Goal: Task Accomplishment & Management: Manage account settings

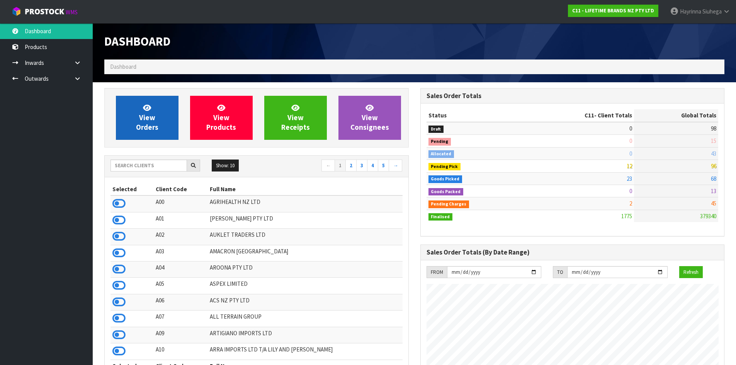
scroll to position [585, 316]
click at [155, 128] on span "View Orders" at bounding box center [147, 117] width 22 height 29
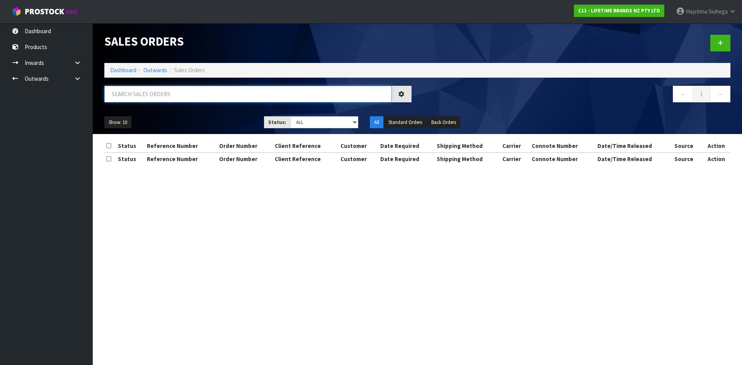
click at [126, 96] on input "text" at bounding box center [247, 94] width 287 height 17
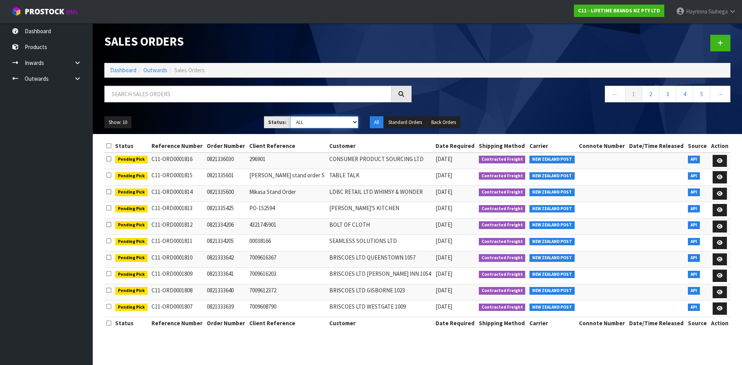
click at [335, 123] on select "Draft Pending Allocated Pending Pick Goods Picked Goods Packed Pending Charges …" at bounding box center [324, 122] width 68 height 12
select select "string:4"
click at [290, 116] on select "Draft Pending Allocated Pending Pick Goods Picked Goods Packed Pending Charges …" at bounding box center [324, 122] width 68 height 12
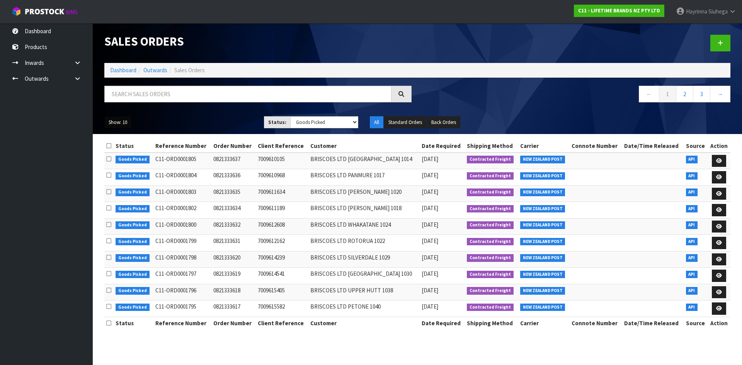
click at [127, 122] on button "Show: 10" at bounding box center [117, 122] width 27 height 12
click at [116, 168] on link "50" at bounding box center [135, 168] width 61 height 10
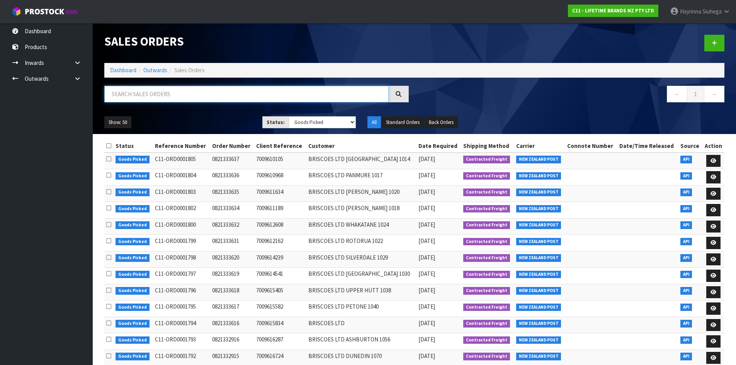
click at [128, 97] on input "text" at bounding box center [246, 94] width 284 height 17
type input "JOB-0410324"
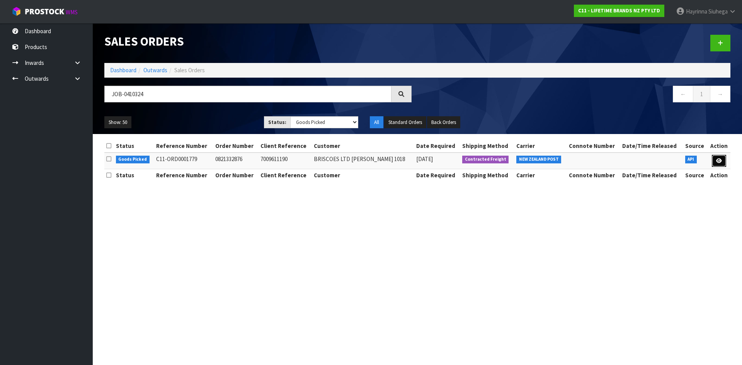
click at [715, 160] on link at bounding box center [719, 161] width 14 height 12
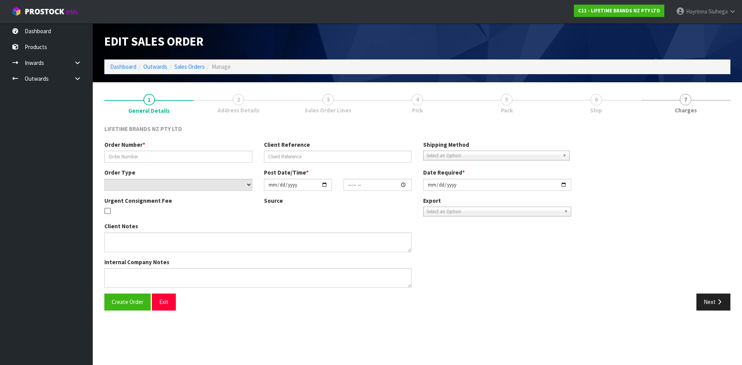
type input "0821332876"
type input "7009611190"
select select "number:0"
type input "[DATE]"
type input "10:58:53.000"
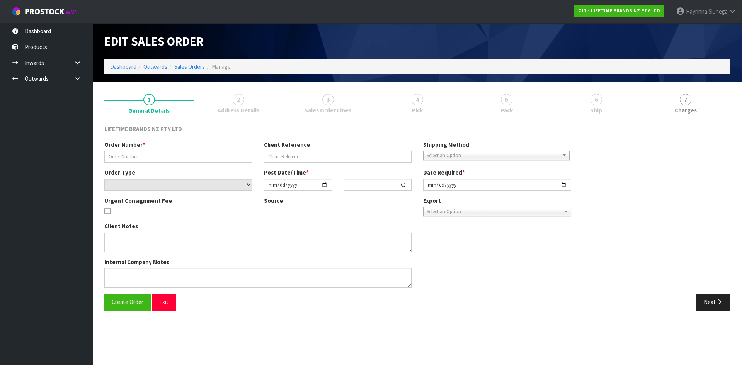
type input "[DATE]"
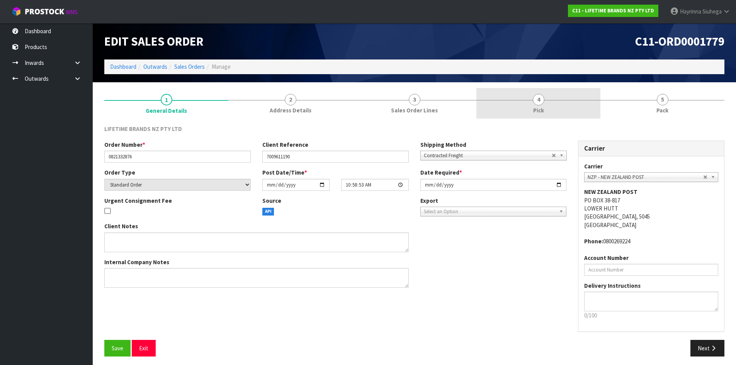
click at [571, 109] on link "4 Pick" at bounding box center [538, 103] width 124 height 31
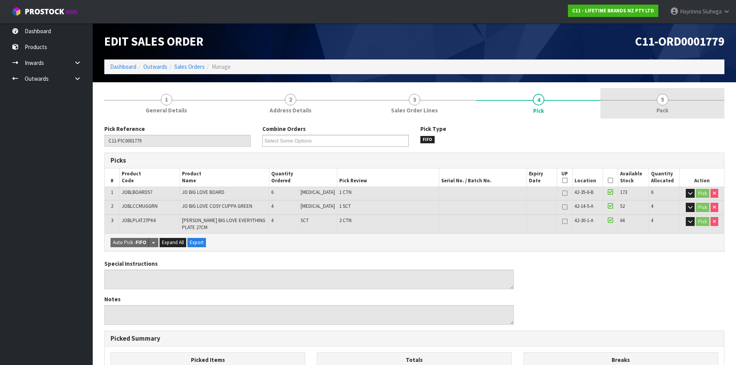
click at [636, 104] on link "5 Pack" at bounding box center [662, 103] width 124 height 31
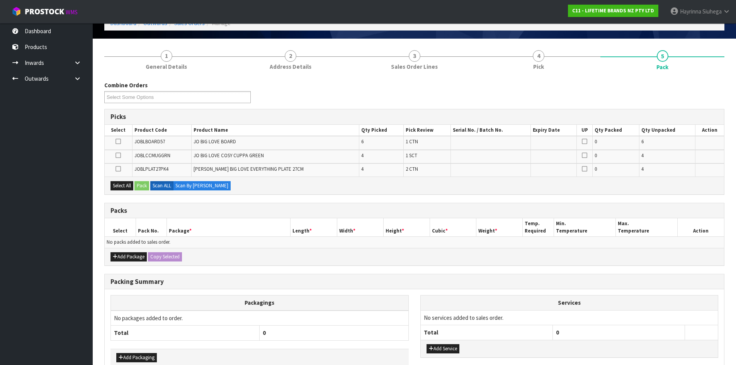
scroll to position [77, 0]
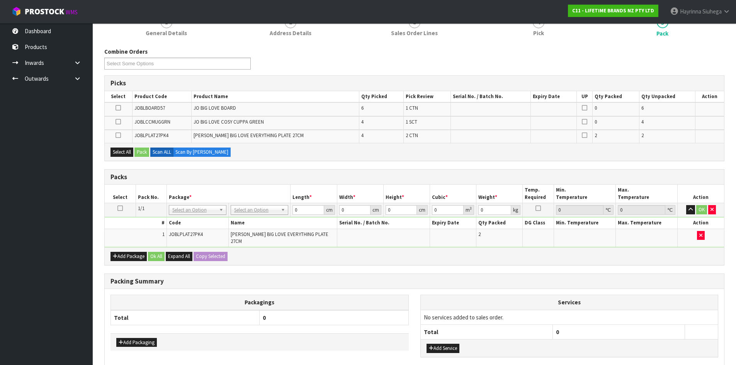
click at [120, 208] on icon at bounding box center [119, 208] width 5 height 0
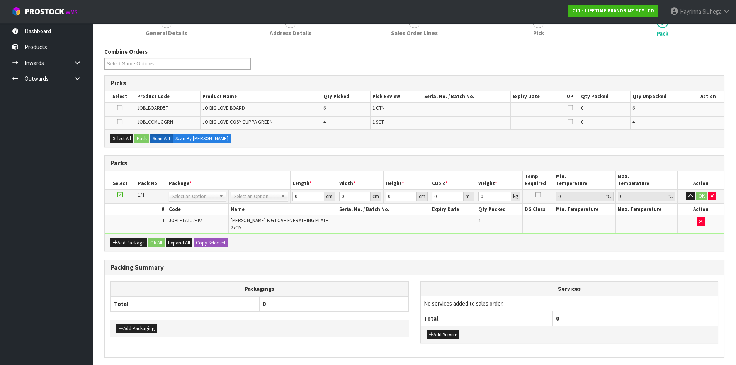
click at [118, 195] on icon at bounding box center [119, 195] width 5 height 0
drag, startPoint x: 117, startPoint y: 109, endPoint x: 122, endPoint y: 105, distance: 6.9
click at [117, 109] on label at bounding box center [119, 108] width 5 height 7
click at [0, 0] on input "checkbox" at bounding box center [0, 0] width 0 height 0
click at [137, 137] on button "Pack" at bounding box center [141, 138] width 15 height 9
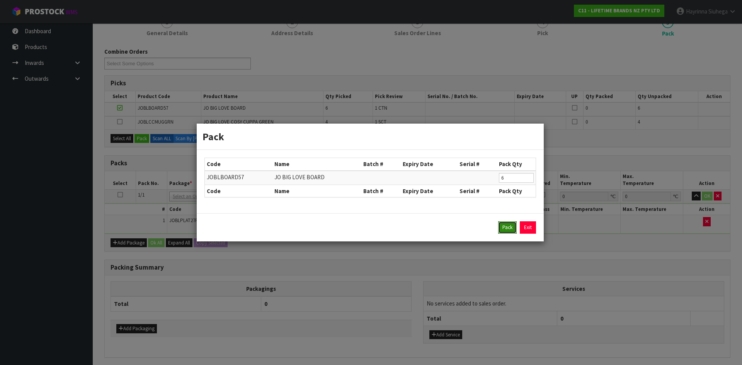
click at [502, 232] on button "Pack" at bounding box center [507, 227] width 19 height 12
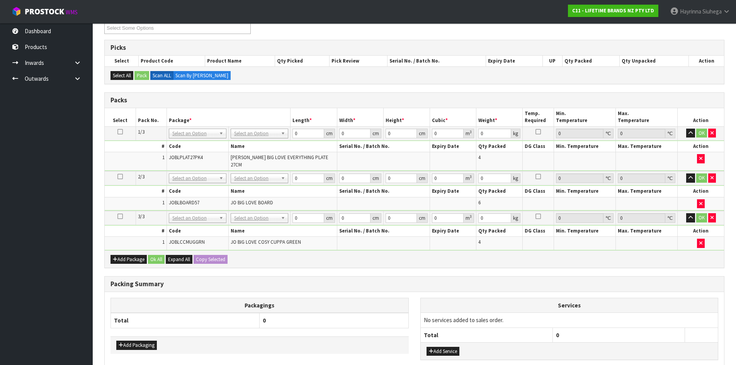
scroll to position [153, 0]
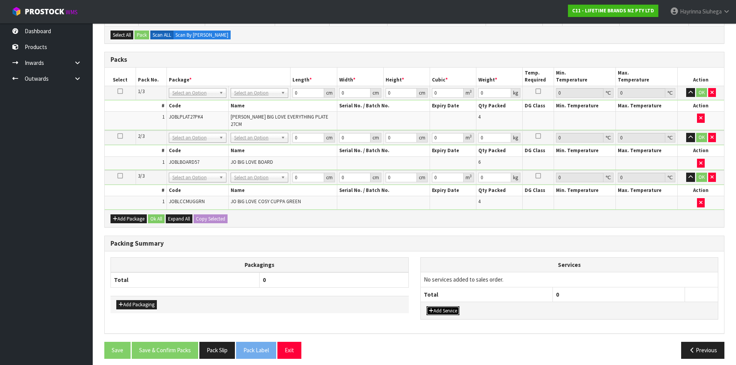
click at [449, 306] on button "Add Service" at bounding box center [443, 310] width 33 height 9
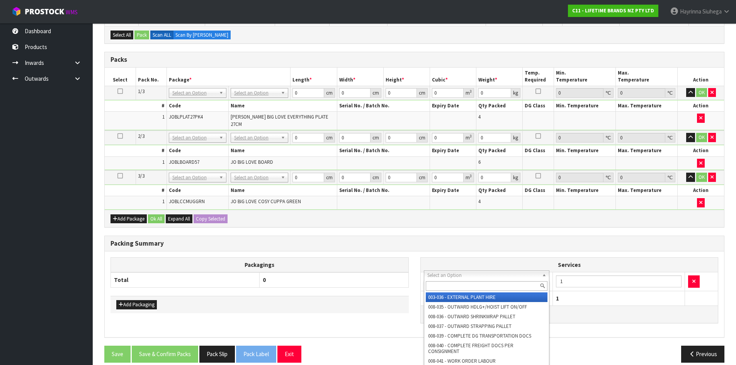
click at [453, 286] on input "text" at bounding box center [487, 286] width 122 height 10
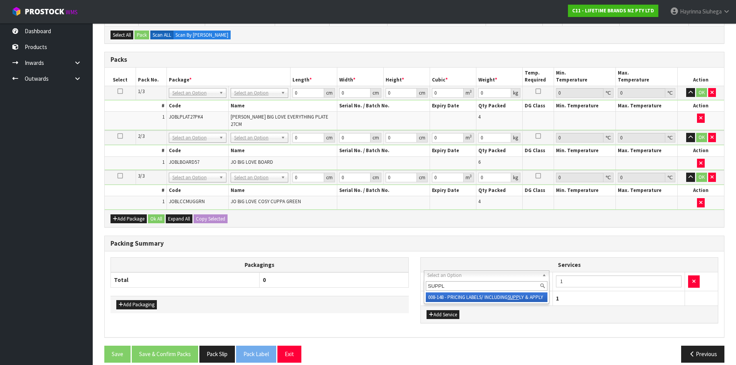
type input "SUPPLY"
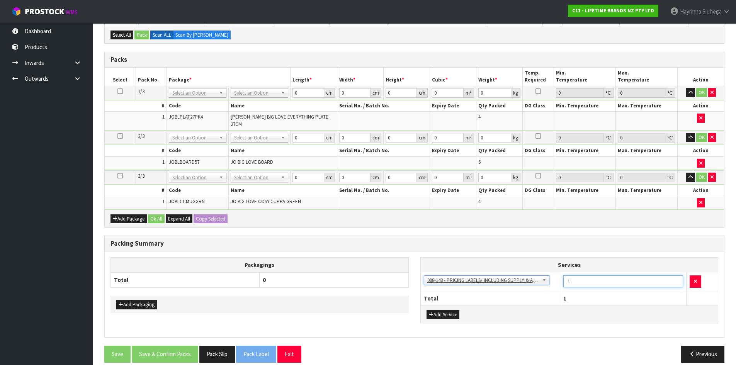
drag, startPoint x: 590, startPoint y: 279, endPoint x: 439, endPoint y: 280, distance: 151.1
click at [439, 280] on tr "003-036 - EXTERNAL PLANT HIRE 008-035 - OUTWARD HDLG+/HOIST LIFT ON/OFF 008-036…" at bounding box center [569, 281] width 297 height 19
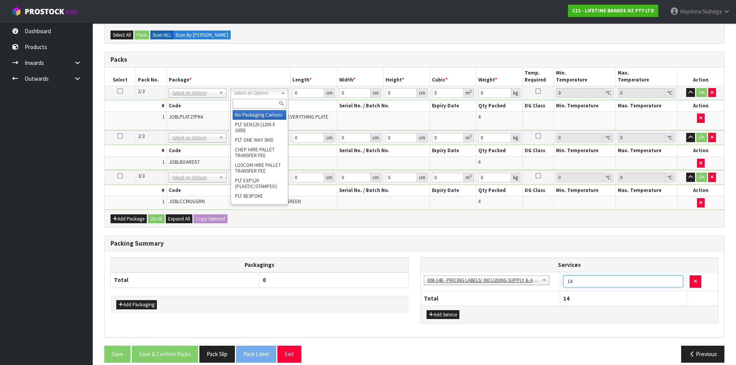
type input "14"
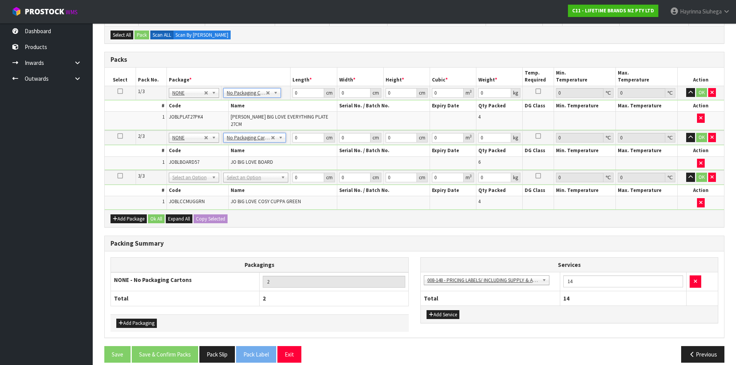
drag, startPoint x: 253, startPoint y: 170, endPoint x: 253, endPoint y: 188, distance: 18.2
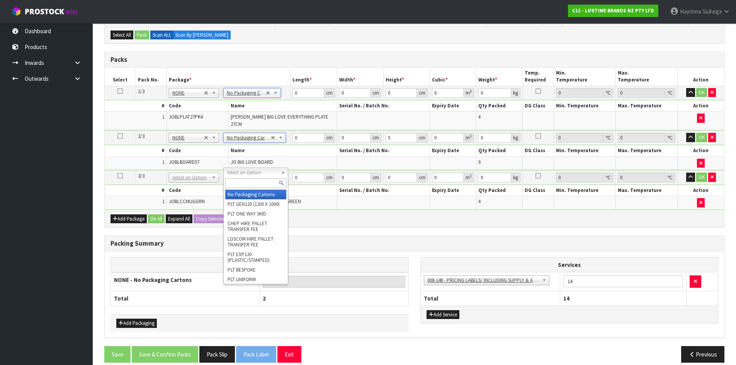
type input "3"
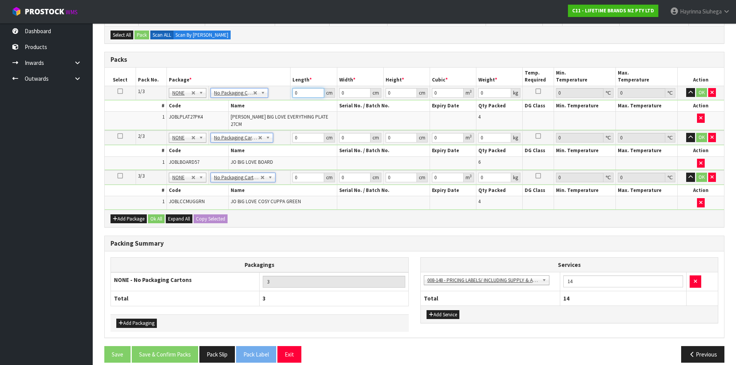
click at [296, 93] on input "0" at bounding box center [307, 93] width 31 height 10
type input "36"
type input "5"
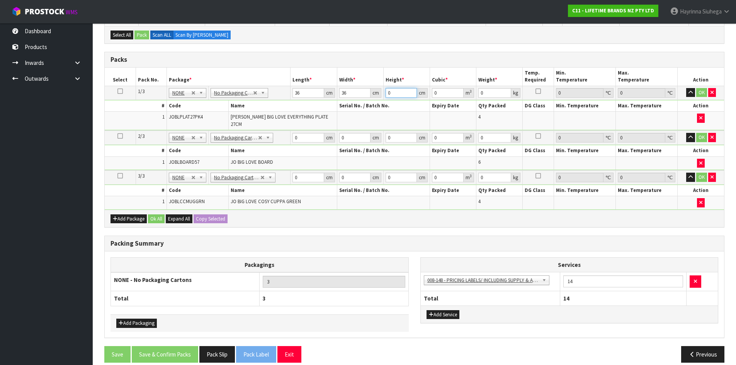
type input "0.00648"
type input "53"
type input "0.068688"
type input "53"
type input "22"
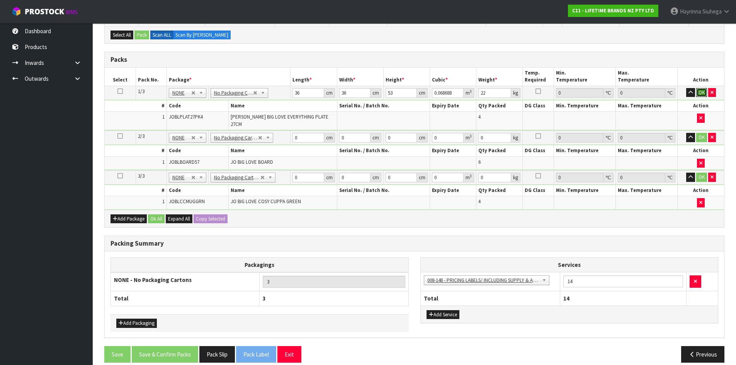
click button "OK" at bounding box center [701, 92] width 11 height 9
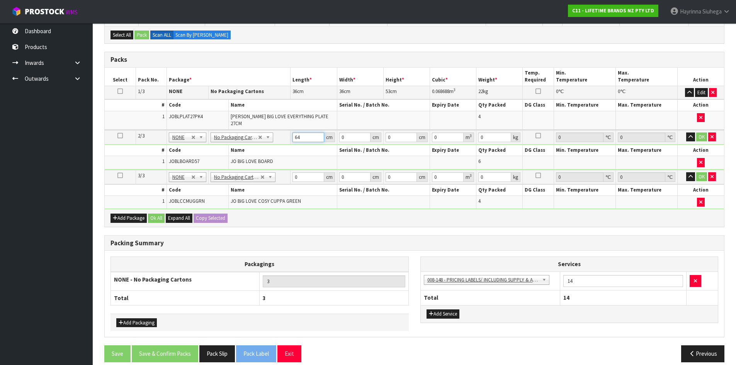
type input "64"
type input "29"
type input "1"
type input "0.001856"
type input "17"
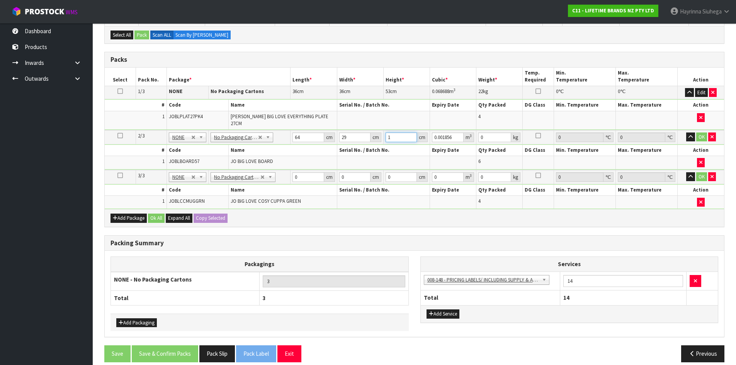
type input "0.031552"
type input "17"
type input "8"
click button "OK" at bounding box center [701, 137] width 11 height 9
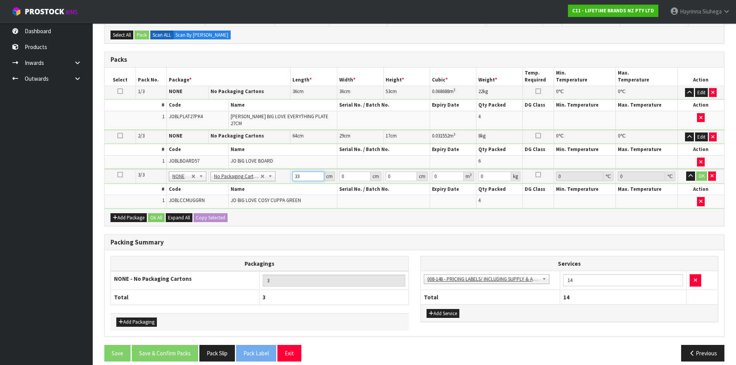
type input "33"
type input "20"
type input "2"
type input "0.00132"
type input "24"
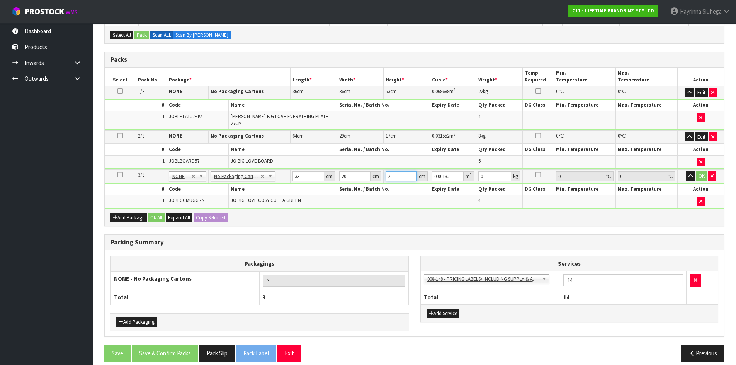
type input "0.01584"
type input "24"
type input "3"
click button "OK" at bounding box center [701, 176] width 11 height 9
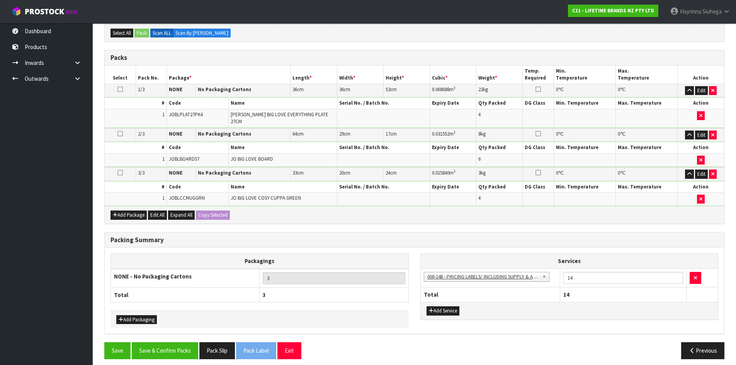
scroll to position [156, 0]
click at [172, 345] on button "Save & Confirm Packs" at bounding box center [165, 350] width 66 height 17
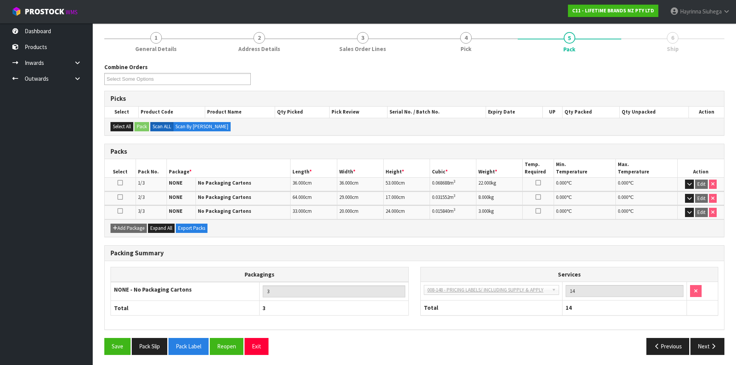
scroll to position [91, 0]
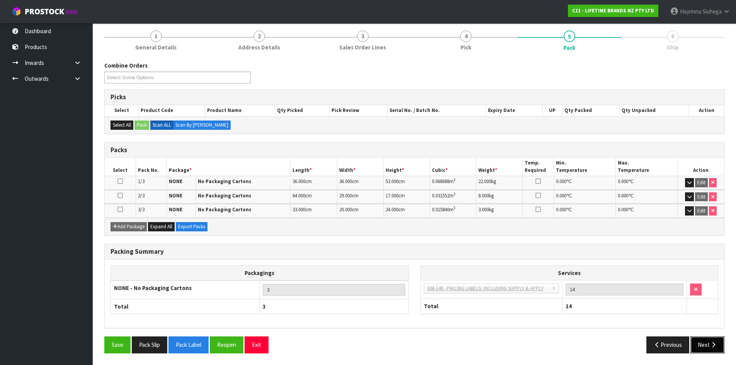
click at [715, 349] on button "Next" at bounding box center [707, 345] width 34 height 17
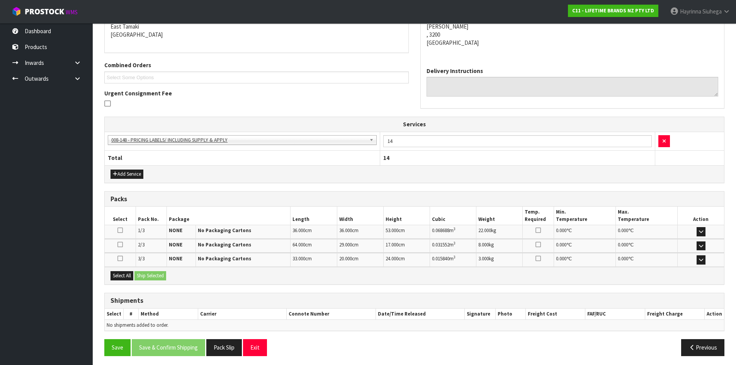
scroll to position [171, 0]
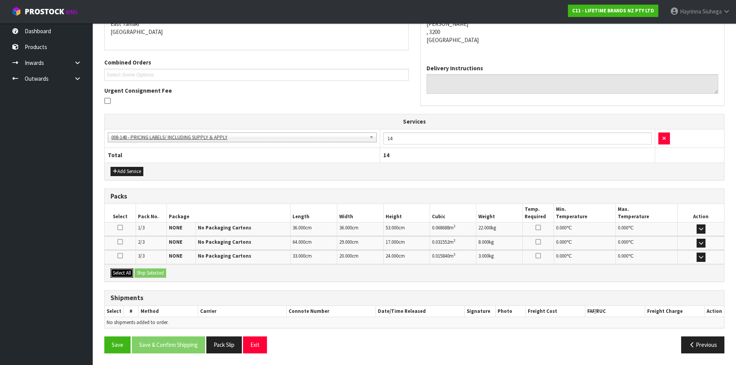
click at [123, 276] on button "Select All" at bounding box center [121, 273] width 23 height 9
click at [166, 273] on button "Ship Selected" at bounding box center [150, 273] width 32 height 9
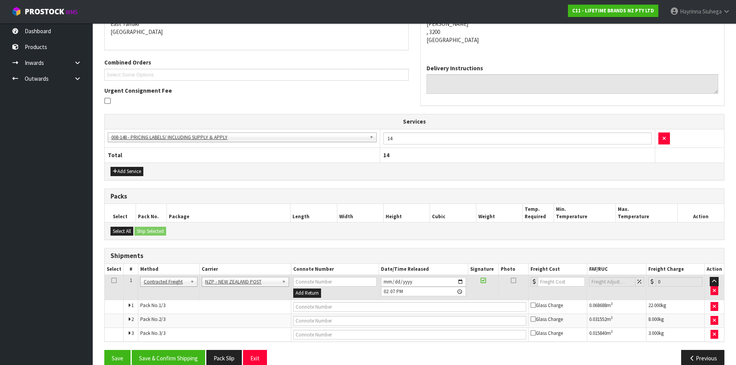
scroll to position [184, 0]
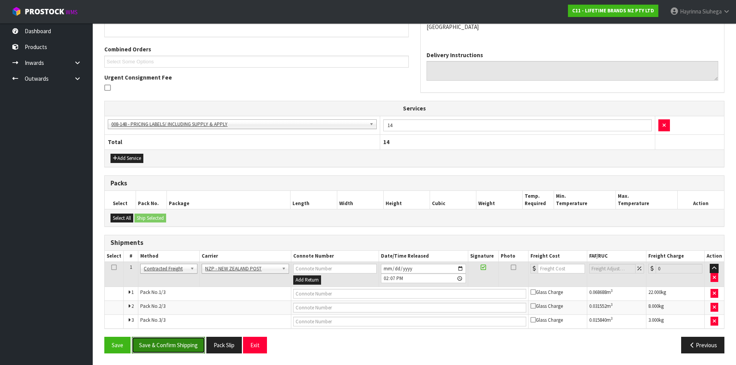
click at [177, 344] on button "Save & Confirm Shipping" at bounding box center [168, 345] width 73 height 17
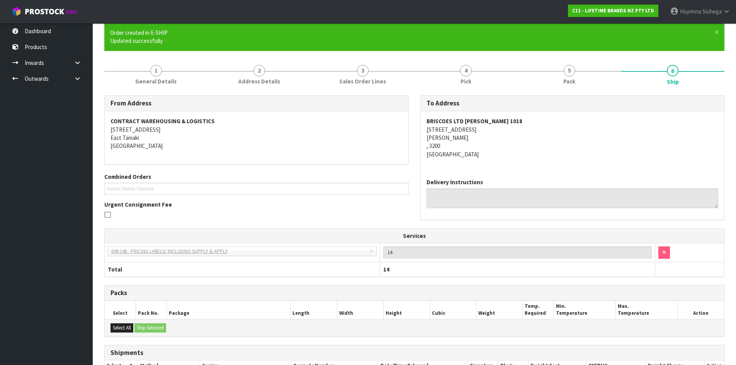
scroll to position [172, 0]
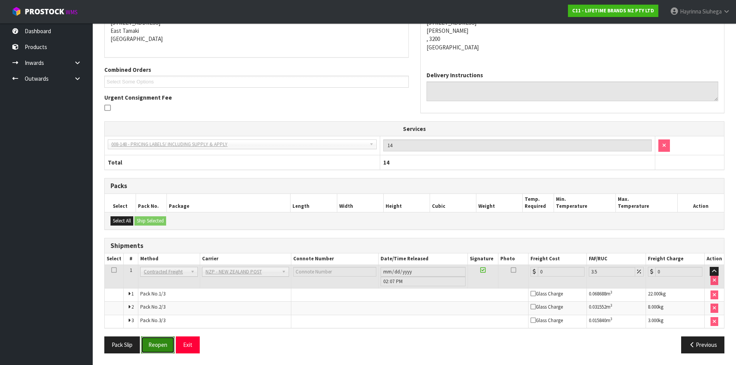
click at [165, 346] on button "Reopen" at bounding box center [158, 345] width 34 height 17
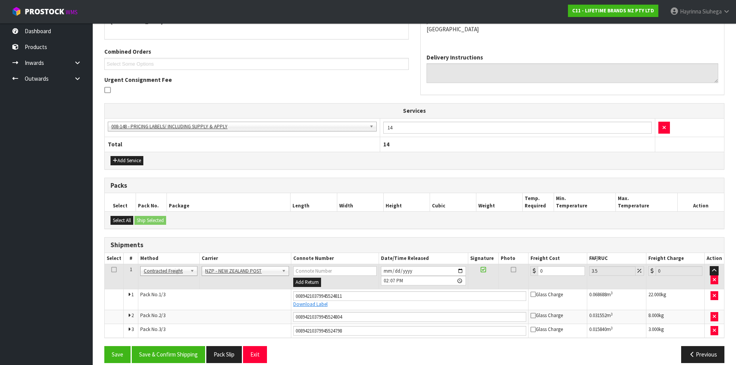
scroll to position [192, 0]
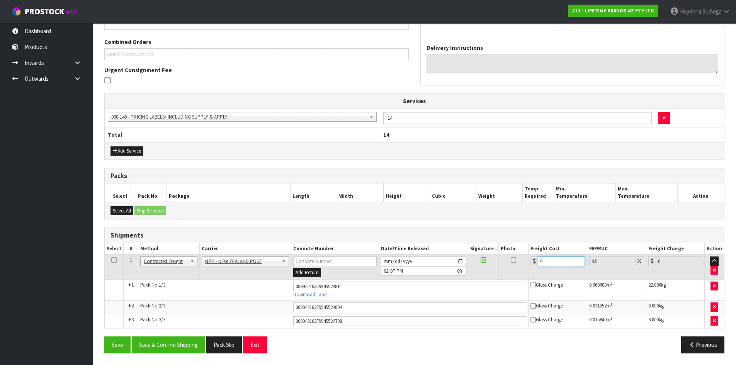
drag, startPoint x: 562, startPoint y: 264, endPoint x: 335, endPoint y: 261, distance: 227.2
click at [337, 261] on tr "1 Client Local Pickup Customer Local Pickup Company Freight Contracted Freight …" at bounding box center [414, 267] width 619 height 25
type input "2"
type input "2.07"
type input "24"
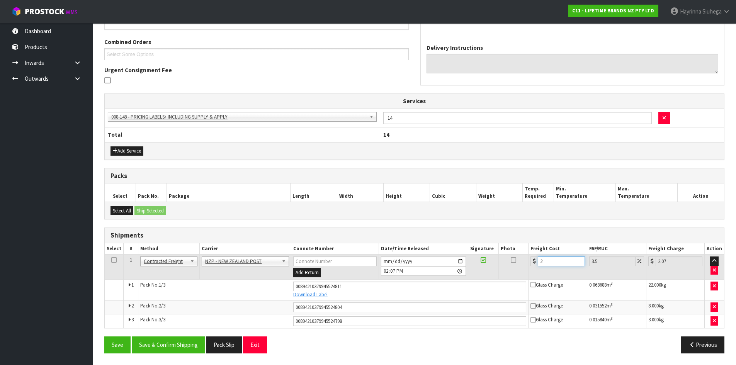
type input "24.84"
type input "24.7"
type input "25.56"
type input "24.76"
type input "25.63"
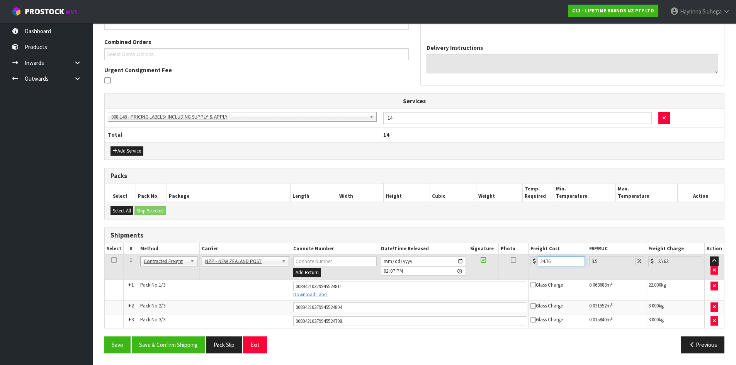
type input "24.76"
click at [104, 337] on button "Save" at bounding box center [117, 345] width 26 height 17
click at [184, 338] on button "Save & Confirm Shipping" at bounding box center [168, 345] width 73 height 17
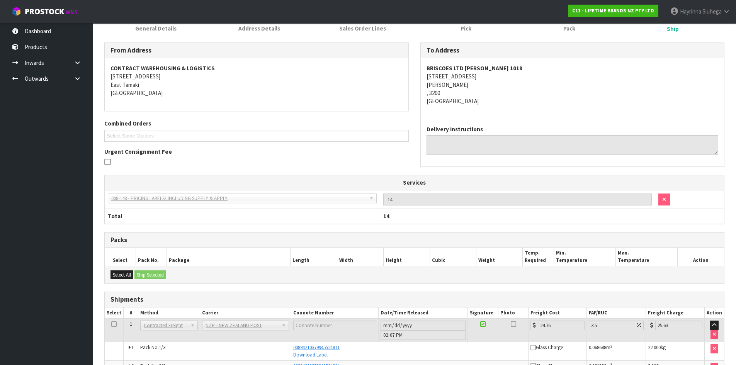
scroll to position [0, 0]
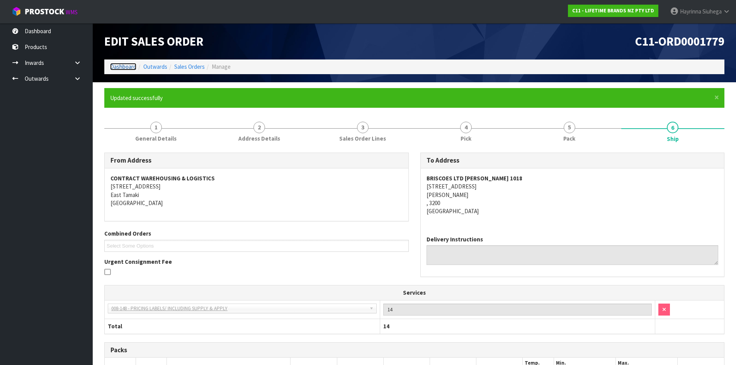
click at [119, 68] on link "Dashboard" at bounding box center [123, 66] width 26 height 7
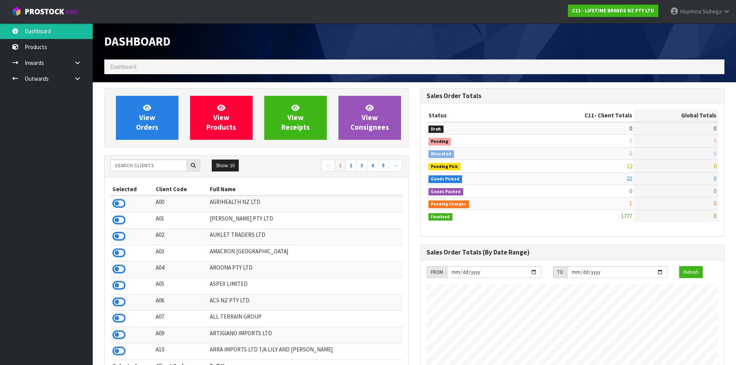
scroll to position [585, 316]
click at [126, 121] on link "View Orders" at bounding box center [147, 118] width 63 height 44
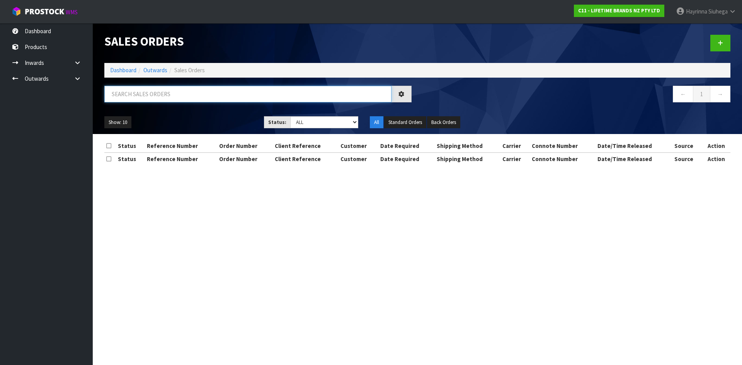
click at [147, 97] on input "text" at bounding box center [247, 94] width 287 height 17
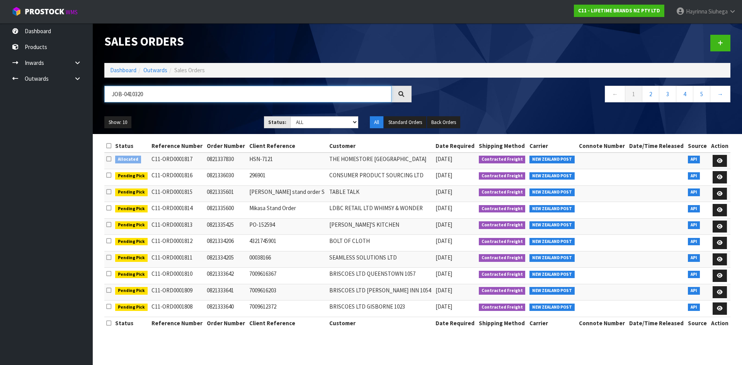
type input "JOB-0410320"
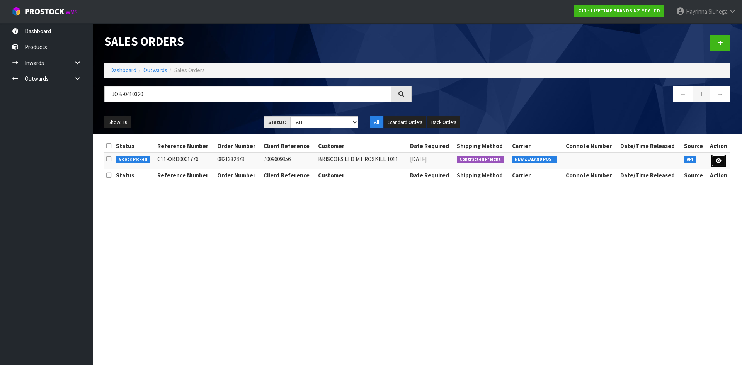
click at [724, 160] on link at bounding box center [718, 161] width 14 height 12
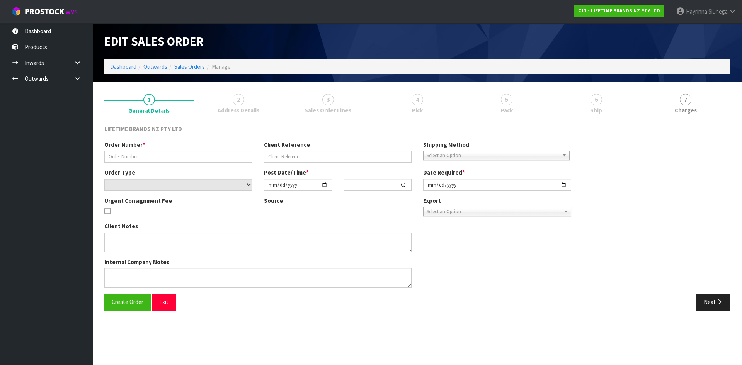
type input "0821332873"
type input "7009609356"
select select "number:0"
type input "[DATE]"
type input "10:53:49.000"
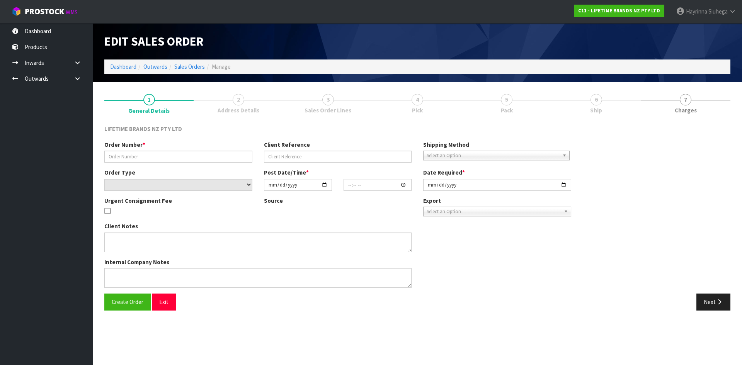
type input "[DATE]"
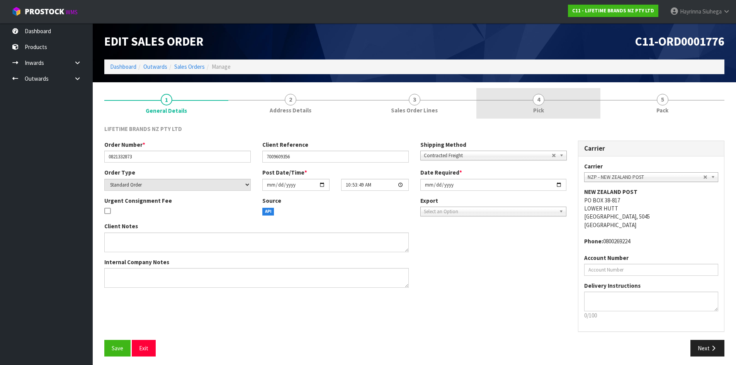
click at [550, 108] on link "4 Pick" at bounding box center [538, 103] width 124 height 31
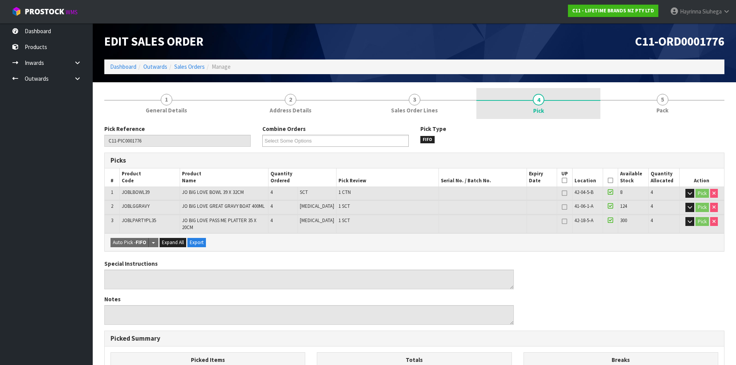
click at [581, 100] on div at bounding box center [538, 100] width 124 height 1
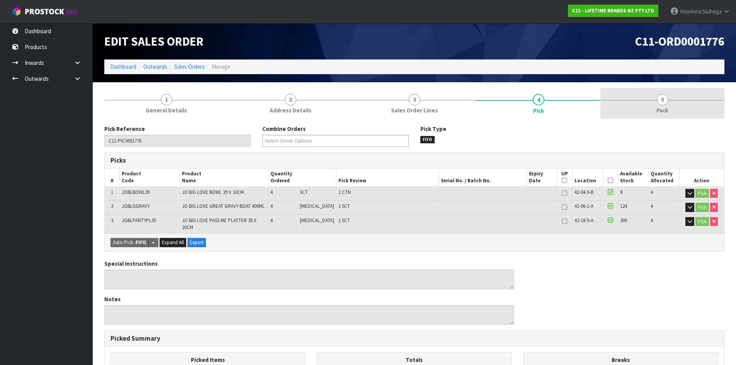
click at [645, 114] on link "5 Pack" at bounding box center [662, 103] width 124 height 31
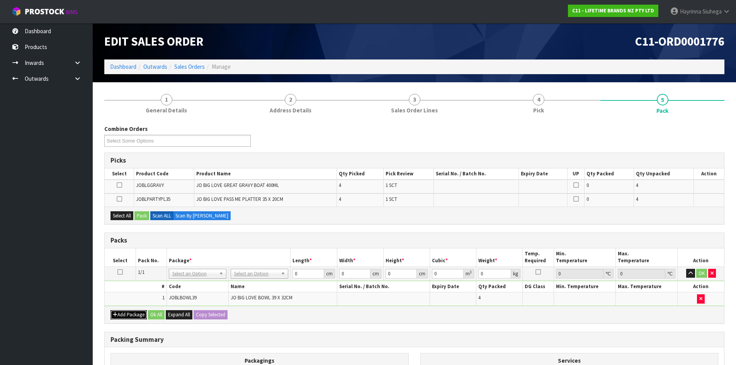
click at [136, 312] on button "Add Package" at bounding box center [128, 314] width 36 height 9
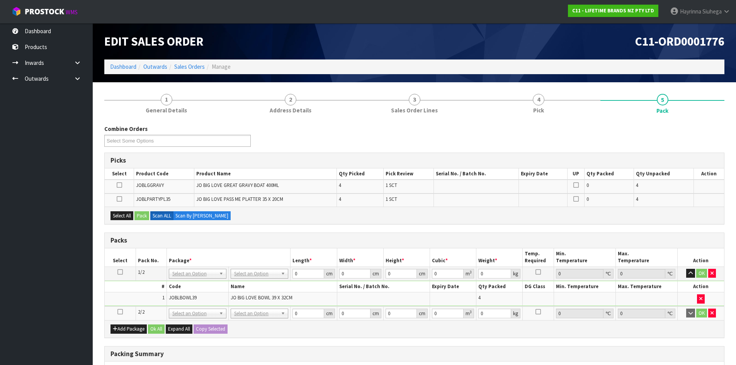
click at [121, 312] on icon at bounding box center [119, 312] width 5 height 0
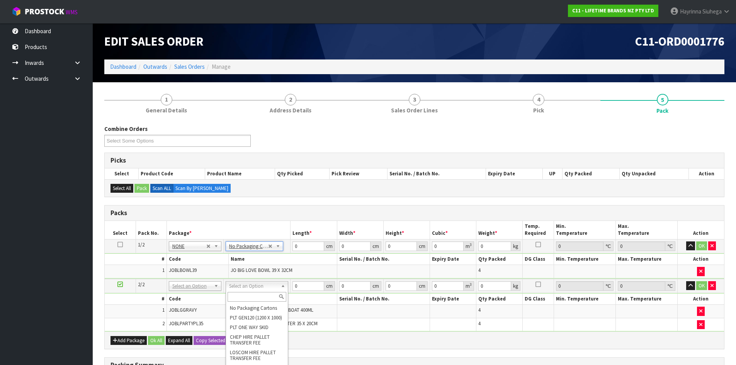
click at [250, 296] on input "text" at bounding box center [257, 297] width 59 height 10
type input "OC"
type input "8.22"
click at [297, 251] on input "0" at bounding box center [307, 246] width 31 height 10
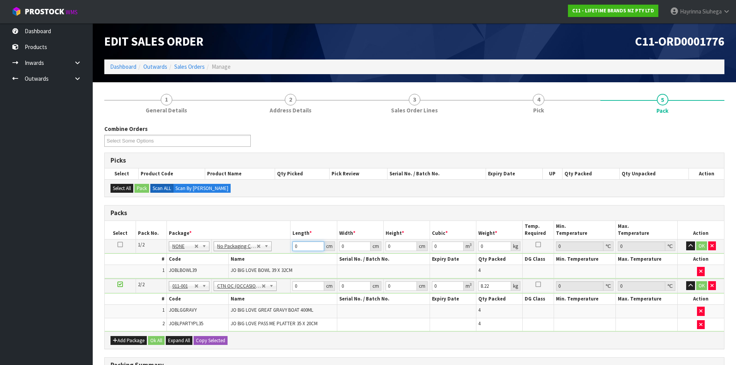
click at [294, 249] on input "0" at bounding box center [307, 246] width 31 height 10
click at [293, 249] on input "0" at bounding box center [307, 246] width 31 height 10
type input "48"
type input "41"
type input "4"
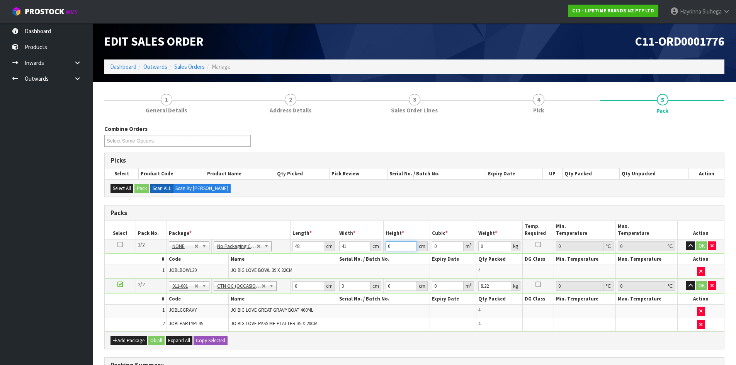
type input "0.007872"
type input "45"
type input "0.08856"
type input "45"
type input "14"
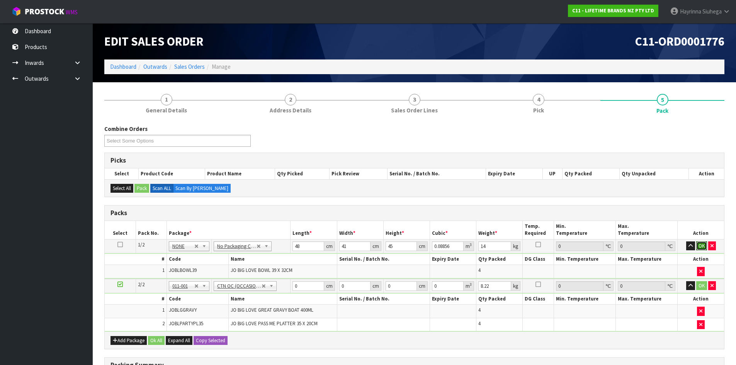
click button "OK" at bounding box center [701, 245] width 11 height 9
type input "59"
type input "31"
type input "4"
type input "0.007316"
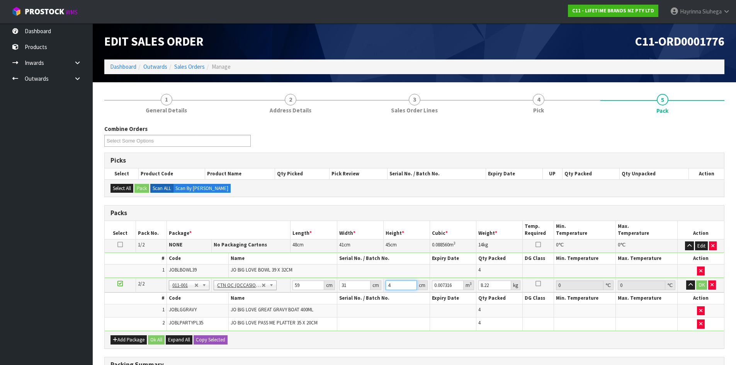
type input "45"
type input "0.082305"
type input "45"
type input "10"
click button "OK" at bounding box center [701, 284] width 11 height 9
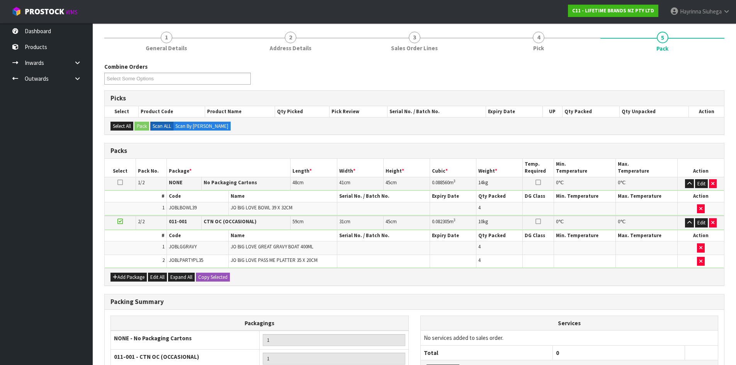
scroll to position [148, 0]
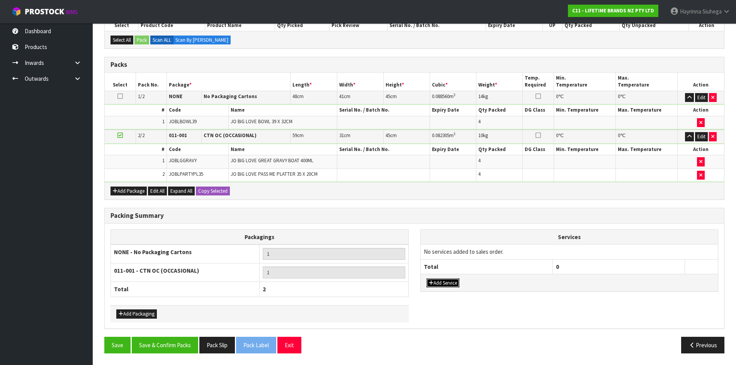
click at [444, 282] on button "Add Service" at bounding box center [443, 283] width 33 height 9
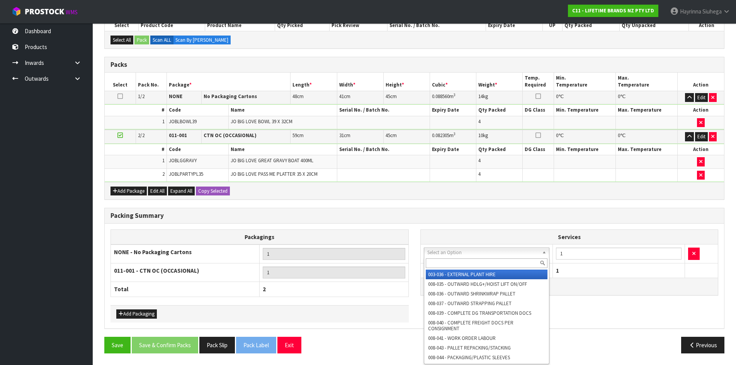
click at [456, 263] on input "text" at bounding box center [487, 263] width 122 height 10
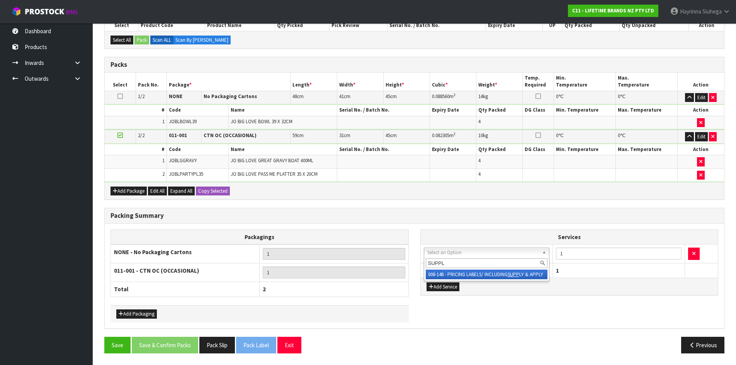
type input "SUPPLY"
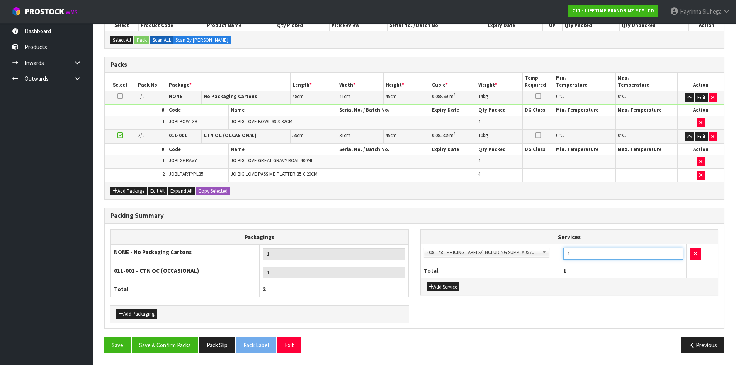
drag, startPoint x: 570, startPoint y: 252, endPoint x: 534, endPoint y: 254, distance: 36.0
click at [524, 253] on tr "003-036 - EXTERNAL PLANT HIRE 008-035 - OUTWARD HDLG+/HOIST LIFT ON/OFF 008-036…" at bounding box center [569, 254] width 297 height 19
type input "12"
click at [186, 340] on button "Save & Confirm Packs" at bounding box center [165, 345] width 66 height 17
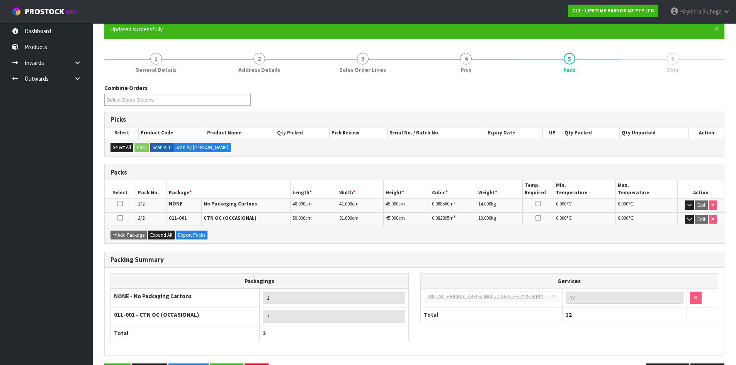
scroll to position [95, 0]
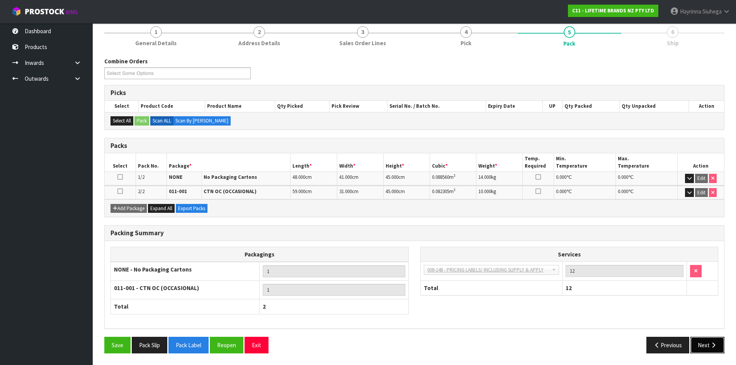
click at [703, 347] on button "Next" at bounding box center [707, 345] width 34 height 17
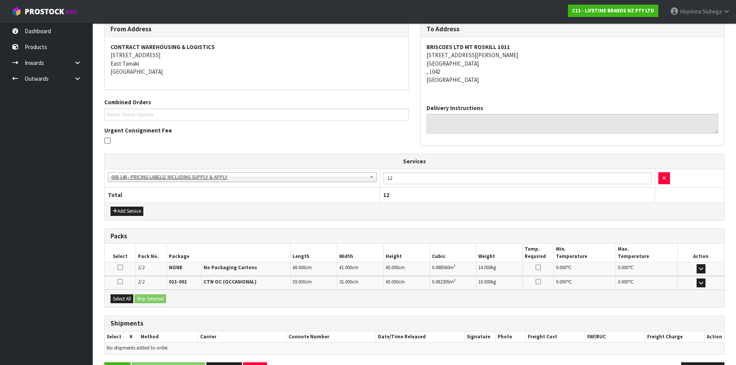
scroll to position [157, 0]
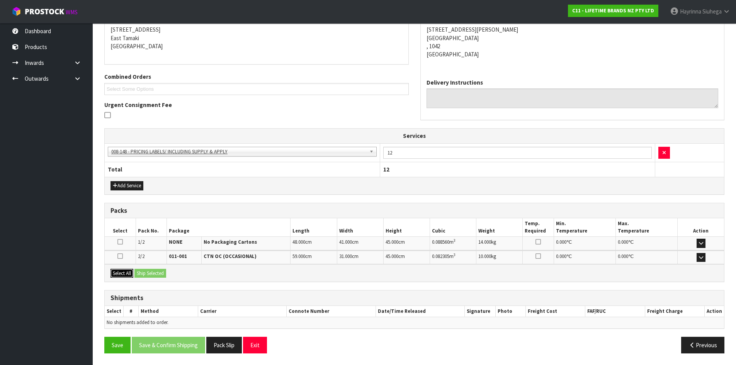
click at [117, 275] on button "Select All" at bounding box center [121, 273] width 23 height 9
click at [157, 272] on button "Ship Selected" at bounding box center [150, 273] width 32 height 9
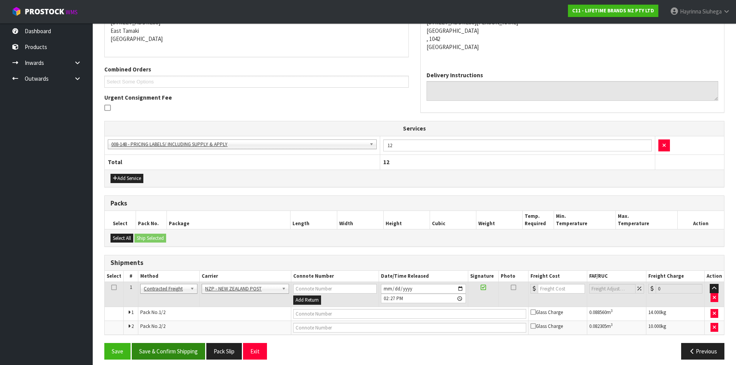
scroll to position [170, 0]
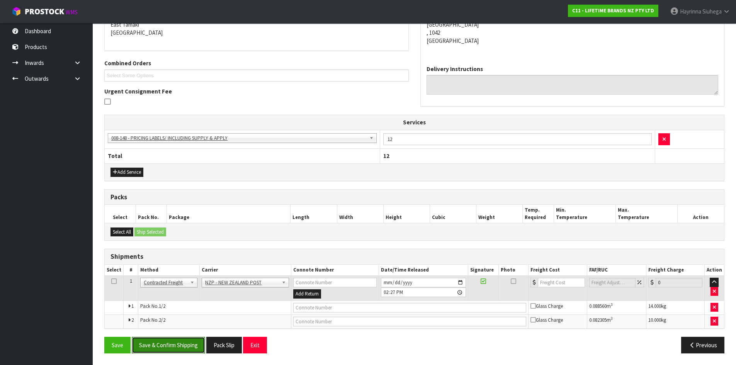
click at [179, 342] on button "Save & Confirm Shipping" at bounding box center [168, 345] width 73 height 17
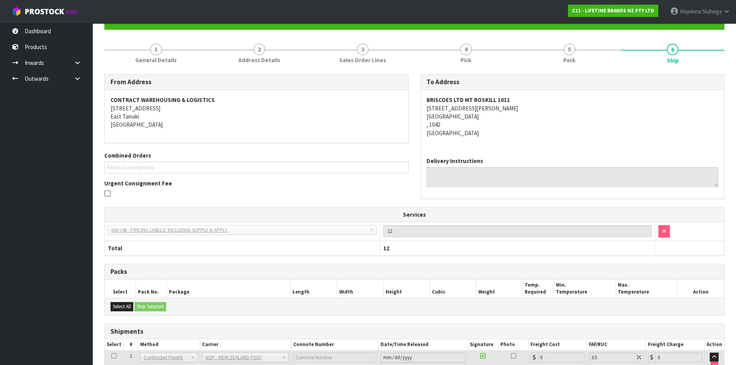
scroll to position [159, 0]
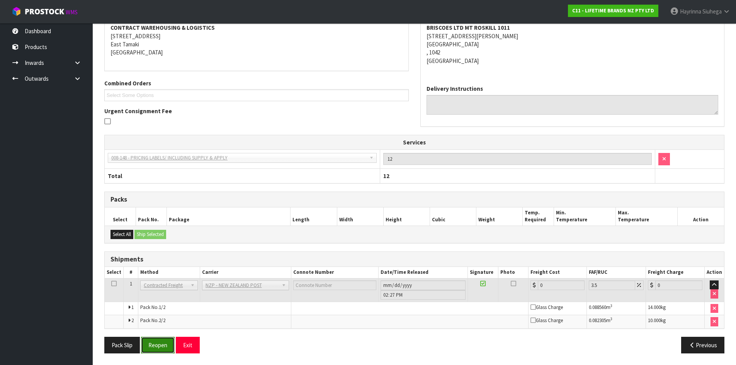
click at [154, 346] on button "Reopen" at bounding box center [158, 345] width 34 height 17
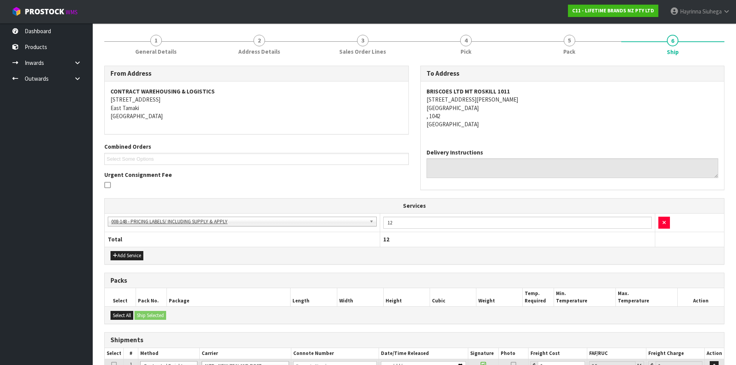
scroll to position [178, 0]
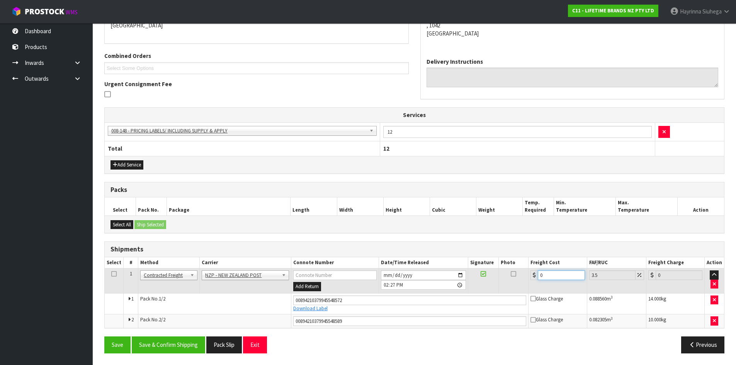
drag, startPoint x: 554, startPoint y: 272, endPoint x: 456, endPoint y: 277, distance: 98.3
click at [461, 275] on tr "1 Client Local Pickup Customer Local Pickup Company Freight Contracted Freight …" at bounding box center [414, 281] width 619 height 25
type input "8"
type input "8.28"
type input "8.6"
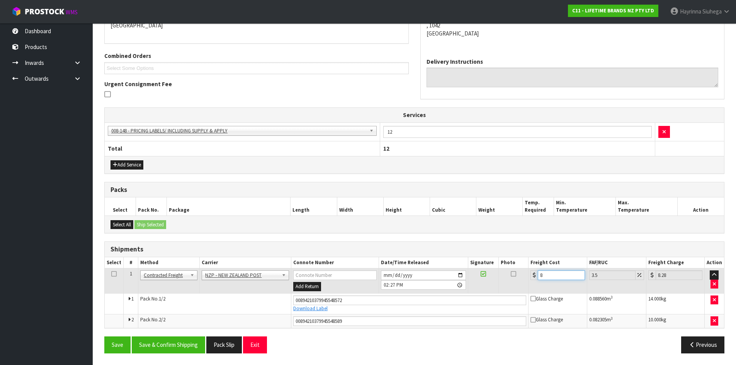
type input "8.9"
type input "8.66"
type input "8.96"
type input "8.66"
click at [104, 337] on button "Save" at bounding box center [117, 345] width 26 height 17
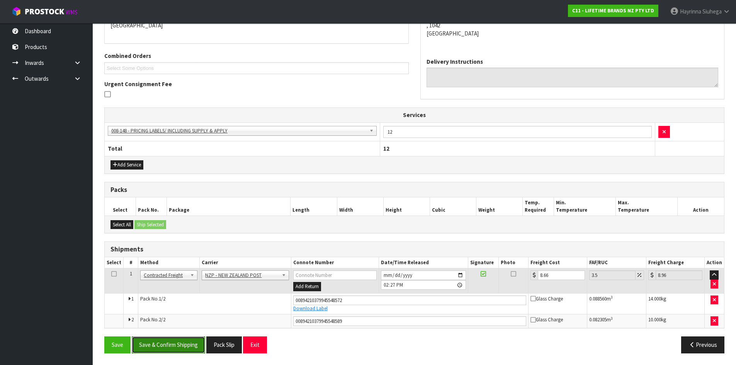
click at [188, 341] on button "Save & Confirm Shipping" at bounding box center [168, 345] width 73 height 17
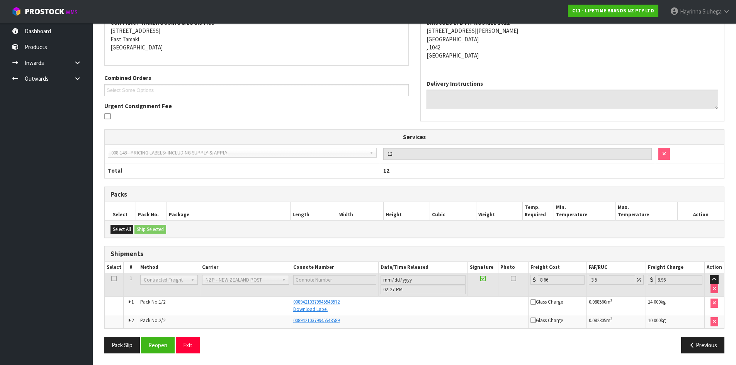
scroll to position [0, 0]
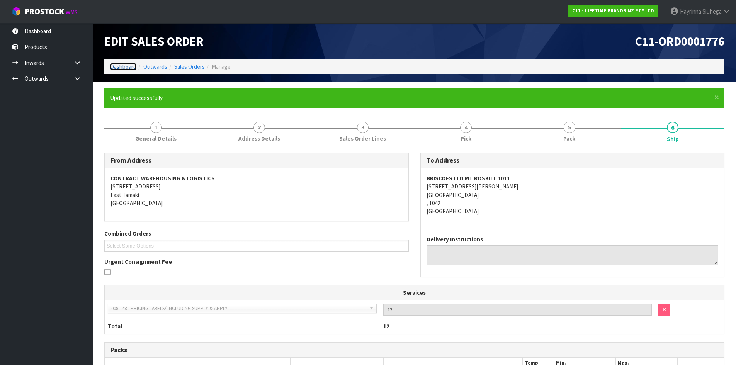
click at [125, 67] on link "Dashboard" at bounding box center [123, 66] width 26 height 7
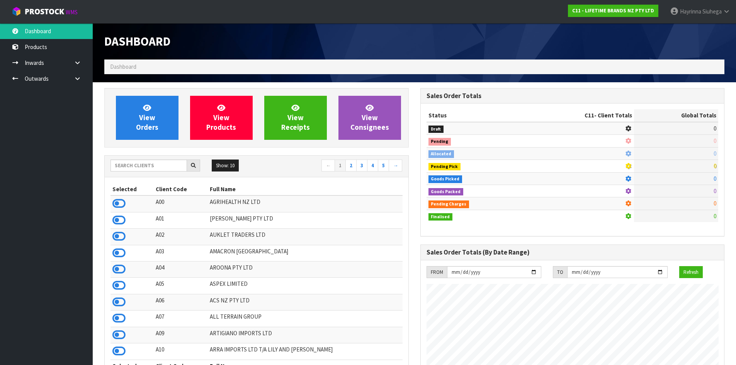
scroll to position [585, 316]
click at [71, 81] on link at bounding box center [80, 79] width 25 height 16
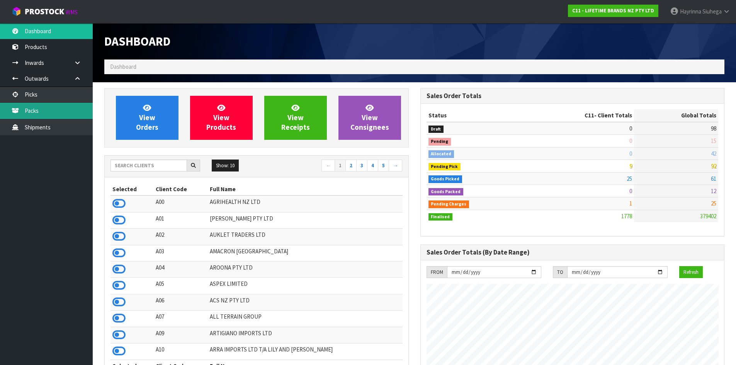
click at [58, 109] on link "Packs" at bounding box center [46, 111] width 93 height 16
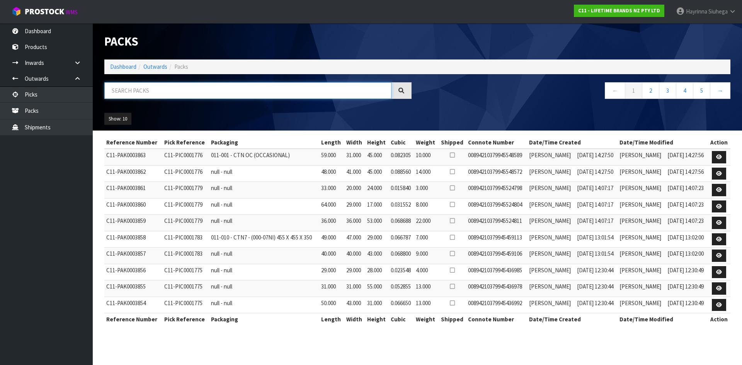
click at [162, 91] on input "text" at bounding box center [247, 90] width 287 height 17
type input "JOB-0410384"
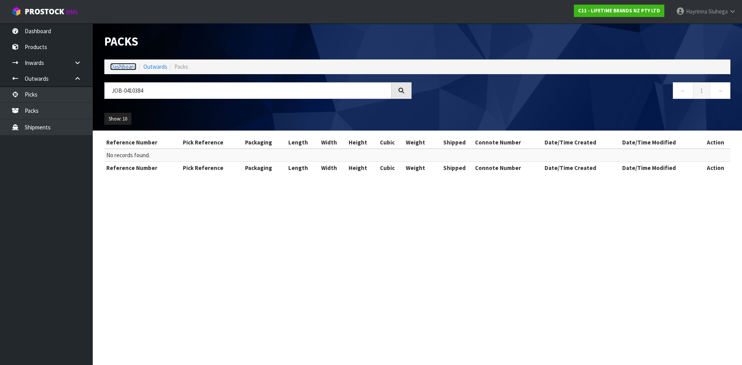
click at [122, 63] on link "Dashboard" at bounding box center [123, 66] width 26 height 7
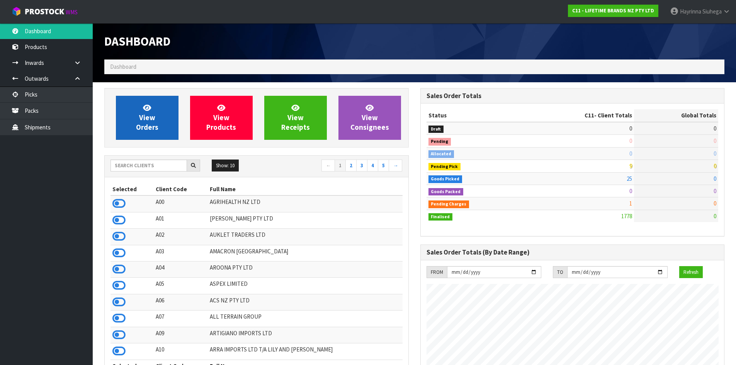
scroll to position [585, 316]
click at [146, 116] on span "View Orders" at bounding box center [147, 117] width 22 height 29
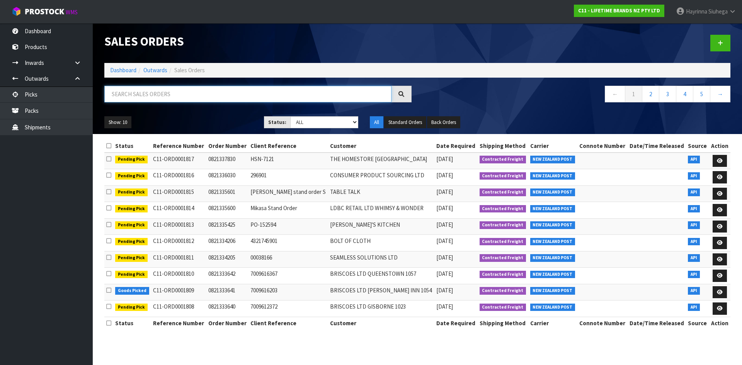
click at [173, 99] on input "text" at bounding box center [247, 94] width 287 height 17
type input "JOB-0410384"
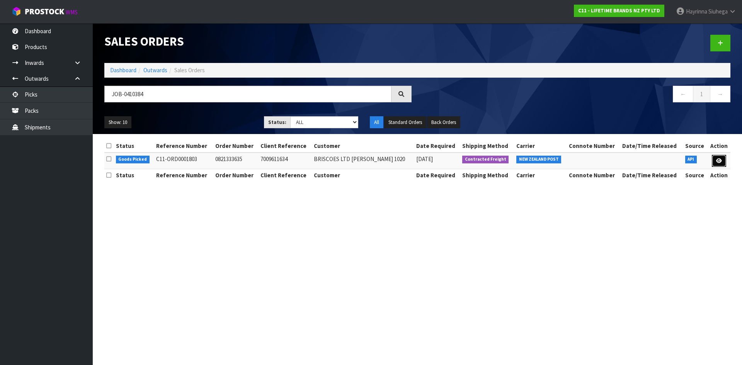
click at [722, 160] on link at bounding box center [719, 161] width 14 height 12
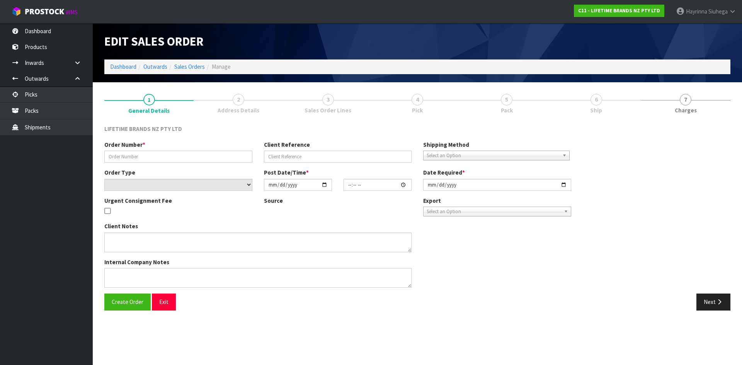
type input "0821333635"
type input "7009611634"
select select "number:0"
type input "[DATE]"
type input "12:58:49.000"
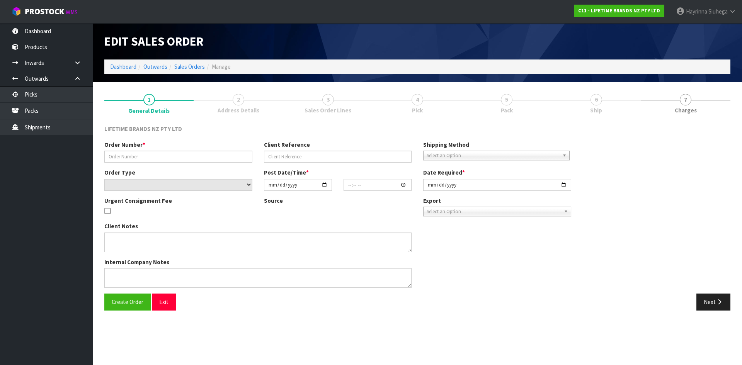
type input "[DATE]"
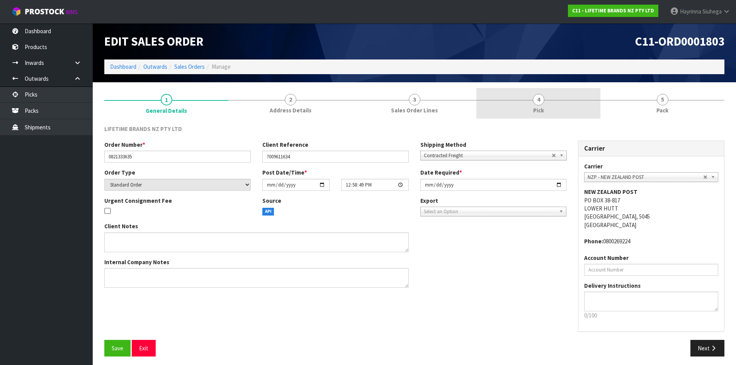
click at [559, 107] on link "4 Pick" at bounding box center [538, 103] width 124 height 31
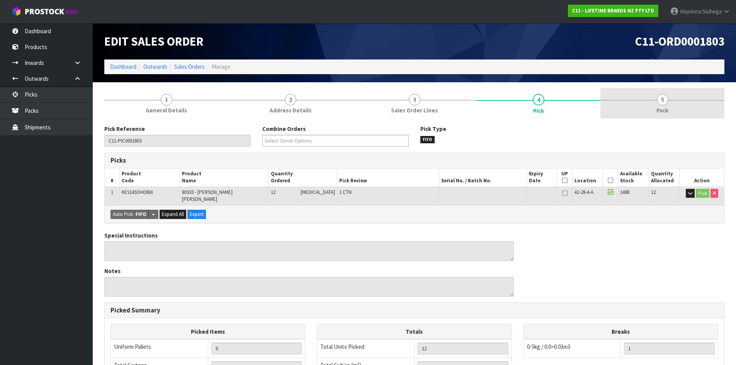
click at [663, 112] on span "Pack" at bounding box center [662, 110] width 12 height 8
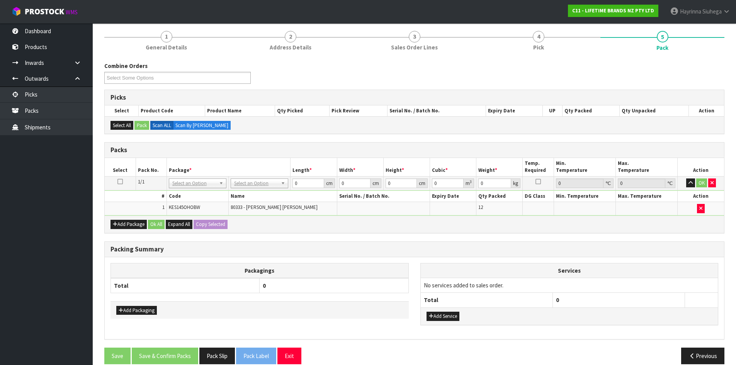
scroll to position [74, 0]
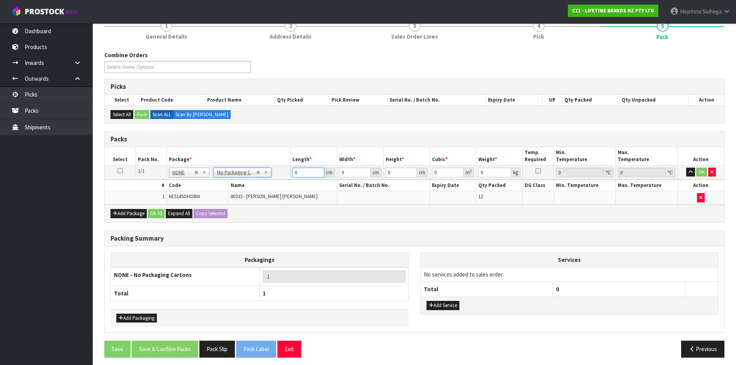
click at [293, 171] on input "0" at bounding box center [307, 173] width 31 height 10
type input "27"
type input "16"
type input "2"
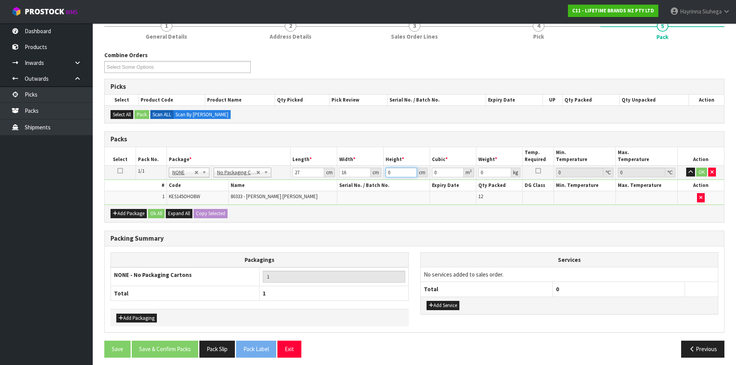
type input "0.000864"
type input "20"
type input "0.00864"
type input "20"
type input "2"
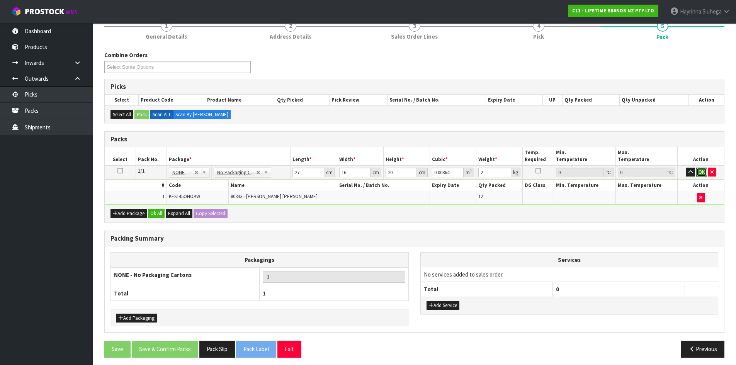
click button "OK" at bounding box center [701, 172] width 11 height 9
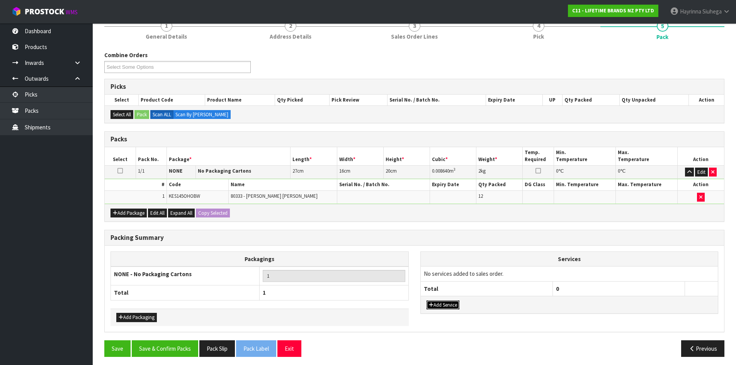
click at [456, 306] on button "Add Service" at bounding box center [443, 305] width 33 height 9
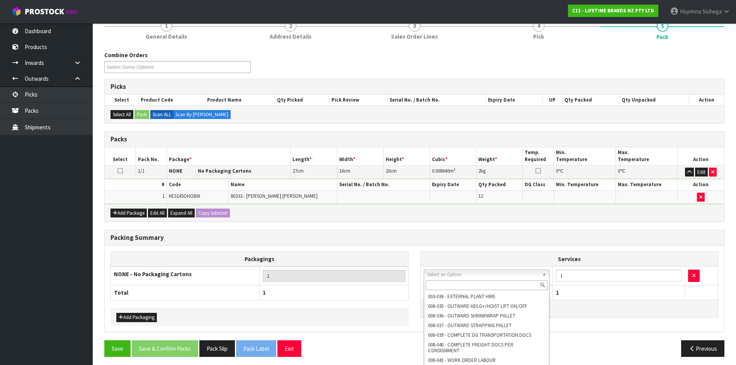
click at [483, 286] on input "text" at bounding box center [487, 285] width 122 height 10
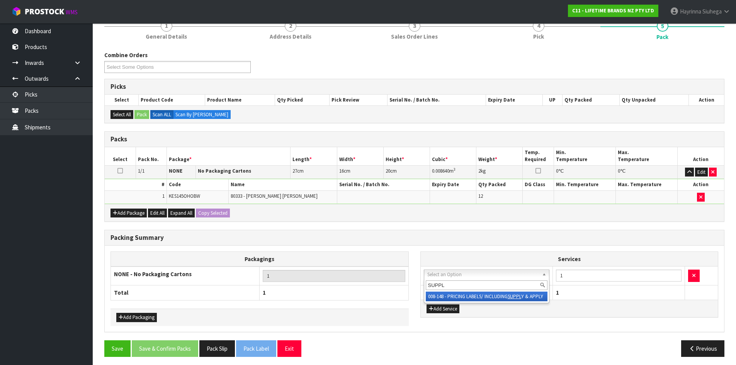
type input "SUPPLY"
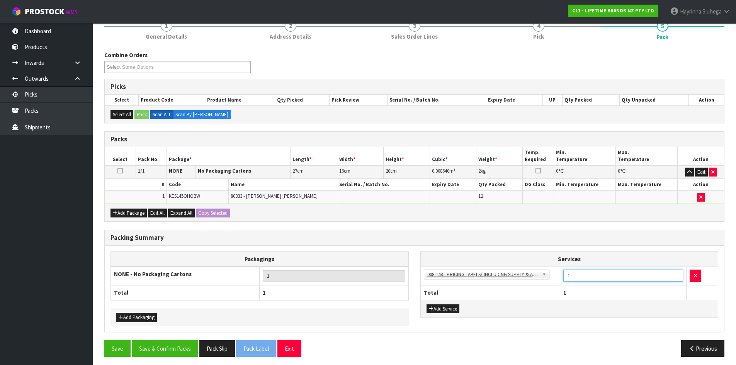
drag, startPoint x: 575, startPoint y: 277, endPoint x: 554, endPoint y: 275, distance: 21.3
click at [553, 275] on tr "003-036 - EXTERNAL PLANT HIRE 008-035 - OUTWARD HDLG+/HOIST LIFT ON/OFF 008-036…" at bounding box center [569, 276] width 297 height 19
type input "12"
click at [153, 349] on button "Save & Confirm Packs" at bounding box center [165, 348] width 66 height 17
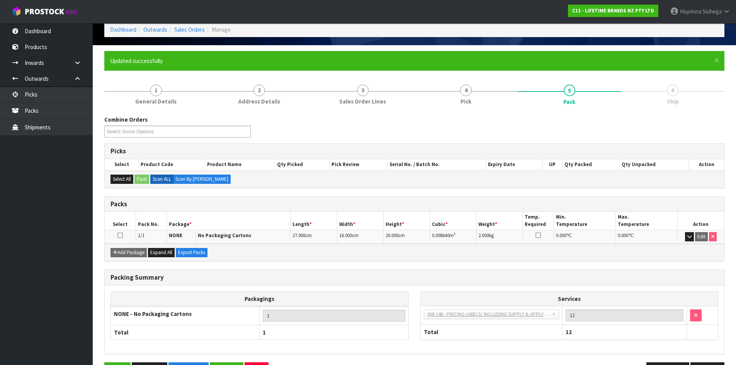
scroll to position [63, 0]
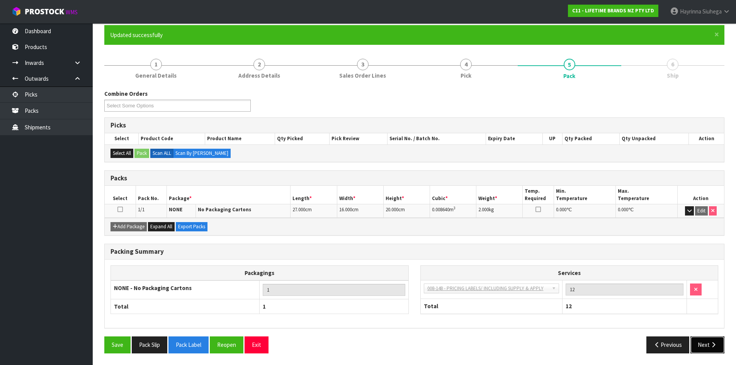
click at [713, 346] on icon "button" at bounding box center [713, 345] width 7 height 6
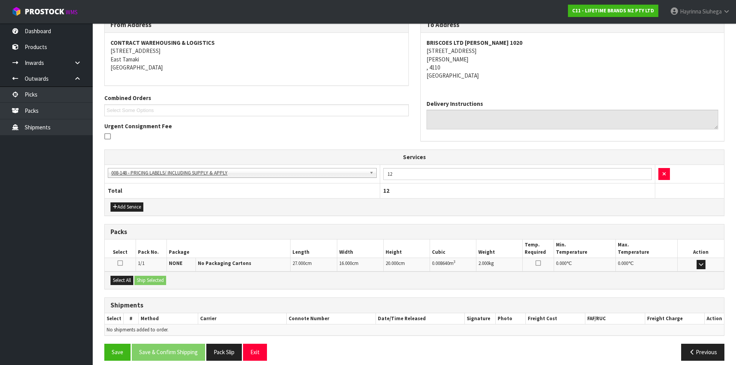
scroll to position [143, 0]
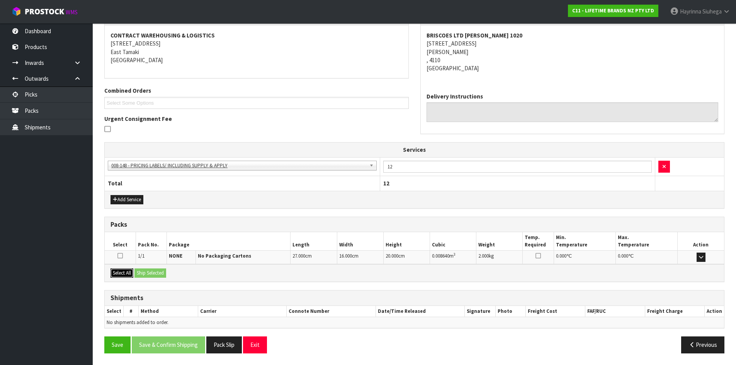
click at [127, 273] on button "Select All" at bounding box center [121, 273] width 23 height 9
click at [161, 271] on button "Ship Selected" at bounding box center [150, 273] width 32 height 9
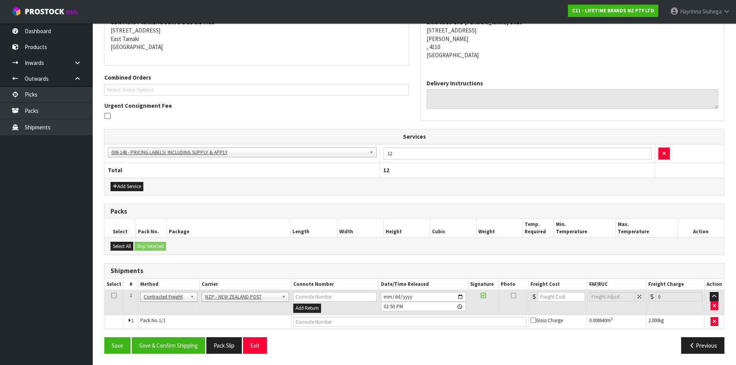
scroll to position [156, 0]
click at [177, 348] on button "Save & Confirm Shipping" at bounding box center [168, 345] width 73 height 17
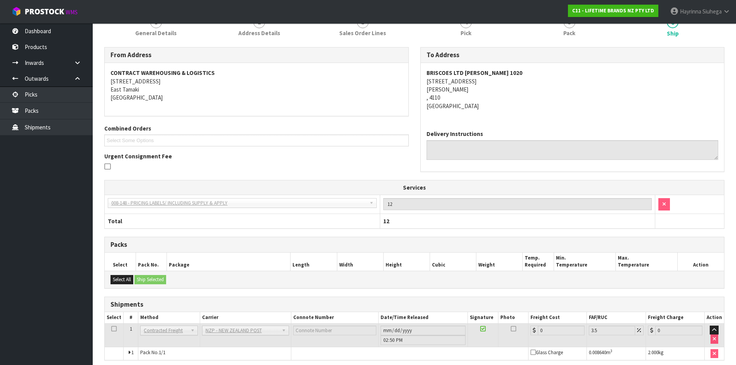
scroll to position [146, 0]
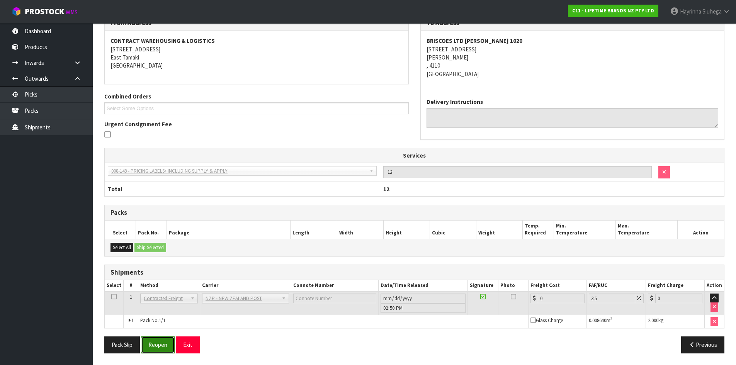
click at [158, 341] on button "Reopen" at bounding box center [158, 345] width 34 height 17
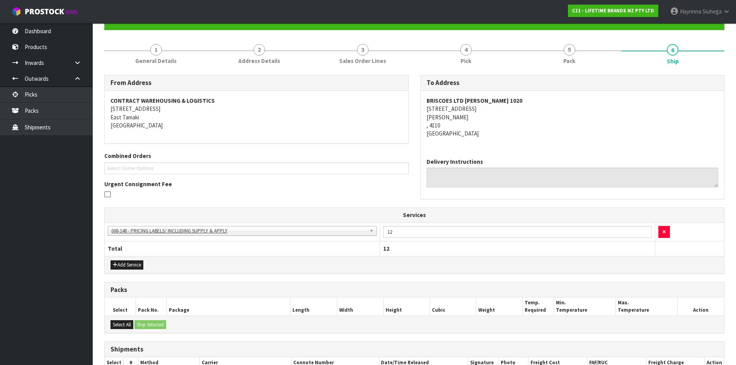
scroll to position [164, 0]
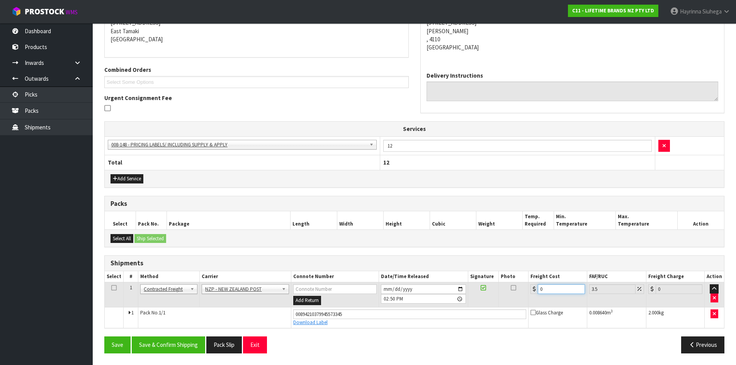
drag, startPoint x: 551, startPoint y: 289, endPoint x: 468, endPoint y: 289, distance: 83.1
click at [487, 289] on tr "1 Client Local Pickup Customer Local Pickup Company Freight Contracted Freight …" at bounding box center [414, 294] width 619 height 25
type input "8"
type input "8.28"
type input "8.4"
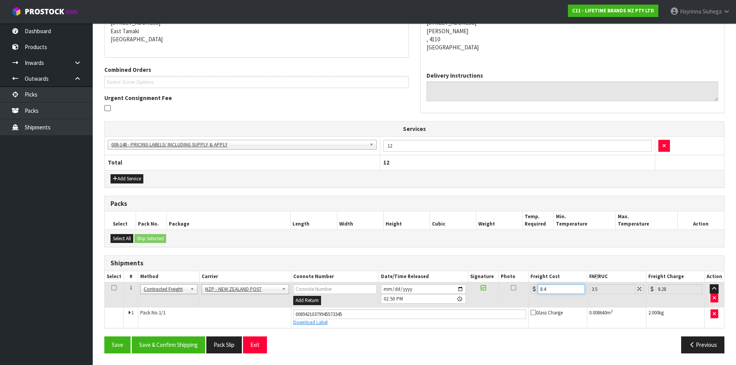
type input "8.69"
type input "8.45"
type input "8.75"
type input "8.45"
click at [104, 337] on button "Save" at bounding box center [117, 345] width 26 height 17
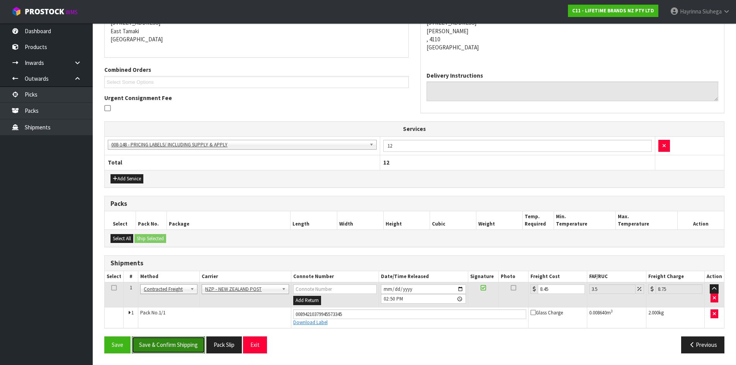
click at [185, 347] on button "Save & Confirm Shipping" at bounding box center [168, 345] width 73 height 17
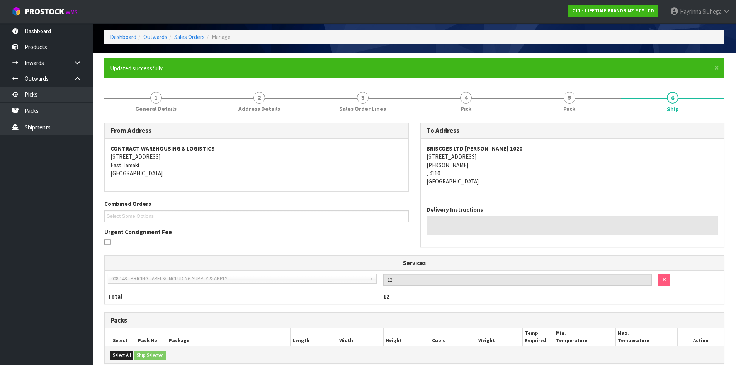
scroll to position [0, 0]
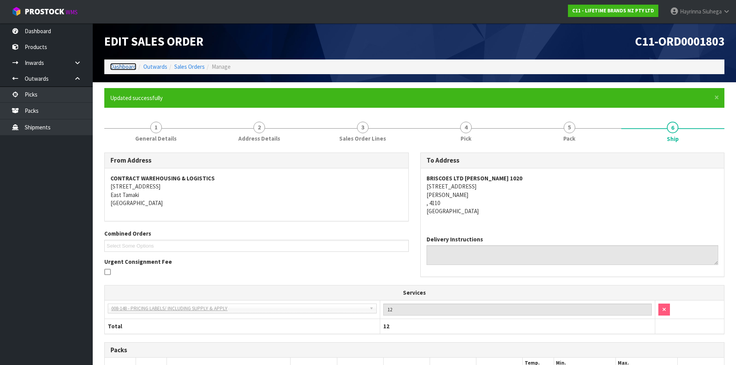
click at [125, 64] on link "Dashboard" at bounding box center [123, 66] width 26 height 7
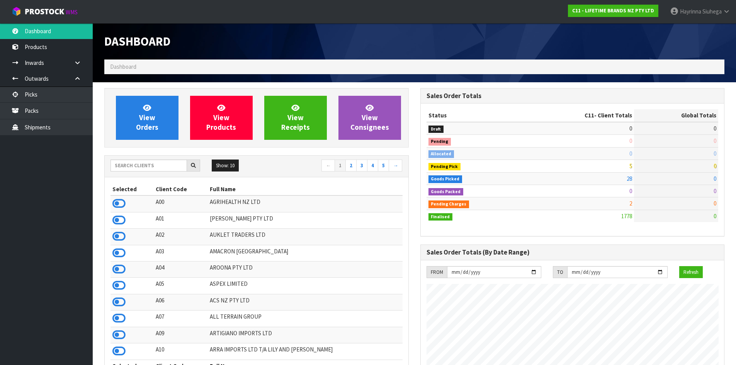
scroll to position [585, 316]
click at [164, 107] on link "View Orders" at bounding box center [147, 118] width 63 height 44
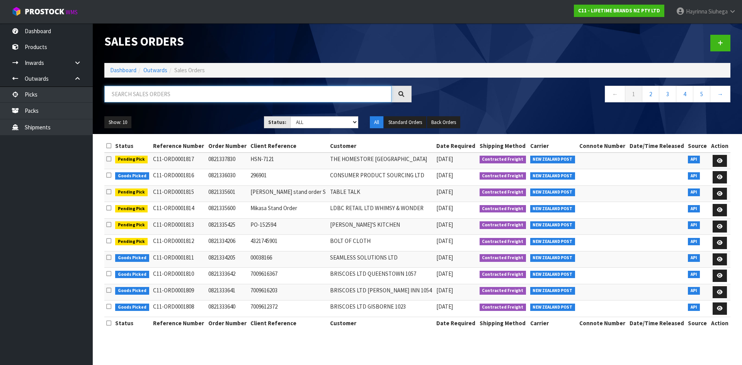
click at [158, 93] on input "text" at bounding box center [247, 94] width 287 height 17
type input "JOB-0410372"
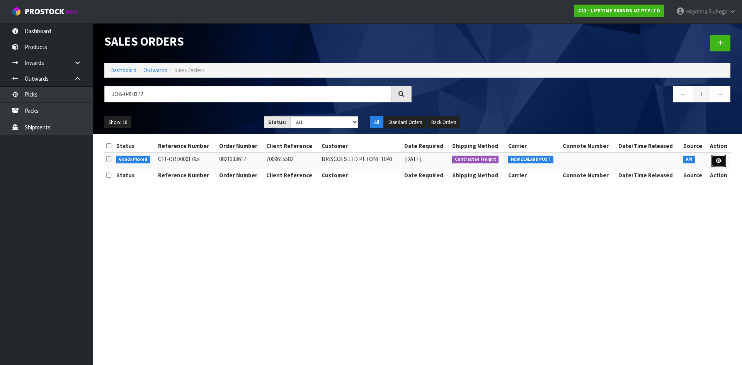
click at [724, 166] on link at bounding box center [718, 161] width 14 height 12
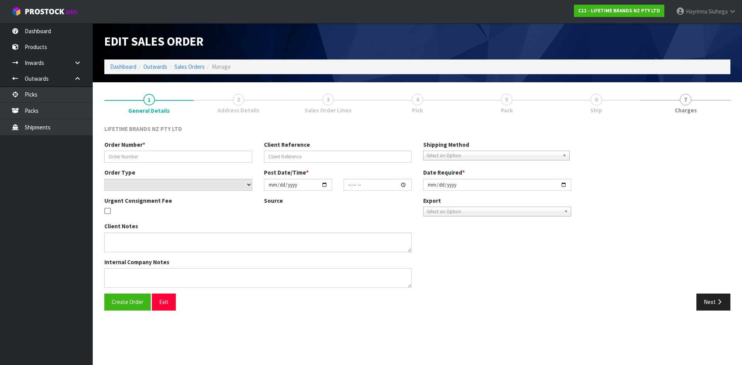
type input "0821333617"
type input "7009615582"
select select "number:0"
type input "[DATE]"
type input "12:43:48.000"
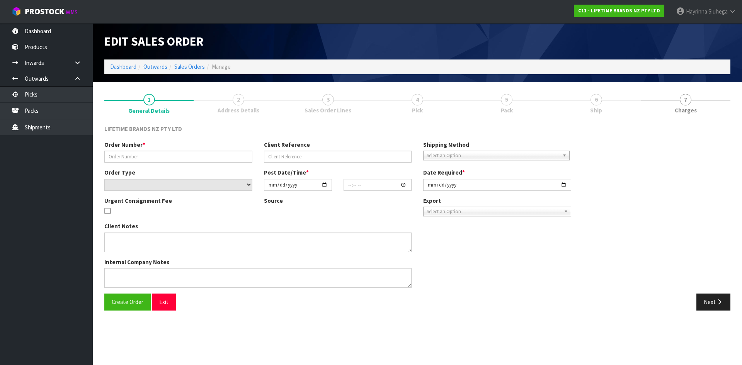
type input "[DATE]"
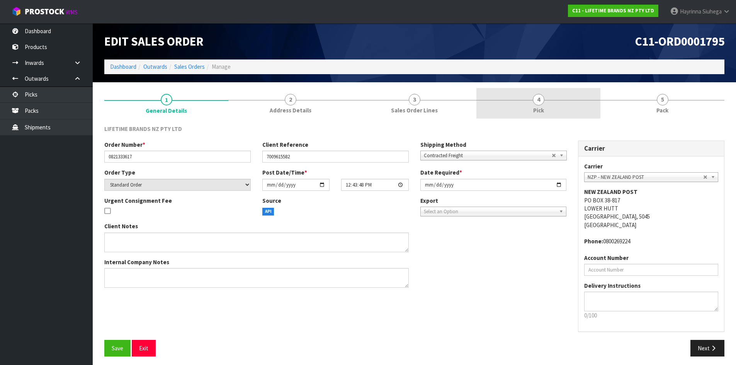
click at [548, 105] on link "4 Pick" at bounding box center [538, 103] width 124 height 31
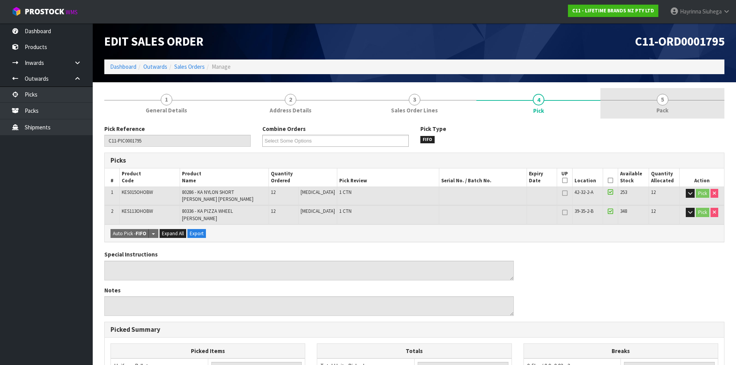
drag, startPoint x: 680, startPoint y: 101, endPoint x: 663, endPoint y: 114, distance: 21.0
click at [680, 103] on link "5 Pack" at bounding box center [662, 103] width 124 height 31
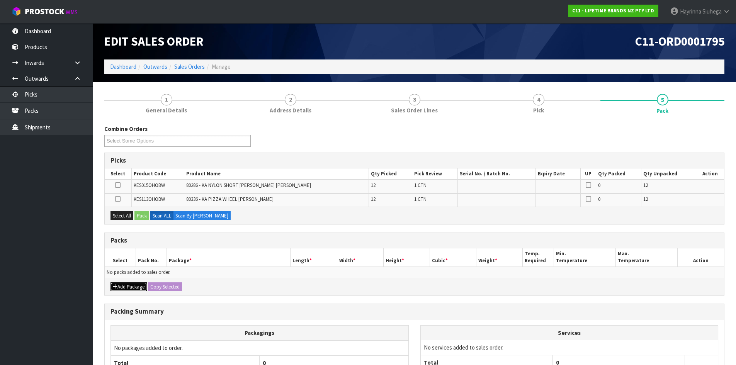
click at [129, 288] on button "Add Package" at bounding box center [128, 286] width 36 height 9
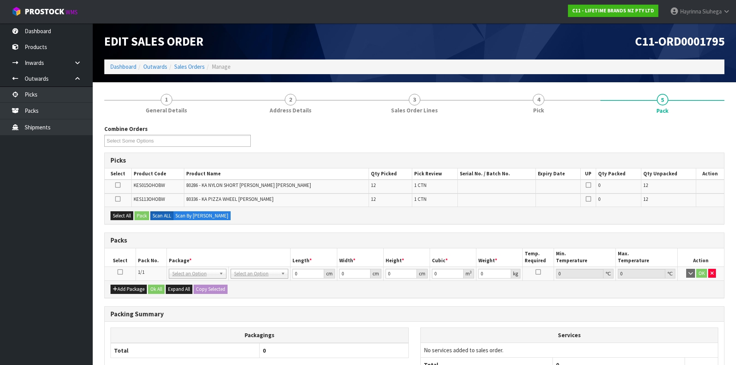
click at [120, 272] on icon at bounding box center [119, 272] width 5 height 0
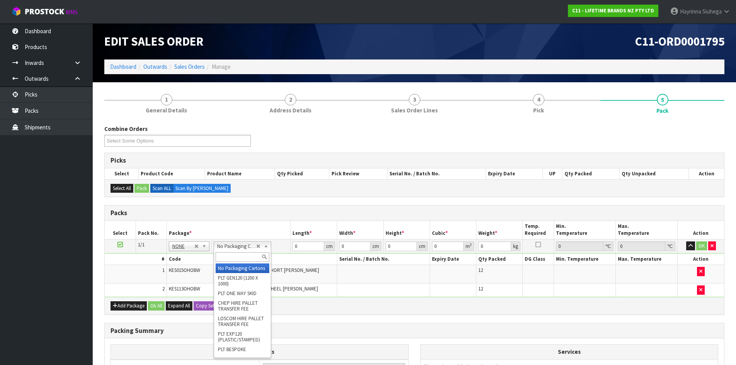
click at [238, 260] on input "text" at bounding box center [243, 257] width 54 height 10
type input "CTN6"
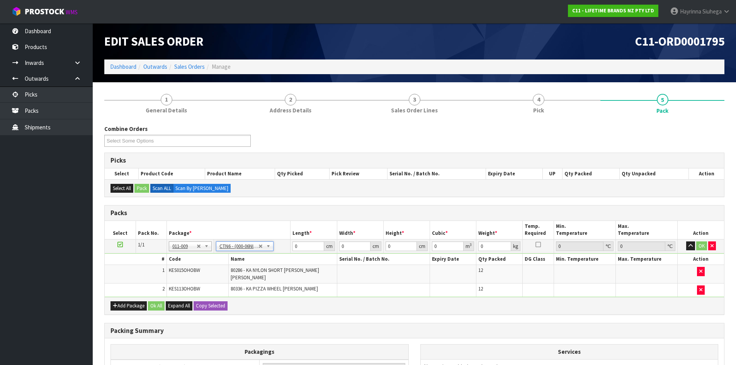
type input "45.5"
type input "30.5"
type input "0.042326"
type input "6.8"
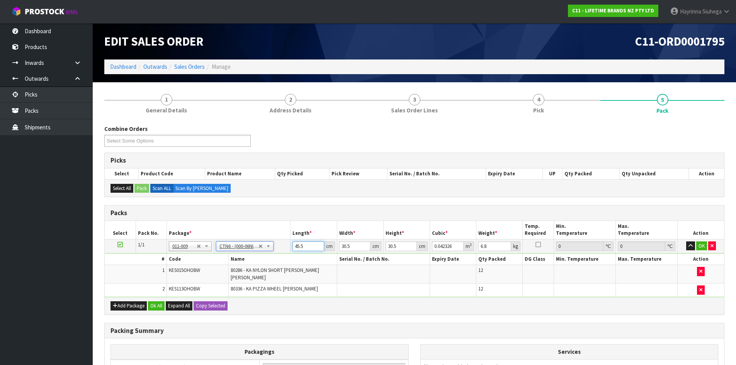
click at [297, 247] on input "45.5" at bounding box center [307, 246] width 31 height 10
type input "4"
type input "0.003721"
type input "46"
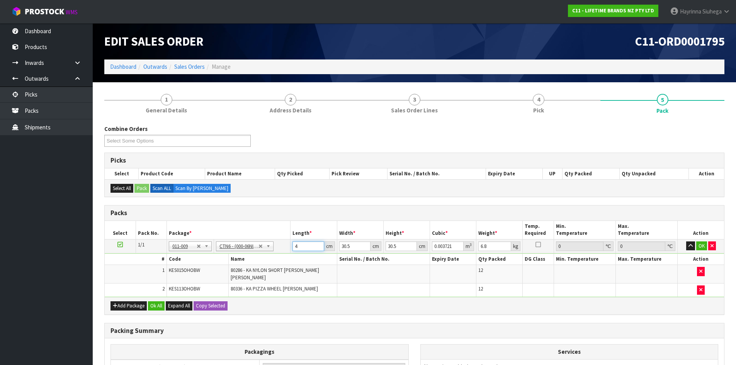
type input "0.042792"
type input "46"
type input "3"
type input "0.004209"
type input "33"
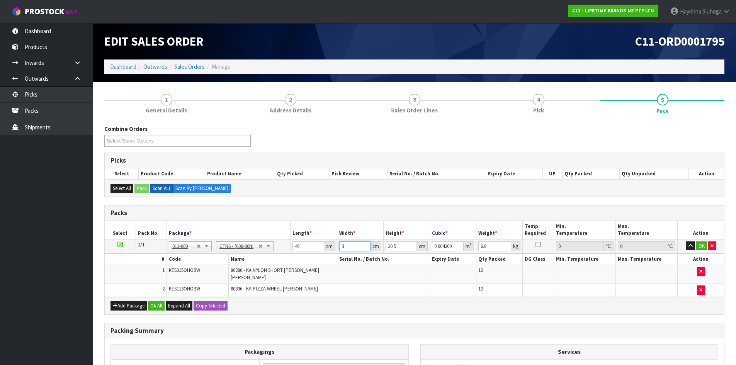
type input "0.046299"
type input "33"
type input "3"
type input "0.004554"
type input "33"
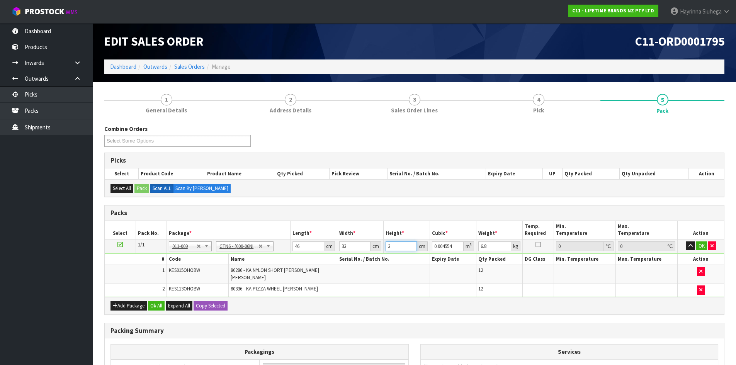
type input "0.050094"
type input "33"
type input "6"
click button "OK" at bounding box center [701, 245] width 11 height 9
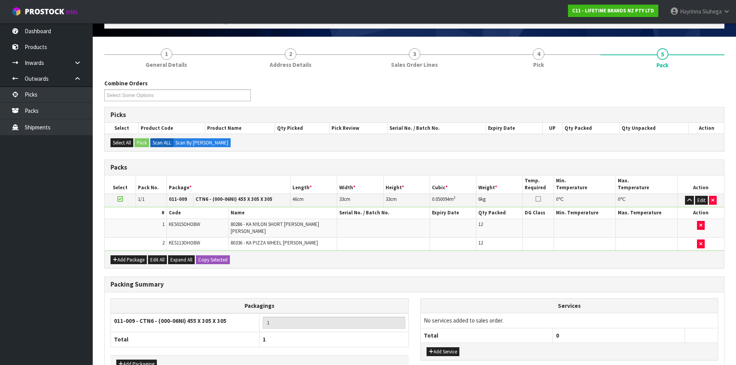
scroll to position [91, 0]
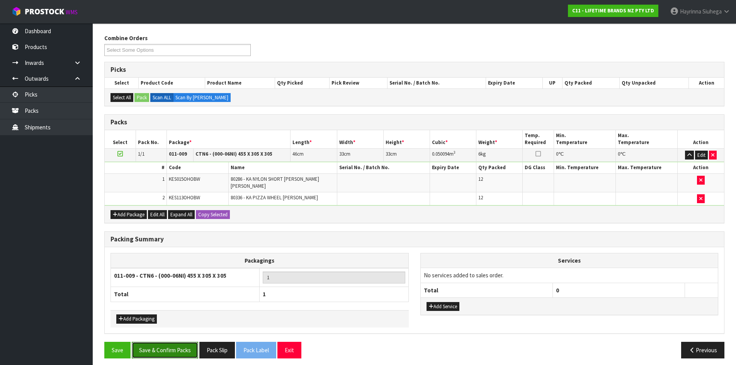
click at [179, 346] on button "Save & Confirm Packs" at bounding box center [165, 350] width 66 height 17
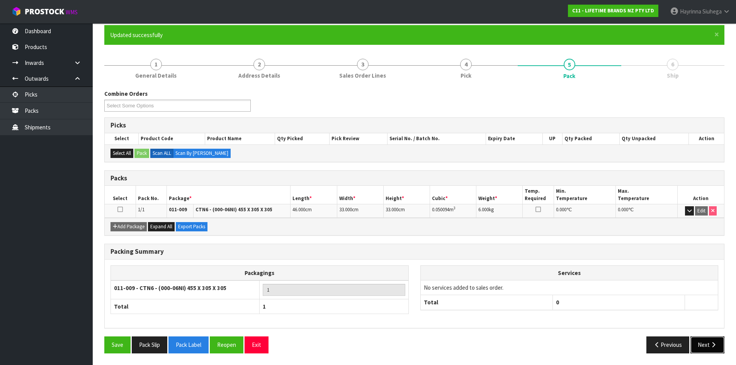
click at [712, 340] on button "Next" at bounding box center [707, 345] width 34 height 17
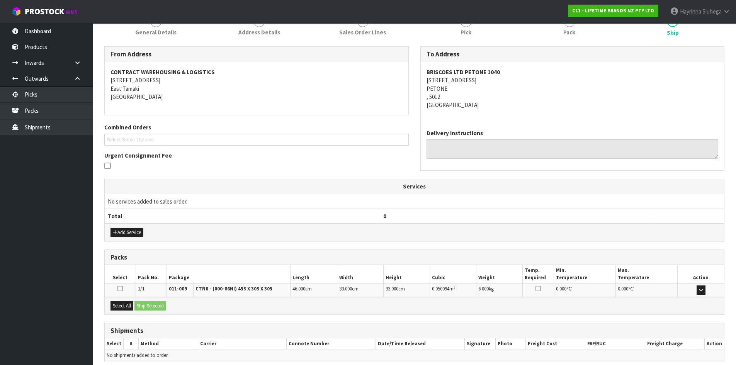
scroll to position [139, 0]
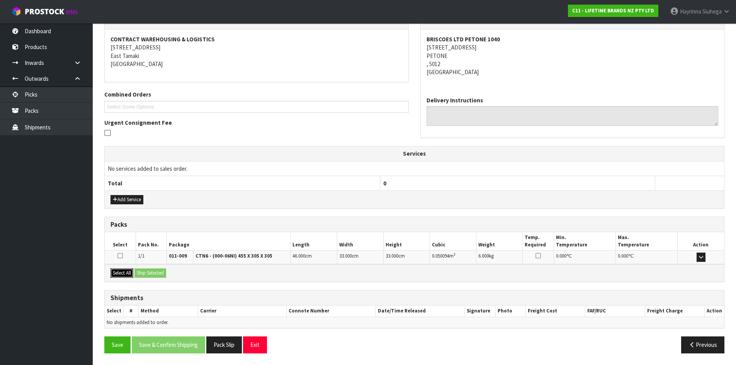
click at [130, 276] on button "Select All" at bounding box center [121, 273] width 23 height 9
click at [159, 271] on button "Ship Selected" at bounding box center [150, 273] width 32 height 9
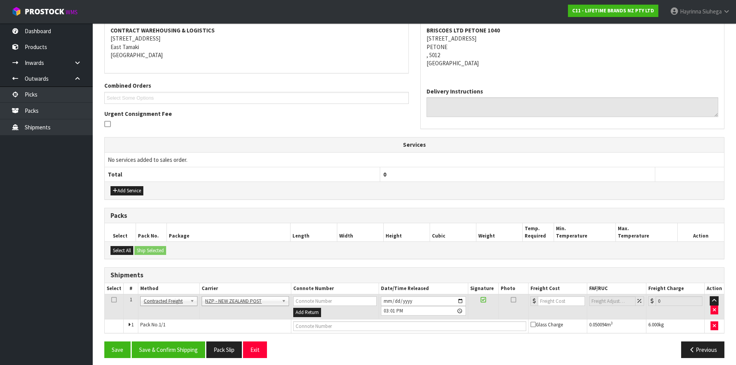
scroll to position [153, 0]
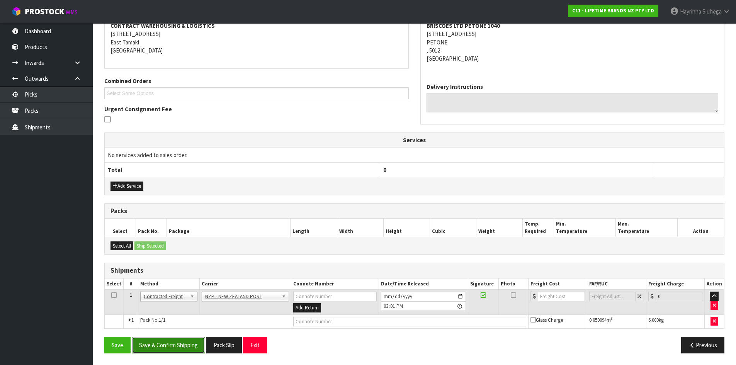
click at [150, 350] on button "Save & Confirm Shipping" at bounding box center [168, 345] width 73 height 17
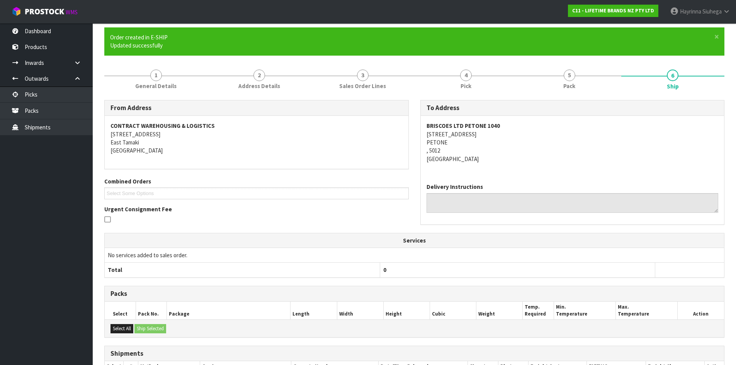
scroll to position [142, 0]
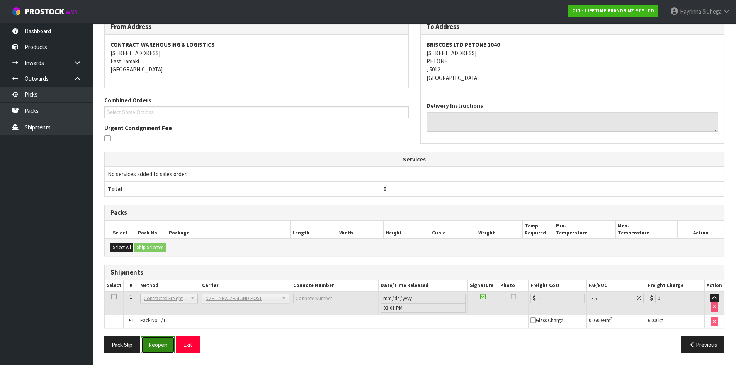
click at [163, 341] on button "Reopen" at bounding box center [158, 345] width 34 height 17
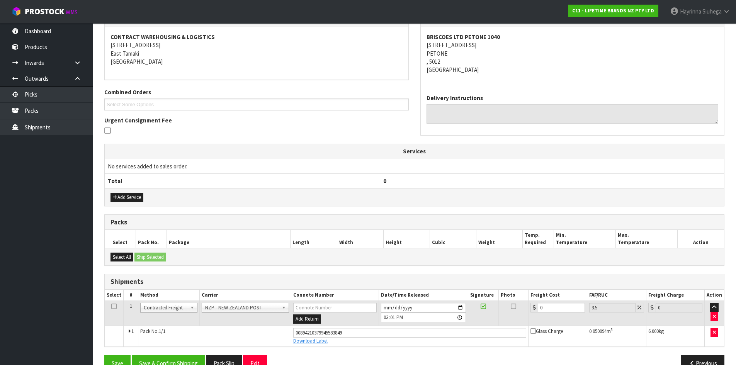
scroll to position [160, 0]
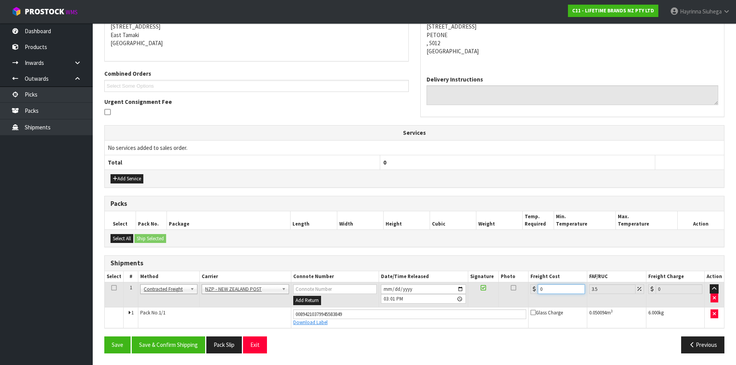
drag, startPoint x: 556, startPoint y: 292, endPoint x: 474, endPoint y: 292, distance: 81.9
click at [483, 292] on tr "1 Client Local Pickup Customer Local Pickup Company Freight Contracted Freight …" at bounding box center [414, 294] width 619 height 25
type input "8"
type input "8.28"
type input "8.4"
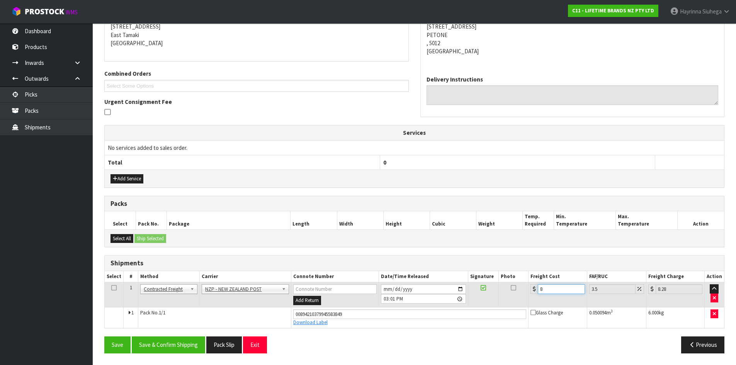
type input "8.69"
type input "8.45"
type input "8.75"
type input "8.45"
click at [104, 337] on button "Save" at bounding box center [117, 345] width 26 height 17
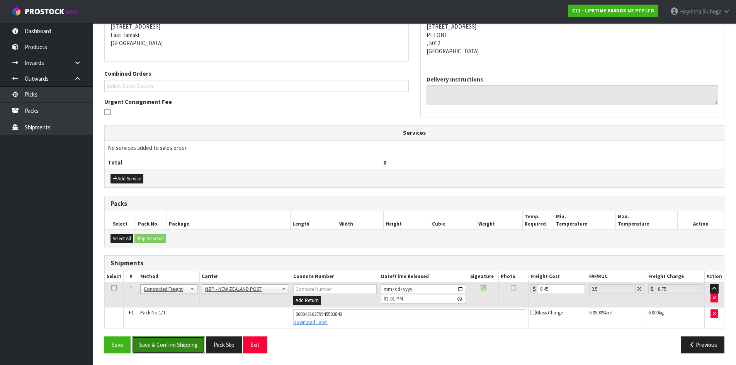
click at [196, 345] on button "Save & Confirm Shipping" at bounding box center [168, 345] width 73 height 17
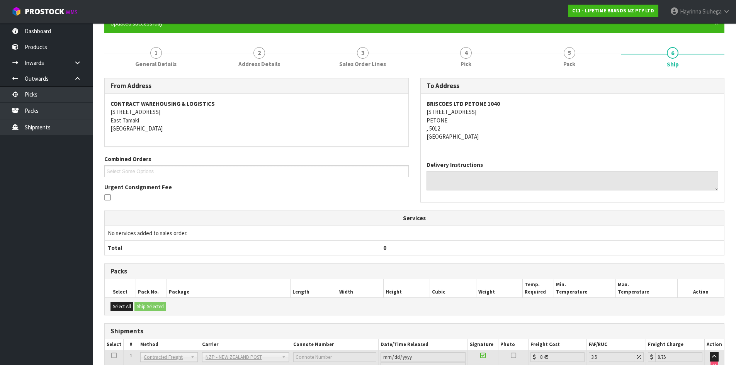
scroll to position [0, 0]
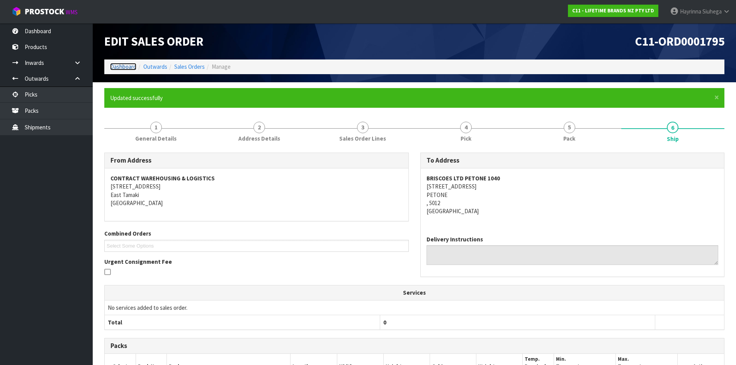
click at [115, 63] on link "Dashboard" at bounding box center [123, 66] width 26 height 7
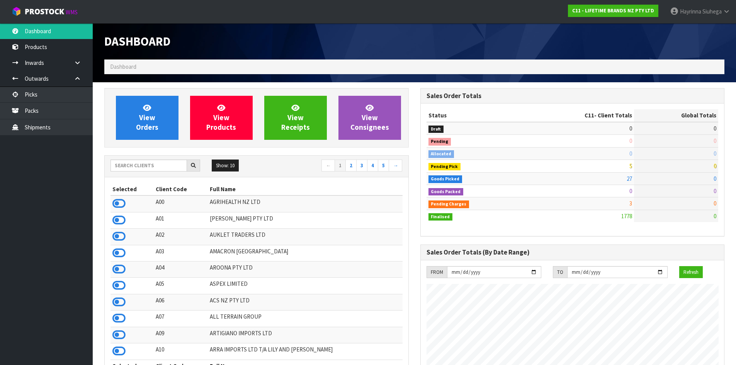
scroll to position [585, 316]
click at [156, 131] on span "View Orders" at bounding box center [147, 117] width 22 height 29
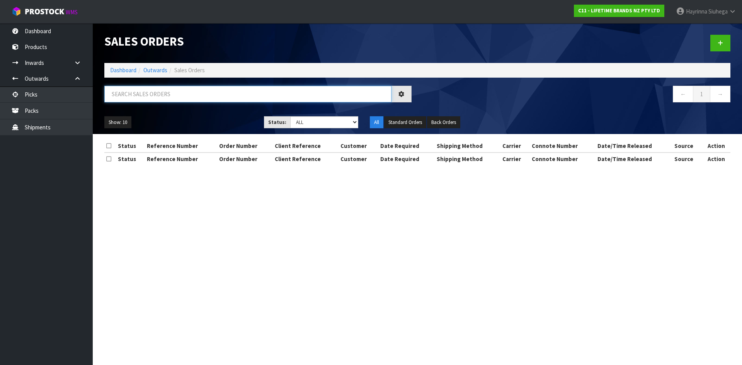
click at [185, 95] on input "text" at bounding box center [247, 94] width 287 height 17
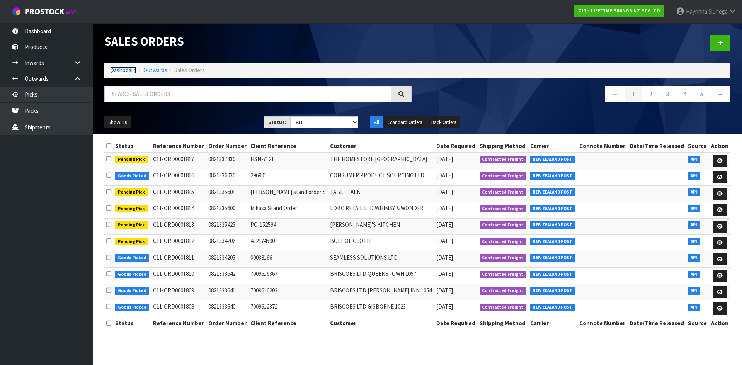
click at [112, 69] on link "Dashboard" at bounding box center [123, 69] width 26 height 7
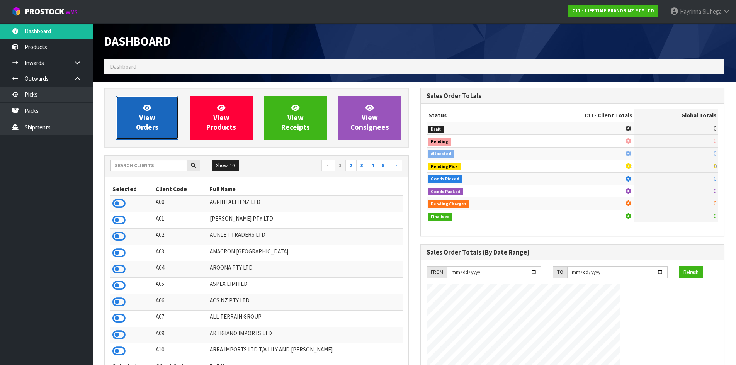
click at [144, 111] on icon at bounding box center [147, 107] width 8 height 7
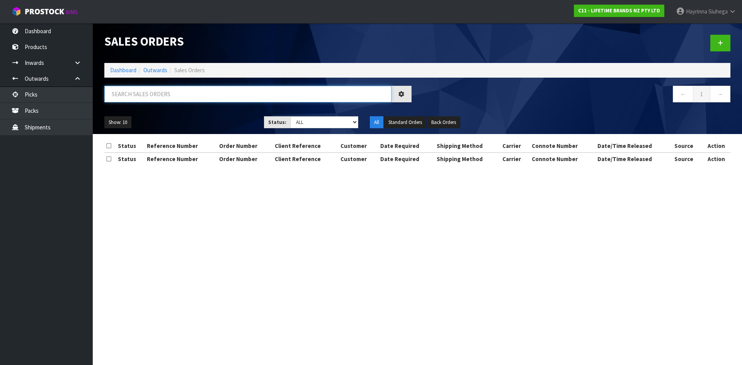
click at [155, 90] on input "text" at bounding box center [247, 94] width 287 height 17
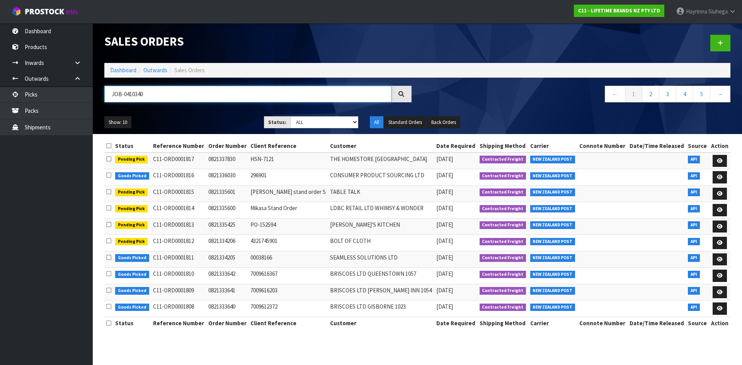
type input "JOB-0410340"
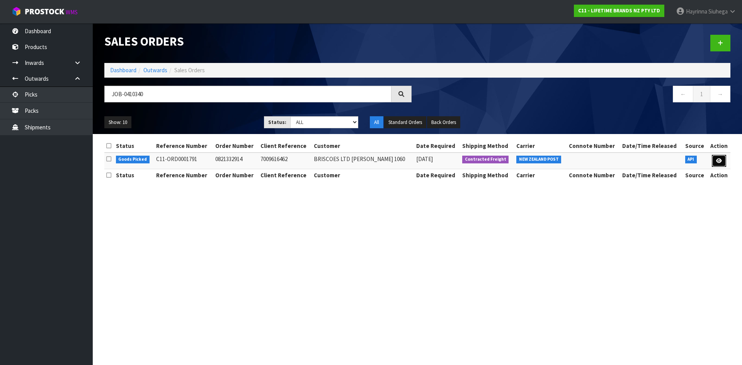
click at [715, 158] on link at bounding box center [719, 161] width 14 height 12
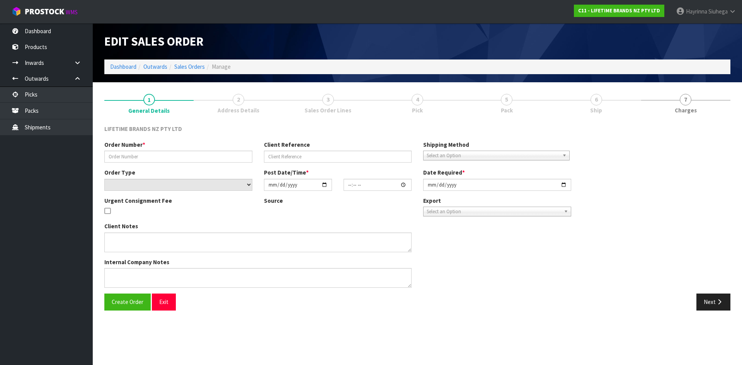
type input "0821332914"
type input "7009616462"
select select "number:0"
type input "[DATE]"
type input "11:28:51.000"
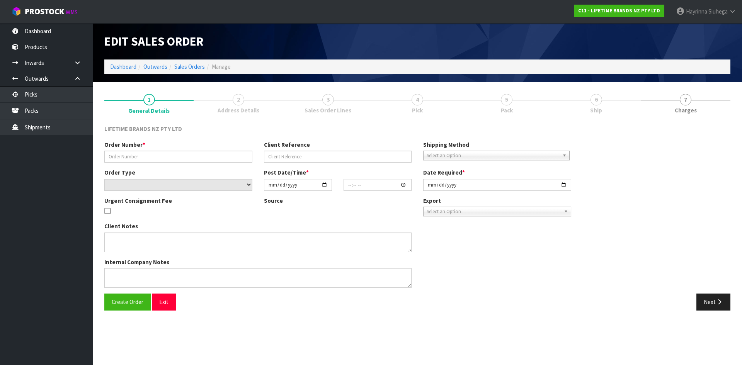
type input "[DATE]"
drag, startPoint x: 582, startPoint y: 108, endPoint x: 585, endPoint y: 99, distance: 9.9
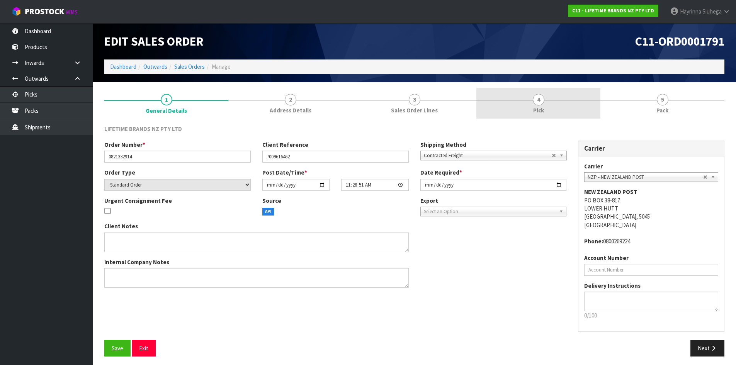
click at [584, 97] on link "4 Pick" at bounding box center [538, 103] width 124 height 31
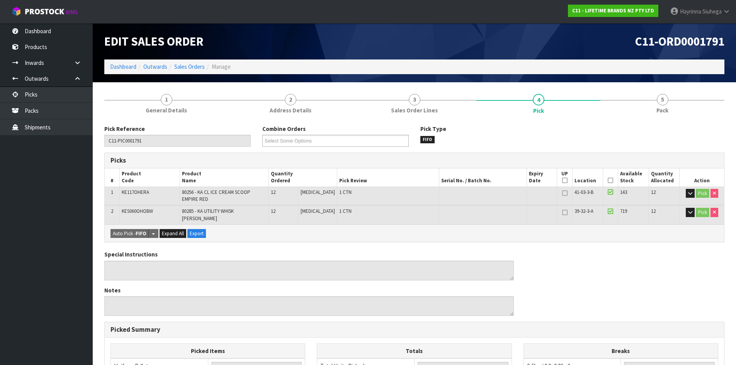
drag, startPoint x: 658, startPoint y: 98, endPoint x: 649, endPoint y: 73, distance: 26.8
click at [658, 96] on span "5" at bounding box center [663, 100] width 12 height 12
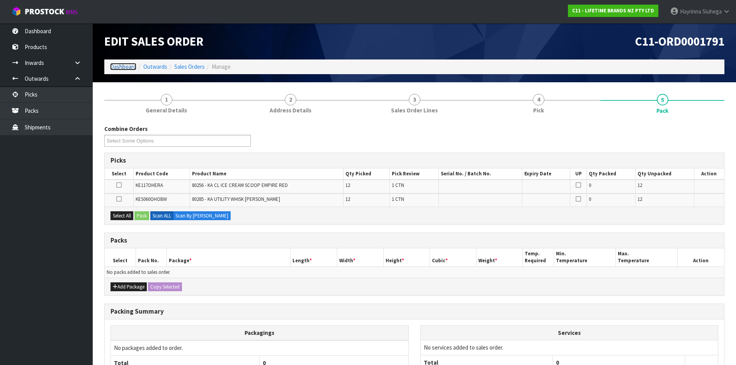
click at [123, 63] on link "Dashboard" at bounding box center [123, 66] width 26 height 7
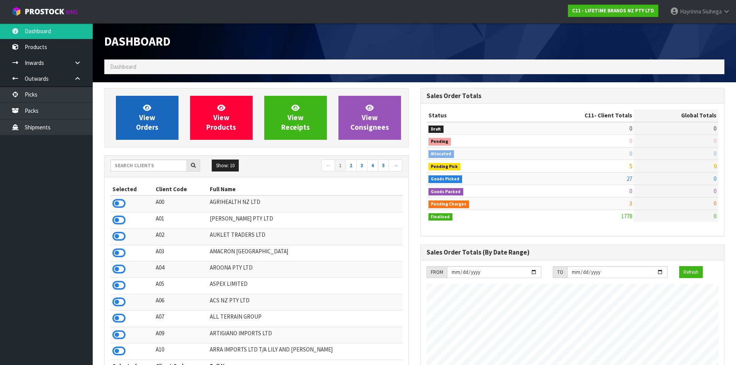
scroll to position [585, 316]
click at [148, 121] on span "View Orders" at bounding box center [147, 117] width 22 height 29
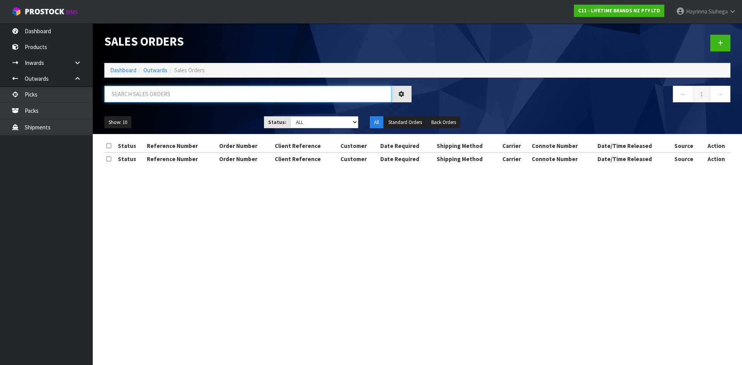
click at [167, 93] on input "text" at bounding box center [247, 94] width 287 height 17
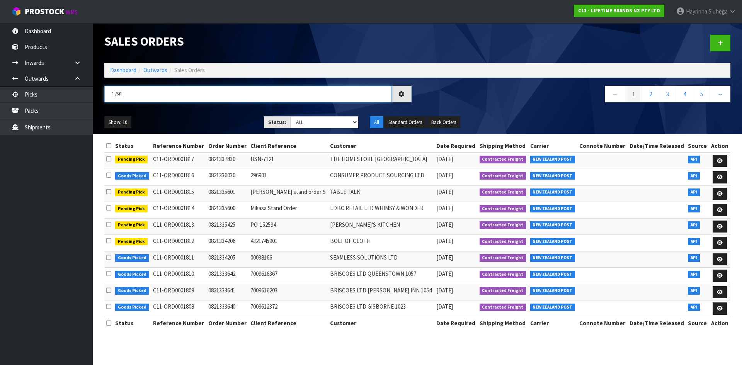
type input "1791"
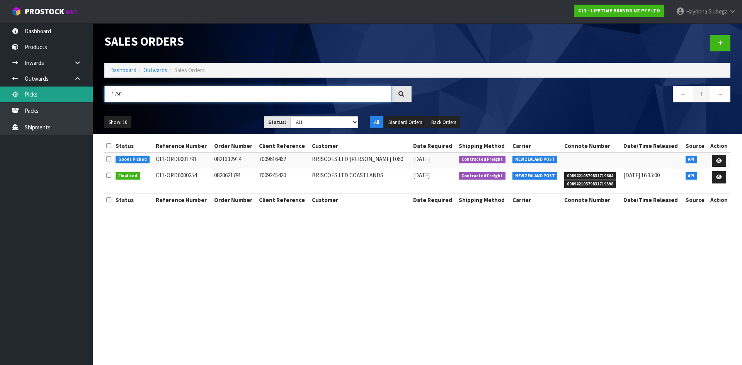
drag, startPoint x: 125, startPoint y: 93, endPoint x: 8, endPoint y: 95, distance: 116.3
click at [9, 95] on body "Toggle navigation ProStock WMS C11 - LIFETIME BRANDS NZ PTY LTD [PERSON_NAME] L…" at bounding box center [371, 182] width 742 height 365
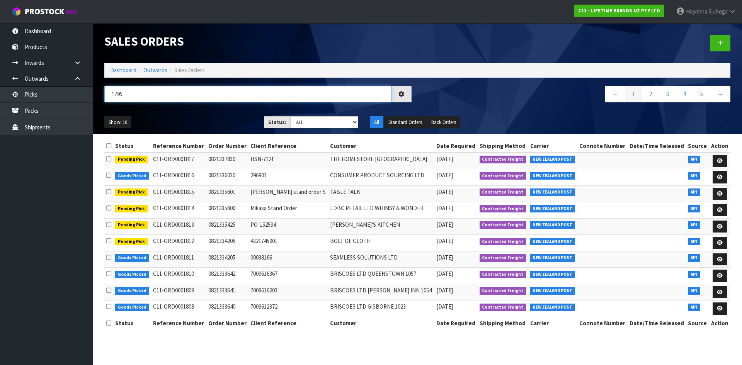
type input "1795"
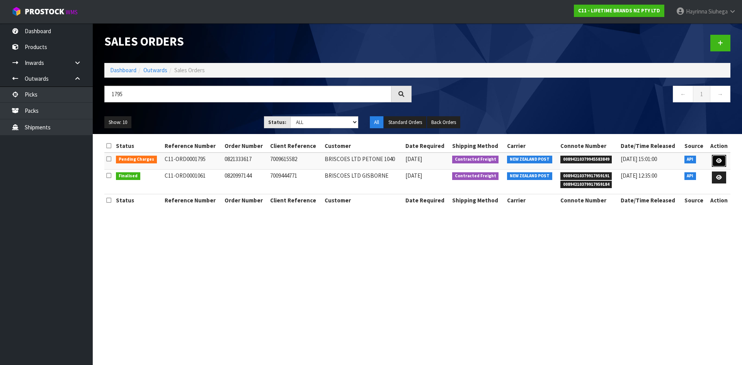
click at [715, 158] on link at bounding box center [719, 161] width 14 height 12
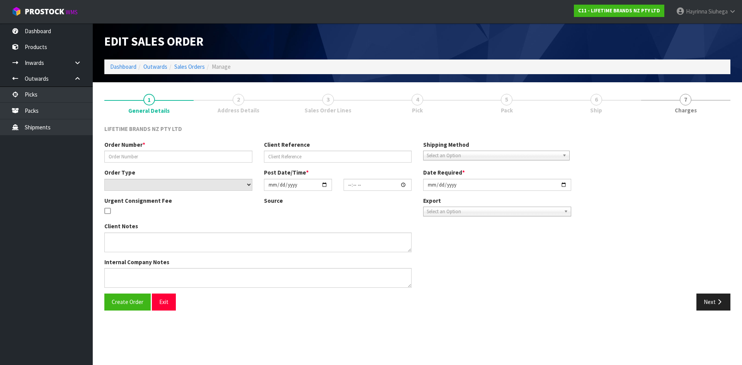
type input "0821333617"
type input "7009615582"
select select "number:0"
type input "[DATE]"
type input "12:43:48.000"
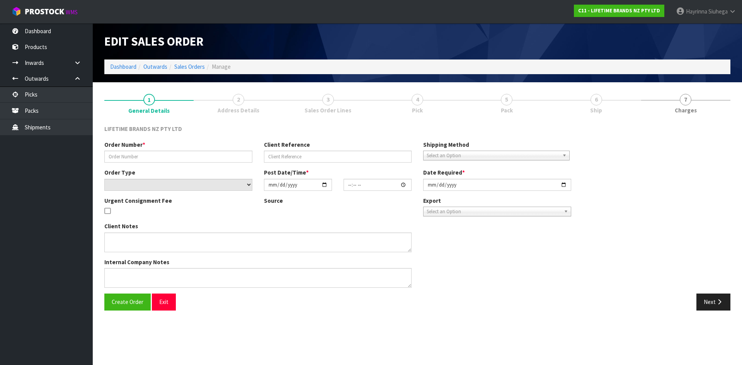
type input "[DATE]"
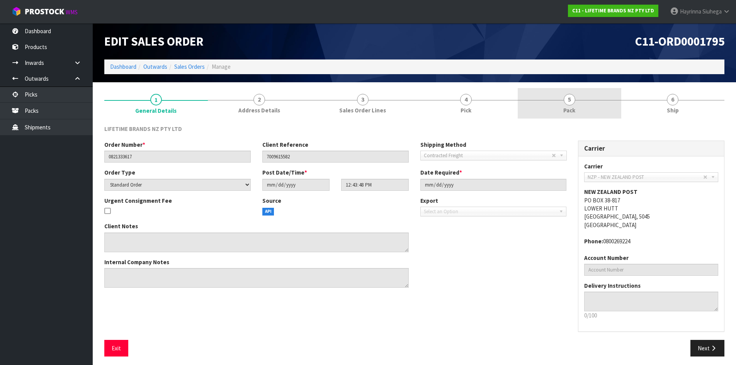
drag, startPoint x: 574, startPoint y: 100, endPoint x: 586, endPoint y: 101, distance: 11.6
click at [575, 101] on span "5" at bounding box center [570, 100] width 12 height 12
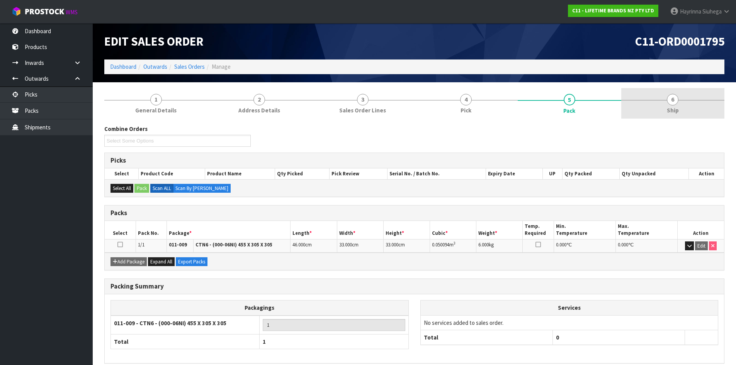
drag, startPoint x: 644, startPoint y: 101, endPoint x: 632, endPoint y: 116, distance: 19.6
click at [644, 102] on link "6 Ship" at bounding box center [673, 103] width 104 height 31
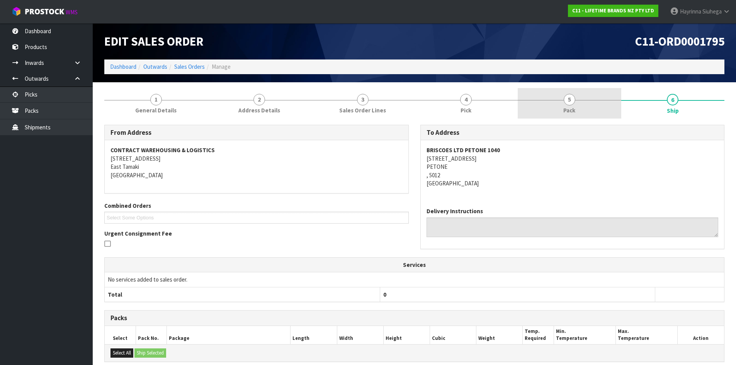
click at [569, 104] on span "5" at bounding box center [570, 100] width 12 height 12
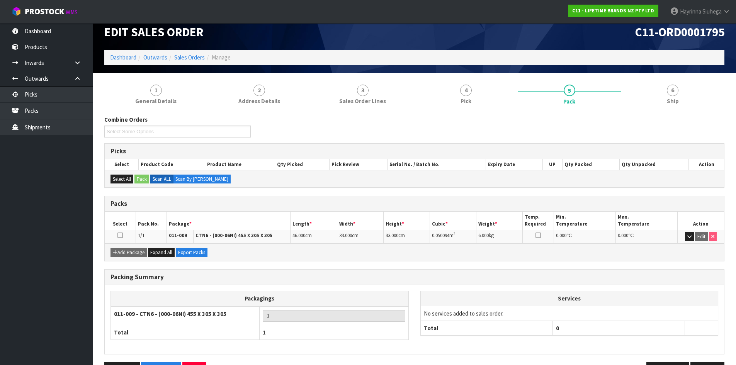
scroll to position [35, 0]
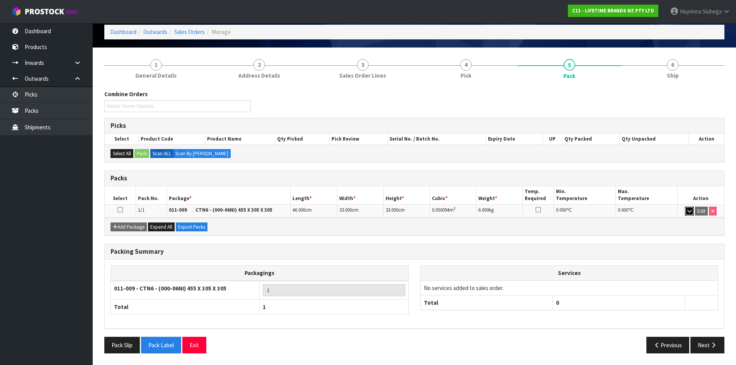
click at [691, 213] on icon "button" at bounding box center [689, 211] width 4 height 5
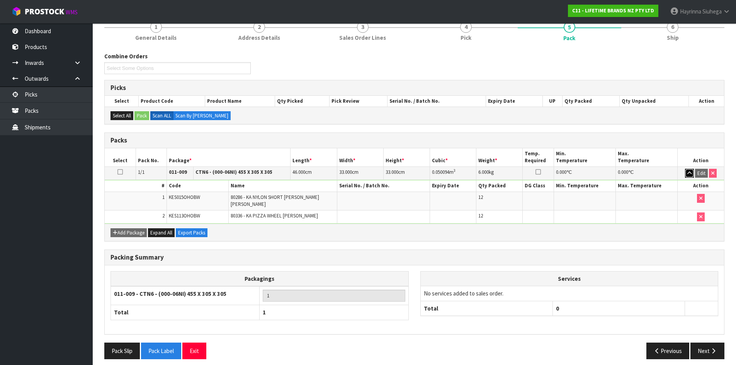
scroll to position [73, 0]
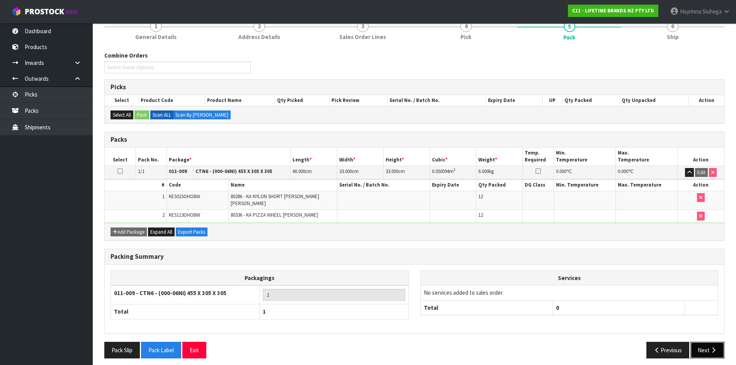
click at [700, 343] on button "Next" at bounding box center [707, 350] width 34 height 17
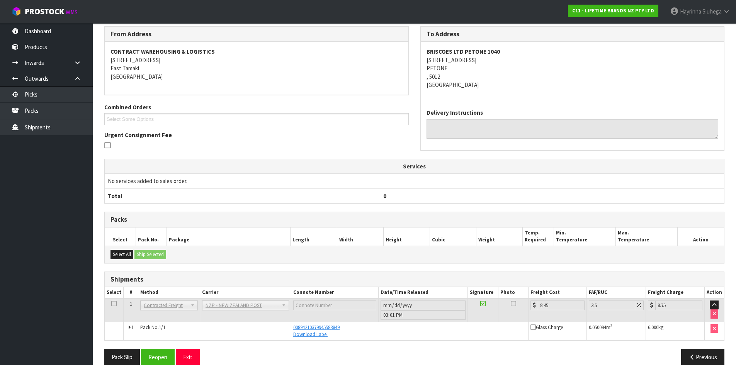
scroll to position [110, 0]
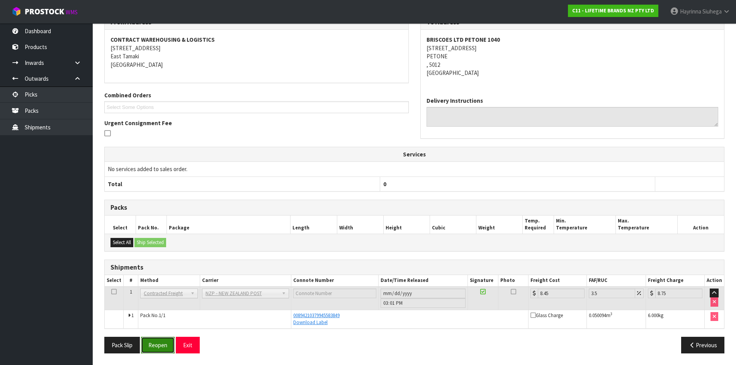
click at [151, 347] on button "Reopen" at bounding box center [158, 345] width 34 height 17
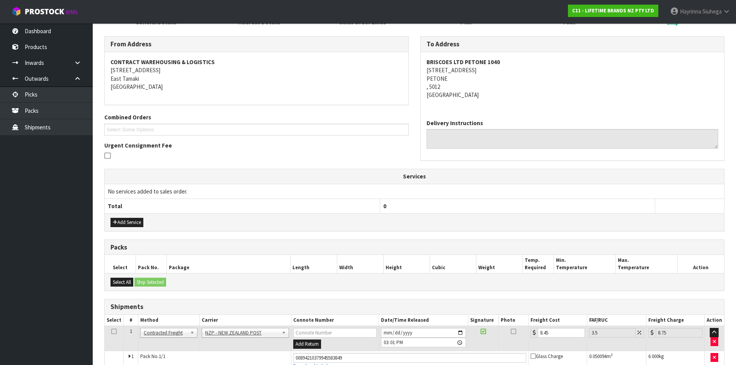
scroll to position [0, 0]
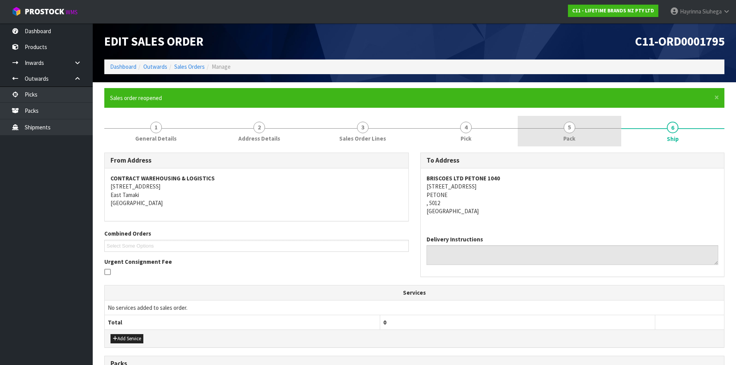
click at [588, 130] on link "5 Pack" at bounding box center [570, 131] width 104 height 31
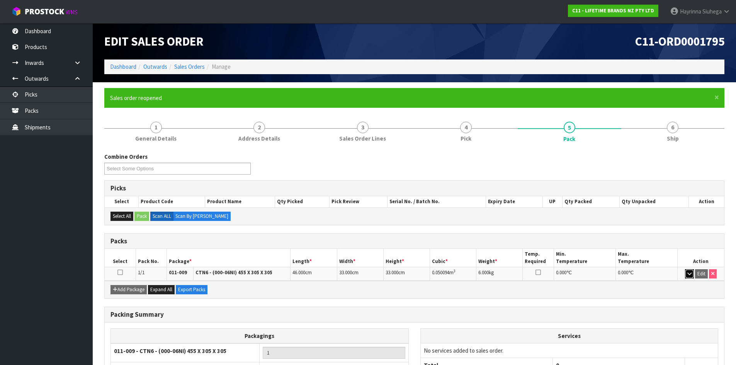
click at [691, 273] on icon "button" at bounding box center [689, 273] width 4 height 5
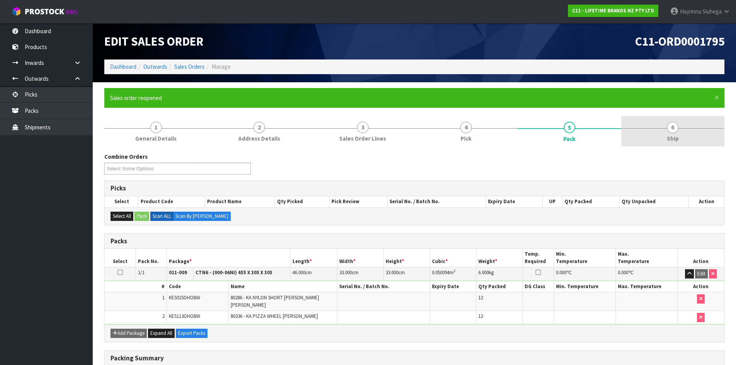
click at [660, 140] on link "6 Ship" at bounding box center [673, 131] width 104 height 31
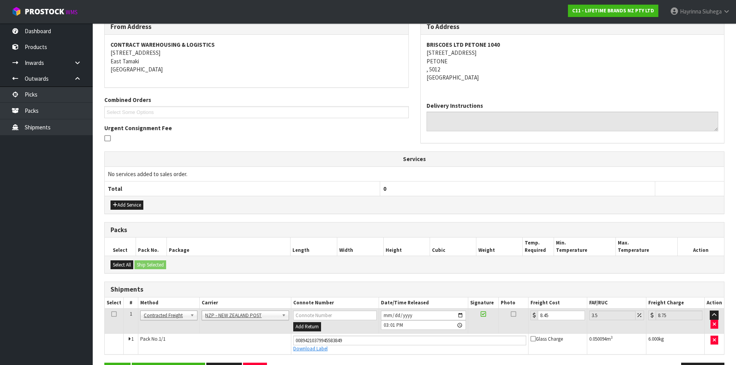
scroll to position [160, 0]
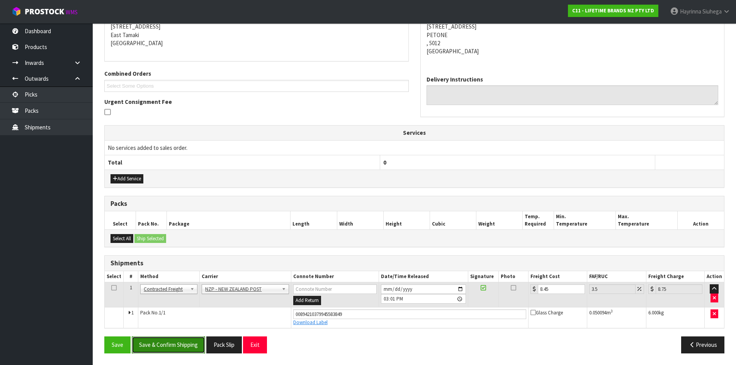
click at [178, 352] on button "Save & Confirm Shipping" at bounding box center [168, 345] width 73 height 17
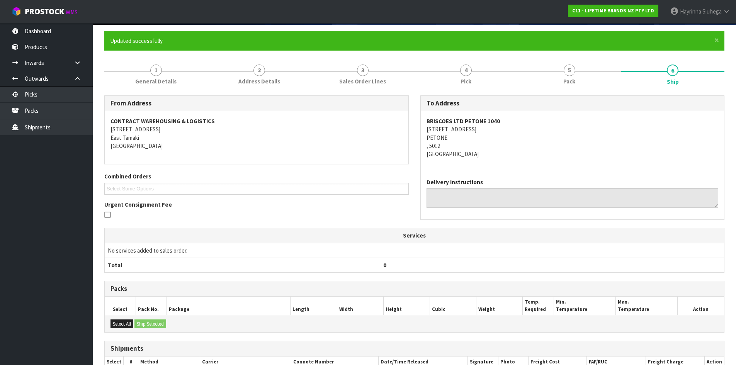
scroll to position [0, 0]
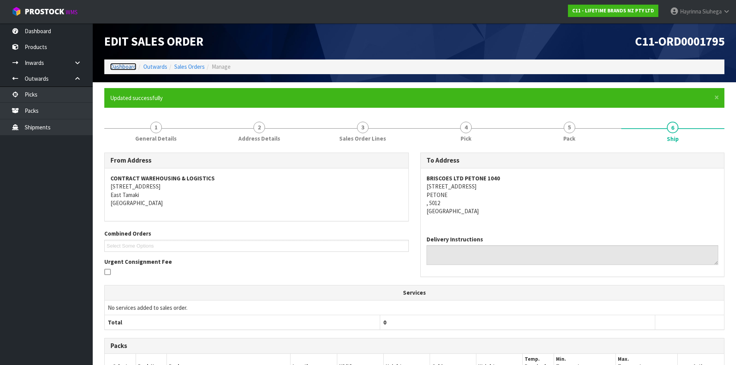
click at [127, 67] on link "Dashboard" at bounding box center [123, 66] width 26 height 7
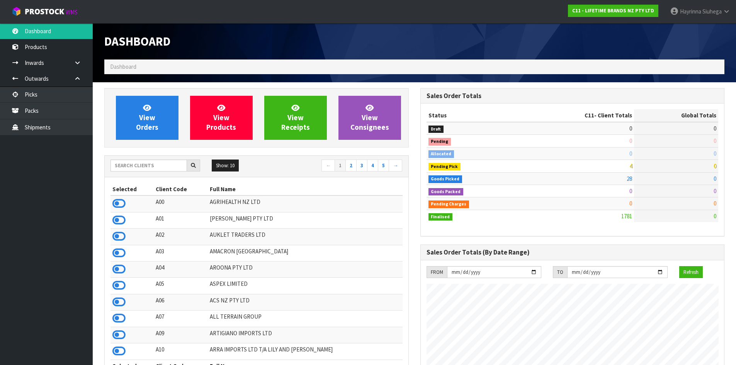
scroll to position [585, 316]
click at [148, 116] on span "View Orders" at bounding box center [147, 117] width 22 height 29
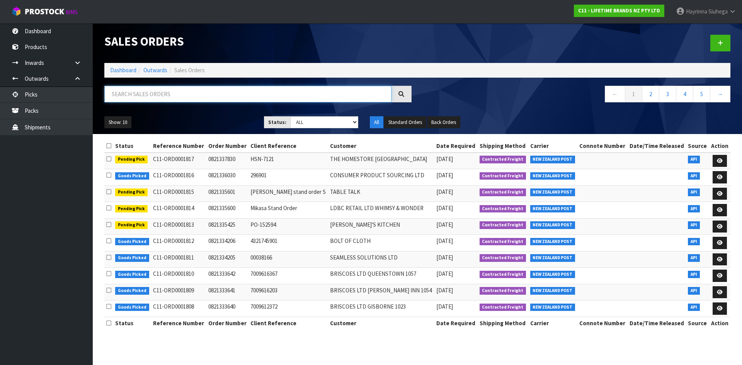
click at [152, 100] on input "text" at bounding box center [247, 94] width 287 height 17
type input "JOB-0410340"
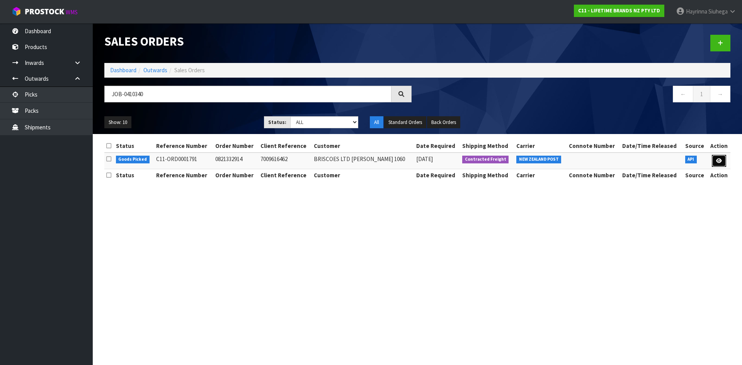
click at [723, 163] on link at bounding box center [719, 161] width 14 height 12
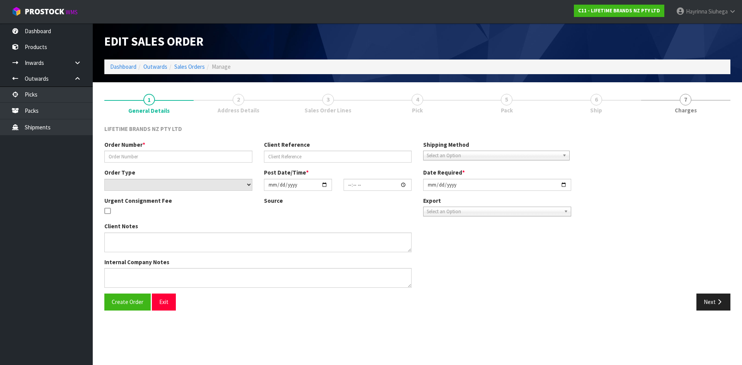
type input "0821332914"
type input "7009616462"
select select "number:0"
type input "[DATE]"
type input "11:28:51.000"
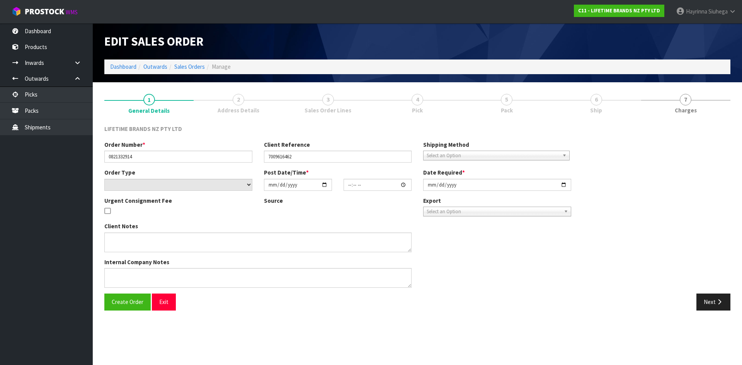
type input "[DATE]"
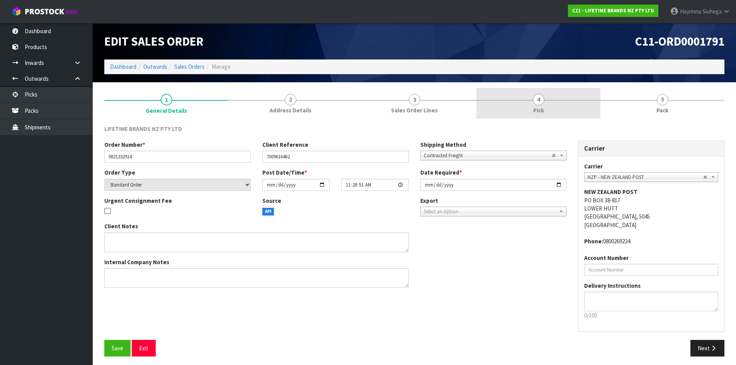
click at [576, 109] on link "4 Pick" at bounding box center [538, 103] width 124 height 31
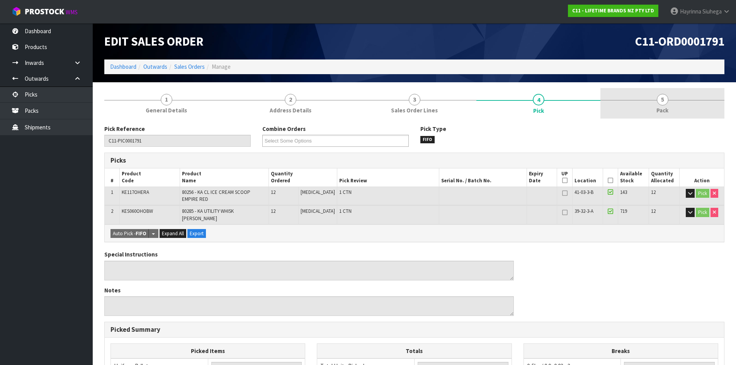
click at [629, 105] on link "5 Pack" at bounding box center [662, 103] width 124 height 31
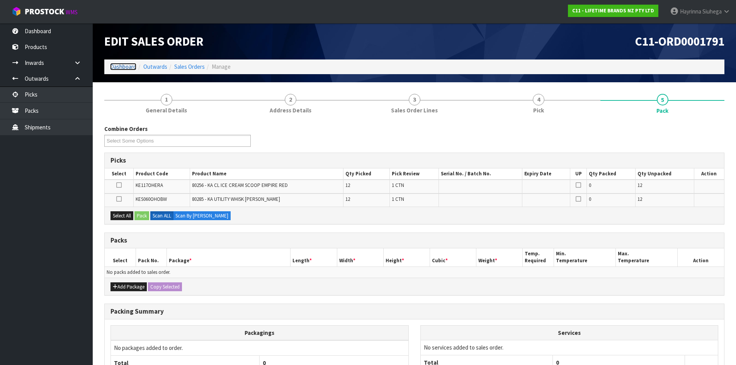
click at [124, 68] on link "Dashboard" at bounding box center [123, 66] width 26 height 7
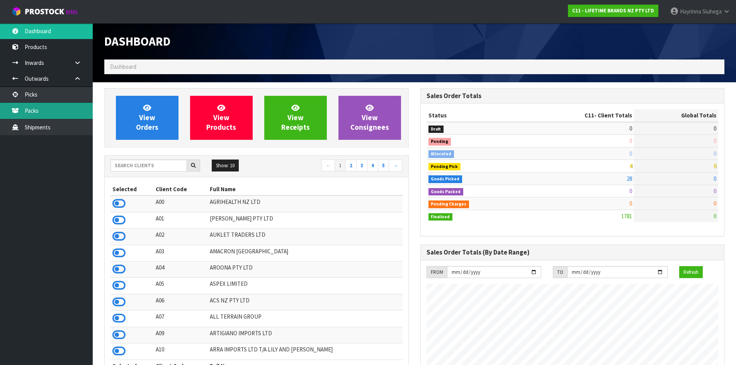
scroll to position [585, 316]
click at [59, 112] on link "Packs" at bounding box center [46, 111] width 93 height 16
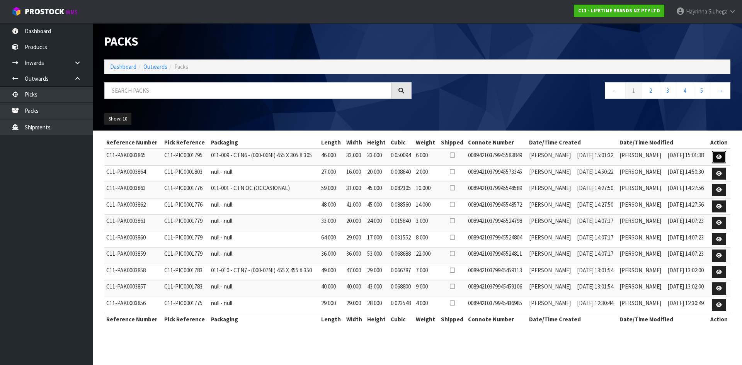
click at [722, 158] on icon at bounding box center [719, 157] width 6 height 5
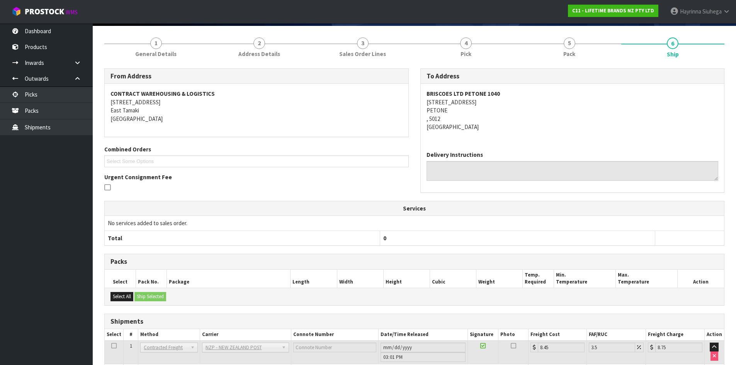
scroll to position [110, 0]
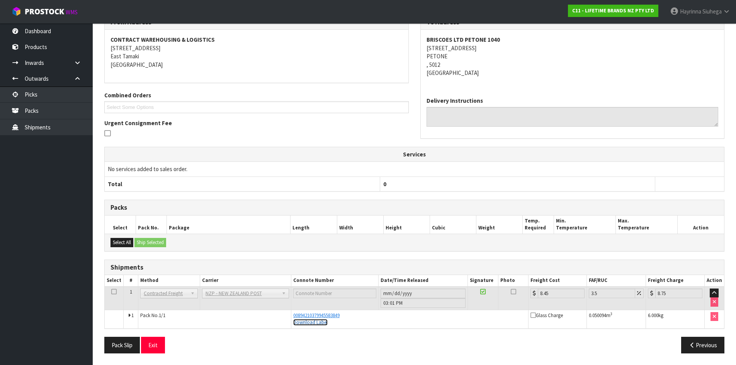
click at [304, 325] on link "Download Label" at bounding box center [310, 322] width 34 height 7
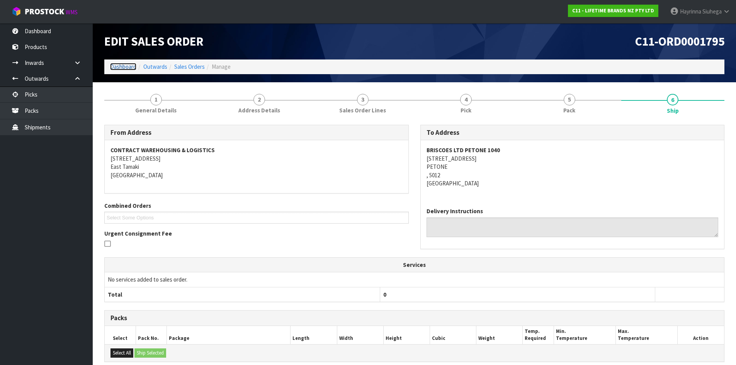
click at [126, 65] on link "Dashboard" at bounding box center [123, 66] width 26 height 7
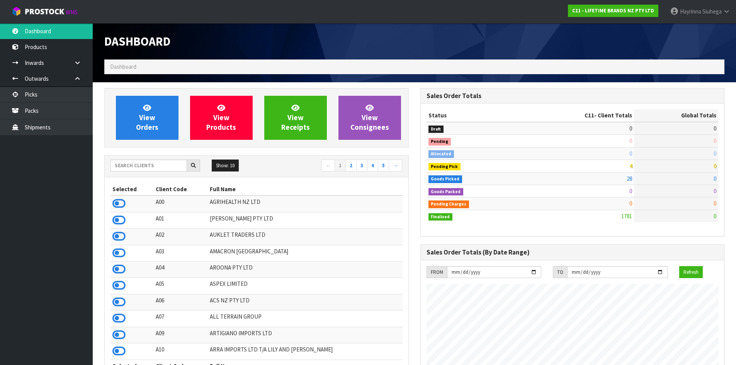
scroll to position [585, 316]
click at [132, 113] on link "View Orders" at bounding box center [147, 118] width 63 height 44
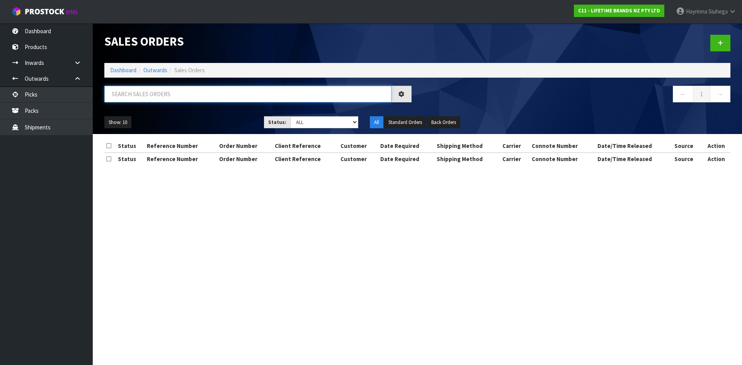
click at [165, 94] on input "text" at bounding box center [247, 94] width 287 height 17
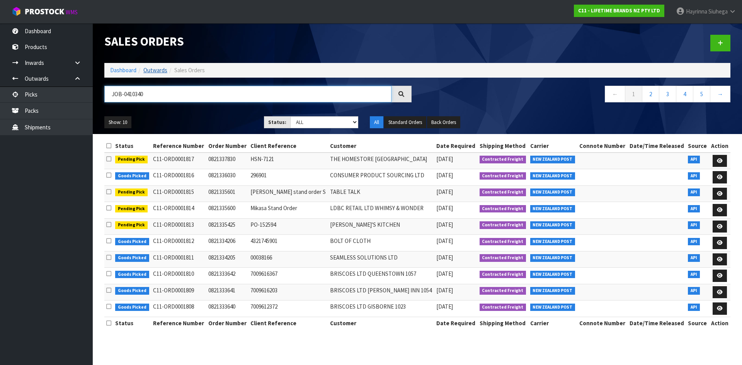
type input "JOB-0410340"
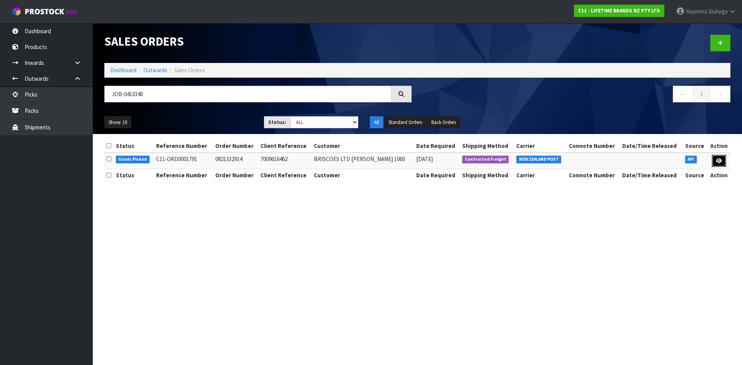
click at [714, 161] on link at bounding box center [719, 161] width 14 height 12
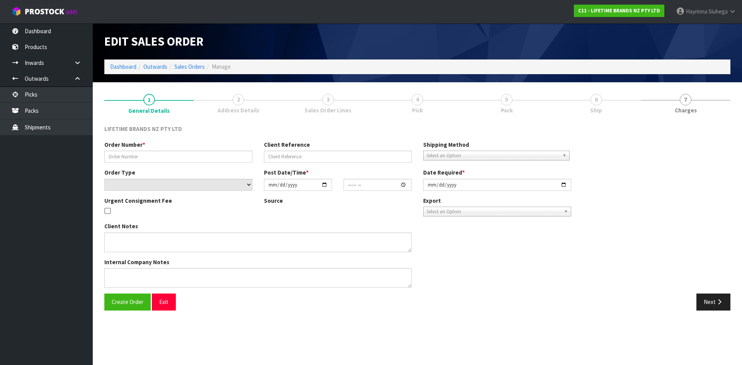
type input "0821332914"
type input "7009616462"
select select "number:0"
type input "[DATE]"
type input "11:28:51.000"
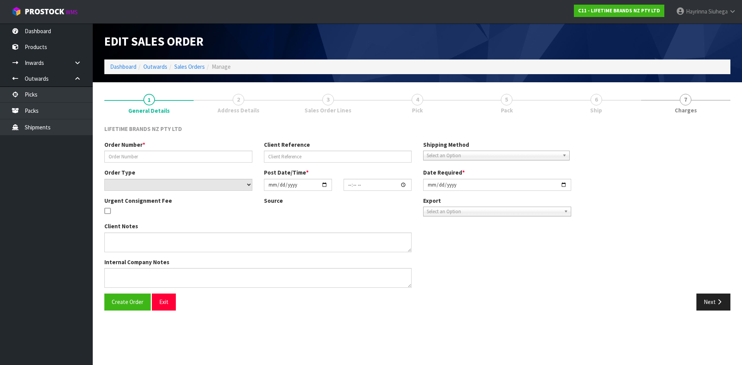
type input "[DATE]"
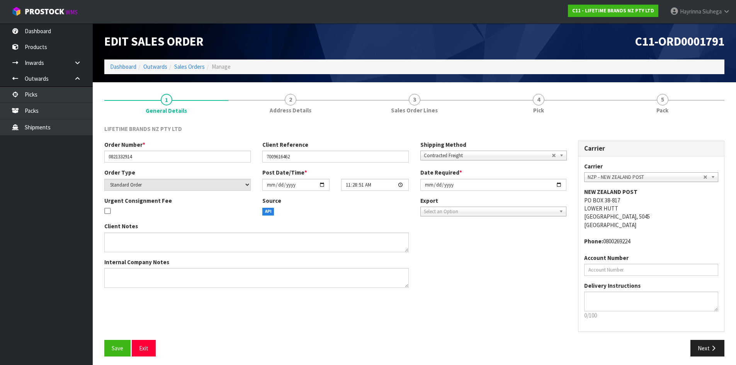
click at [108, 63] on ol "Dashboard Outwards Sales Orders Manage" at bounding box center [414, 66] width 620 height 14
click at [113, 65] on link "Dashboard" at bounding box center [123, 66] width 26 height 7
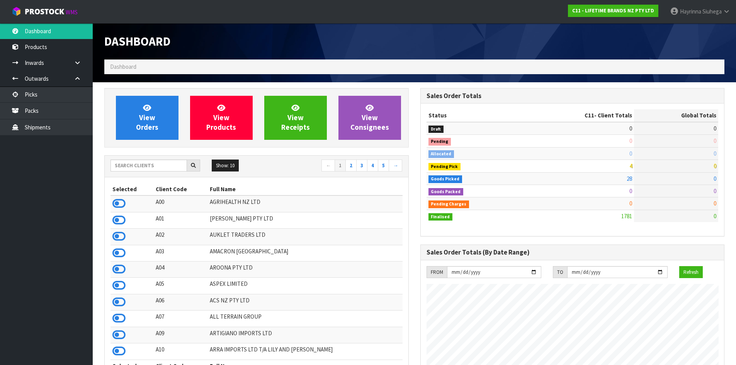
scroll to position [585, 316]
click at [147, 112] on span "View Orders" at bounding box center [147, 117] width 22 height 29
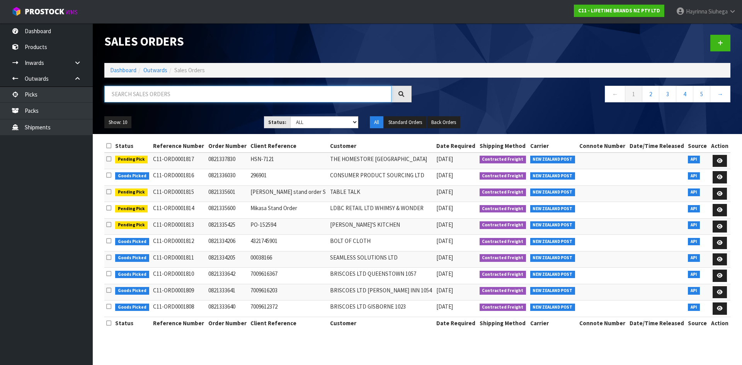
click at [160, 96] on input "text" at bounding box center [247, 94] width 287 height 17
type input "JOB-0410340"
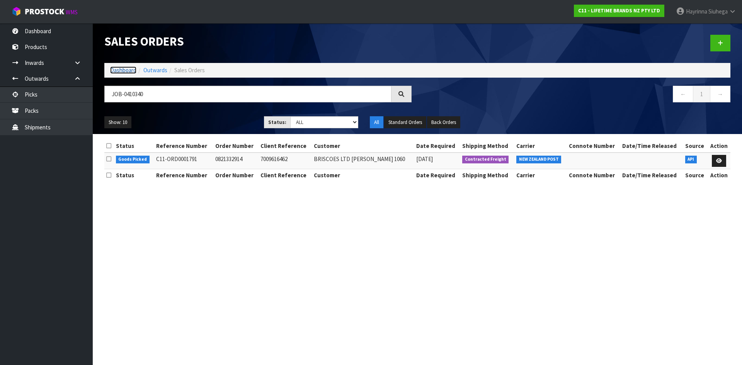
click at [126, 72] on link "Dashboard" at bounding box center [123, 69] width 26 height 7
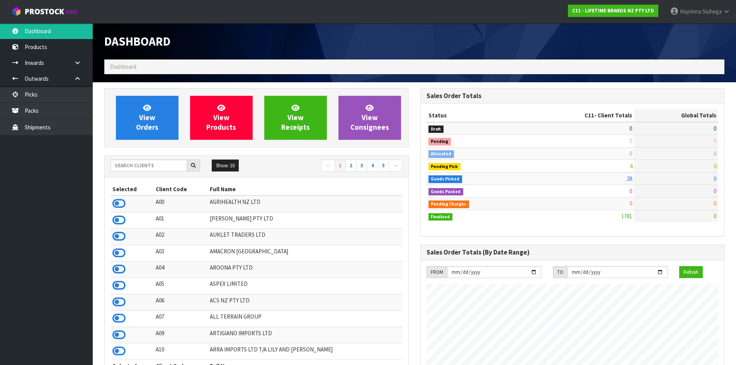
scroll to position [585, 316]
click at [144, 114] on span "View Orders" at bounding box center [147, 117] width 22 height 29
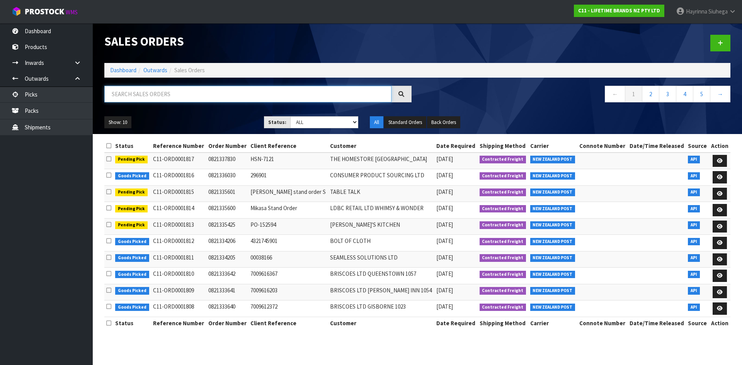
click at [152, 99] on input "text" at bounding box center [247, 94] width 287 height 17
type input "JOB-0410340"
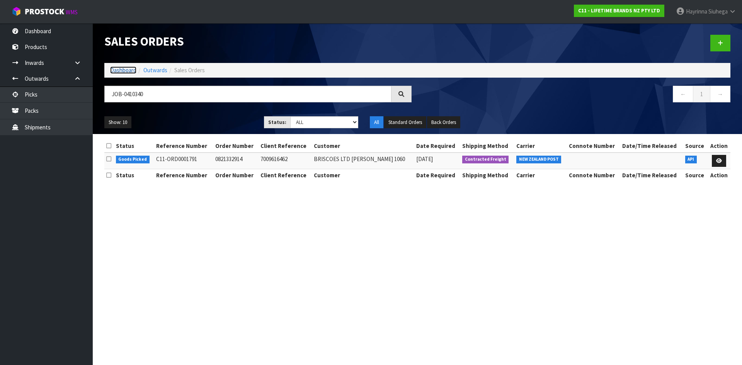
click at [117, 68] on link "Dashboard" at bounding box center [123, 69] width 26 height 7
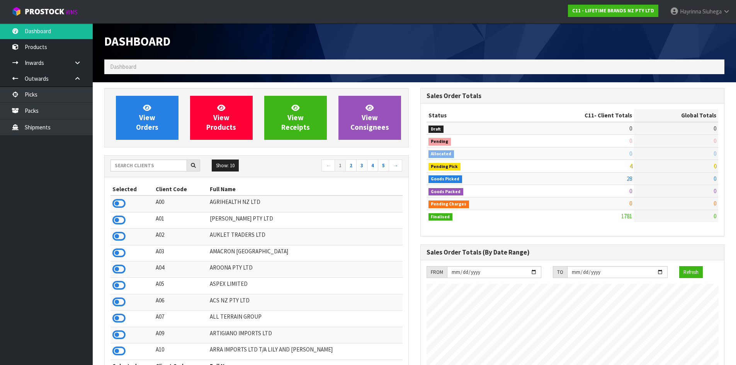
scroll to position [585, 316]
click at [155, 163] on input "text" at bounding box center [148, 166] width 76 height 12
click at [129, 163] on input "text" at bounding box center [148, 166] width 76 height 12
click at [142, 105] on link "View Orders" at bounding box center [147, 118] width 63 height 44
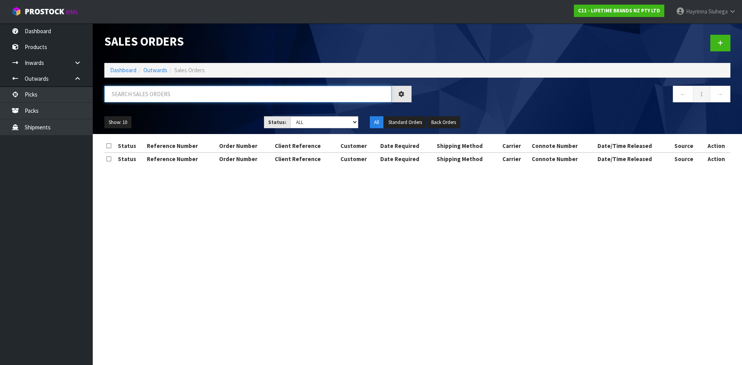
click at [144, 93] on input "text" at bounding box center [247, 94] width 287 height 17
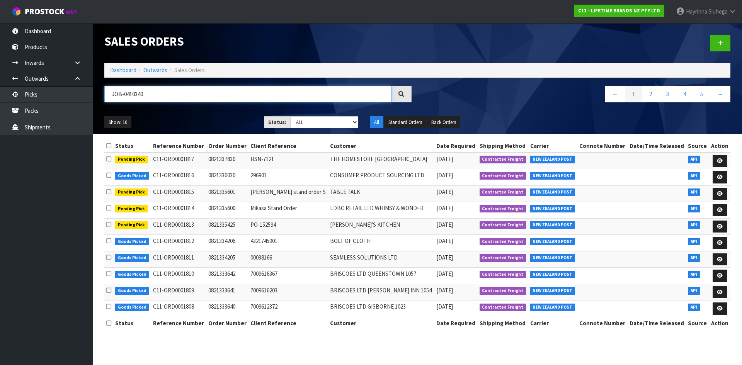
type input "JOB-0410340"
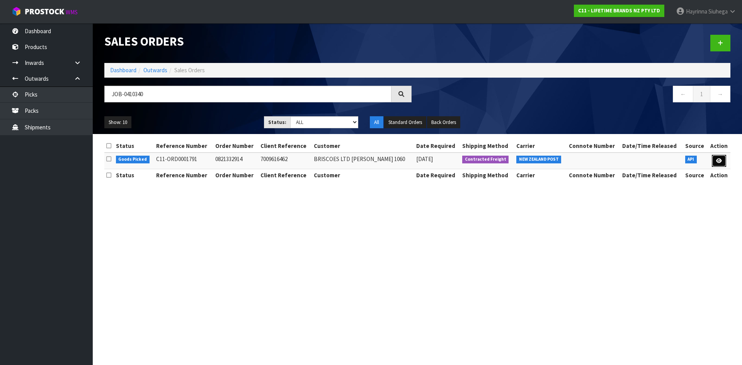
click at [716, 160] on icon at bounding box center [719, 160] width 6 height 5
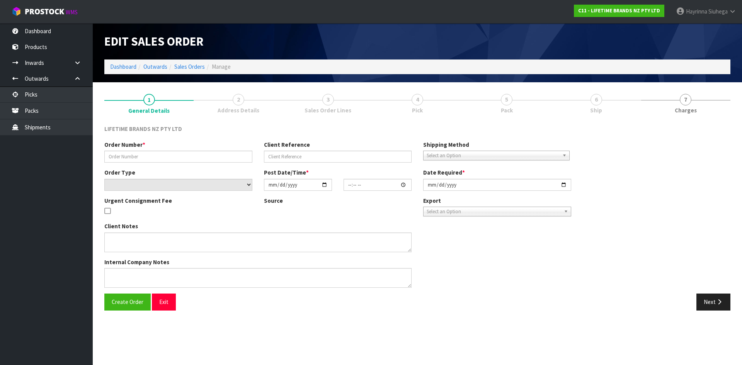
type input "0821332914"
type input "7009616462"
select select "number:0"
type input "[DATE]"
type input "11:28:51.000"
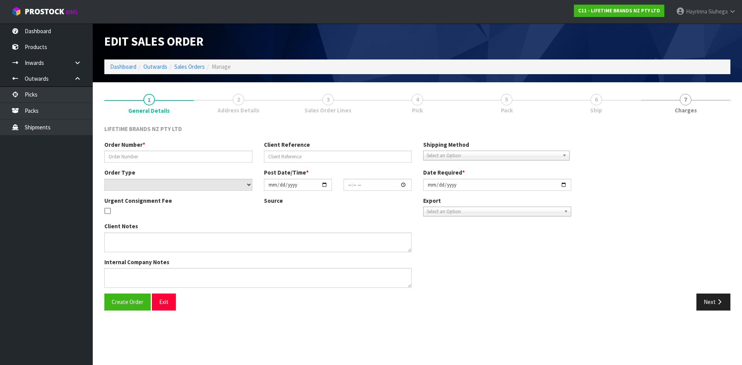
type input "[DATE]"
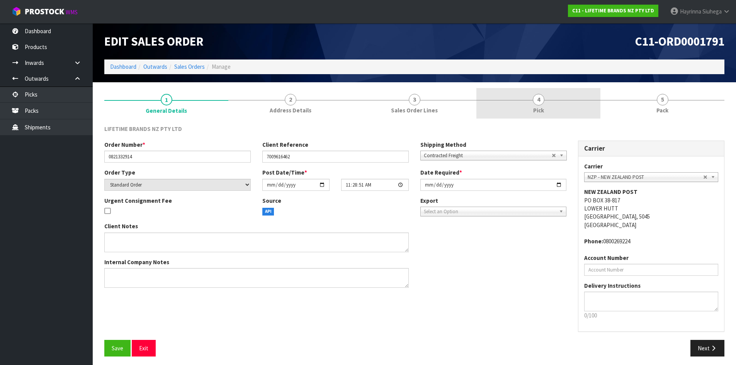
click at [569, 100] on div at bounding box center [538, 100] width 124 height 0
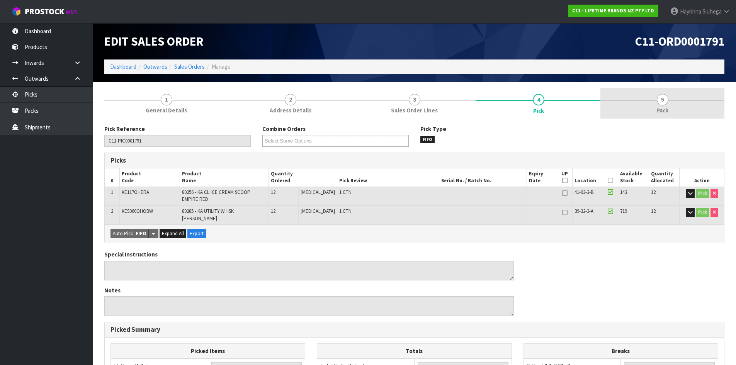
drag, startPoint x: 659, startPoint y: 102, endPoint x: 636, endPoint y: 117, distance: 27.9
click at [659, 103] on span "5" at bounding box center [663, 100] width 12 height 12
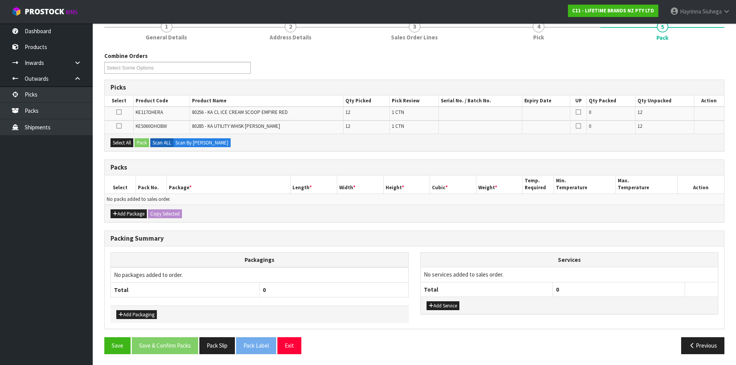
scroll to position [74, 0]
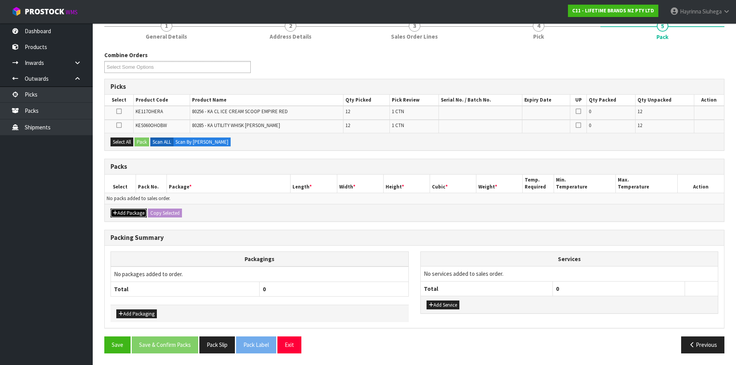
click at [130, 214] on button "Add Package" at bounding box center [128, 213] width 36 height 9
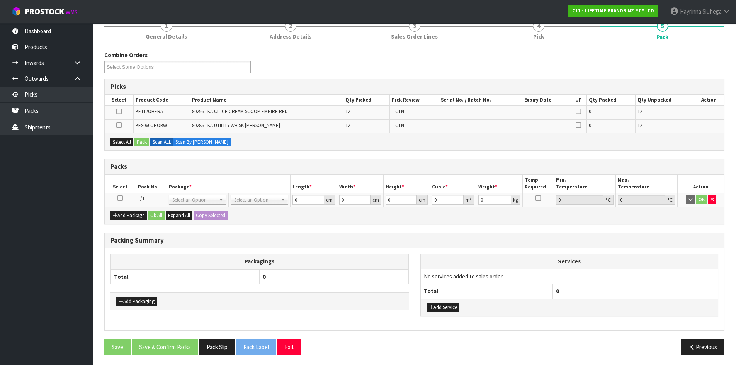
click at [121, 198] on icon at bounding box center [119, 198] width 5 height 0
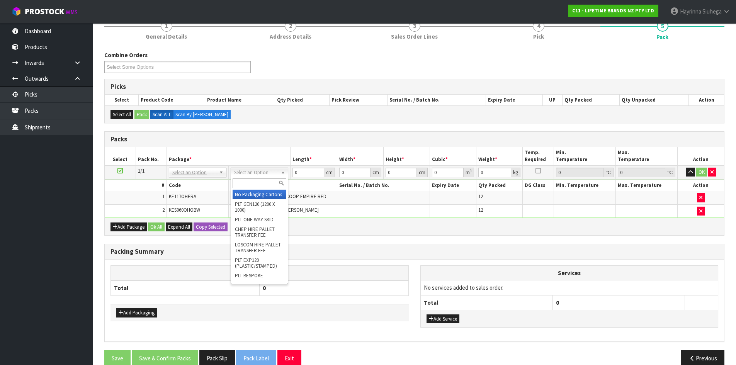
click at [258, 183] on input "text" at bounding box center [260, 183] width 54 height 10
type input "A"
type input "CTN6"
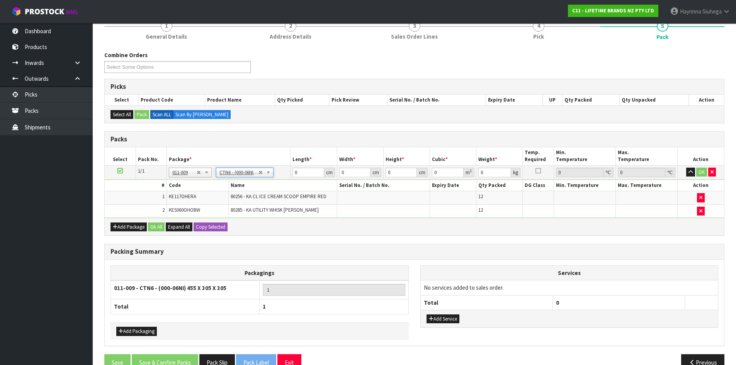
type input "45.5"
type input "30.5"
type input "0.042326"
type input "5.3"
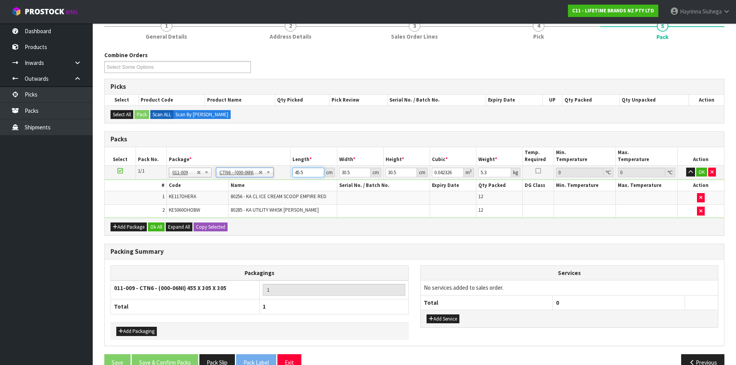
click at [296, 174] on input "45.5" at bounding box center [307, 173] width 31 height 10
type input "4"
type input "0.003721"
type input "46"
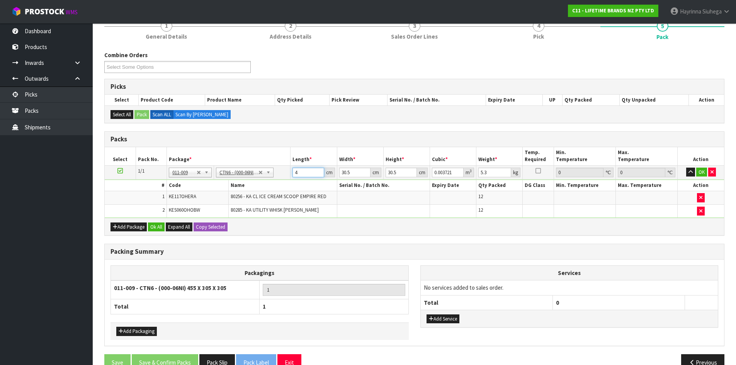
type input "0.042792"
type input "46"
click button "OK" at bounding box center [701, 172] width 11 height 9
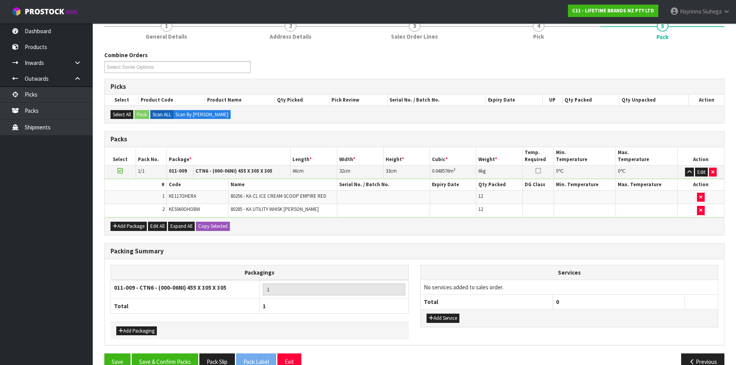
click at [423, 316] on div "Services No services added to sales order. Total 0 Add Service" at bounding box center [570, 300] width 310 height 70
click at [437, 315] on button "Add Service" at bounding box center [443, 318] width 33 height 9
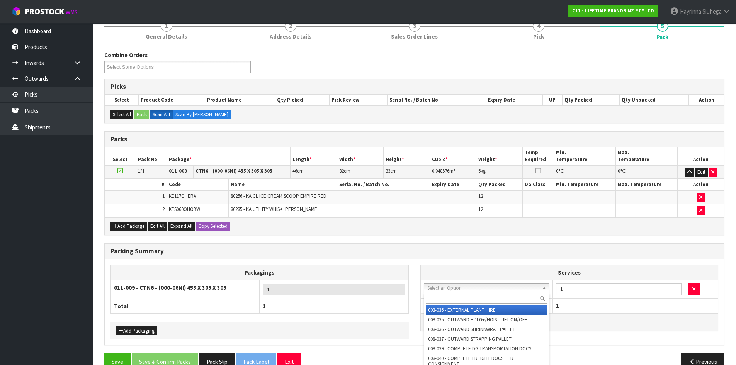
click at [453, 295] on input "text" at bounding box center [487, 299] width 122 height 10
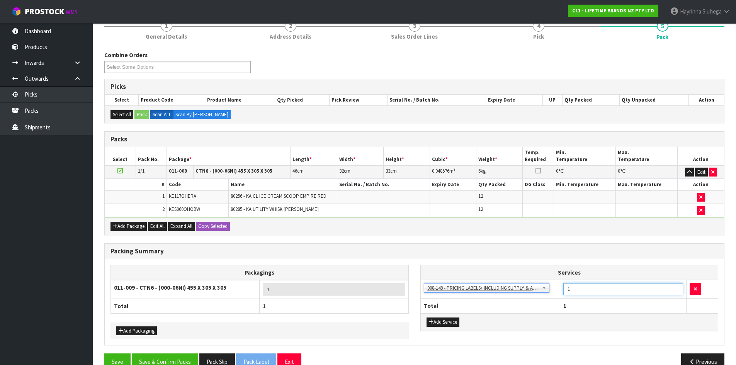
drag, startPoint x: 581, startPoint y: 287, endPoint x: 462, endPoint y: 287, distance: 118.6
click at [466, 287] on tr "003-036 - EXTERNAL PLANT HIRE 008-035 - OUTWARD HDLG+/HOIST LIFT ON/OFF 008-036…" at bounding box center [569, 289] width 297 height 19
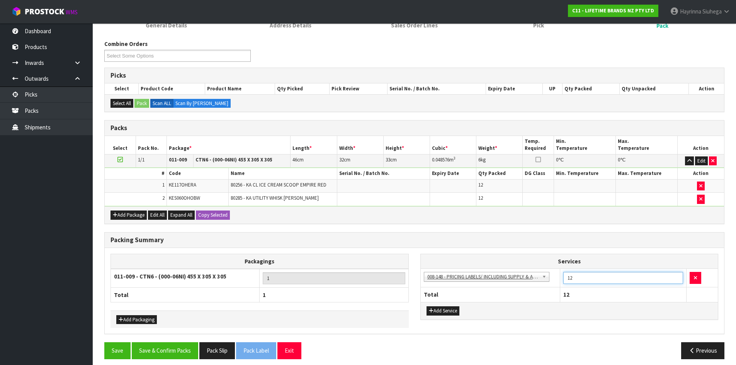
scroll to position [91, 0]
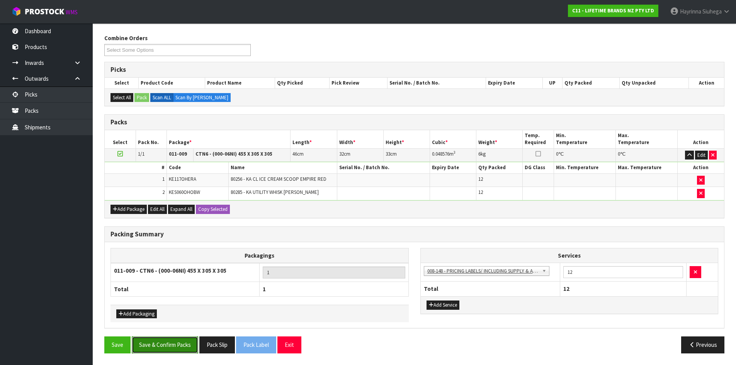
click at [186, 342] on button "Save & Confirm Packs" at bounding box center [165, 345] width 66 height 17
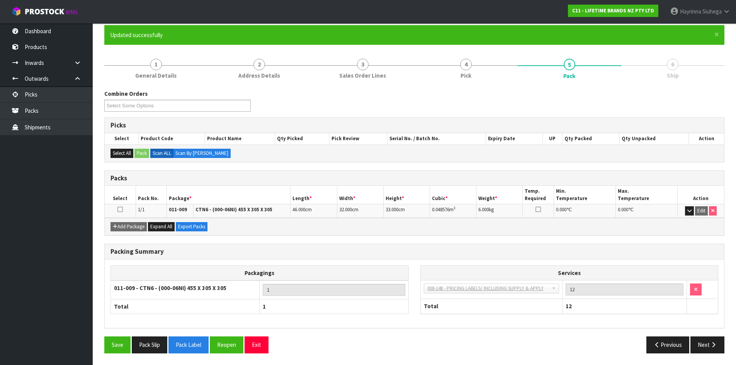
scroll to position [63, 0]
click at [709, 341] on button "Next" at bounding box center [707, 345] width 34 height 17
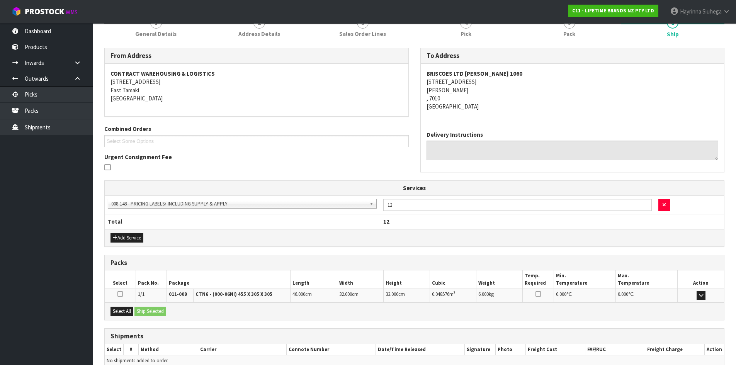
scroll to position [143, 0]
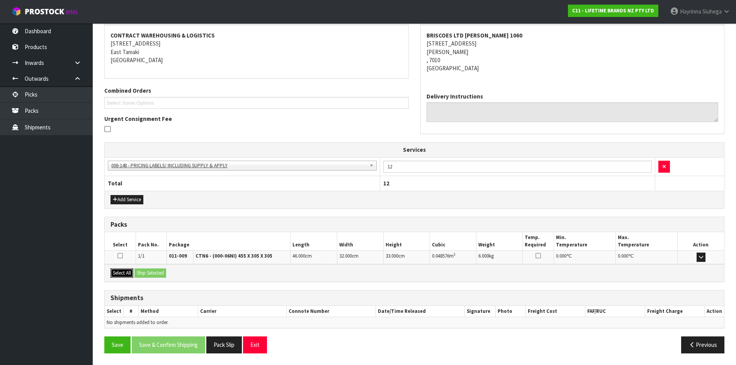
click at [128, 274] on button "Select All" at bounding box center [121, 273] width 23 height 9
click at [157, 274] on button "Ship Selected" at bounding box center [150, 273] width 32 height 9
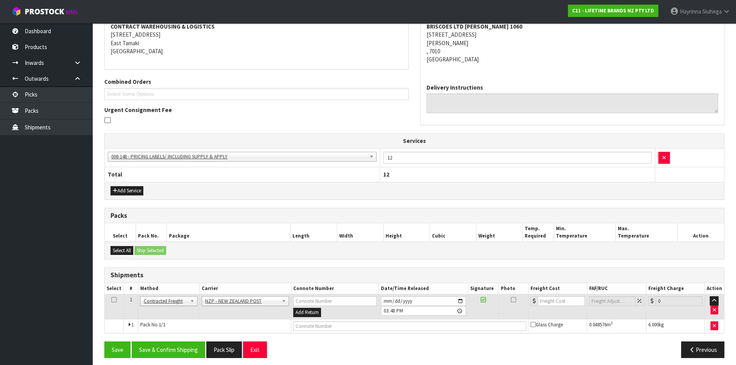
scroll to position [156, 0]
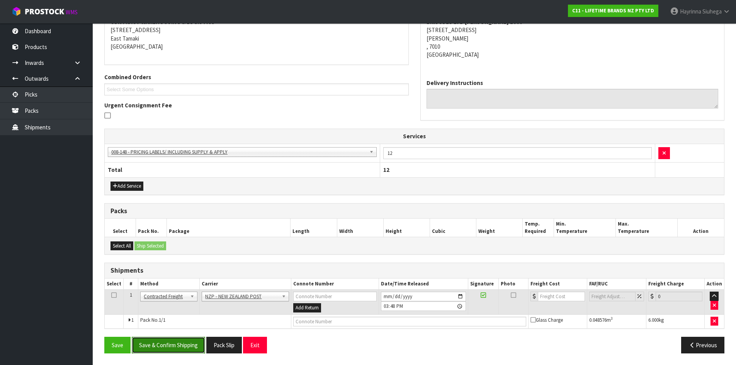
click at [170, 346] on button "Save & Confirm Shipping" at bounding box center [168, 345] width 73 height 17
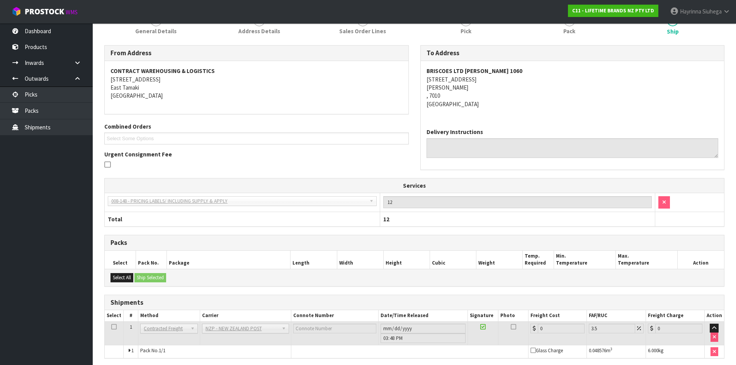
scroll to position [146, 0]
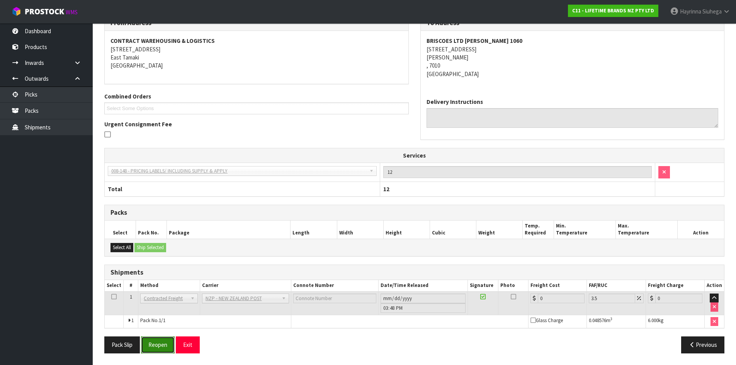
click at [167, 342] on button "Reopen" at bounding box center [158, 345] width 34 height 17
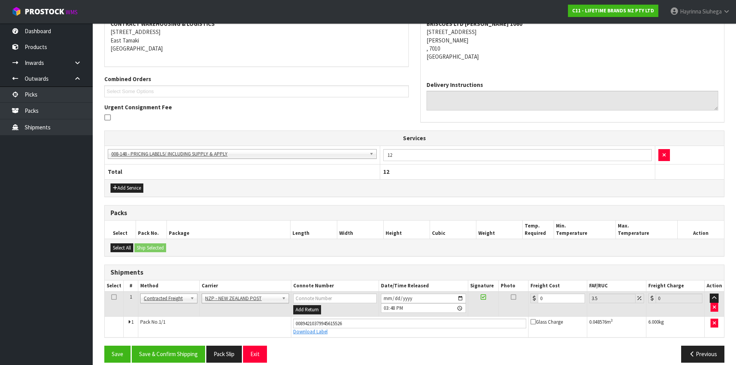
scroll to position [164, 0]
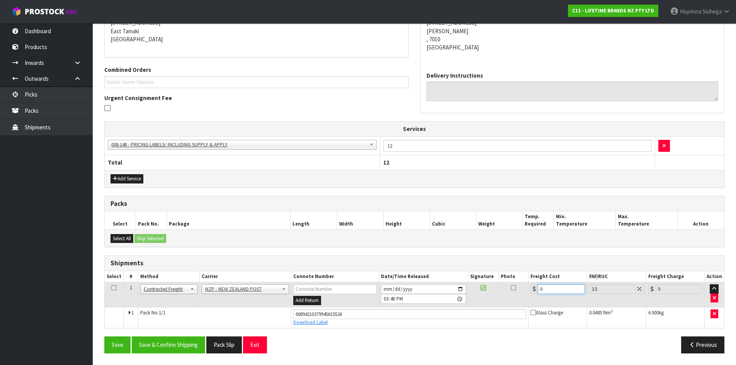
drag, startPoint x: 556, startPoint y: 289, endPoint x: 473, endPoint y: 289, distance: 83.5
click at [479, 289] on tr "1 Client Local Pickup Customer Local Pickup Company Freight Contracted Freight …" at bounding box center [414, 294] width 619 height 25
click at [104, 337] on button "Save" at bounding box center [117, 345] width 26 height 17
click at [180, 348] on button "Save & Confirm Shipping" at bounding box center [168, 345] width 73 height 17
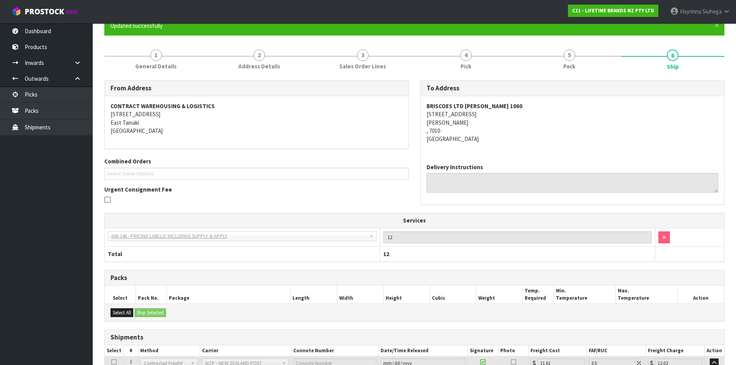
scroll to position [143, 0]
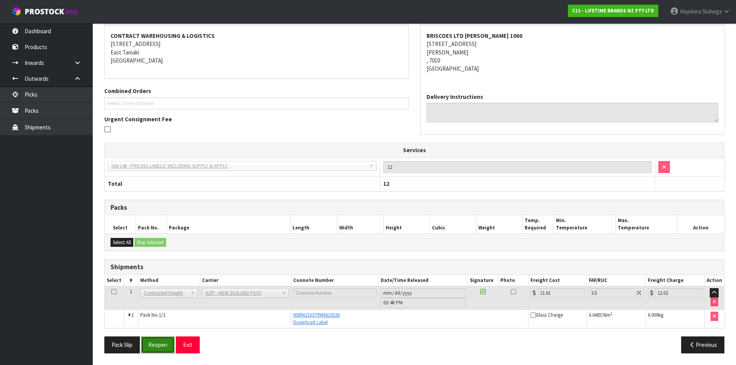
click at [167, 342] on button "Reopen" at bounding box center [158, 345] width 34 height 17
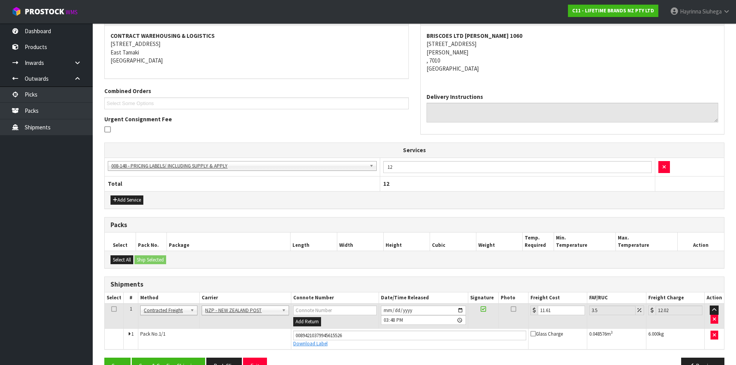
click at [161, 341] on td "Pack No. 1/1" at bounding box center [214, 338] width 153 height 21
click at [167, 359] on button "Save & Confirm Shipping" at bounding box center [168, 366] width 73 height 17
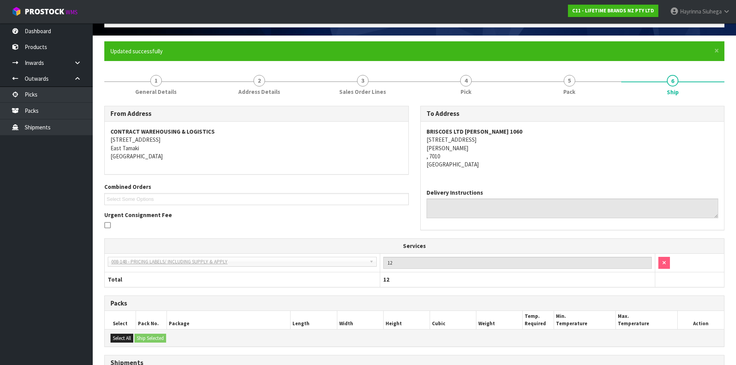
scroll to position [0, 0]
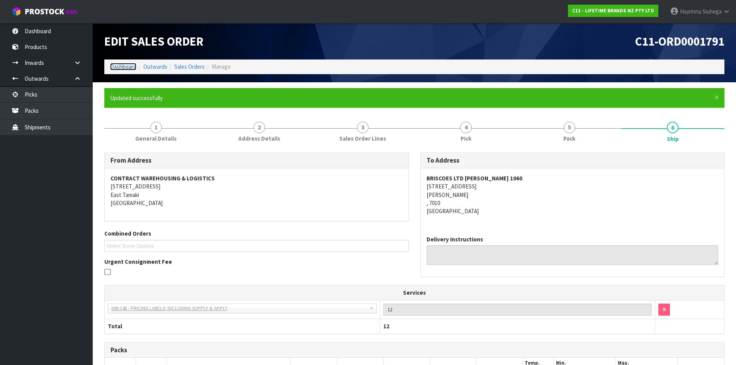
click at [114, 66] on link "Dashboard" at bounding box center [123, 66] width 26 height 7
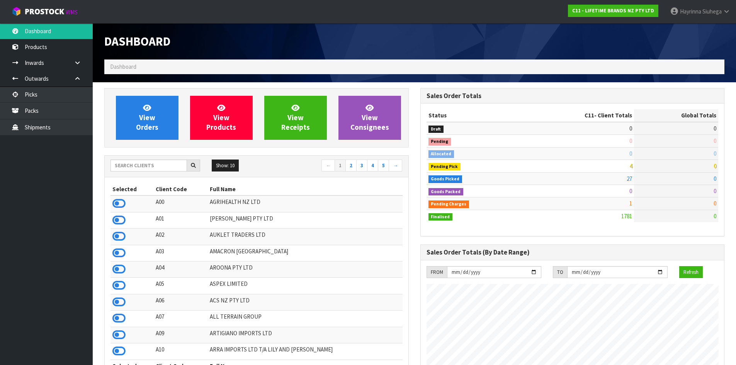
scroll to position [585, 316]
click at [157, 124] on span "View Orders" at bounding box center [147, 117] width 22 height 29
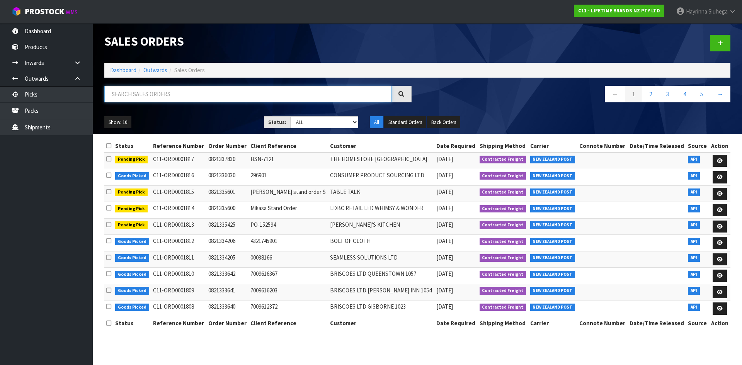
click at [267, 97] on input "text" at bounding box center [247, 94] width 287 height 17
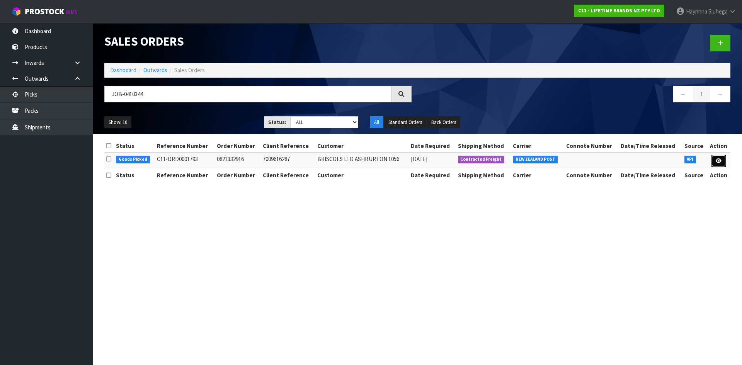
click at [720, 164] on link at bounding box center [718, 161] width 14 height 12
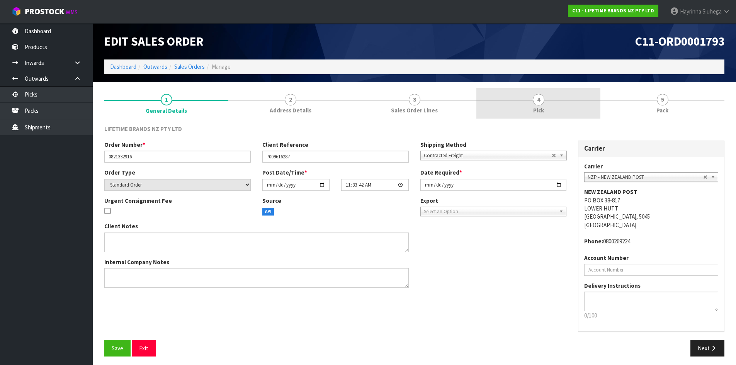
click at [566, 103] on link "4 Pick" at bounding box center [538, 103] width 124 height 31
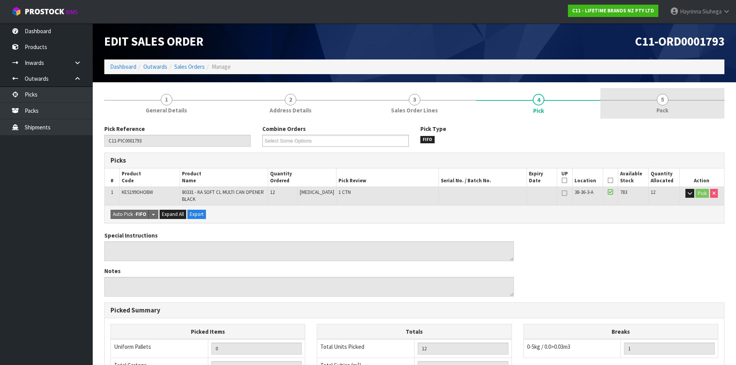
click at [665, 114] on span "Pack" at bounding box center [662, 110] width 12 height 8
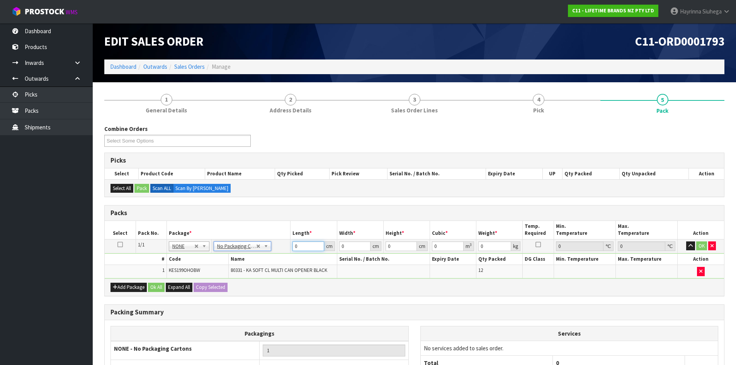
click at [295, 243] on input "0" at bounding box center [307, 246] width 31 height 10
click button "OK" at bounding box center [701, 245] width 11 height 9
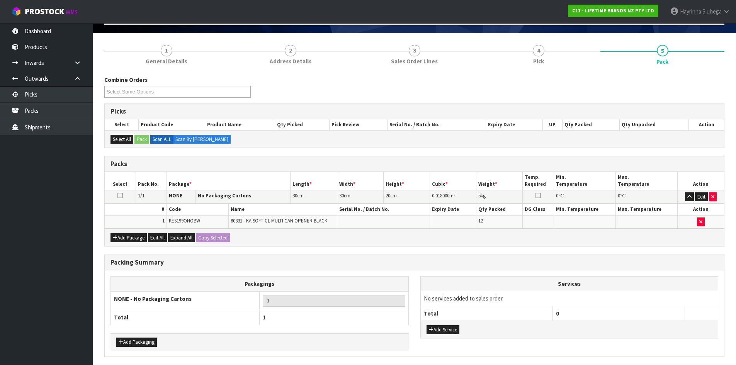
scroll to position [77, 0]
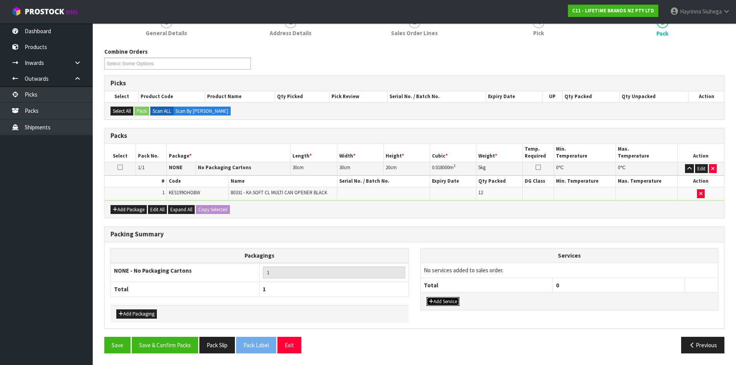
drag, startPoint x: 450, startPoint y: 297, endPoint x: 453, endPoint y: 285, distance: 12.7
click at [449, 297] on button "Add Service" at bounding box center [443, 301] width 33 height 9
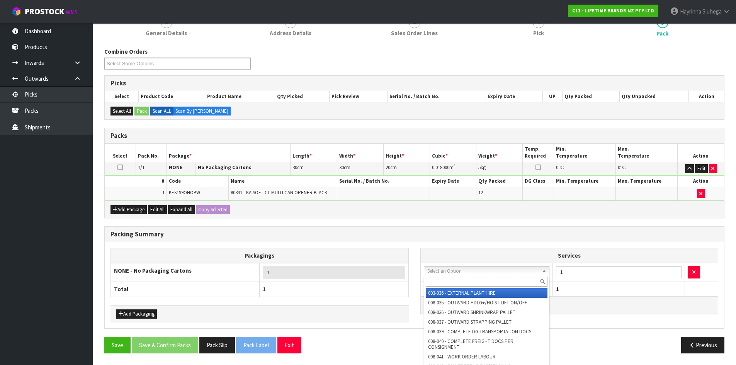
click at [460, 279] on input "text" at bounding box center [487, 282] width 122 height 10
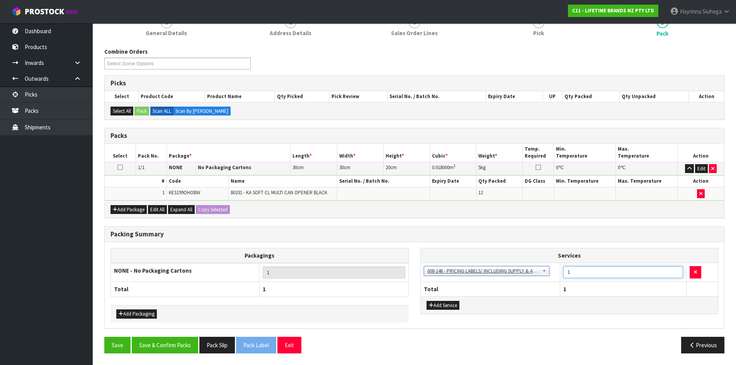
drag, startPoint x: 595, startPoint y: 276, endPoint x: 527, endPoint y: 269, distance: 68.7
click at [544, 273] on tr "003-036 - EXTERNAL PLANT HIRE 008-035 - OUTWARD HDLG+/HOIST LIFT ON/OFF 008-036…" at bounding box center [569, 272] width 297 height 19
click at [187, 343] on button "Save & Confirm Packs" at bounding box center [165, 345] width 66 height 17
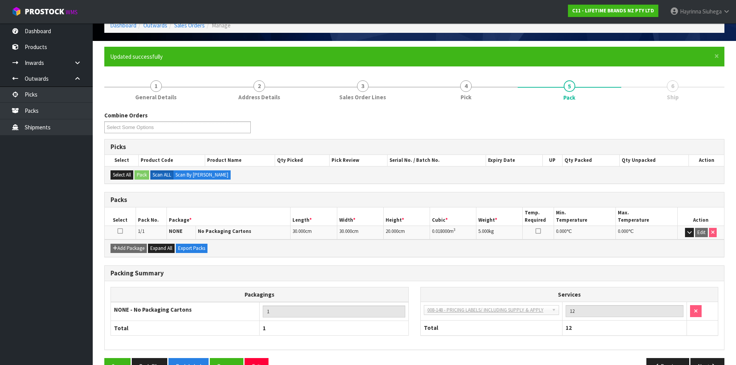
scroll to position [63, 0]
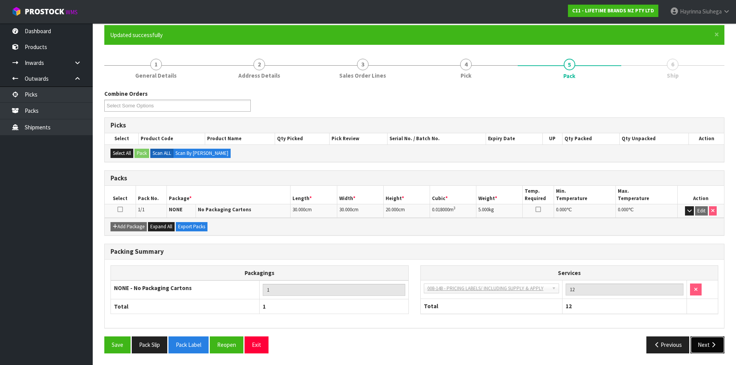
click at [707, 347] on button "Next" at bounding box center [707, 345] width 34 height 17
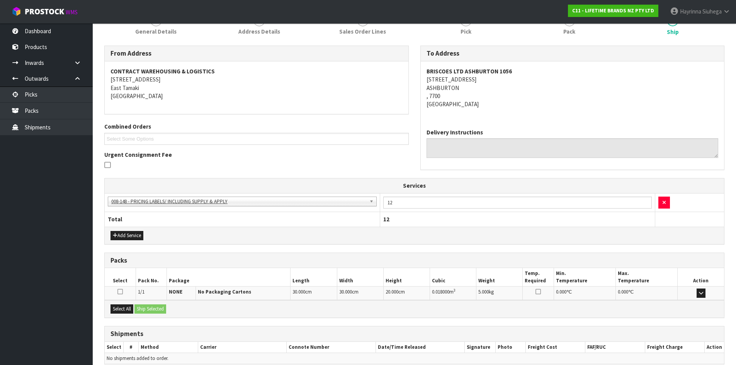
scroll to position [143, 0]
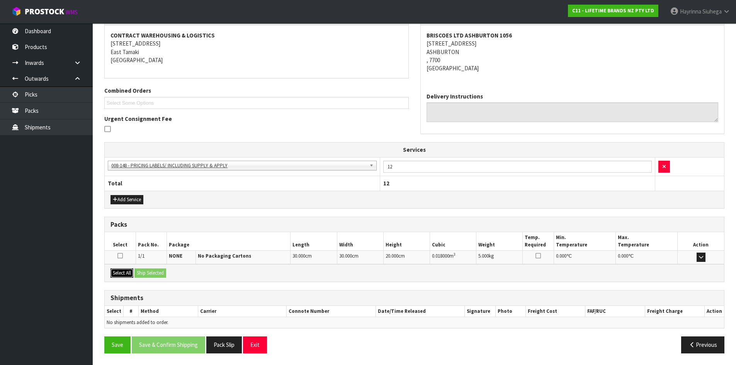
click at [123, 271] on button "Select All" at bounding box center [121, 273] width 23 height 9
click at [153, 271] on button "Ship Selected" at bounding box center [150, 273] width 32 height 9
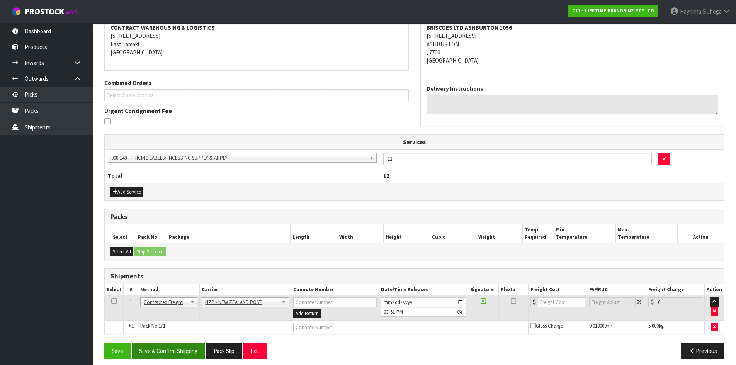
scroll to position [156, 0]
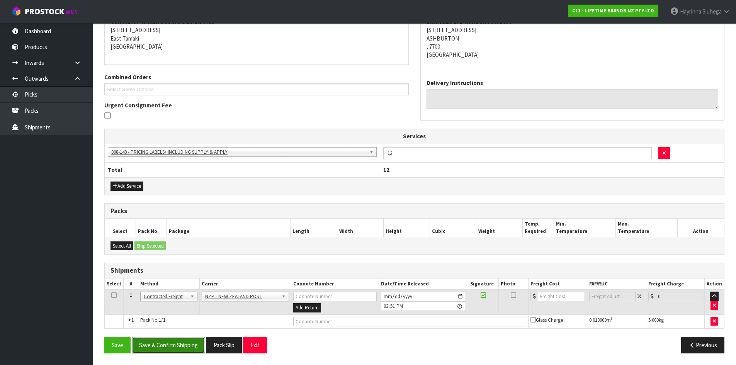
click at [182, 345] on button "Save & Confirm Shipping" at bounding box center [168, 345] width 73 height 17
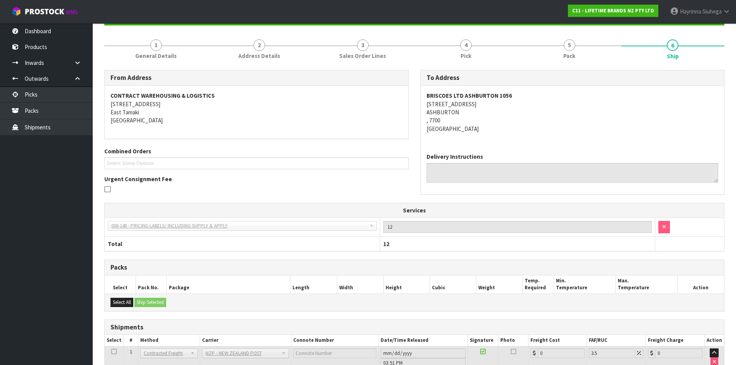
scroll to position [146, 0]
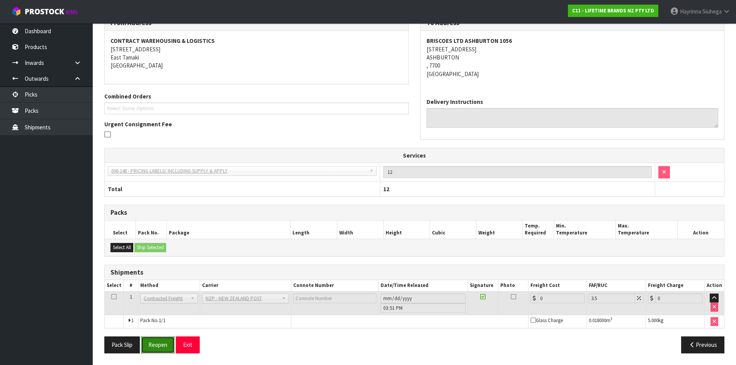
click at [164, 343] on button "Reopen" at bounding box center [158, 345] width 34 height 17
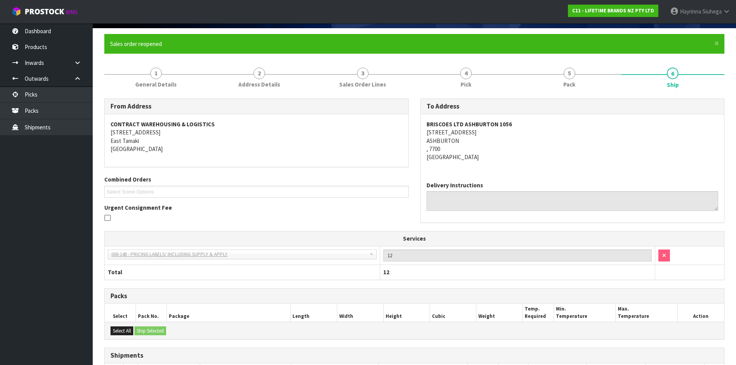
scroll to position [137, 0]
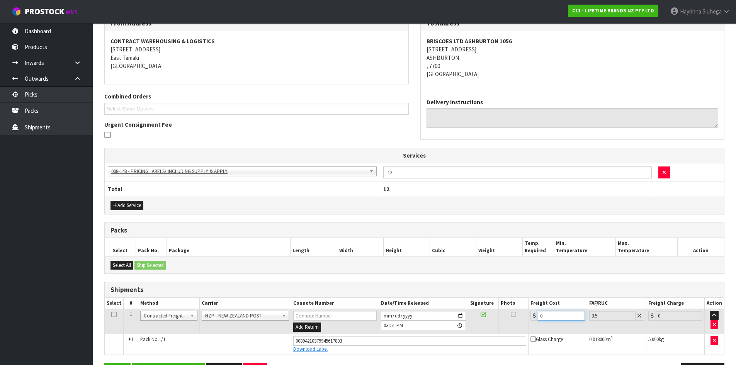
drag, startPoint x: 552, startPoint y: 316, endPoint x: 449, endPoint y: 329, distance: 104.0
click at [450, 330] on tr "1 Client Local Pickup Customer Local Pickup Company Freight Contracted Freight …" at bounding box center [414, 321] width 619 height 25
click at [104, 363] on button "Save" at bounding box center [117, 371] width 26 height 17
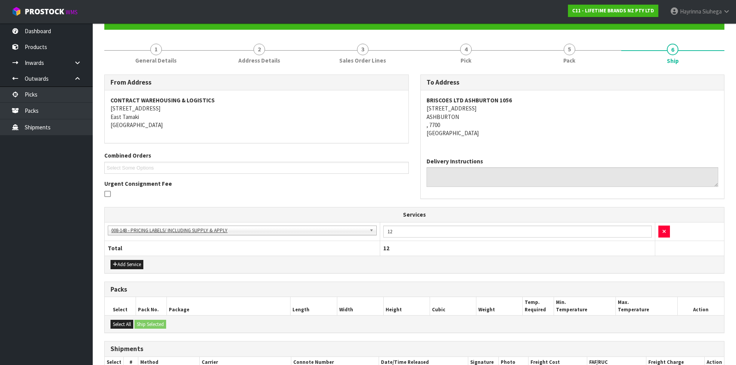
scroll to position [164, 0]
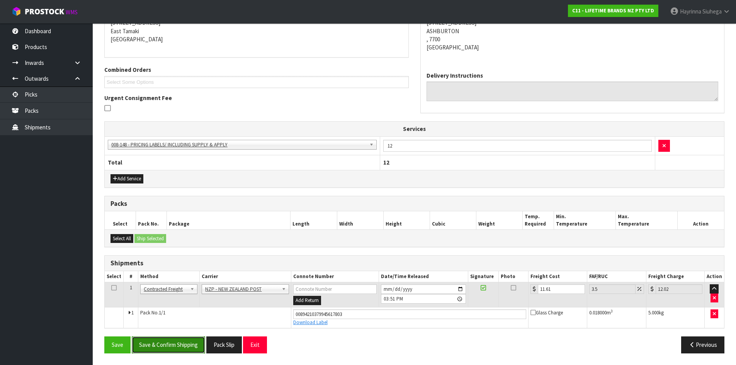
click at [178, 342] on button "Save & Confirm Shipping" at bounding box center [168, 345] width 73 height 17
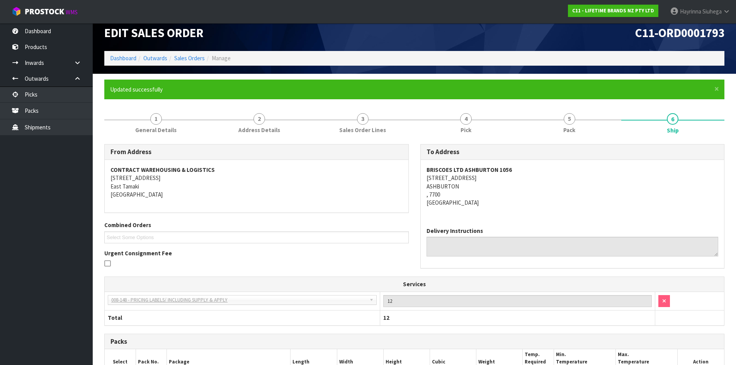
scroll to position [0, 0]
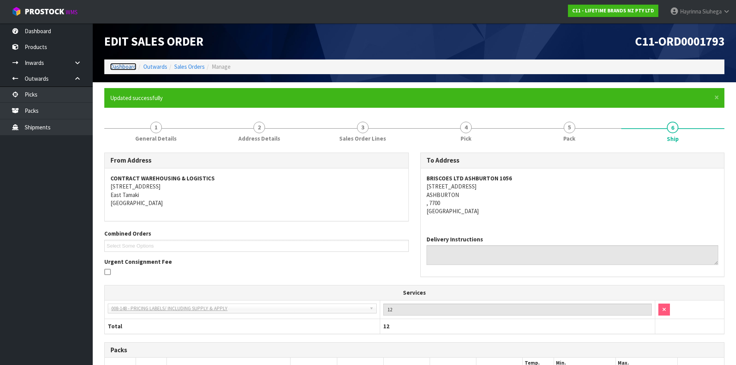
click at [131, 68] on link "Dashboard" at bounding box center [123, 66] width 26 height 7
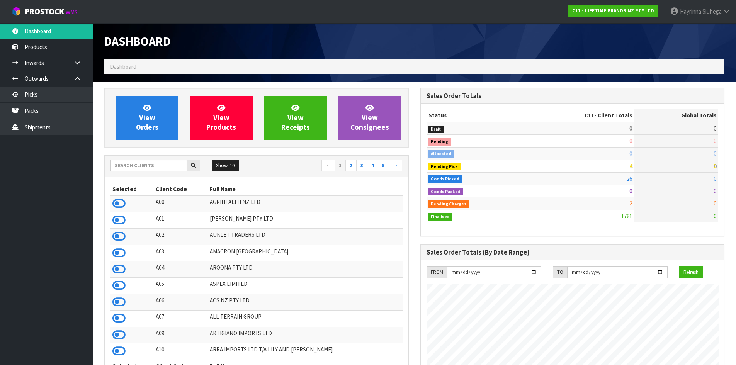
scroll to position [585, 316]
click at [145, 112] on span "View Orders" at bounding box center [147, 117] width 22 height 29
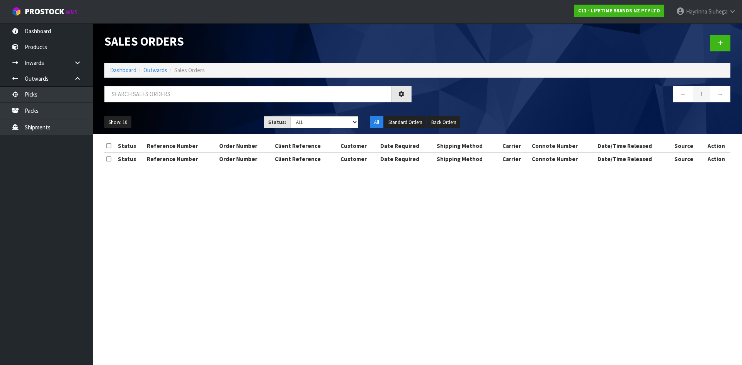
click at [169, 104] on div at bounding box center [258, 97] width 319 height 22
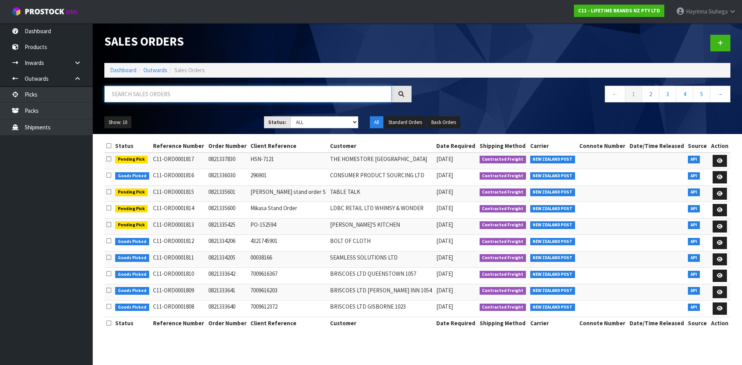
click at [164, 97] on input "text" at bounding box center [247, 94] width 287 height 17
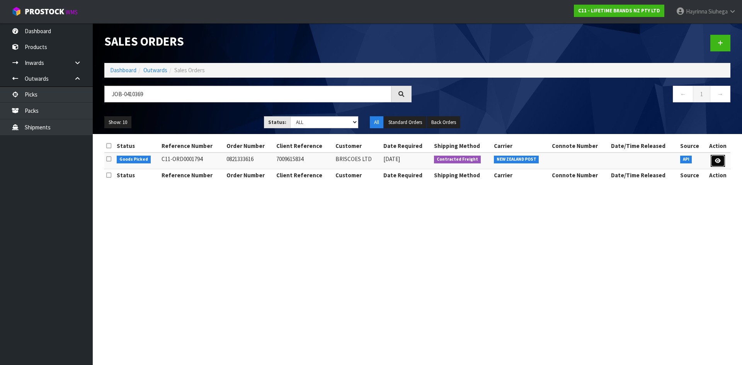
click at [718, 161] on icon at bounding box center [718, 160] width 6 height 5
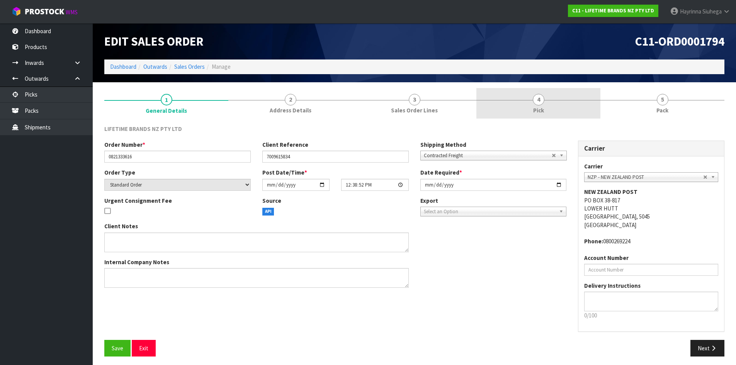
click at [569, 107] on link "4 Pick" at bounding box center [538, 103] width 124 height 31
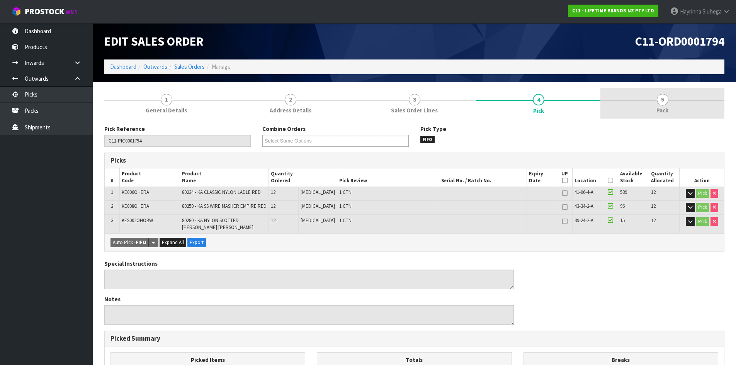
click at [653, 102] on link "5 Pack" at bounding box center [662, 103] width 124 height 31
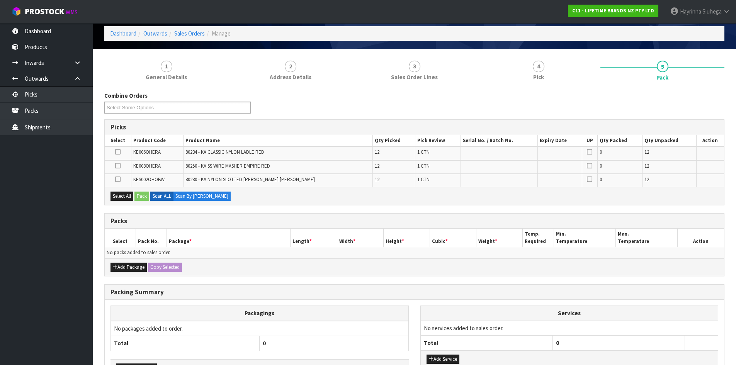
scroll to position [87, 0]
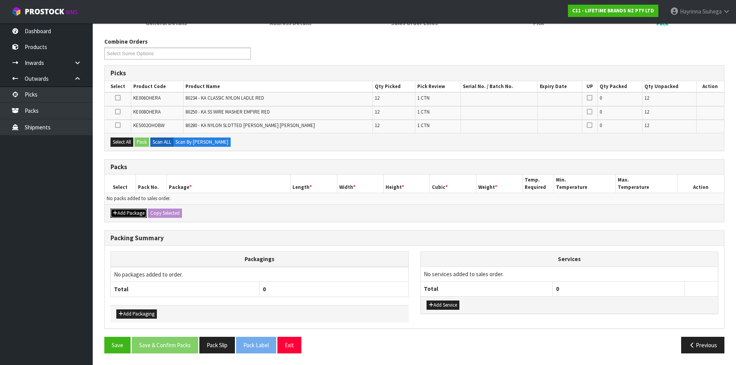
click at [135, 216] on button "Add Package" at bounding box center [128, 213] width 36 height 9
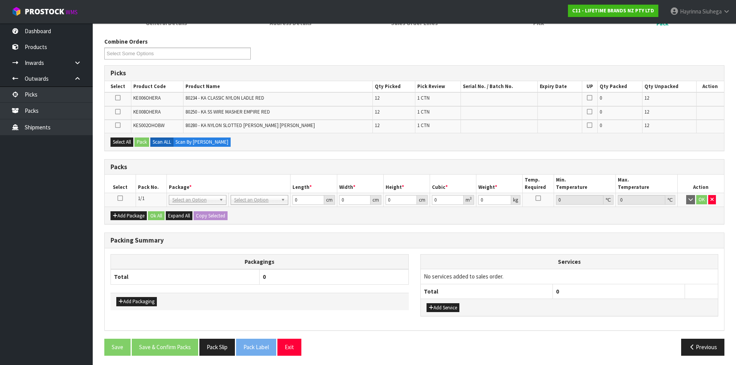
click at [120, 198] on icon at bounding box center [119, 198] width 5 height 0
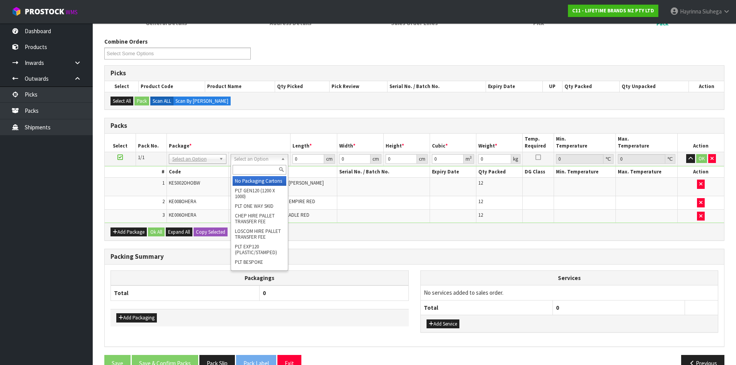
click at [249, 172] on input "text" at bounding box center [260, 170] width 54 height 10
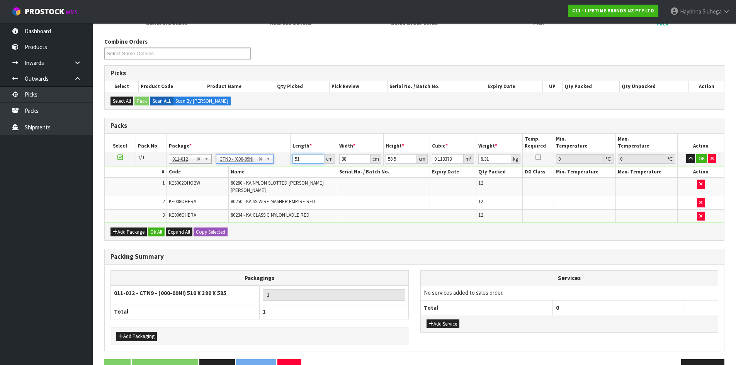
click at [297, 160] on input "51" at bounding box center [307, 159] width 31 height 10
click button "OK" at bounding box center [701, 158] width 11 height 9
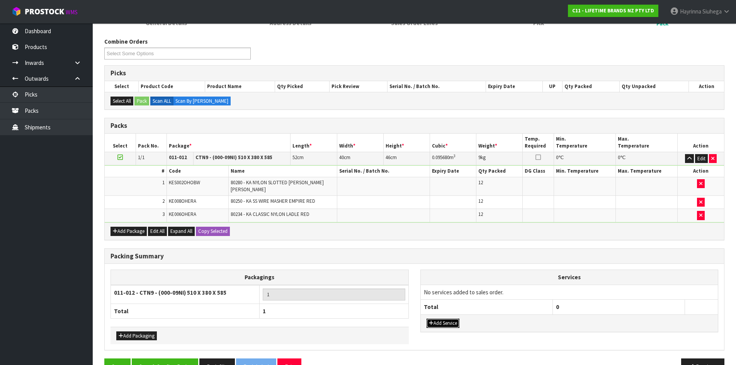
click at [449, 319] on button "Add Service" at bounding box center [443, 323] width 33 height 9
click at [695, 292] on icon "button" at bounding box center [693, 294] width 3 height 5
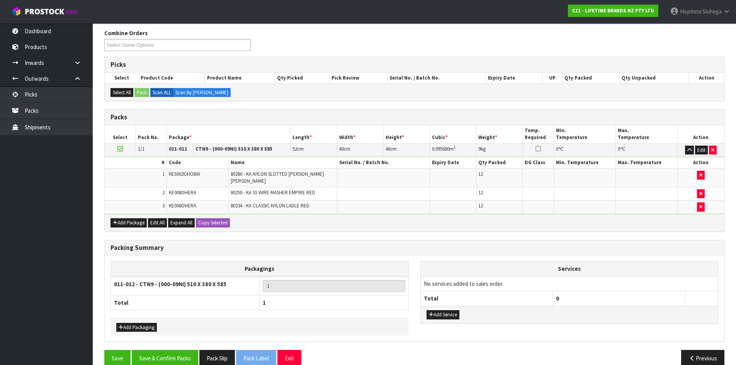
scroll to position [104, 0]
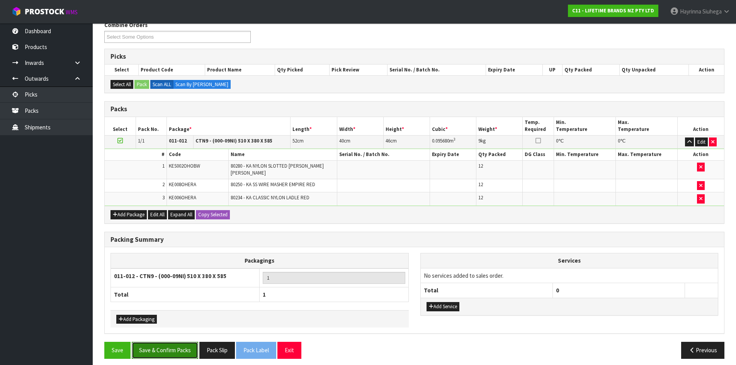
click at [183, 342] on button "Save & Confirm Packs" at bounding box center [165, 350] width 66 height 17
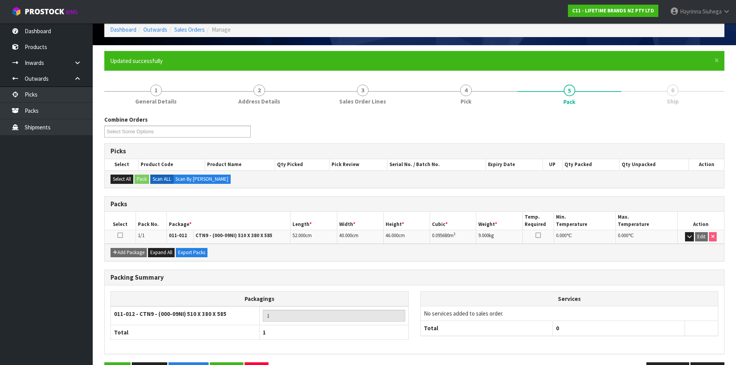
scroll to position [63, 0]
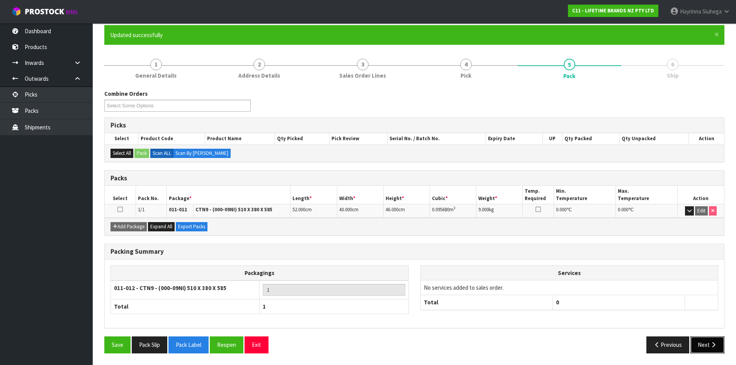
click at [707, 341] on button "Next" at bounding box center [707, 345] width 34 height 17
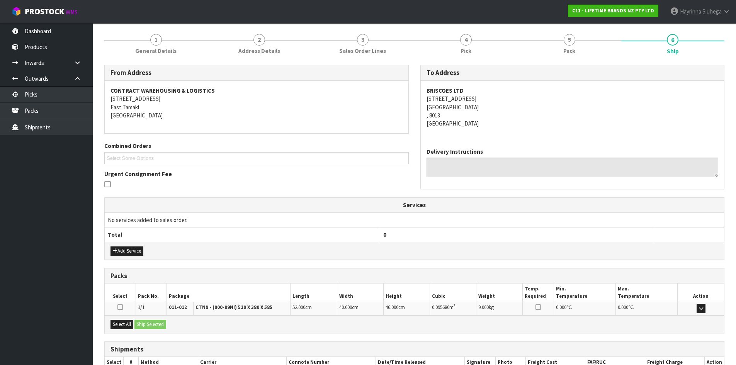
scroll to position [139, 0]
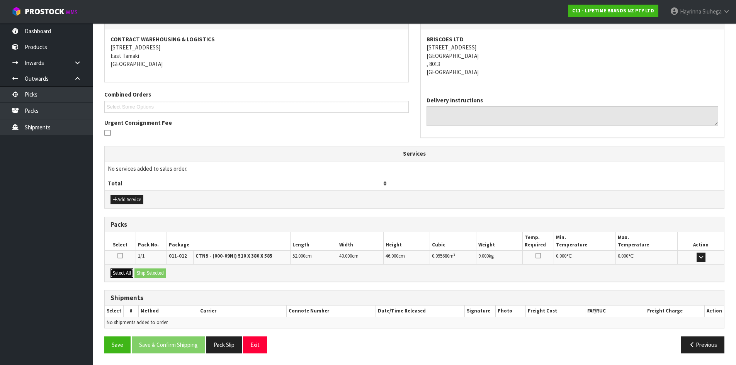
click at [122, 272] on button "Select All" at bounding box center [121, 273] width 23 height 9
click at [151, 271] on button "Ship Selected" at bounding box center [150, 273] width 32 height 9
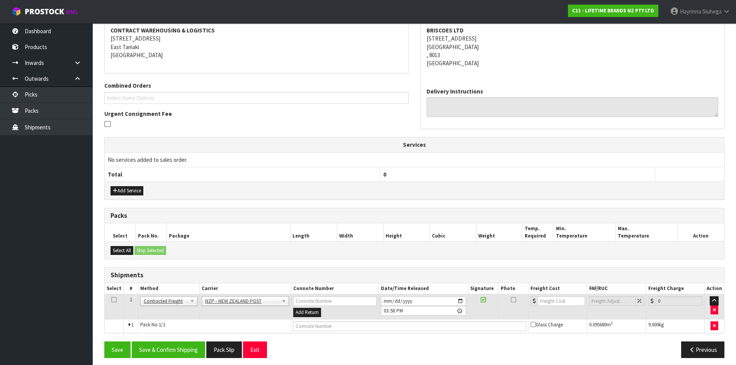
scroll to position [153, 0]
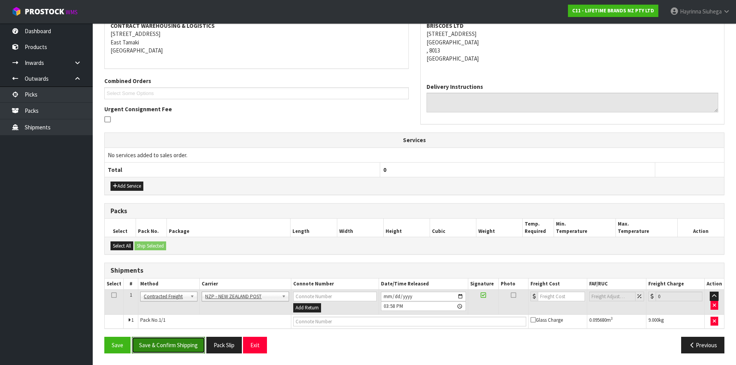
click at [168, 347] on button "Save & Confirm Shipping" at bounding box center [168, 345] width 73 height 17
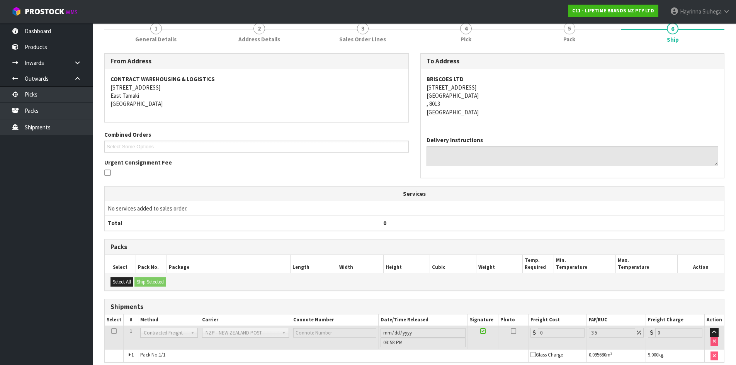
scroll to position [142, 0]
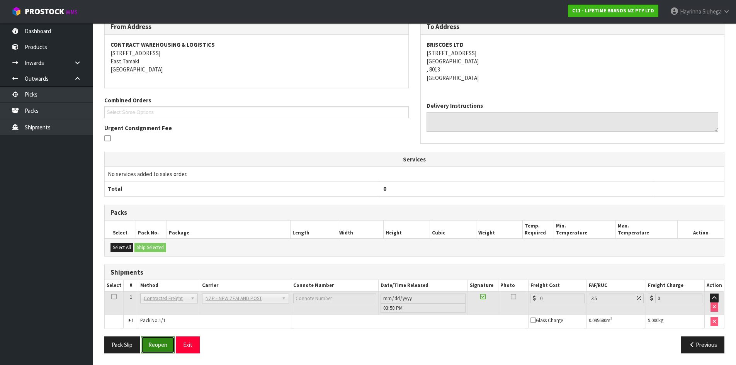
click at [161, 341] on button "Reopen" at bounding box center [158, 345] width 34 height 17
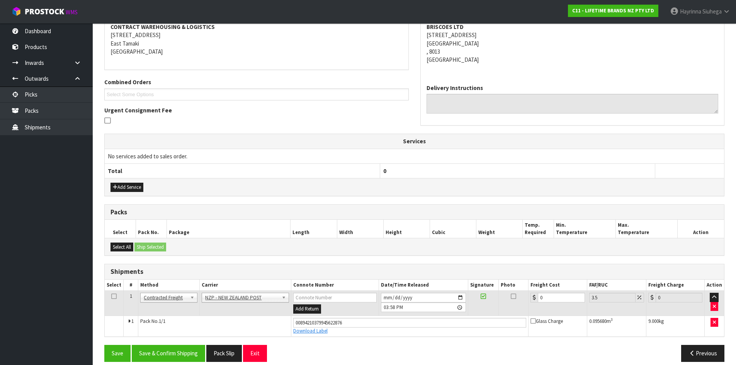
scroll to position [160, 0]
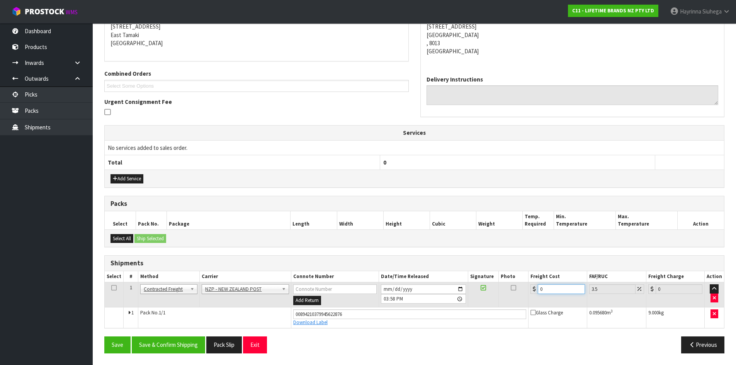
drag, startPoint x: 549, startPoint y: 286, endPoint x: 494, endPoint y: 291, distance: 55.5
click at [494, 291] on tr "1 Client Local Pickup Customer Local Pickup Company Freight Contracted Freight …" at bounding box center [414, 294] width 619 height 25
click at [104, 337] on button "Save" at bounding box center [117, 345] width 26 height 17
click at [165, 347] on button "Save & Confirm Shipping" at bounding box center [168, 345] width 73 height 17
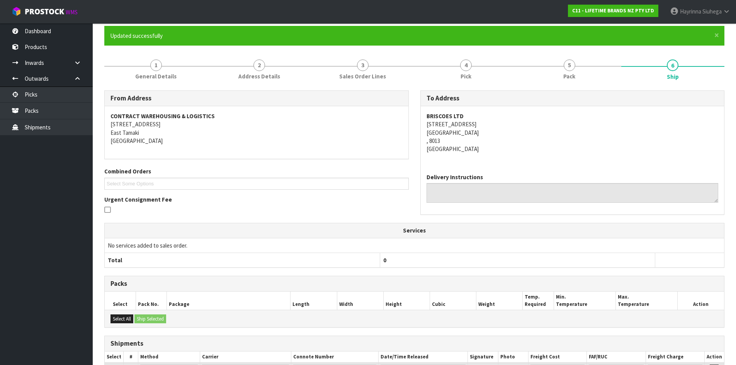
scroll to position [0, 0]
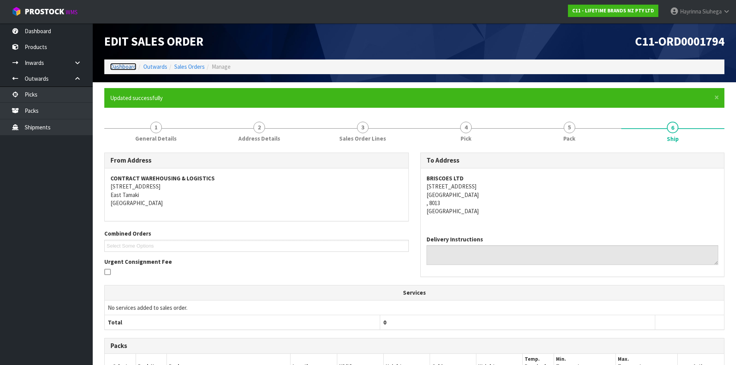
click at [122, 66] on link "Dashboard" at bounding box center [123, 66] width 26 height 7
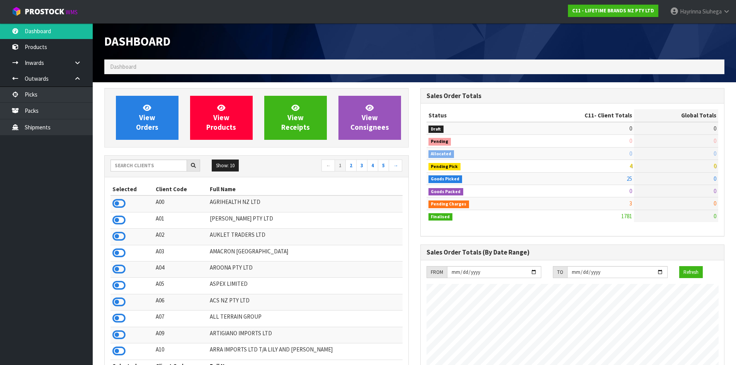
scroll to position [585, 316]
click at [162, 121] on link "View Orders" at bounding box center [147, 118] width 63 height 44
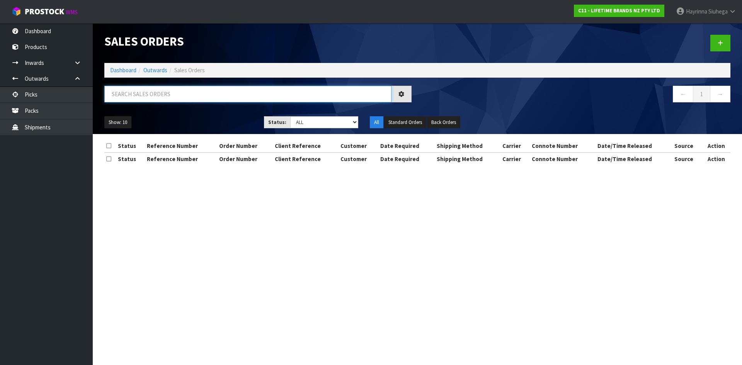
click at [161, 94] on input "text" at bounding box center [247, 94] width 287 height 17
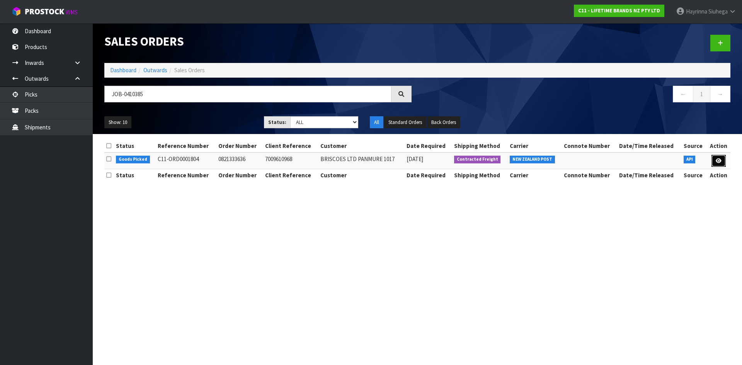
click at [716, 160] on icon at bounding box center [719, 160] width 6 height 5
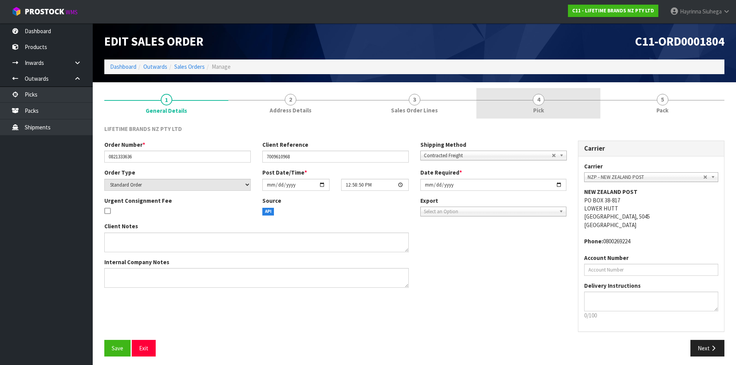
click at [569, 105] on link "4 Pick" at bounding box center [538, 103] width 124 height 31
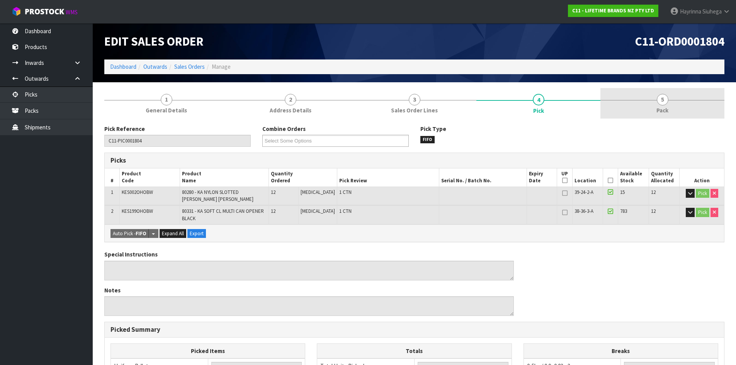
click at [664, 106] on link "5 Pack" at bounding box center [662, 103] width 124 height 31
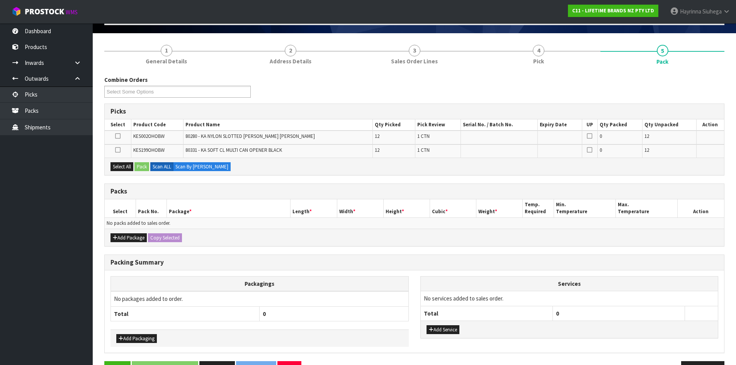
scroll to position [74, 0]
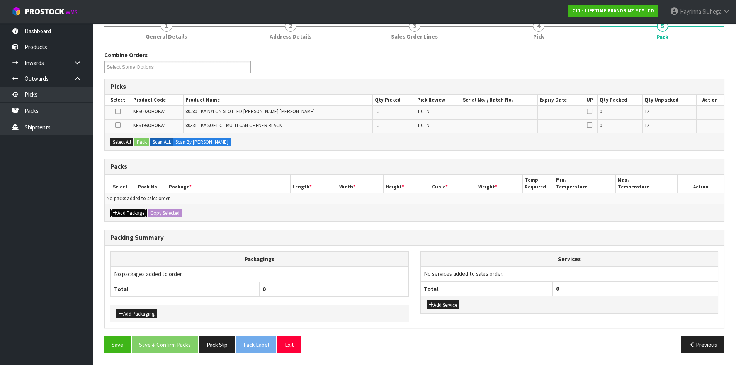
click at [127, 213] on button "Add Package" at bounding box center [128, 213] width 36 height 9
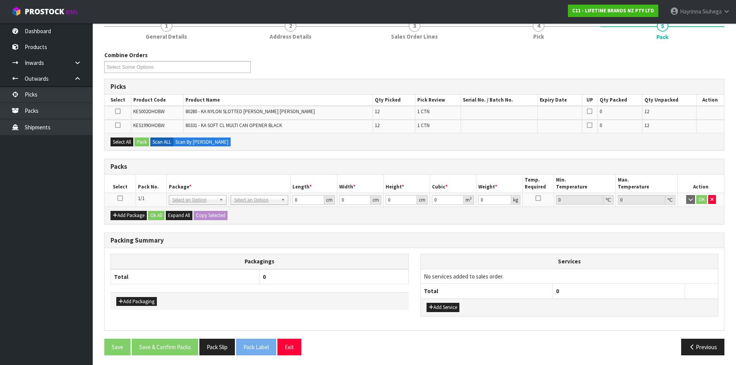
click at [123, 201] on td at bounding box center [120, 200] width 31 height 14
click at [121, 201] on link at bounding box center [119, 198] width 5 height 7
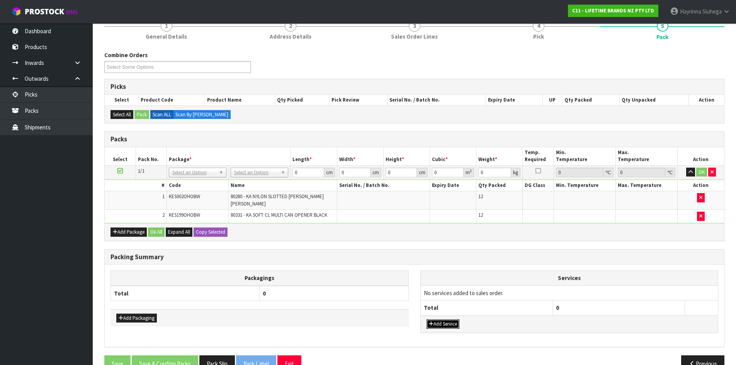
click at [442, 320] on button "Add Service" at bounding box center [443, 324] width 33 height 9
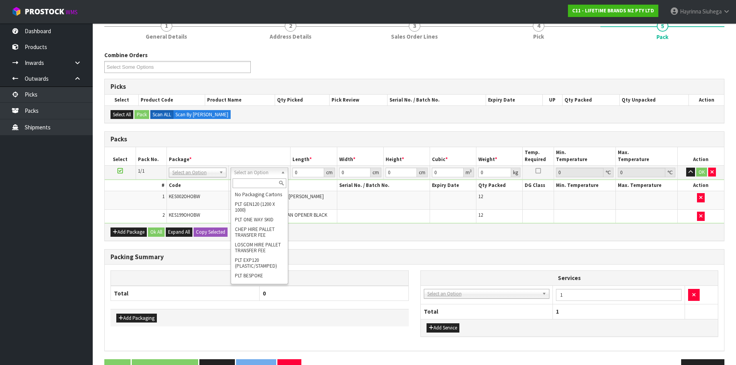
click at [258, 184] on input "text" at bounding box center [260, 183] width 54 height 10
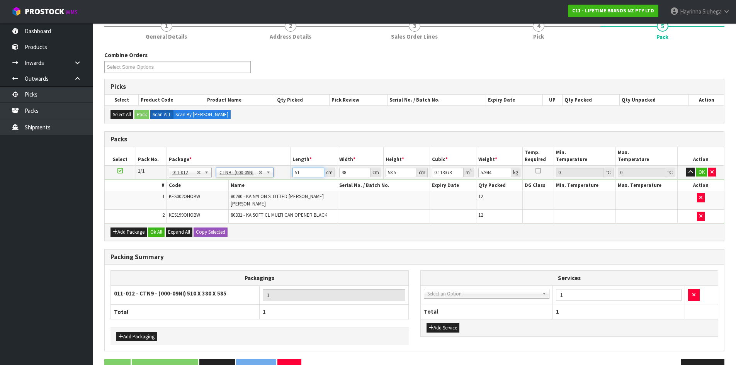
click at [296, 172] on input "51" at bounding box center [307, 173] width 31 height 10
click at [296, 173] on input "51" at bounding box center [307, 173] width 31 height 10
click button "OK" at bounding box center [701, 172] width 11 height 9
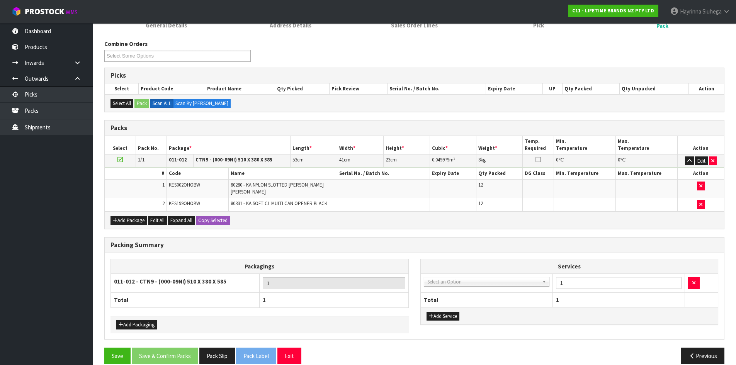
scroll to position [91, 0]
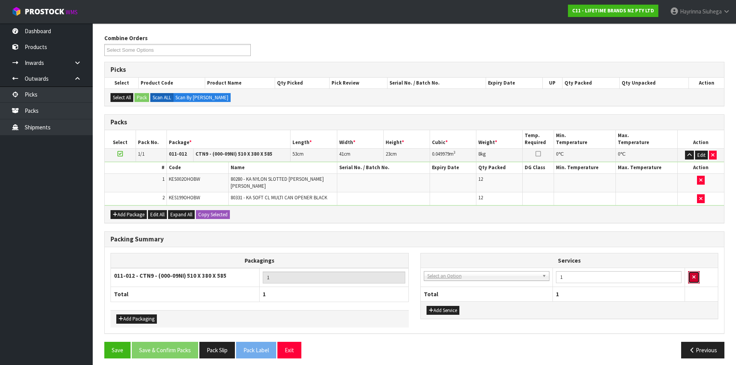
click at [694, 275] on icon "button" at bounding box center [693, 277] width 3 height 5
click at [154, 347] on button "Save & Confirm Packs" at bounding box center [165, 350] width 66 height 17
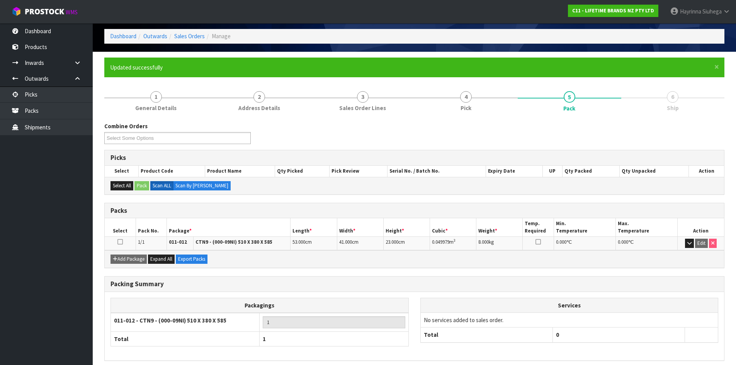
scroll to position [63, 0]
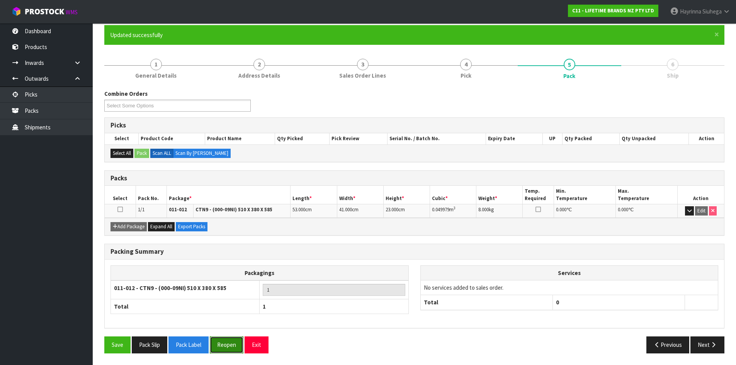
click at [232, 345] on button "Reopen" at bounding box center [227, 345] width 34 height 17
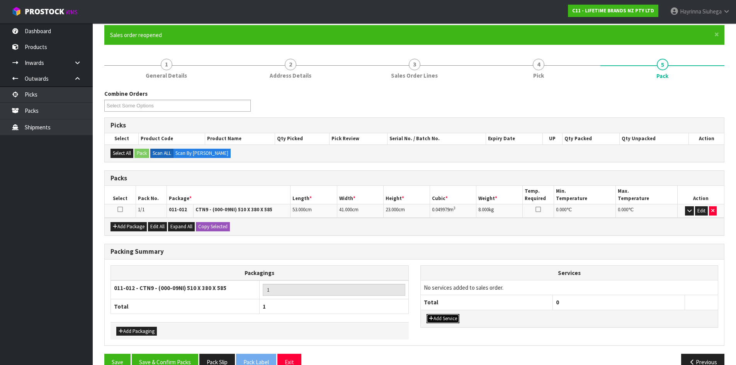
click at [439, 318] on button "Add Service" at bounding box center [443, 318] width 33 height 9
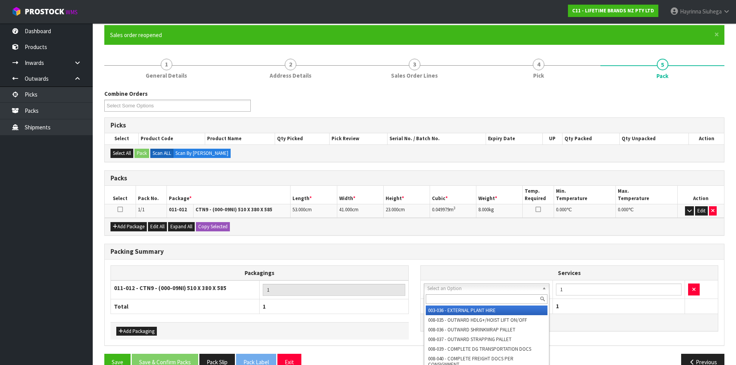
click at [452, 298] on input "text" at bounding box center [487, 299] width 122 height 10
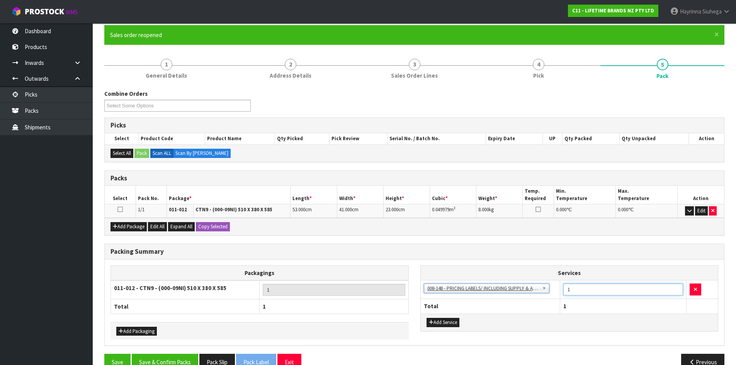
drag, startPoint x: 585, startPoint y: 287, endPoint x: 531, endPoint y: 289, distance: 54.2
click at [531, 289] on tr "003-036 - EXTERNAL PLANT HIRE 008-035 - OUTWARD HDLG+/HOIST LIFT ON/OFF 008-036…" at bounding box center [569, 289] width 297 height 19
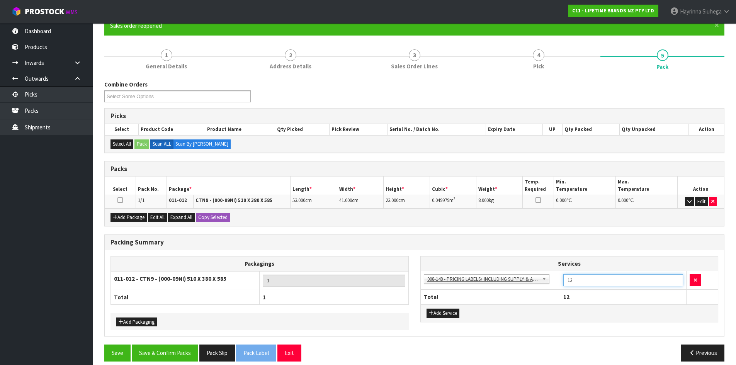
scroll to position [80, 0]
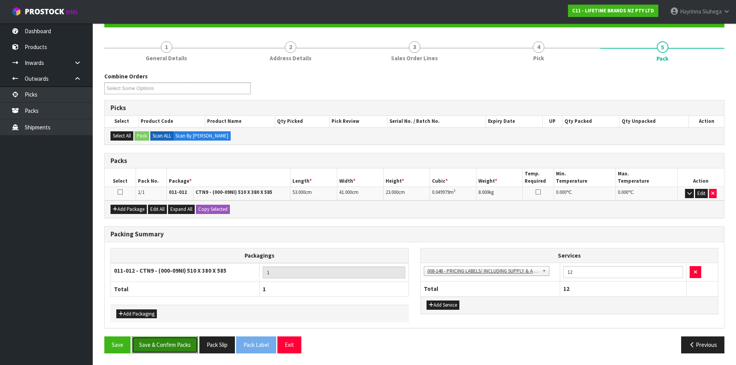
click at [193, 343] on button "Save & Confirm Packs" at bounding box center [165, 345] width 66 height 17
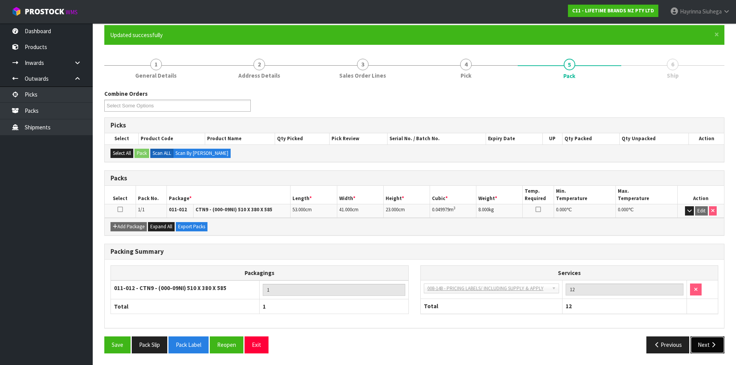
click at [711, 344] on icon "button" at bounding box center [713, 345] width 7 height 6
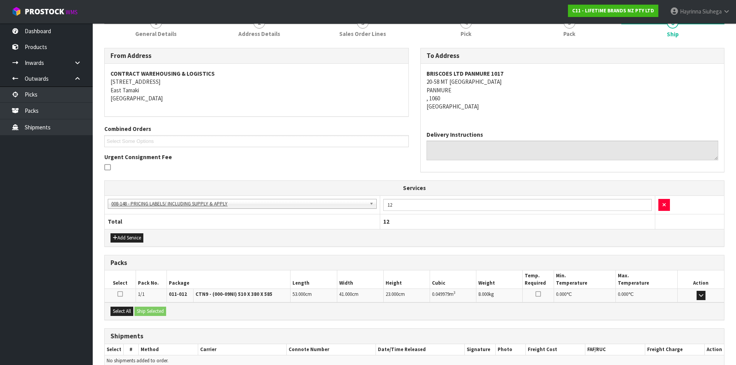
scroll to position [143, 0]
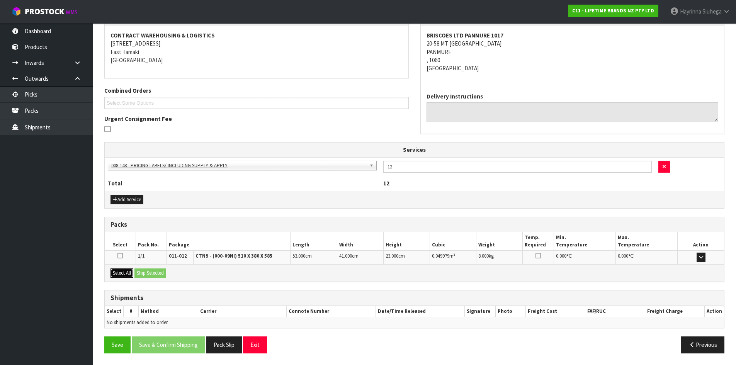
click at [130, 274] on button "Select All" at bounding box center [121, 273] width 23 height 9
click at [150, 272] on button "Ship Selected" at bounding box center [150, 273] width 32 height 9
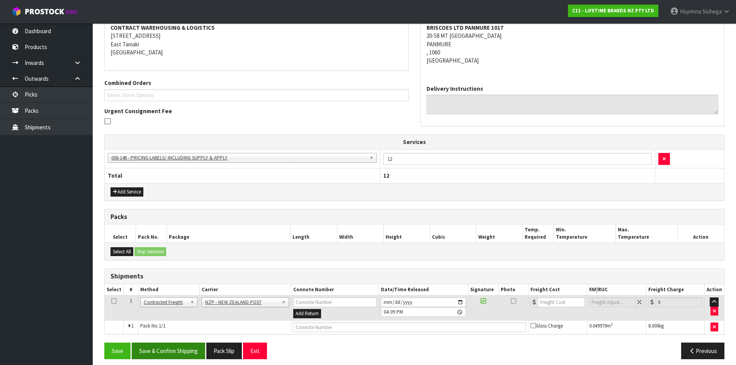
scroll to position [156, 0]
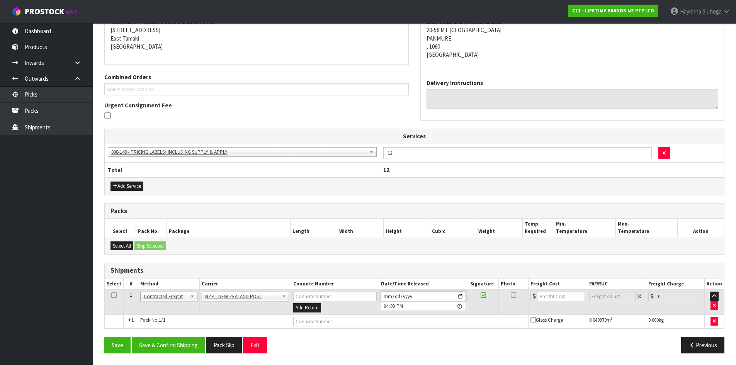
click at [386, 295] on input "[DATE]" at bounding box center [423, 297] width 85 height 10
click at [170, 338] on button "Save & Confirm Shipping" at bounding box center [168, 345] width 73 height 17
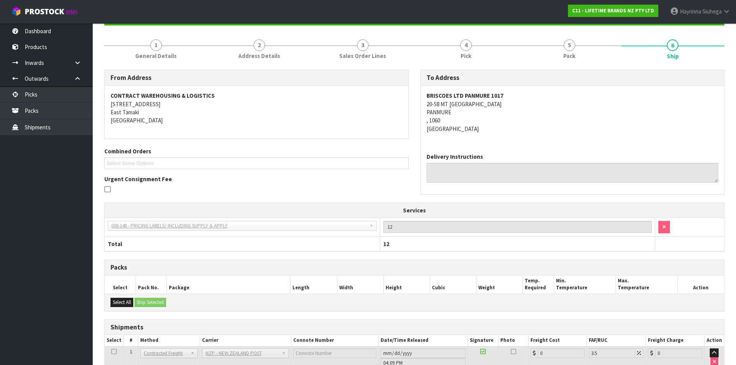
scroll to position [146, 0]
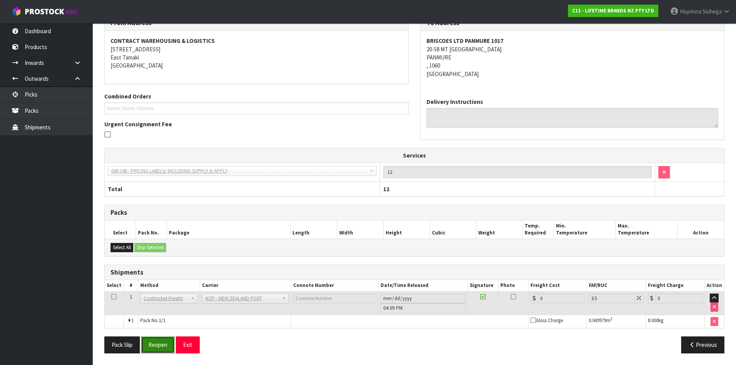
click at [165, 350] on button "Reopen" at bounding box center [158, 345] width 34 height 17
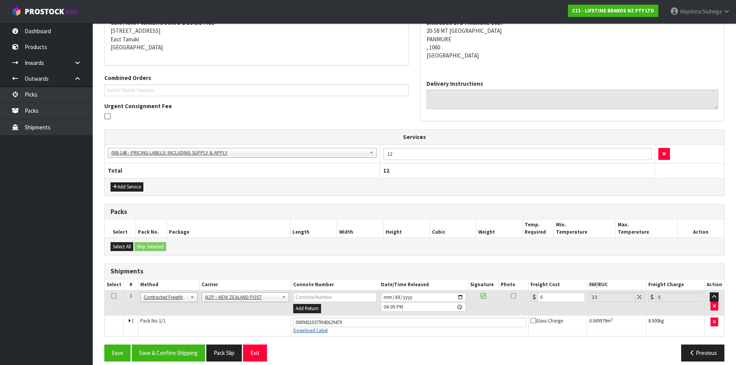
scroll to position [164, 0]
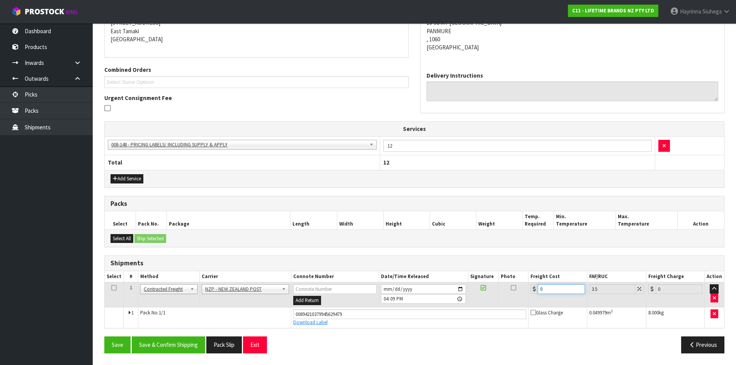
drag, startPoint x: 563, startPoint y: 289, endPoint x: 342, endPoint y: 289, distance: 221.0
click at [356, 289] on tr "1 Client Local Pickup Customer Local Pickup Company Freight Contracted Freight …" at bounding box center [414, 294] width 619 height 25
click at [104, 337] on button "Save" at bounding box center [117, 345] width 26 height 17
click at [189, 352] on button "Save & Confirm Shipping" at bounding box center [168, 345] width 73 height 17
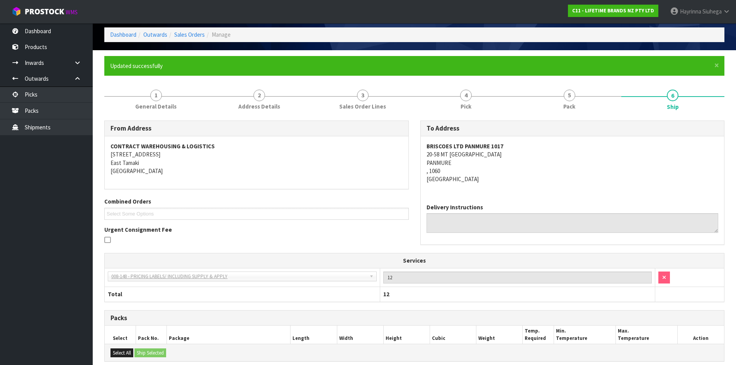
scroll to position [0, 0]
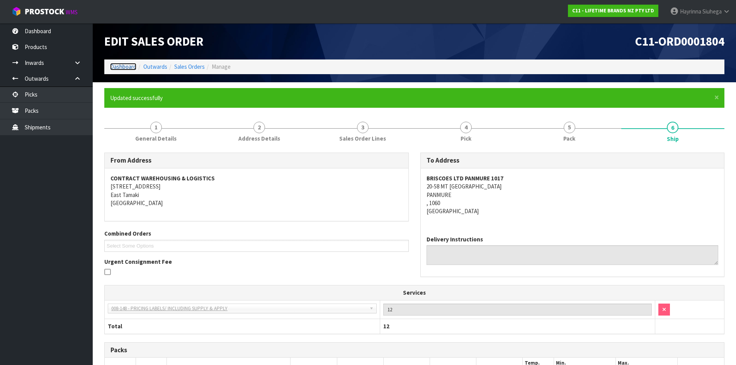
click at [127, 68] on link "Dashboard" at bounding box center [123, 66] width 26 height 7
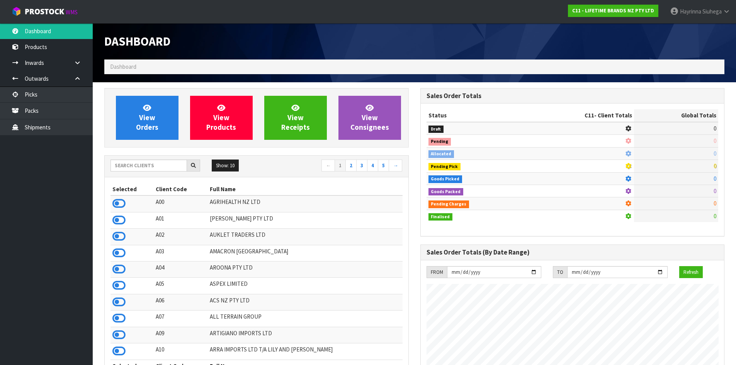
scroll to position [585, 316]
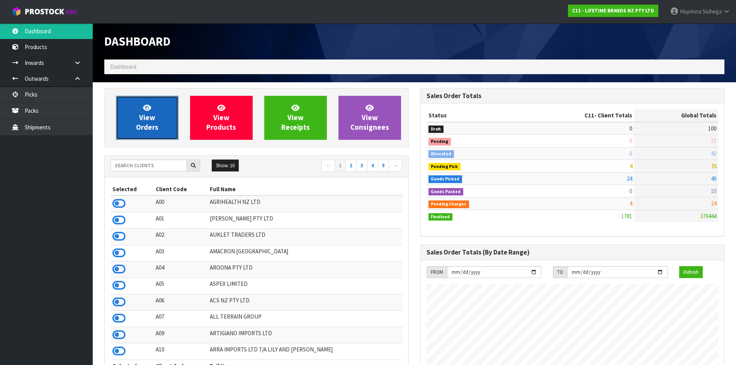
click at [139, 129] on span "View Orders" at bounding box center [147, 117] width 22 height 29
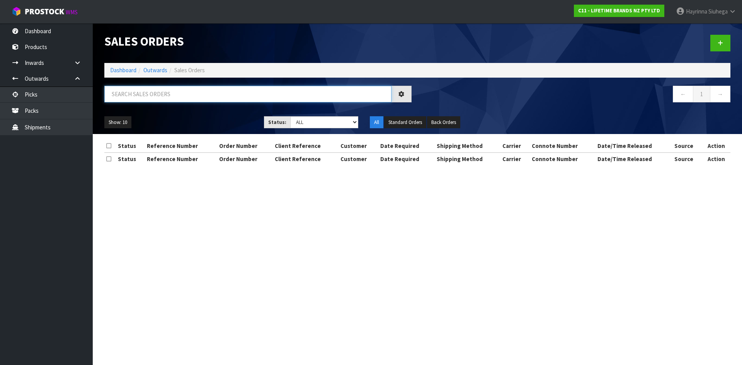
click at [184, 95] on input "text" at bounding box center [247, 94] width 287 height 17
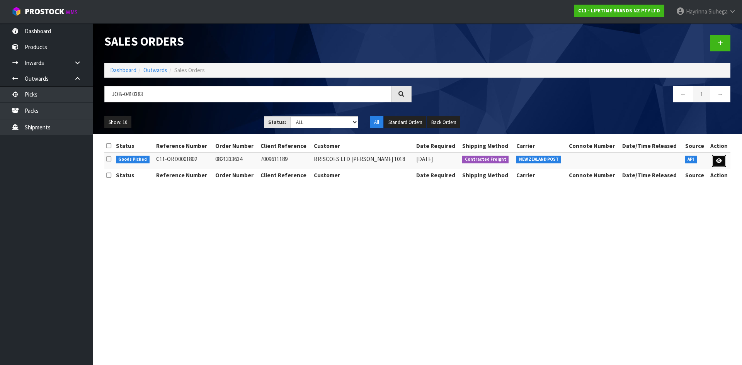
click at [715, 156] on link at bounding box center [719, 161] width 14 height 12
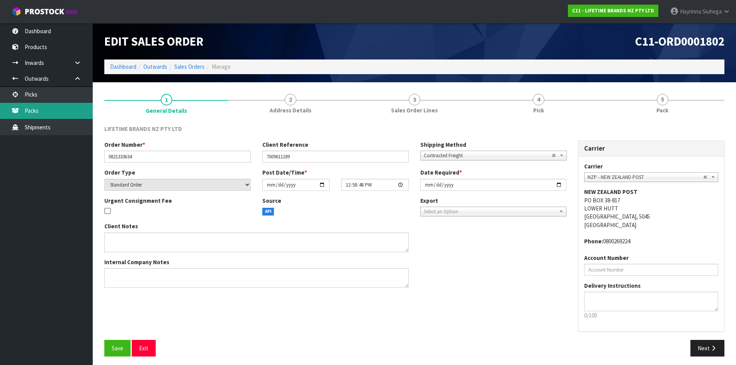
click at [51, 109] on link "Packs" at bounding box center [46, 111] width 93 height 16
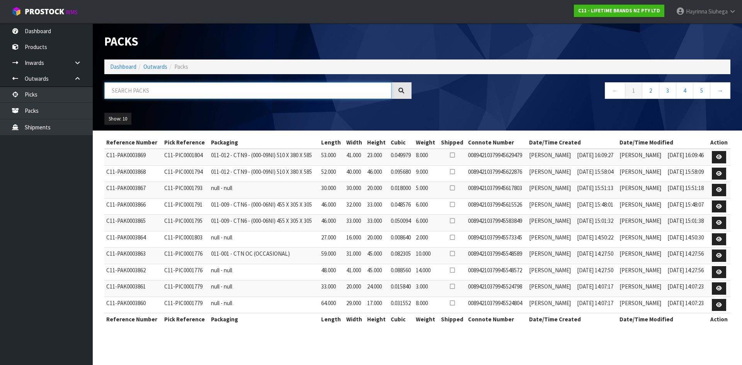
click at [201, 89] on input "text" at bounding box center [247, 90] width 287 height 17
click at [172, 90] on input "text" at bounding box center [247, 90] width 287 height 17
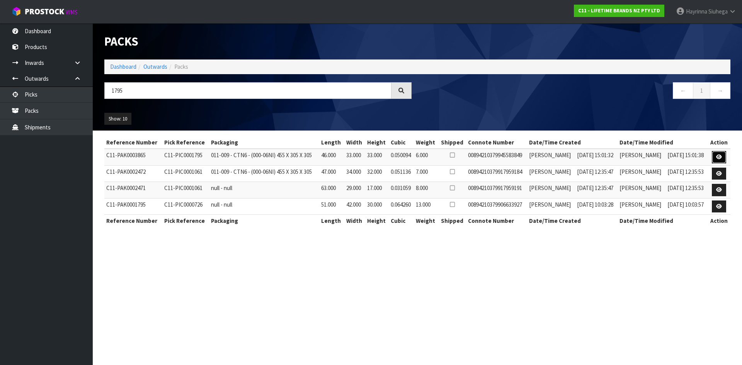
click at [718, 157] on icon at bounding box center [719, 157] width 6 height 5
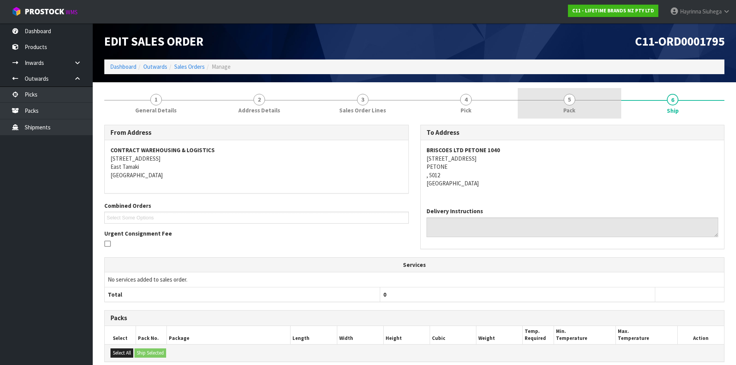
click at [562, 111] on link "5 Pack" at bounding box center [570, 103] width 104 height 31
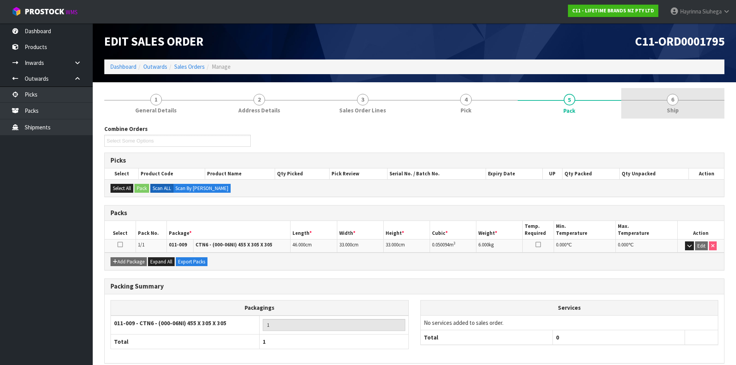
click at [671, 94] on span "6" at bounding box center [673, 100] width 12 height 12
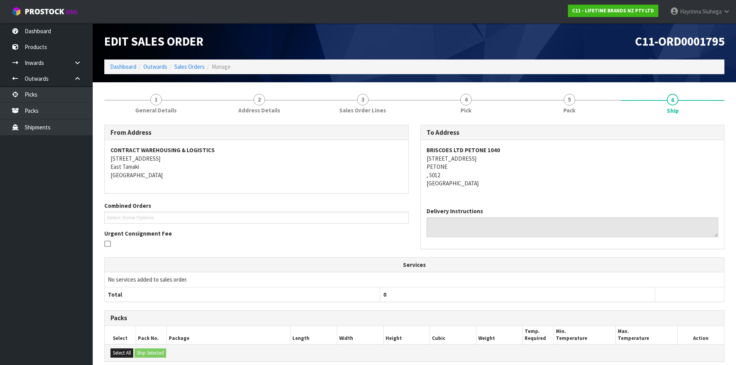
scroll to position [110, 0]
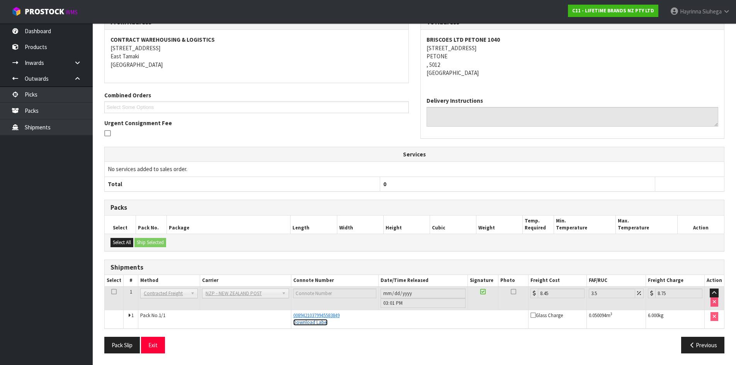
click at [310, 322] on link "Download Label" at bounding box center [310, 322] width 34 height 7
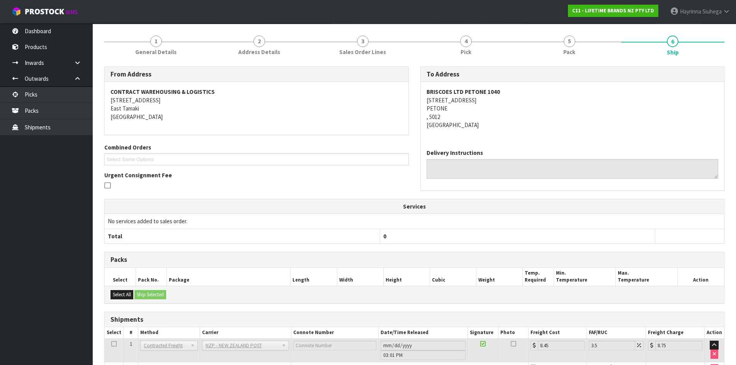
scroll to position [0, 0]
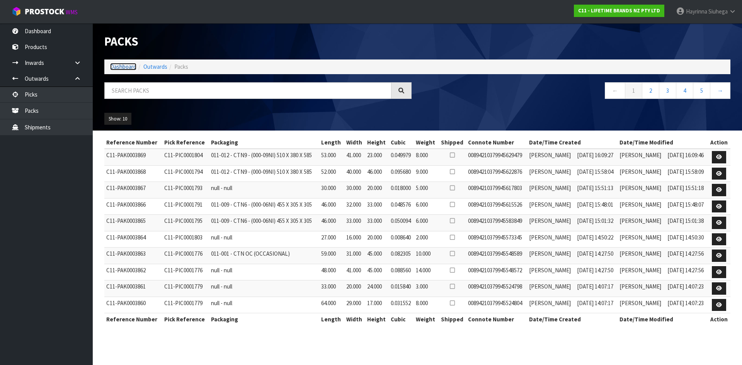
click at [130, 64] on link "Dashboard" at bounding box center [123, 66] width 26 height 7
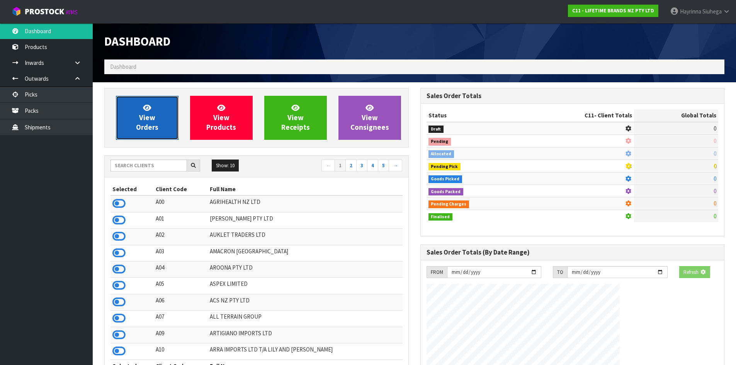
click at [146, 118] on span "View Orders" at bounding box center [147, 117] width 22 height 29
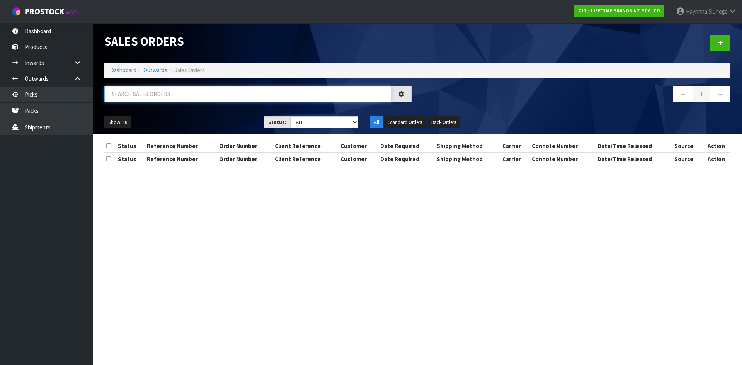
click at [171, 95] on input "text" at bounding box center [247, 94] width 287 height 17
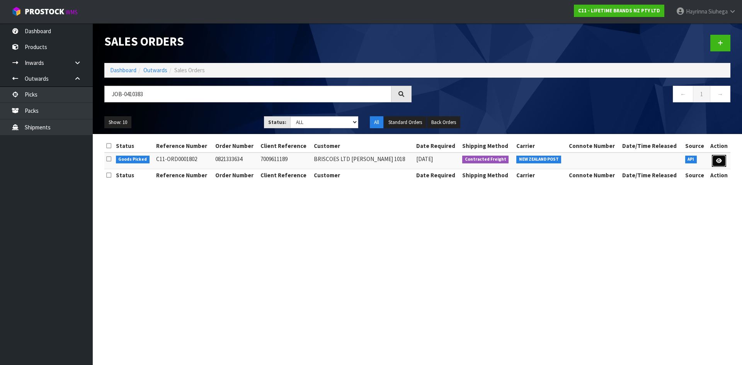
click at [719, 160] on icon at bounding box center [719, 160] width 6 height 5
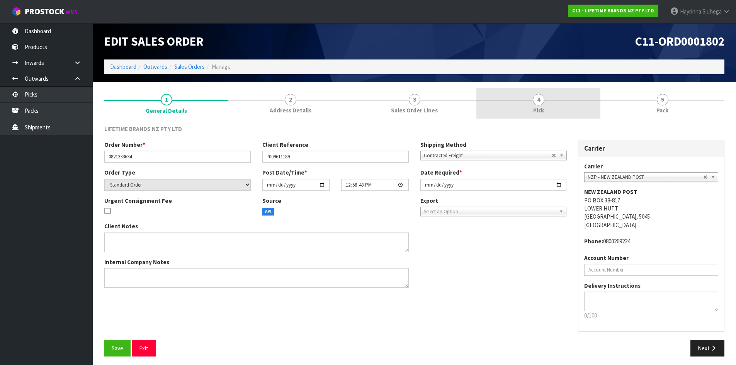
click at [551, 106] on link "4 Pick" at bounding box center [538, 103] width 124 height 31
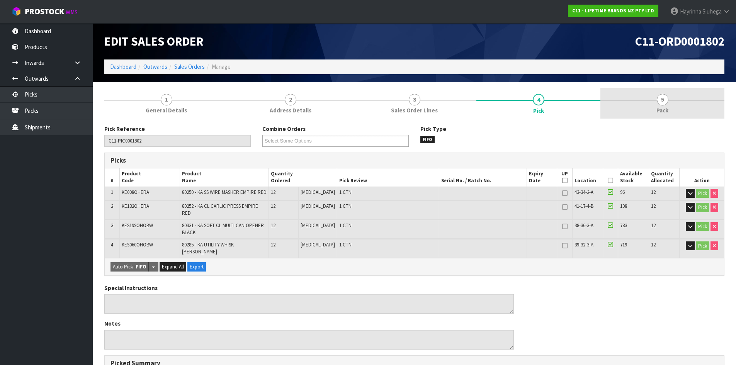
click at [617, 107] on link "5 Pack" at bounding box center [662, 103] width 124 height 31
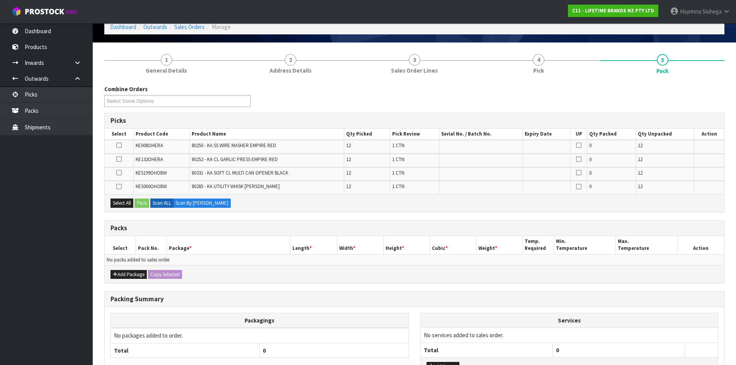
scroll to position [77, 0]
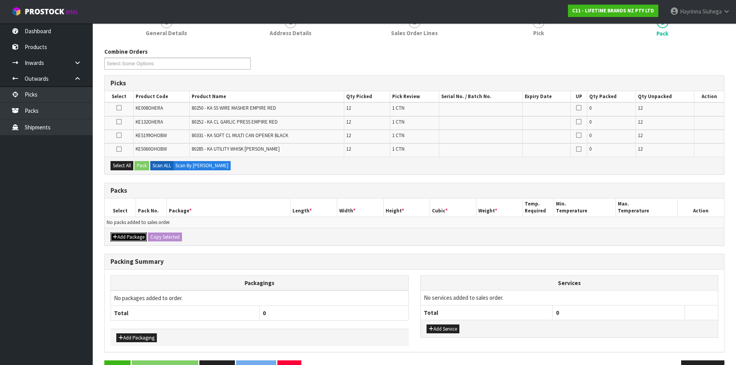
click at [141, 240] on button "Add Package" at bounding box center [128, 237] width 36 height 9
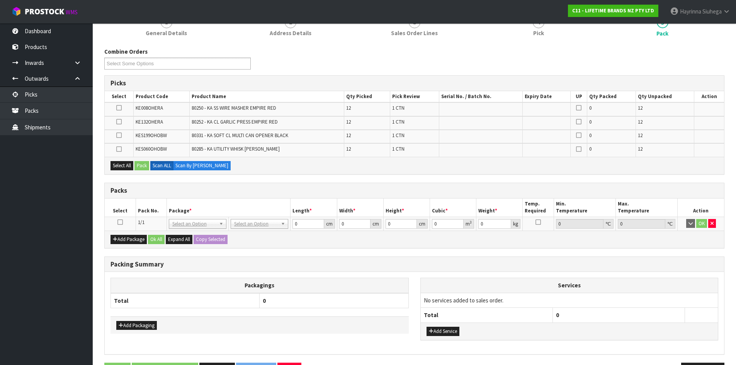
click at [122, 222] on icon at bounding box center [119, 222] width 5 height 0
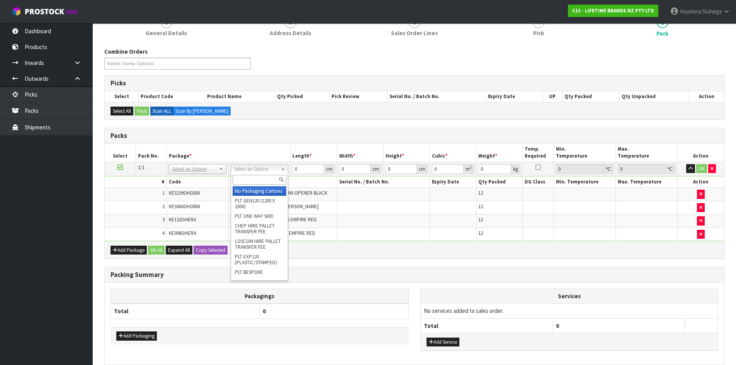
click at [255, 177] on input "text" at bounding box center [260, 180] width 54 height 10
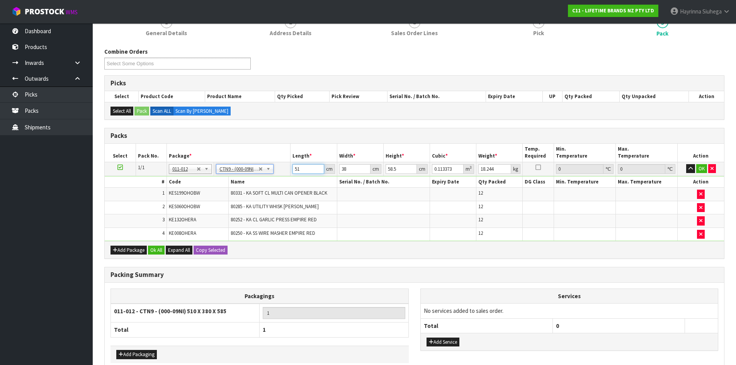
click at [299, 169] on input "51" at bounding box center [307, 169] width 31 height 10
click at [297, 170] on input "51" at bounding box center [307, 169] width 31 height 10
click button "OK" at bounding box center [701, 168] width 11 height 9
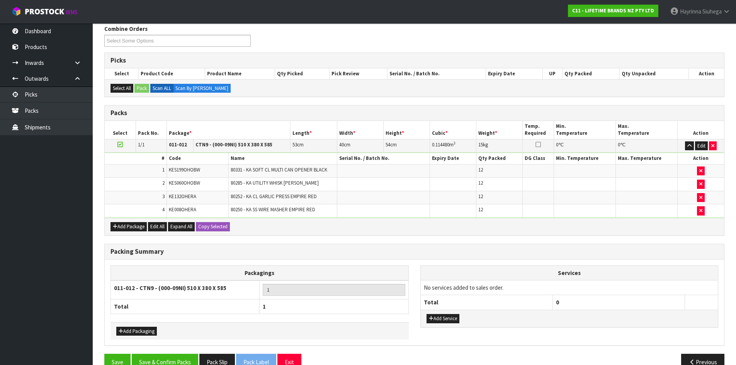
scroll to position [117, 0]
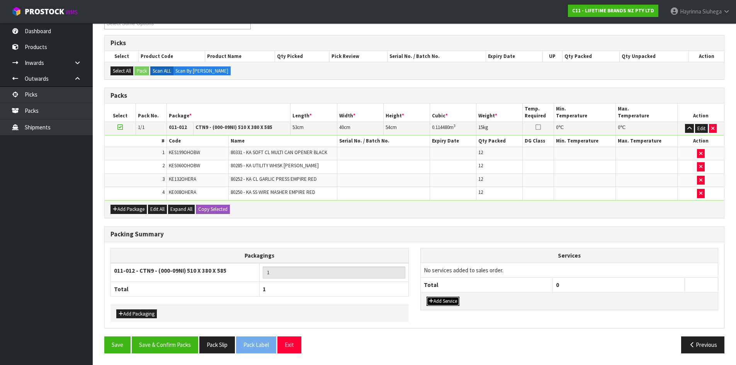
click at [435, 303] on button "Add Service" at bounding box center [443, 301] width 33 height 9
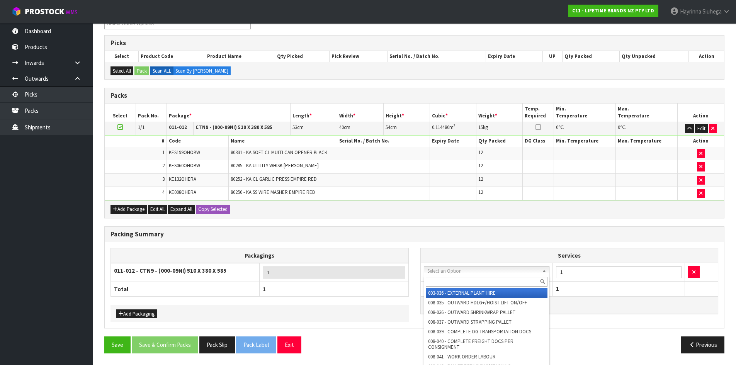
click at [446, 282] on input "text" at bounding box center [487, 282] width 122 height 10
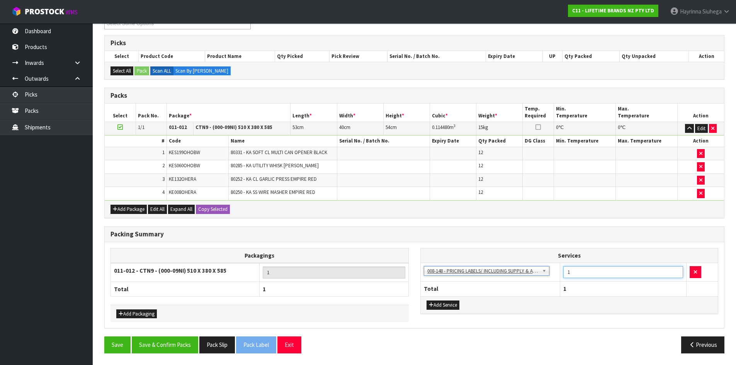
drag, startPoint x: 584, startPoint y: 276, endPoint x: 492, endPoint y: 272, distance: 92.4
click at [491, 273] on tr "003-036 - EXTERNAL PLANT HIRE 008-035 - OUTWARD HDLG+/HOIST LIFT ON/OFF 008-036…" at bounding box center [569, 272] width 297 height 19
click at [193, 340] on button "Save & Confirm Packs" at bounding box center [165, 345] width 66 height 17
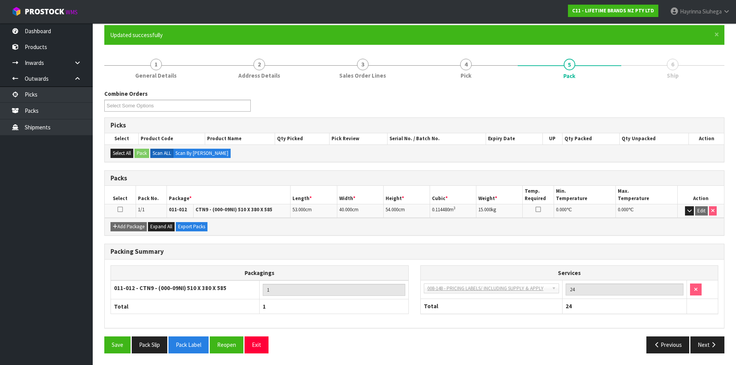
scroll to position [63, 0]
click at [709, 345] on button "Next" at bounding box center [707, 345] width 34 height 17
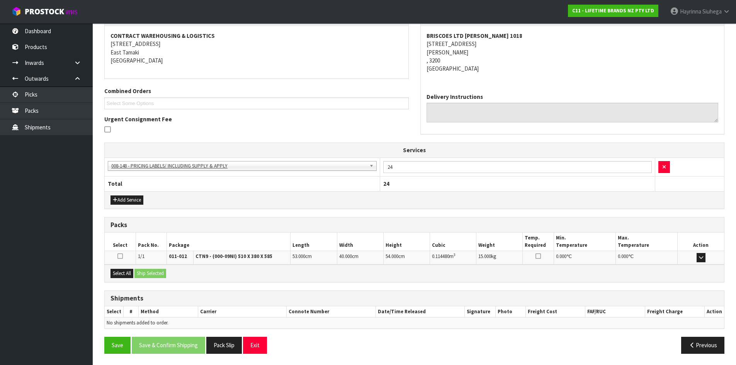
scroll to position [143, 0]
click at [129, 274] on button "Select All" at bounding box center [121, 273] width 23 height 9
click at [151, 273] on button "Ship Selected" at bounding box center [150, 273] width 32 height 9
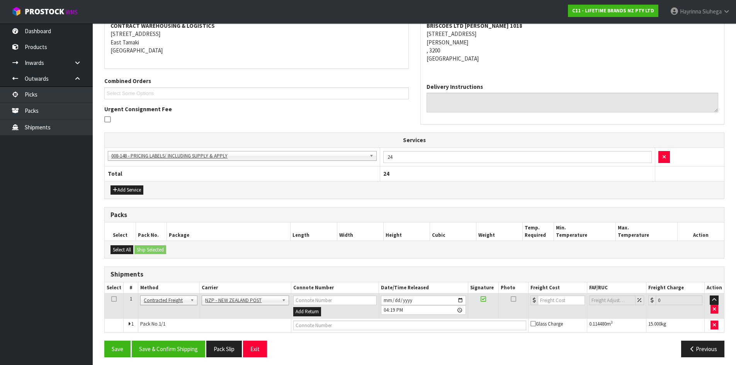
scroll to position [156, 0]
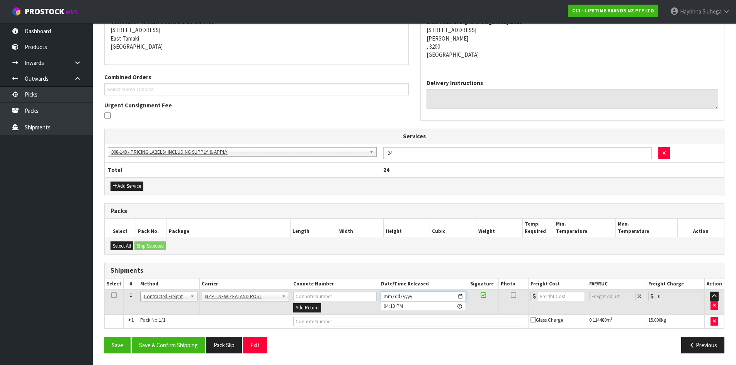
click at [383, 295] on input "[DATE]" at bounding box center [423, 297] width 85 height 10
click at [165, 343] on button "Save & Confirm Shipping" at bounding box center [168, 345] width 73 height 17
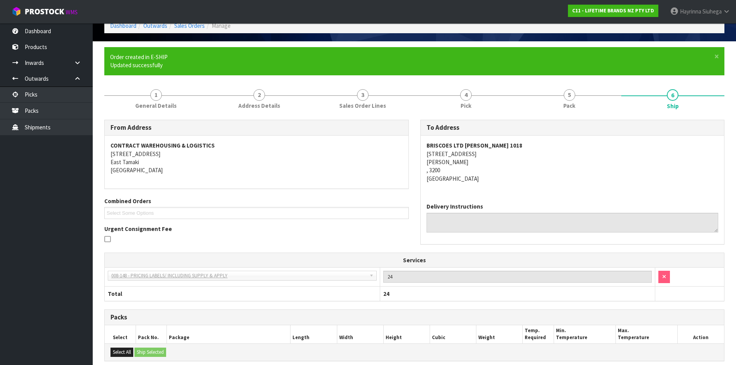
scroll to position [146, 0]
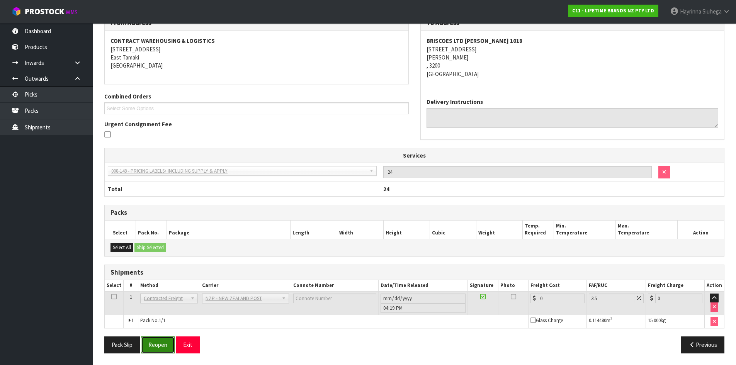
click at [164, 352] on button "Reopen" at bounding box center [158, 345] width 34 height 17
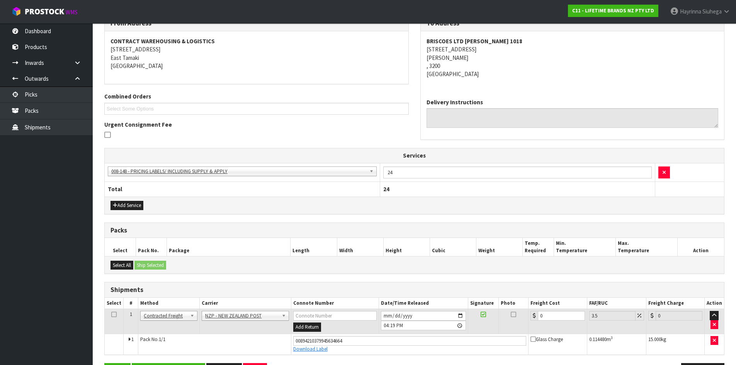
scroll to position [164, 0]
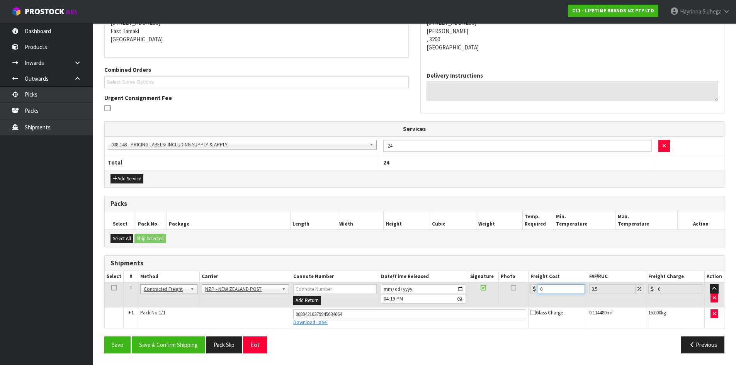
drag, startPoint x: 549, startPoint y: 288, endPoint x: 473, endPoint y: 287, distance: 76.9
click at [480, 287] on tr "1 Client Local Pickup Customer Local Pickup Company Freight Contracted Freight …" at bounding box center [414, 294] width 619 height 25
click at [104, 337] on button "Save" at bounding box center [117, 345] width 26 height 17
click at [179, 348] on button "Save & Confirm Shipping" at bounding box center [168, 345] width 73 height 17
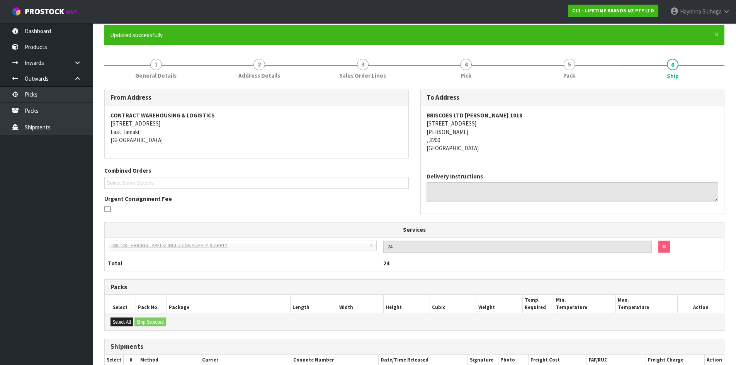
scroll to position [0, 0]
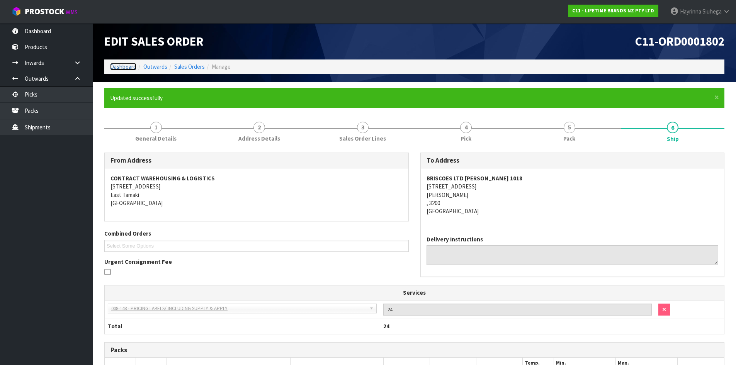
click at [127, 65] on link "Dashboard" at bounding box center [123, 66] width 26 height 7
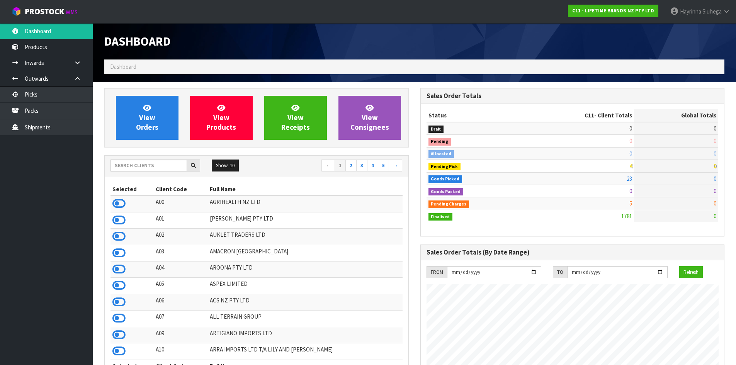
scroll to position [585, 316]
click at [142, 111] on link "View Orders" at bounding box center [147, 118] width 63 height 44
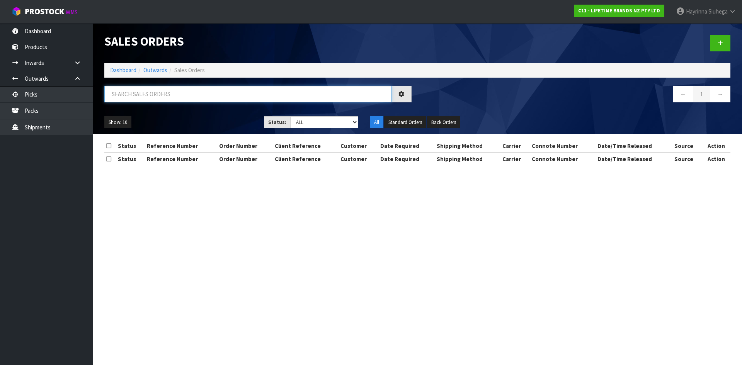
click at [157, 93] on input "text" at bounding box center [247, 94] width 287 height 17
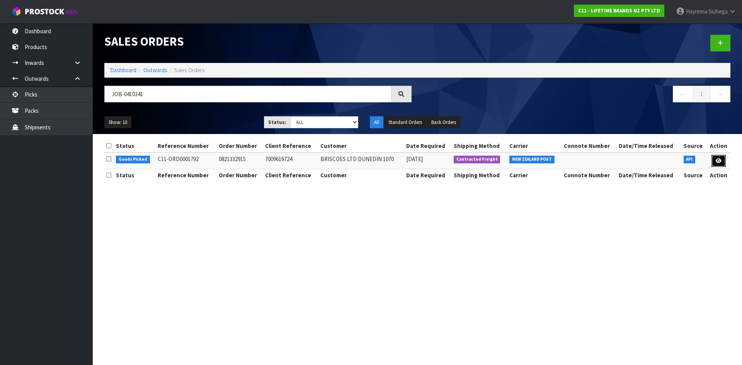
click at [715, 159] on link at bounding box center [718, 161] width 14 height 12
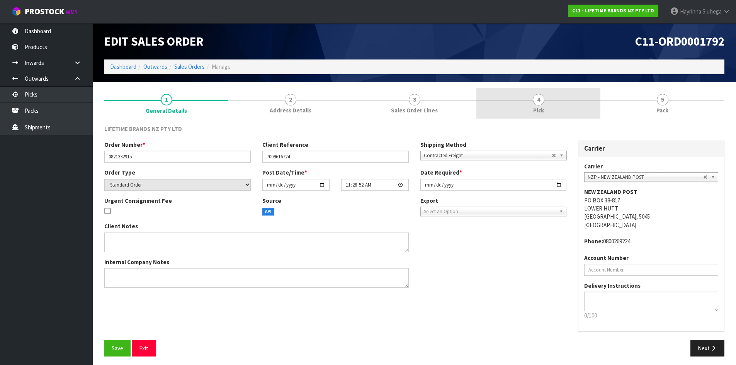
drag, startPoint x: 569, startPoint y: 99, endPoint x: 598, endPoint y: 99, distance: 29.8
click at [569, 99] on link "4 Pick" at bounding box center [538, 103] width 124 height 31
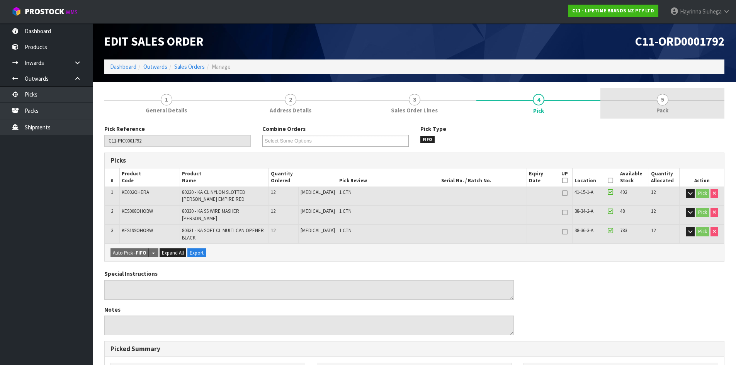
click at [618, 97] on link "5 Pack" at bounding box center [662, 103] width 124 height 31
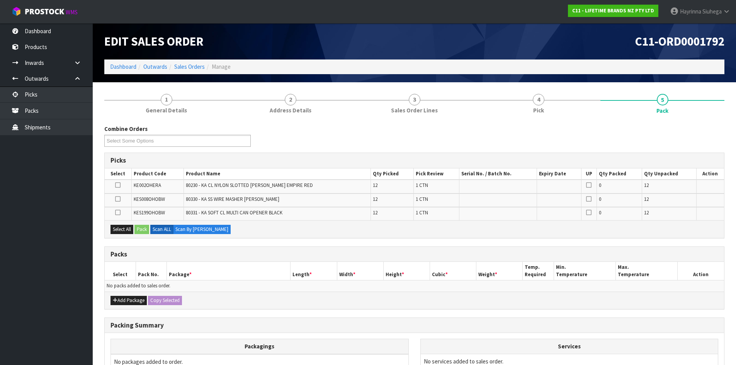
click at [117, 199] on icon at bounding box center [117, 199] width 5 height 0
click at [0, 0] on input "checkbox" at bounding box center [0, 0] width 0 height 0
click at [117, 212] on icon at bounding box center [117, 212] width 5 height 0
click at [0, 0] on input "checkbox" at bounding box center [0, 0] width 0 height 0
click at [117, 297] on button "Add Package" at bounding box center [128, 300] width 36 height 9
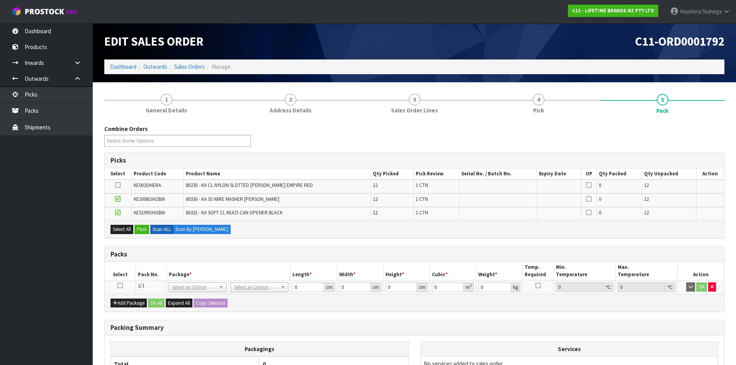
click at [120, 286] on icon at bounding box center [119, 286] width 5 height 0
click at [142, 229] on button "Pack" at bounding box center [141, 229] width 15 height 9
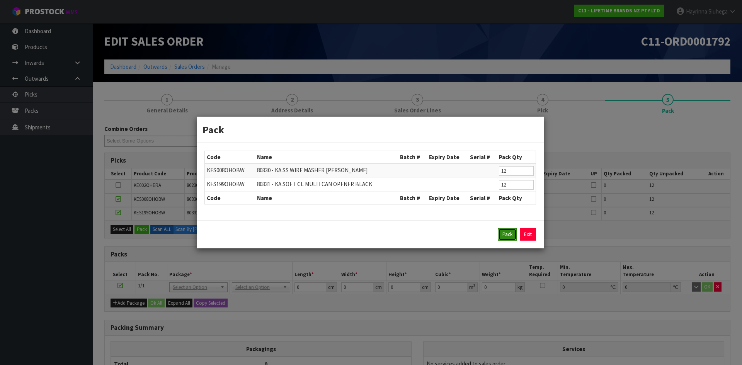
drag, startPoint x: 509, startPoint y: 235, endPoint x: 493, endPoint y: 235, distance: 16.2
click at [509, 235] on button "Pack" at bounding box center [507, 234] width 19 height 12
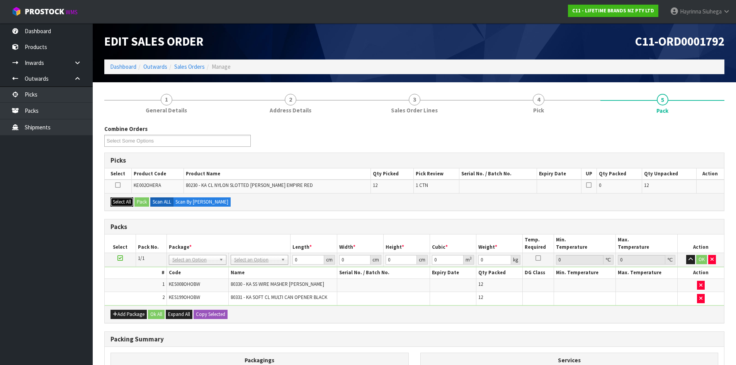
click at [119, 205] on button "Select All" at bounding box center [121, 201] width 23 height 9
click at [142, 200] on button "Pack" at bounding box center [141, 201] width 15 height 9
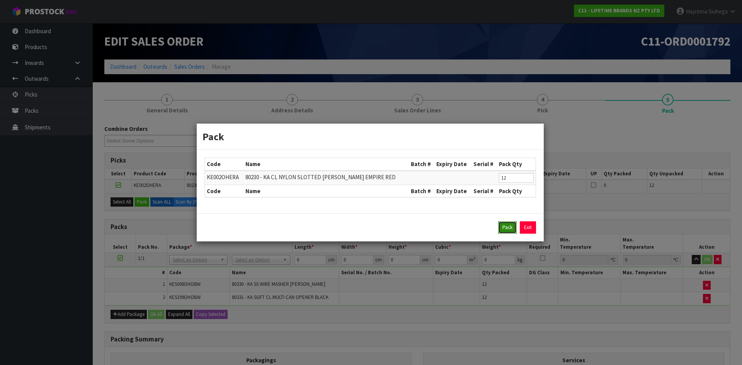
click at [504, 223] on button "Pack" at bounding box center [507, 227] width 19 height 12
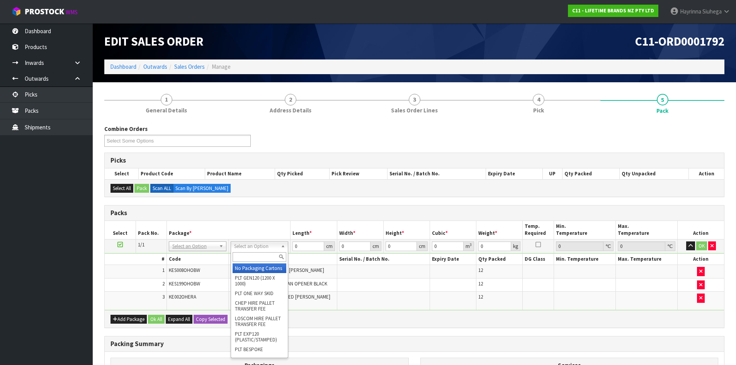
click at [251, 255] on input "text" at bounding box center [260, 257] width 54 height 10
drag, startPoint x: 250, startPoint y: 270, endPoint x: 306, endPoint y: 252, distance: 59.6
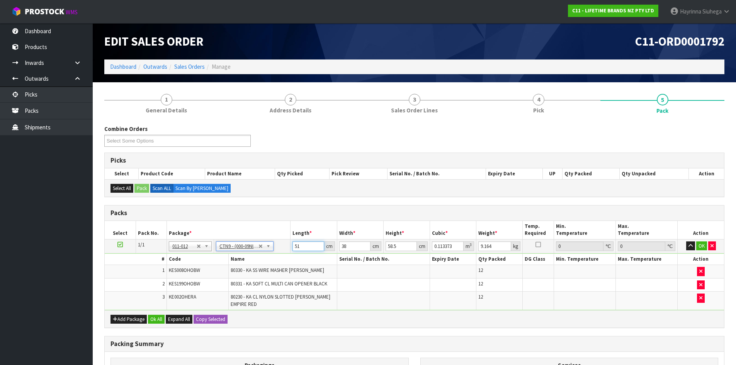
click at [296, 247] on input "51" at bounding box center [307, 246] width 31 height 10
click button "OK" at bounding box center [701, 245] width 11 height 9
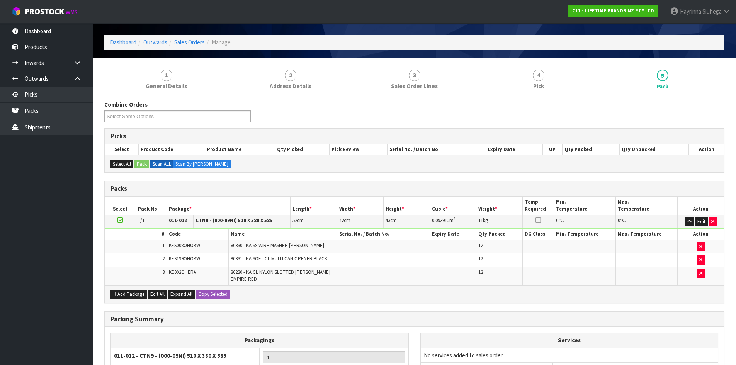
scroll to position [109, 0]
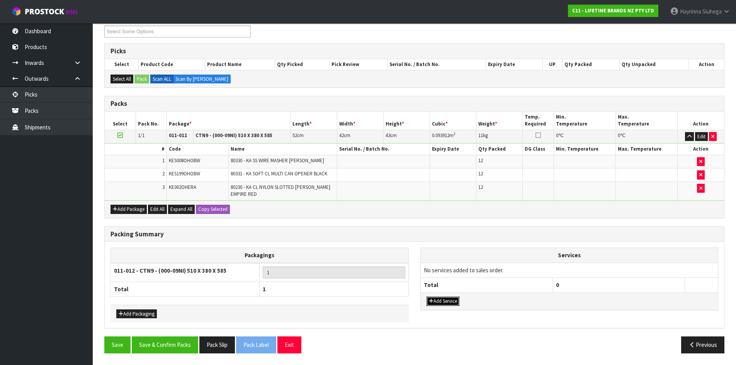
click at [459, 298] on button "Add Service" at bounding box center [443, 301] width 33 height 9
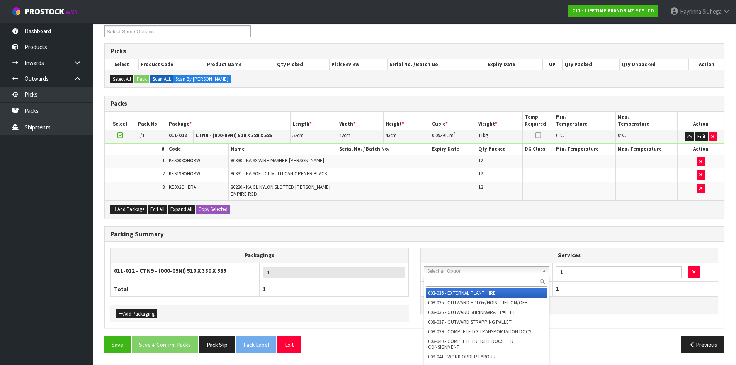
drag, startPoint x: 464, startPoint y: 280, endPoint x: 455, endPoint y: 274, distance: 11.1
click at [463, 280] on input "text" at bounding box center [487, 282] width 122 height 10
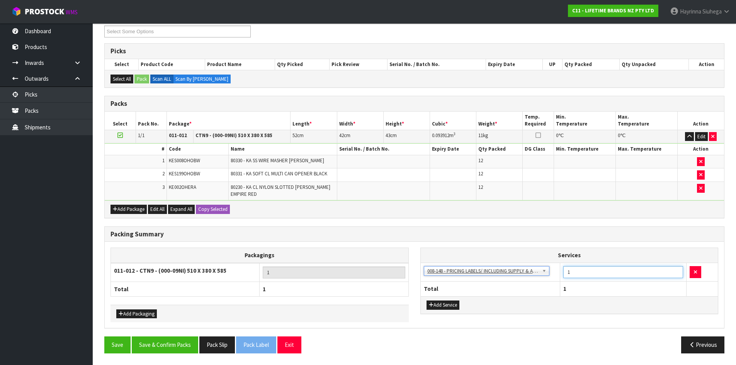
drag, startPoint x: 581, startPoint y: 272, endPoint x: 542, endPoint y: 271, distance: 39.0
click at [558, 272] on tr "003-036 - EXTERNAL PLANT HIRE 008-035 - OUTWARD HDLG+/HOIST LIFT ON/OFF 008-036…" at bounding box center [569, 272] width 297 height 19
click at [193, 344] on button "Save & Confirm Packs" at bounding box center [165, 345] width 66 height 17
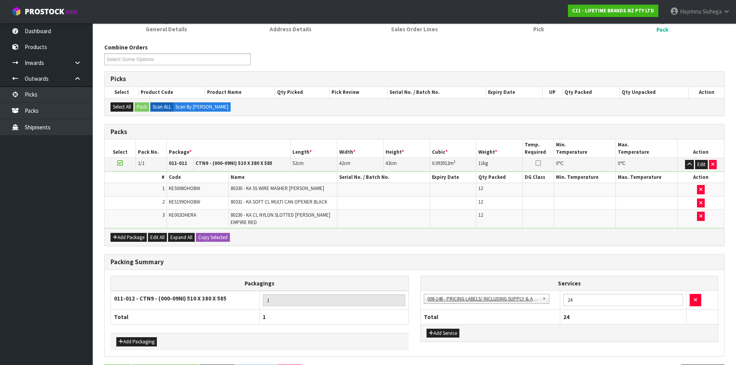
scroll to position [0, 0]
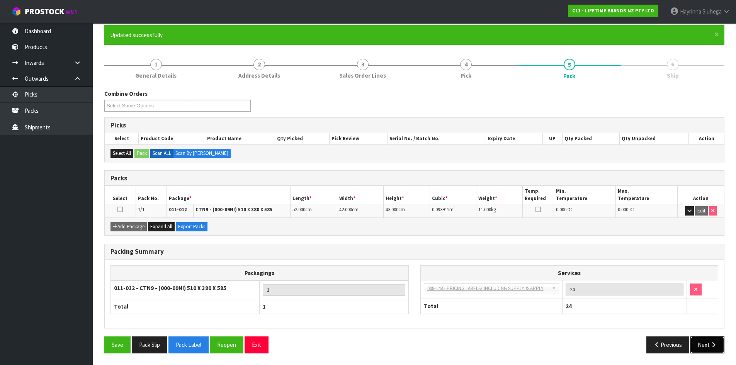
click at [716, 347] on icon "button" at bounding box center [713, 345] width 7 height 6
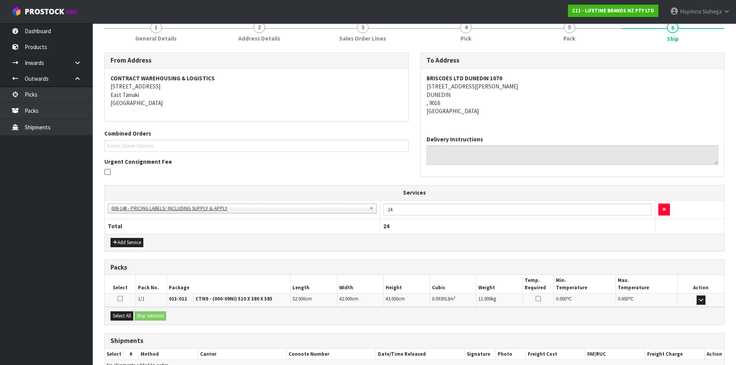
scroll to position [143, 0]
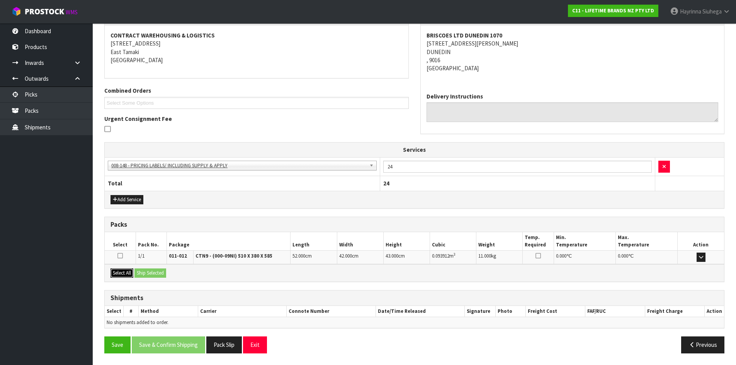
click at [132, 273] on button "Select All" at bounding box center [121, 273] width 23 height 9
click at [154, 271] on button "Ship Selected" at bounding box center [150, 273] width 32 height 9
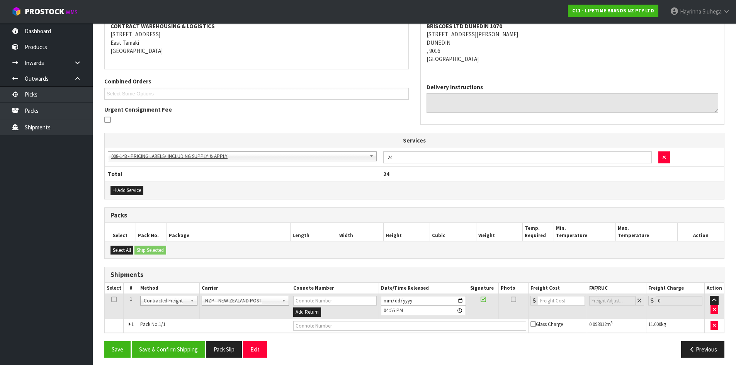
scroll to position [156, 0]
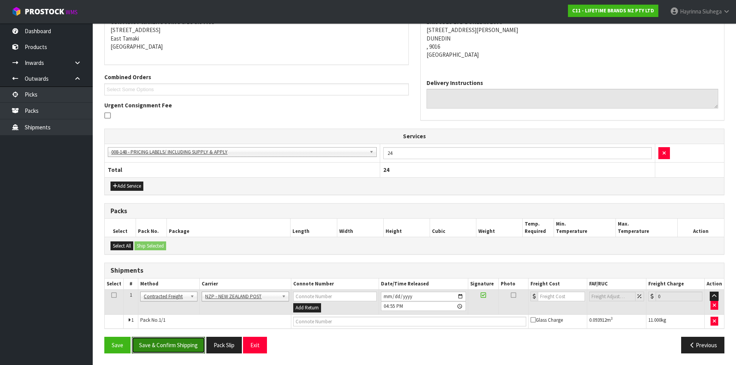
drag, startPoint x: 194, startPoint y: 349, endPoint x: 357, endPoint y: 226, distance: 204.6
click at [357, 226] on div "From Address CONTRACT WAREHOUSING & LOGISTICS [STREET_ADDRESS] Combined Orders …" at bounding box center [414, 177] width 620 height 363
click at [389, 293] on input "[DATE]" at bounding box center [423, 297] width 85 height 10
click at [180, 352] on button "Save & Confirm Shipping" at bounding box center [168, 345] width 73 height 17
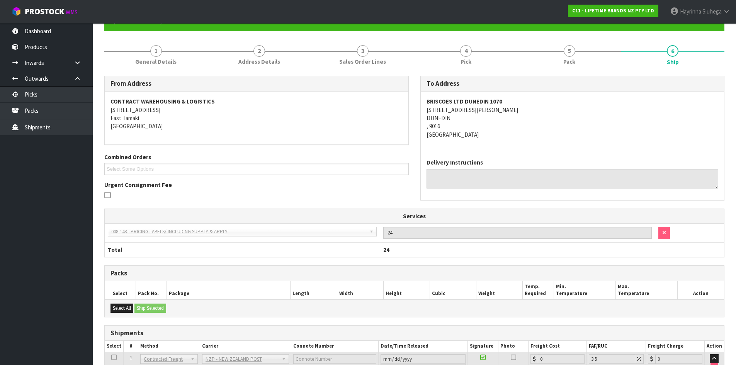
scroll to position [146, 0]
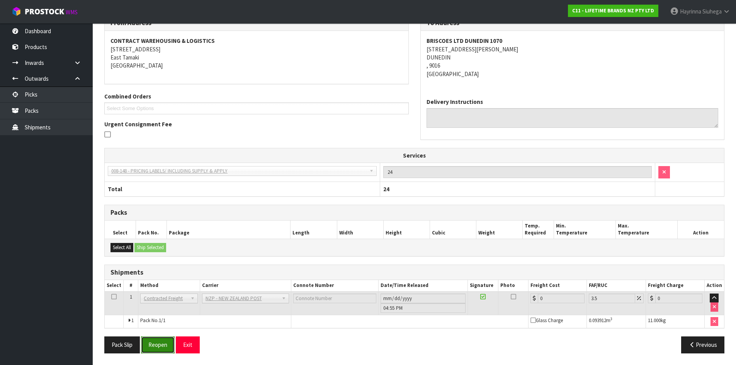
click at [165, 342] on button "Reopen" at bounding box center [158, 345] width 34 height 17
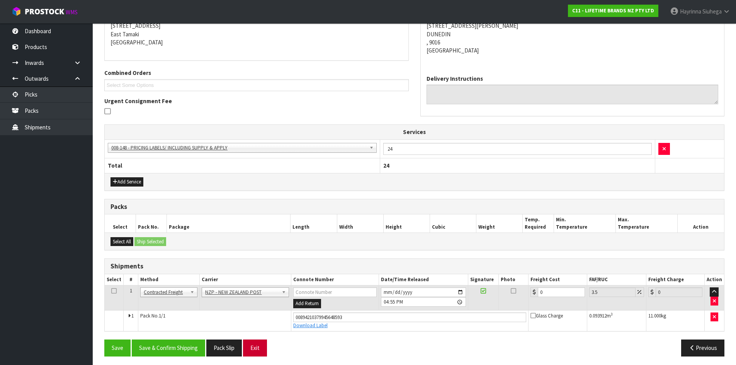
scroll to position [164, 0]
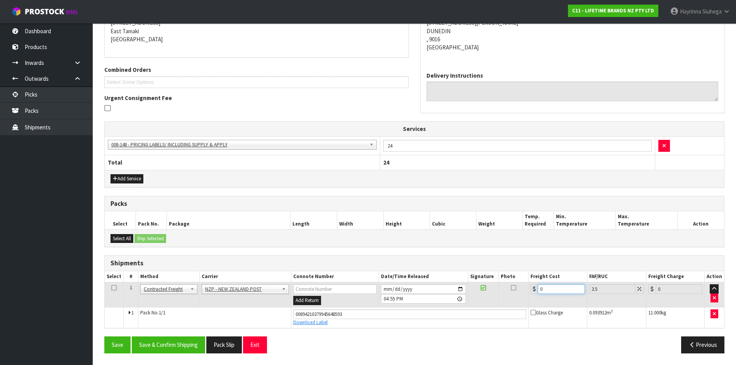
drag, startPoint x: 556, startPoint y: 293, endPoint x: 415, endPoint y: 302, distance: 140.5
click at [422, 301] on tr "1 Client Local Pickup Customer Local Pickup Company Freight Contracted Freight …" at bounding box center [414, 294] width 619 height 25
click at [104, 337] on button "Save" at bounding box center [117, 345] width 26 height 17
click at [193, 346] on button "Save & Confirm Shipping" at bounding box center [168, 345] width 73 height 17
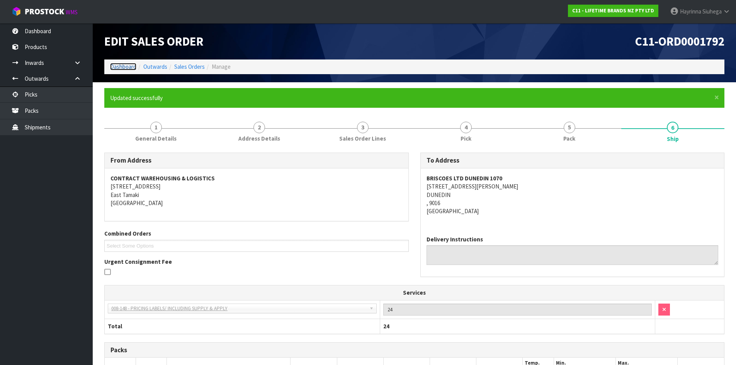
click at [126, 65] on link "Dashboard" at bounding box center [123, 66] width 26 height 7
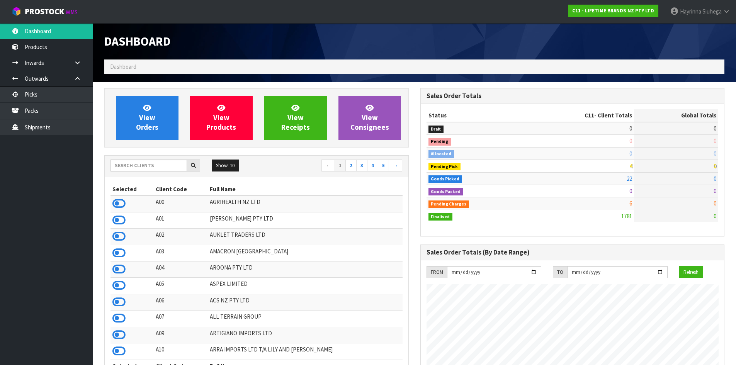
scroll to position [585, 316]
click at [163, 117] on link "View Orders" at bounding box center [147, 118] width 63 height 44
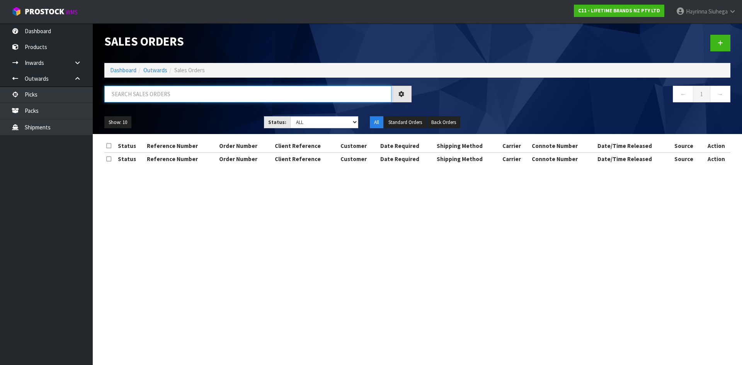
click at [165, 95] on input "text" at bounding box center [247, 94] width 287 height 17
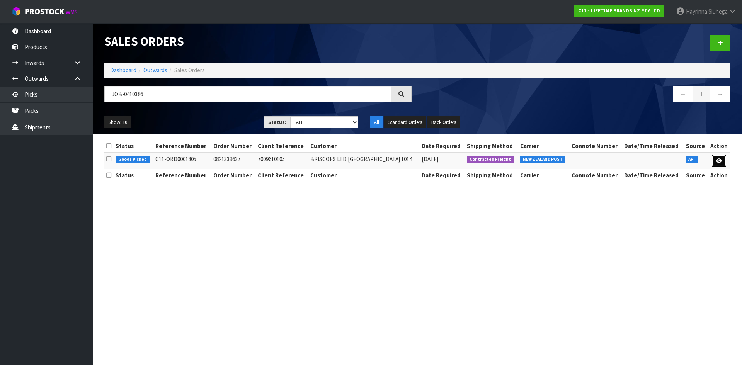
click at [720, 158] on link at bounding box center [719, 161] width 14 height 12
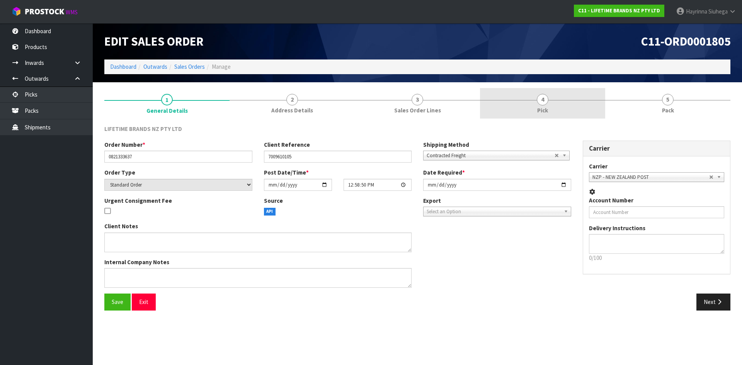
click at [565, 103] on link "4 Pick" at bounding box center [542, 103] width 125 height 31
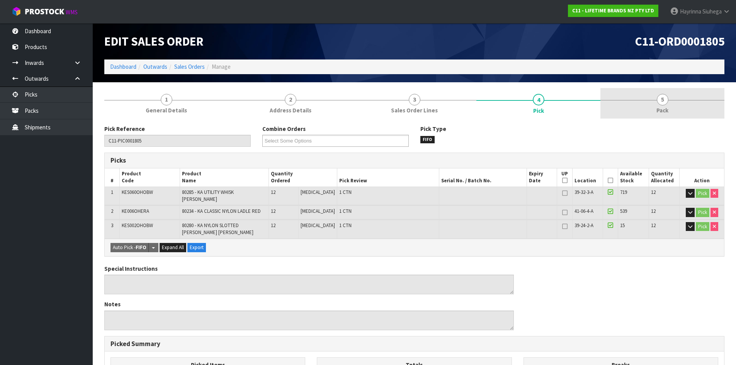
click at [648, 100] on link "5 Pack" at bounding box center [662, 103] width 124 height 31
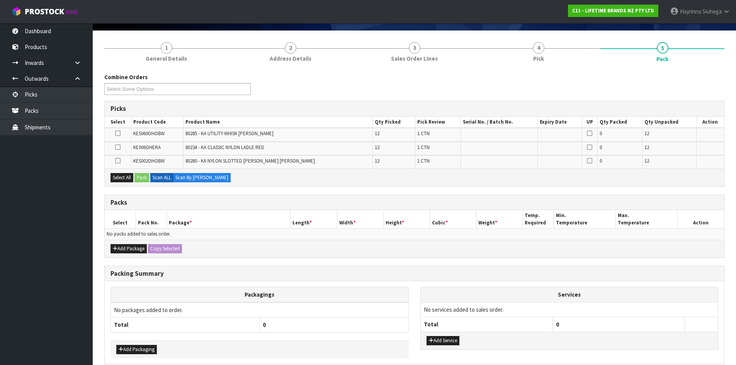
scroll to position [49, 0]
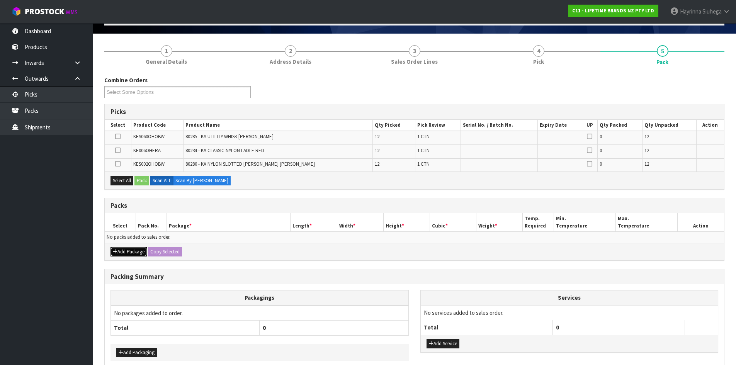
drag, startPoint x: 136, startPoint y: 254, endPoint x: 127, endPoint y: 248, distance: 10.3
click at [135, 253] on button "Add Package" at bounding box center [128, 251] width 36 height 9
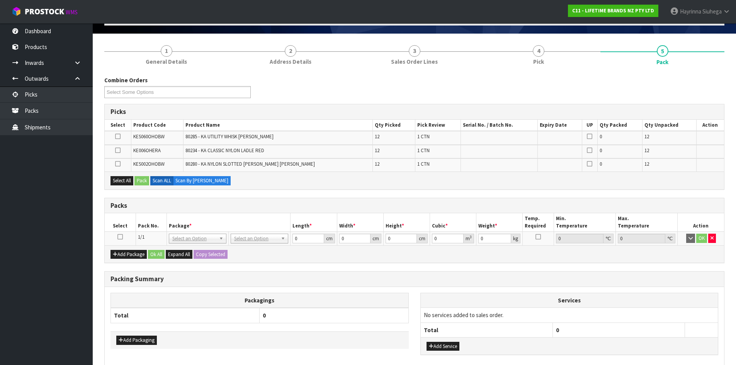
click at [120, 237] on icon at bounding box center [119, 237] width 5 height 0
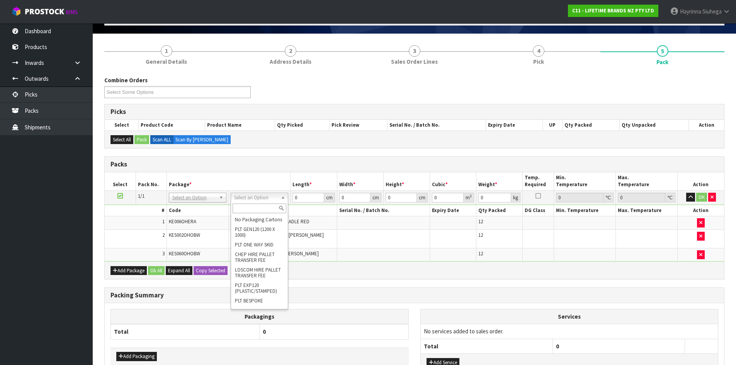
click at [249, 207] on input "text" at bounding box center [260, 209] width 54 height 10
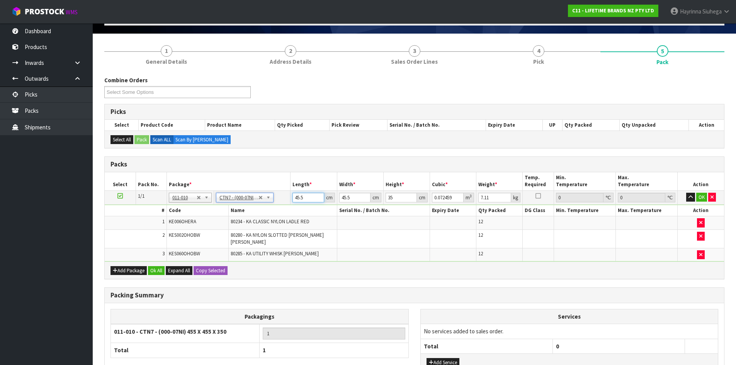
click at [292, 198] on input "45.5" at bounding box center [307, 198] width 31 height 10
click at [292, 197] on input "45.5" at bounding box center [307, 198] width 31 height 10
click button "OK" at bounding box center [701, 197] width 11 height 9
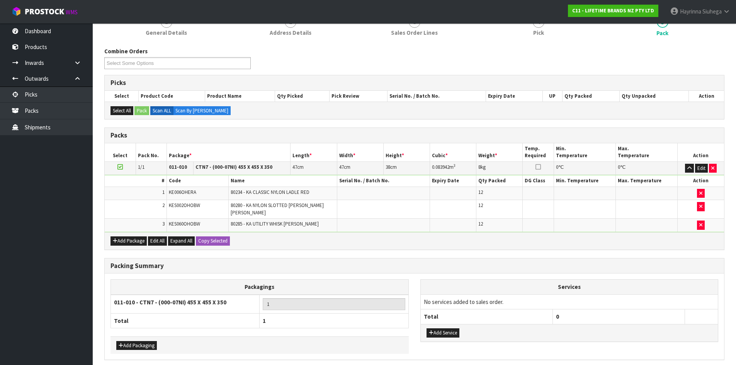
scroll to position [104, 0]
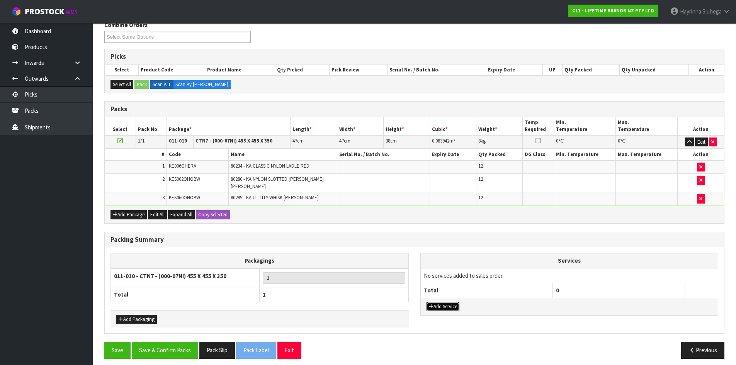
click at [454, 303] on button "Add Service" at bounding box center [443, 306] width 33 height 9
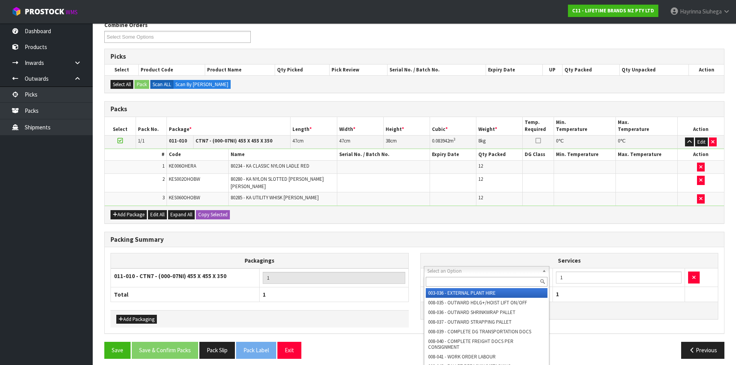
click at [470, 279] on input "text" at bounding box center [487, 282] width 122 height 10
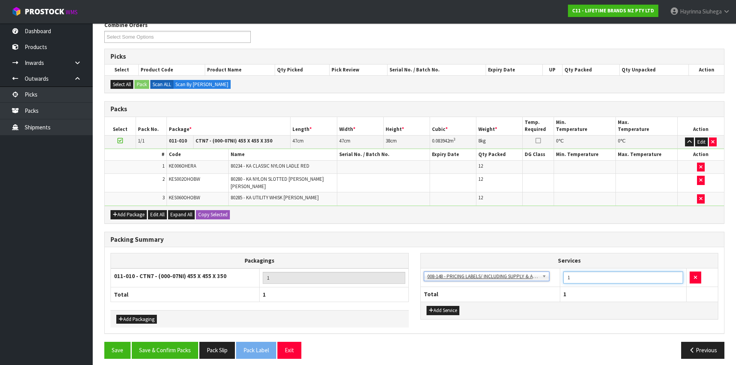
drag, startPoint x: 570, startPoint y: 272, endPoint x: 551, endPoint y: 277, distance: 19.5
click at [551, 277] on tr "003-036 - EXTERNAL PLANT HIRE 008-035 - OUTWARD HDLG+/HOIST LIFT ON/OFF 008-036…" at bounding box center [569, 277] width 297 height 19
click at [178, 342] on button "Save & Confirm Packs" at bounding box center [165, 350] width 66 height 17
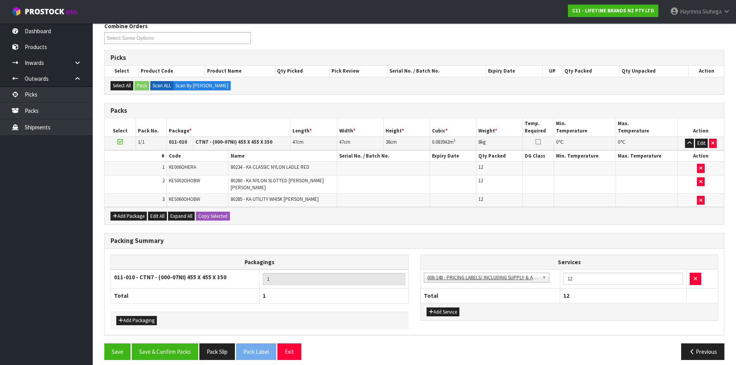
scroll to position [63, 0]
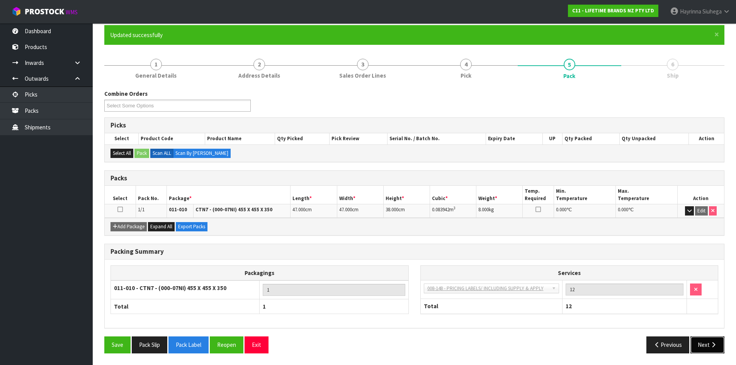
click at [714, 344] on icon "button" at bounding box center [713, 345] width 7 height 6
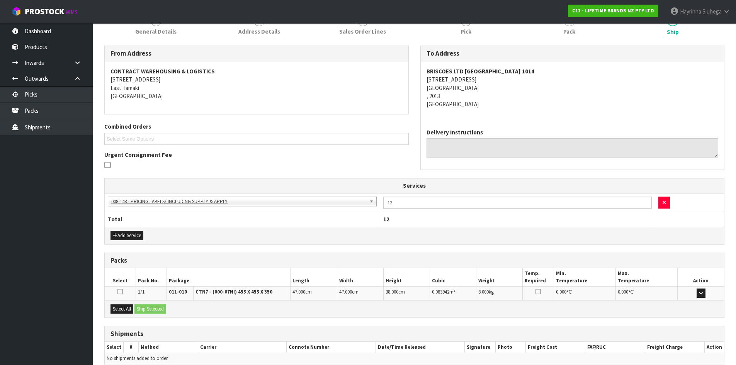
scroll to position [143, 0]
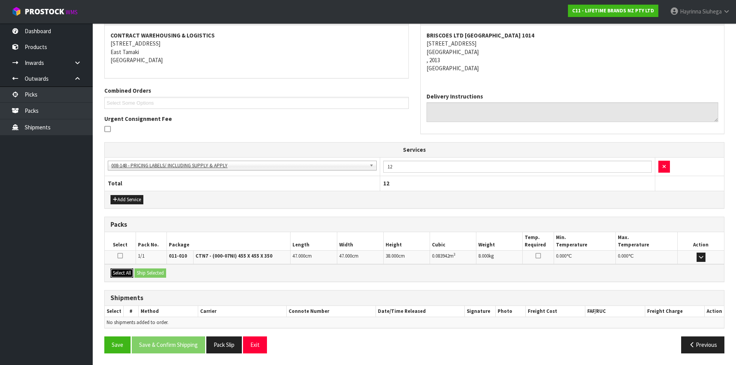
click at [127, 275] on button "Select All" at bounding box center [121, 273] width 23 height 9
click at [155, 274] on button "Ship Selected" at bounding box center [150, 273] width 32 height 9
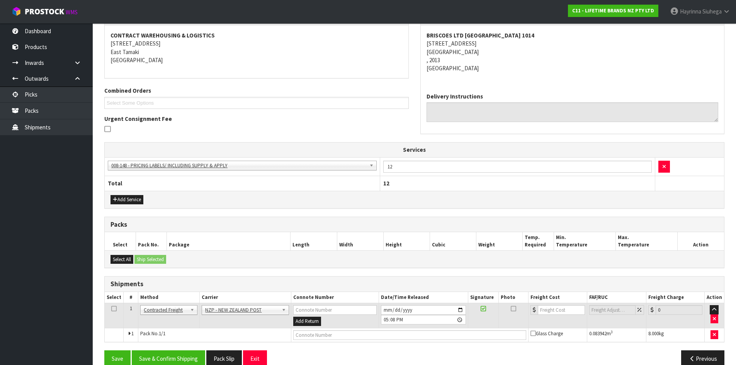
scroll to position [156, 0]
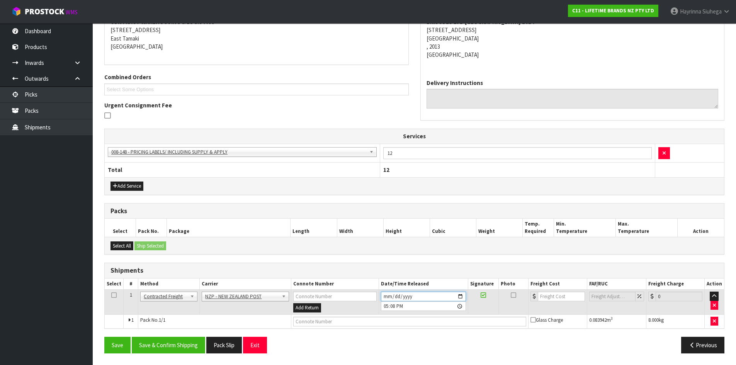
click at [387, 296] on input "[DATE]" at bounding box center [423, 297] width 85 height 10
click at [171, 338] on button "Save & Confirm Shipping" at bounding box center [168, 345] width 73 height 17
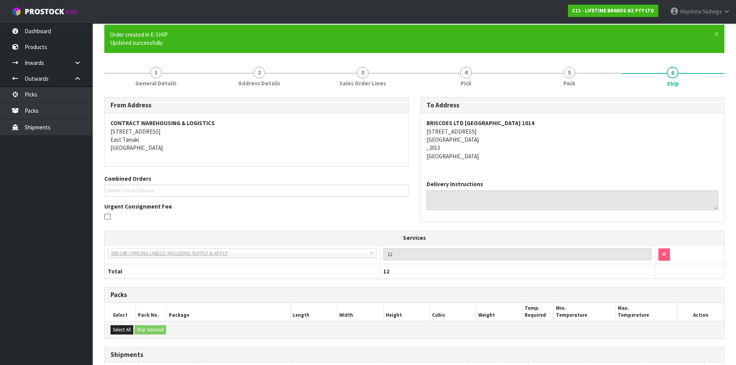
scroll to position [146, 0]
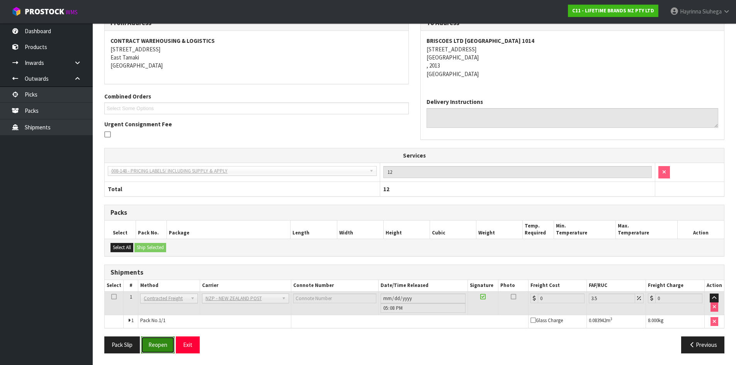
click at [160, 344] on button "Reopen" at bounding box center [158, 345] width 34 height 17
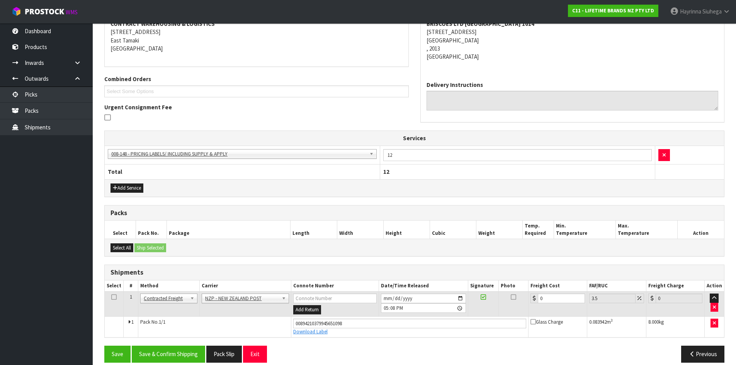
scroll to position [164, 0]
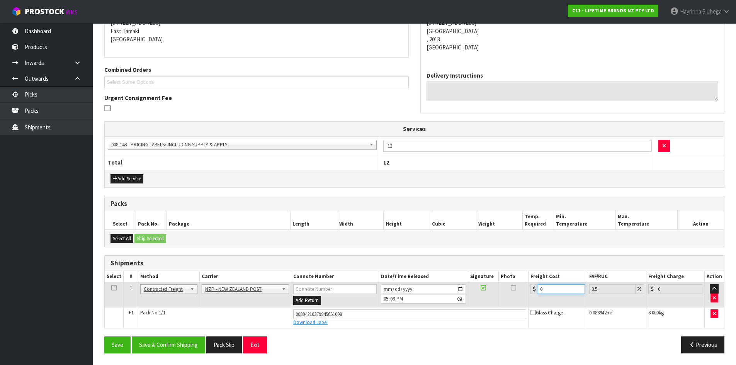
drag, startPoint x: 556, startPoint y: 289, endPoint x: 486, endPoint y: 296, distance: 69.9
click at [486, 296] on tr "1 Client Local Pickup Customer Local Pickup Company Freight Contracted Freight …" at bounding box center [414, 294] width 619 height 25
click at [104, 337] on button "Save" at bounding box center [117, 345] width 26 height 17
click at [205, 345] on button "Save & Confirm Shipping" at bounding box center [168, 345] width 73 height 17
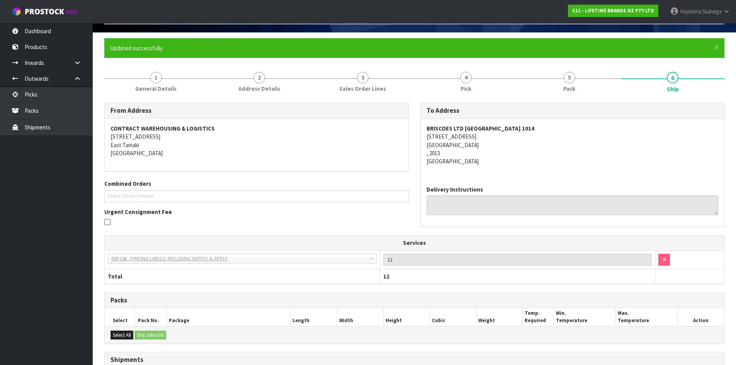
scroll to position [0, 0]
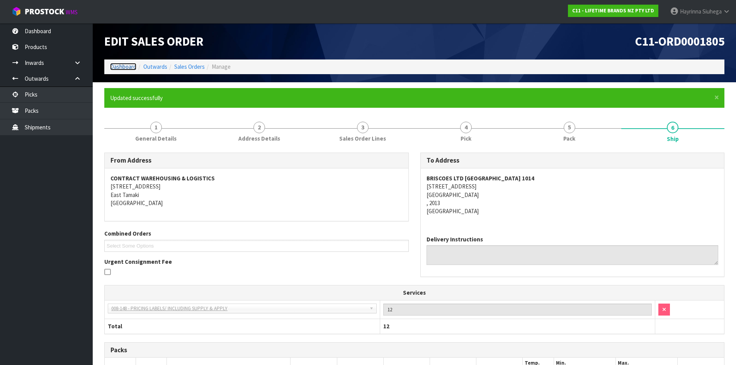
click at [124, 64] on link "Dashboard" at bounding box center [123, 66] width 26 height 7
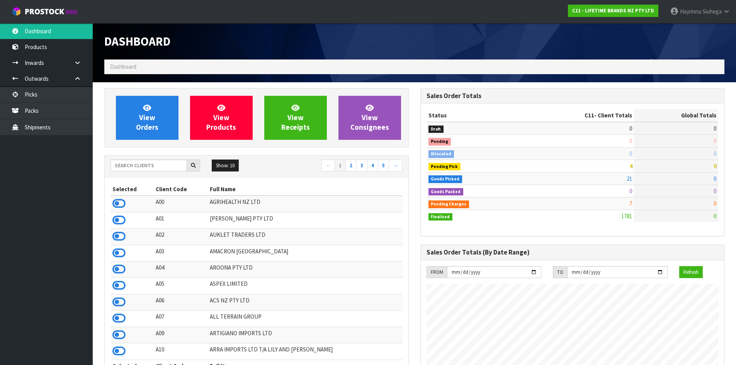
scroll to position [585, 316]
click at [150, 114] on span "View Orders" at bounding box center [147, 117] width 22 height 29
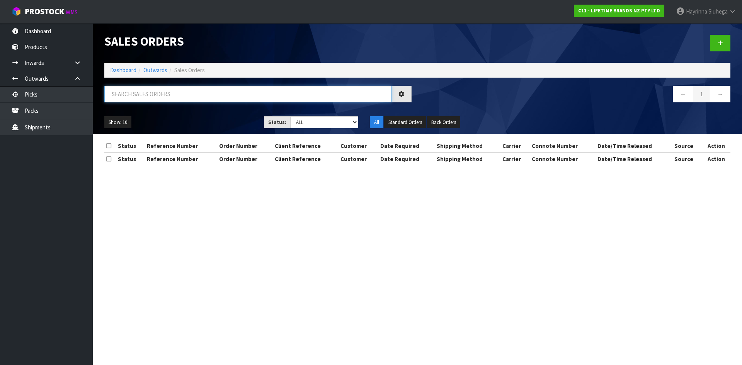
click at [159, 87] on input "text" at bounding box center [247, 94] width 287 height 17
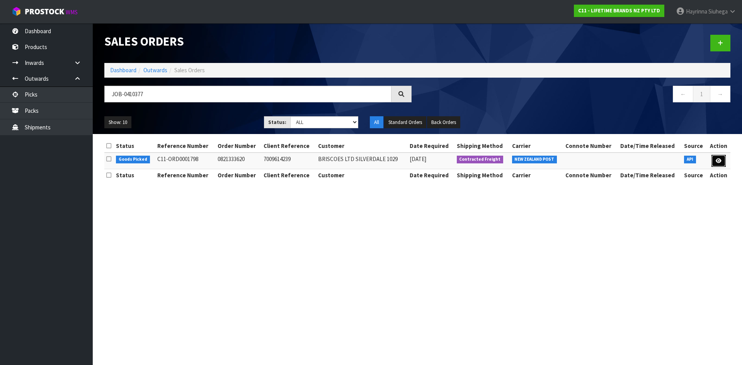
click at [719, 160] on icon at bounding box center [719, 160] width 6 height 5
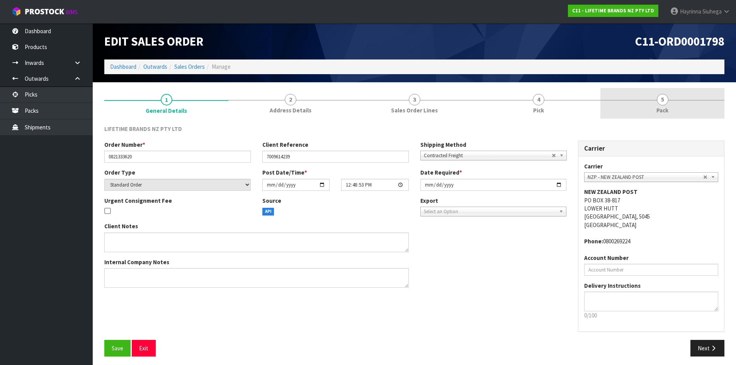
drag, startPoint x: 551, startPoint y: 101, endPoint x: 670, endPoint y: 109, distance: 118.9
click at [555, 102] on link "4 Pick" at bounding box center [538, 103] width 124 height 31
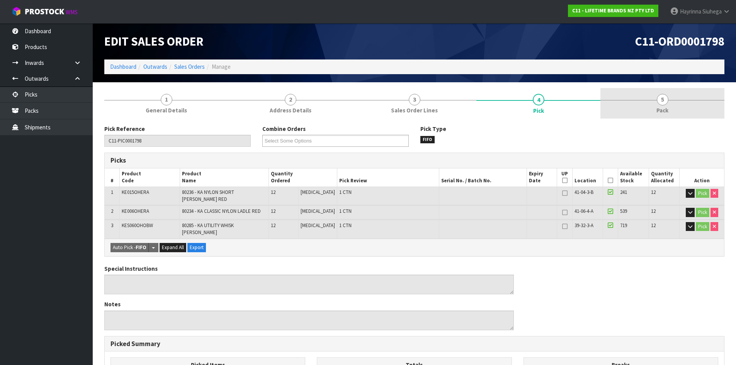
click at [671, 109] on link "5 Pack" at bounding box center [662, 103] width 124 height 31
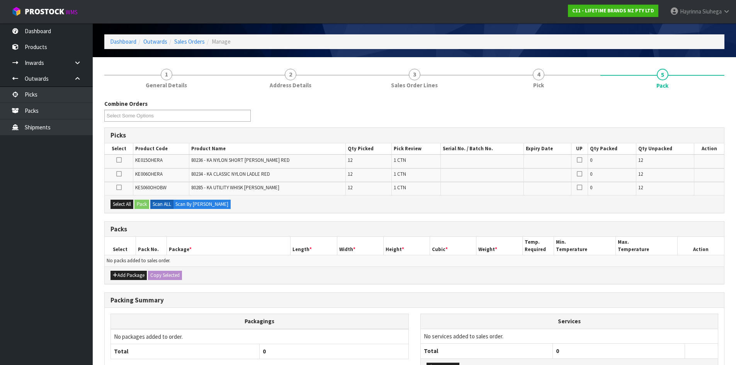
scroll to position [39, 0]
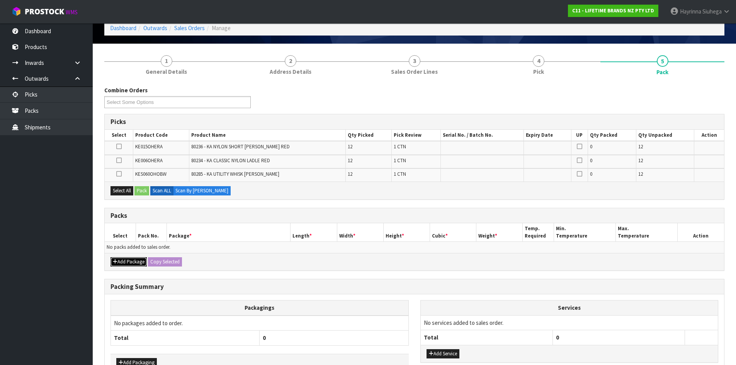
click at [136, 260] on button "Add Package" at bounding box center [128, 261] width 36 height 9
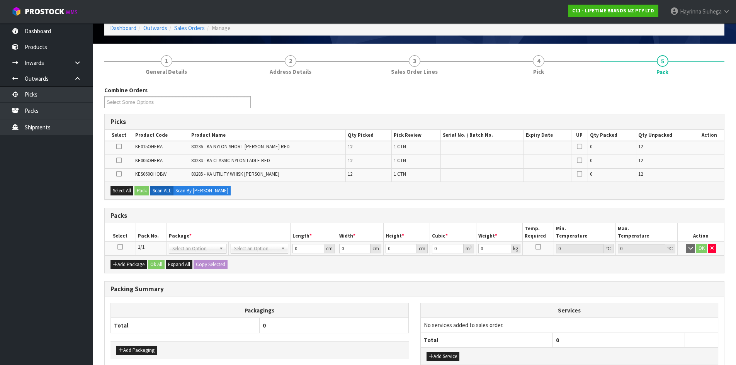
click at [122, 247] on icon at bounding box center [119, 247] width 5 height 0
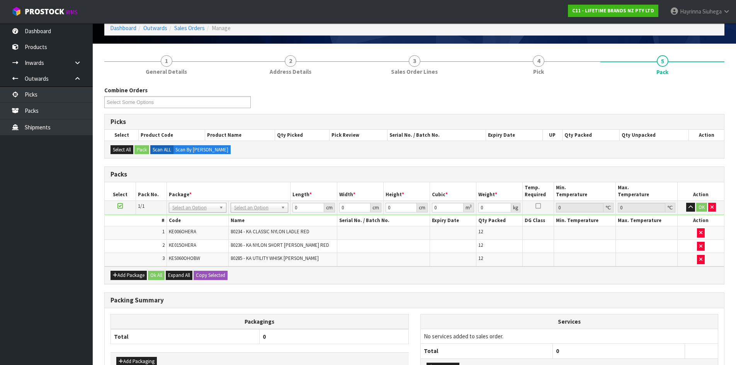
scroll to position [100, 0]
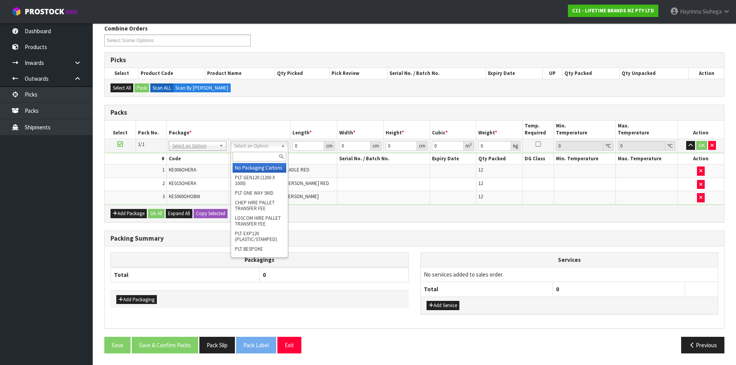
click at [252, 158] on input "text" at bounding box center [260, 157] width 54 height 10
drag, startPoint x: 262, startPoint y: 173, endPoint x: 293, endPoint y: 144, distance: 42.9
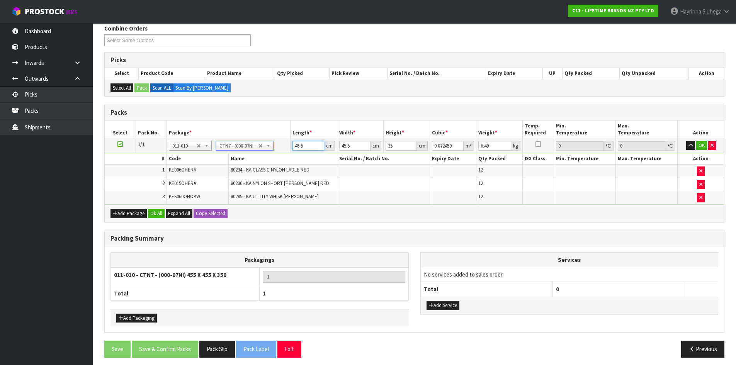
click at [296, 142] on input "45.5" at bounding box center [307, 146] width 31 height 10
click button "OK" at bounding box center [701, 145] width 11 height 9
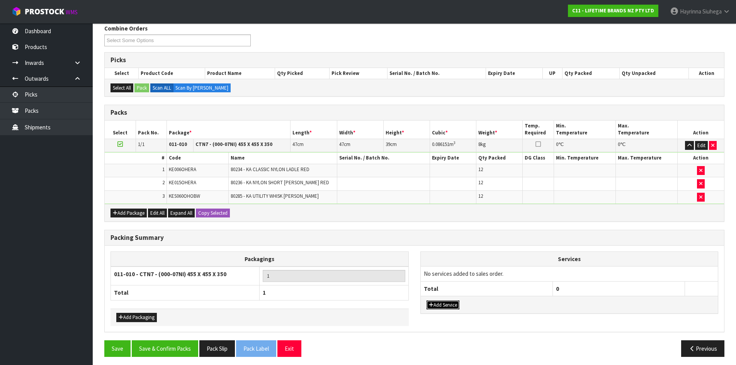
drag, startPoint x: 443, startPoint y: 308, endPoint x: 449, endPoint y: 303, distance: 7.4
click at [443, 308] on button "Add Service" at bounding box center [443, 305] width 33 height 9
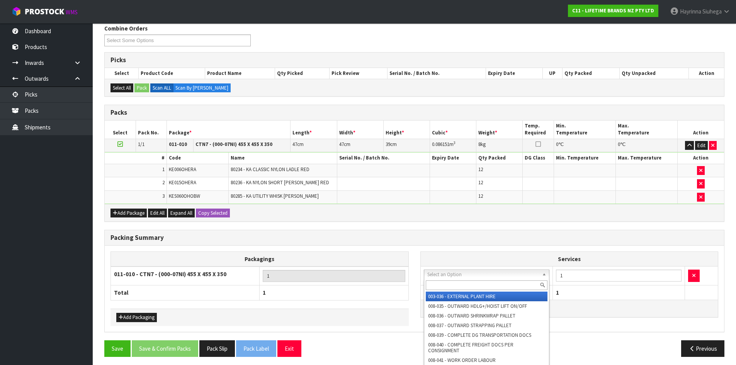
click at [461, 284] on input "text" at bounding box center [487, 285] width 122 height 10
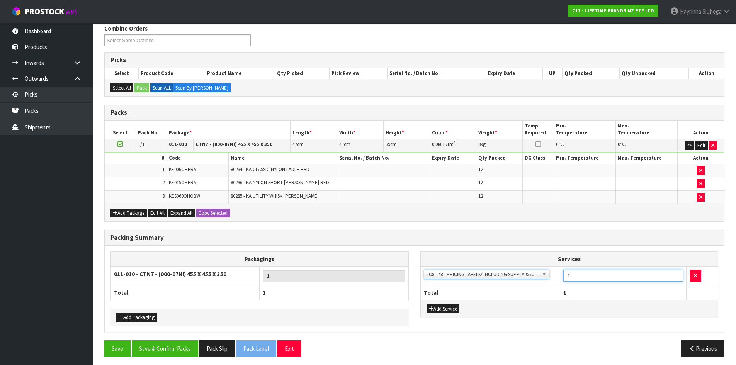
drag, startPoint x: 586, startPoint y: 275, endPoint x: 483, endPoint y: 270, distance: 102.9
click at [483, 270] on tr "003-036 - EXTERNAL PLANT HIRE 008-035 - OUTWARD HDLG+/HOIST LIFT ON/OFF 008-036…" at bounding box center [569, 276] width 297 height 19
click at [187, 350] on button "Save & Confirm Packs" at bounding box center [165, 348] width 66 height 17
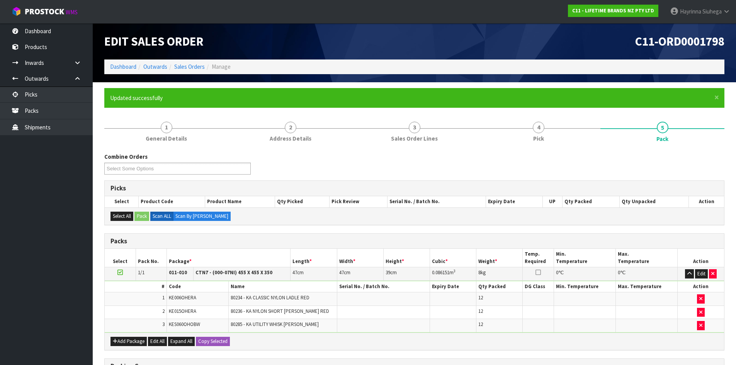
scroll to position [63, 0]
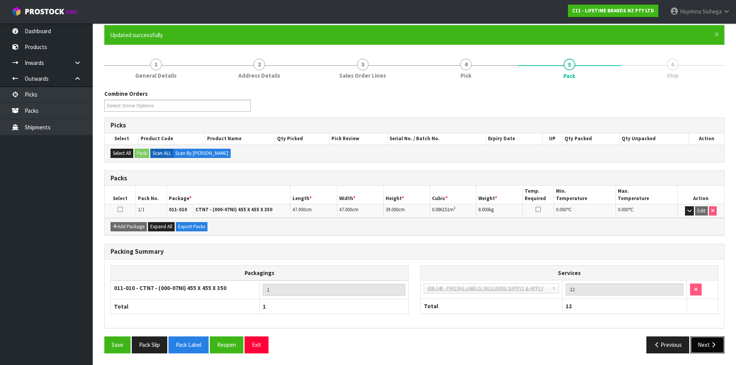
click at [704, 342] on button "Next" at bounding box center [707, 345] width 34 height 17
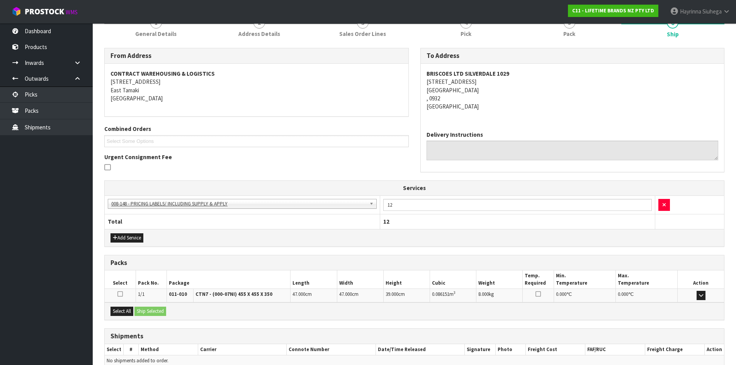
scroll to position [143, 0]
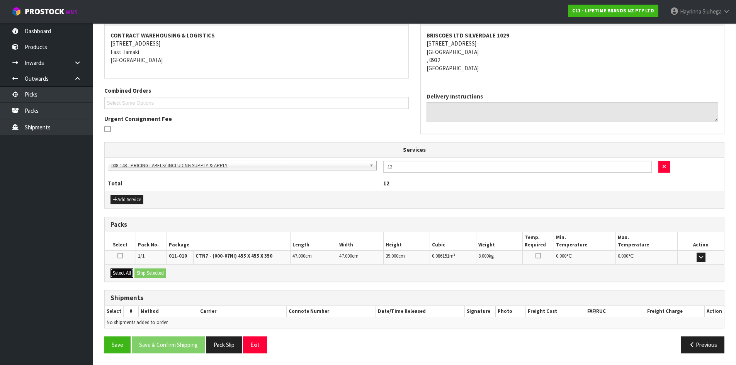
click at [132, 274] on button "Select All" at bounding box center [121, 273] width 23 height 9
click at [141, 270] on button "Ship Selected" at bounding box center [150, 273] width 32 height 9
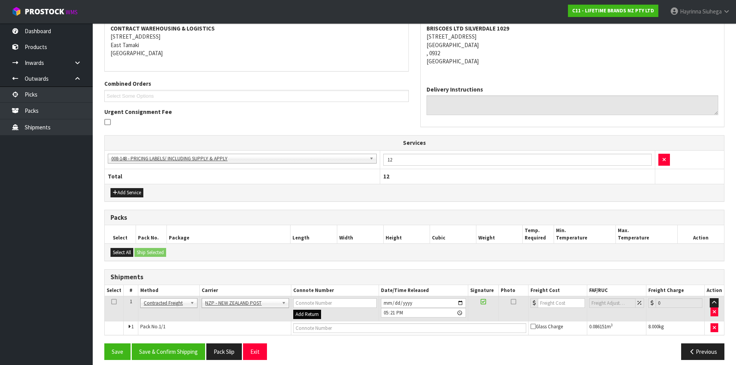
scroll to position [156, 0]
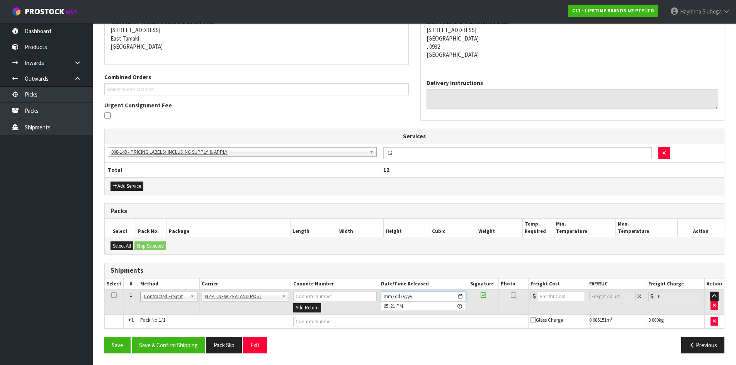
click at [385, 293] on input "[DATE]" at bounding box center [423, 297] width 85 height 10
click at [177, 340] on button "Save & Confirm Shipping" at bounding box center [168, 345] width 73 height 17
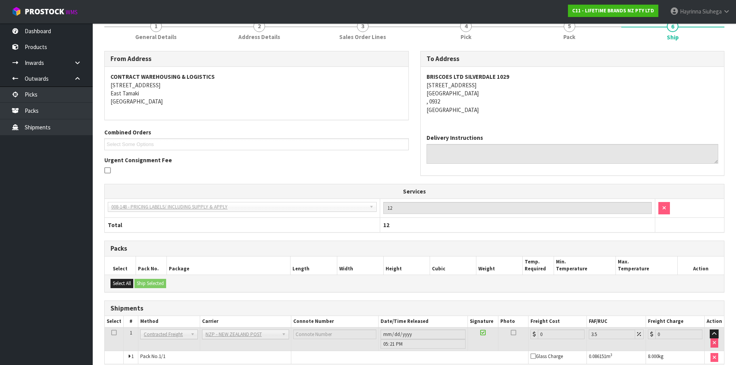
scroll to position [146, 0]
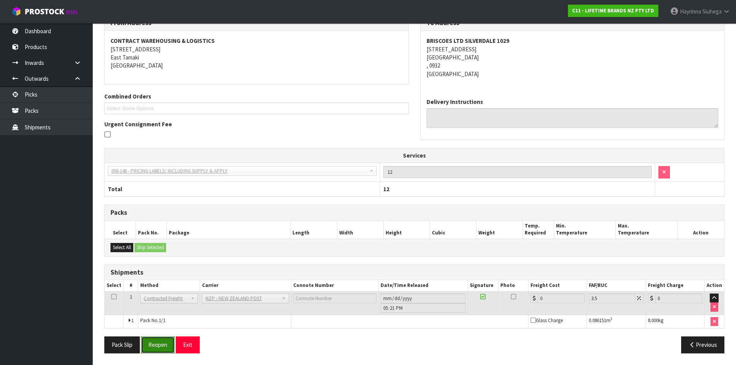
click at [156, 341] on button "Reopen" at bounding box center [158, 345] width 34 height 17
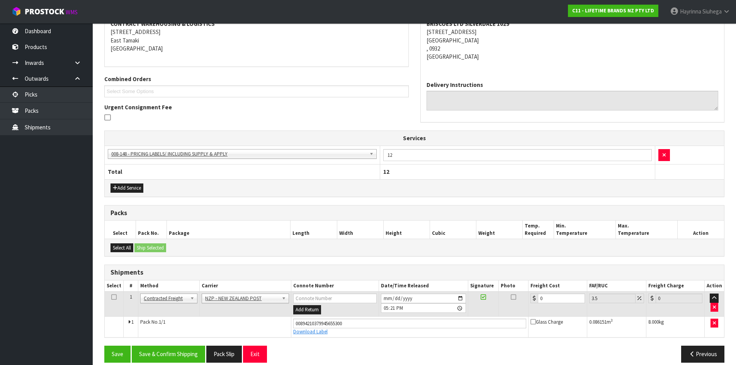
scroll to position [164, 0]
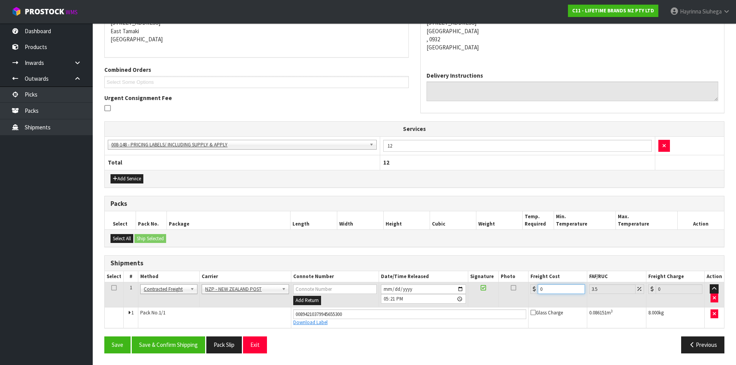
drag, startPoint x: 556, startPoint y: 289, endPoint x: 485, endPoint y: 289, distance: 71.1
click at [485, 289] on tr "1 Client Local Pickup Customer Local Pickup Company Freight Contracted Freight …" at bounding box center [414, 294] width 619 height 25
click at [104, 337] on button "Save" at bounding box center [117, 345] width 26 height 17
click at [200, 349] on button "Save & Confirm Shipping" at bounding box center [168, 345] width 73 height 17
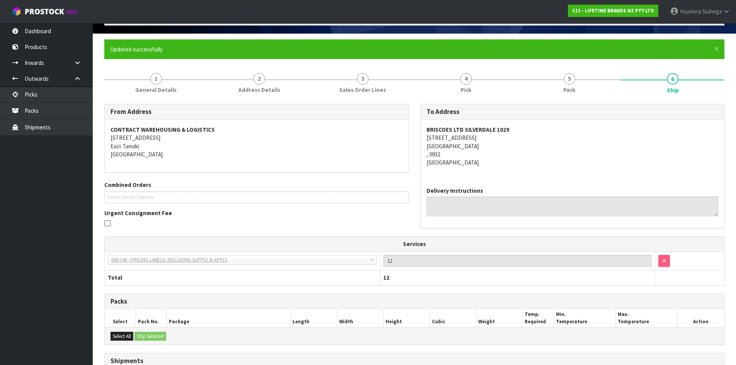
scroll to position [0, 0]
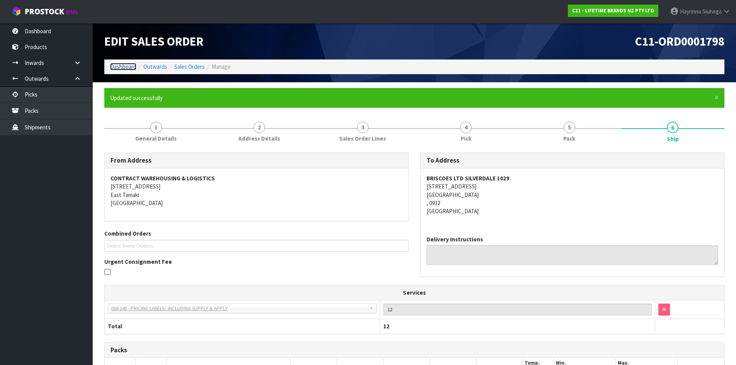
click at [113, 64] on link "Dashboard" at bounding box center [123, 66] width 26 height 7
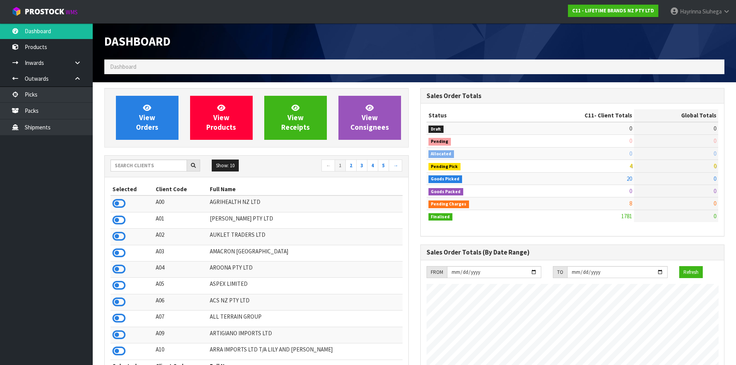
scroll to position [585, 316]
click at [710, 9] on span "Siuhega" at bounding box center [711, 11] width 19 height 7
click at [700, 30] on link "Logout" at bounding box center [705, 30] width 61 height 10
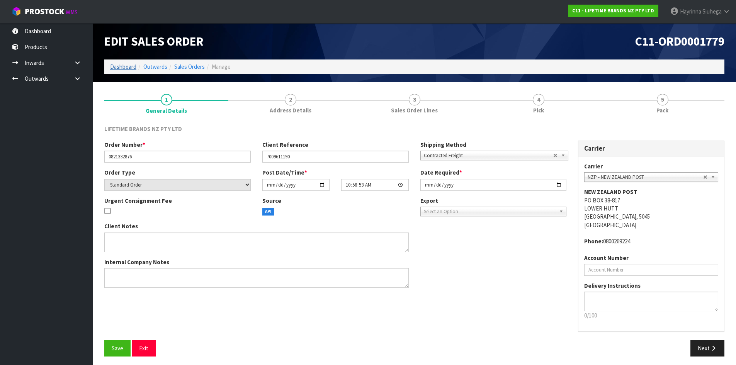
click at [136, 70] on ol "Dashboard Outwards Sales Orders Manage" at bounding box center [414, 66] width 620 height 14
click at [134, 68] on link "Dashboard" at bounding box center [123, 66] width 26 height 7
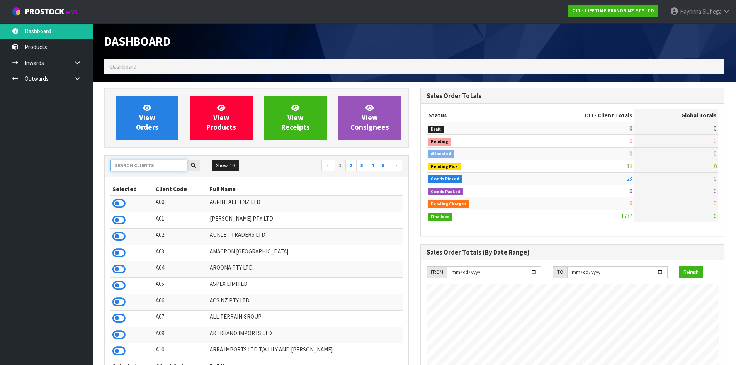
scroll to position [585, 316]
click at [169, 163] on input "text" at bounding box center [148, 166] width 76 height 12
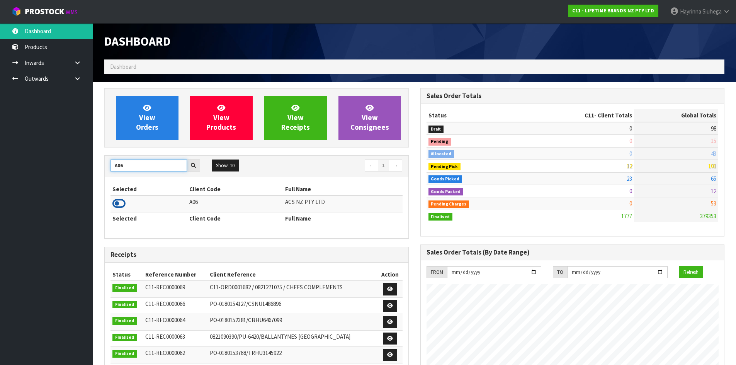
type input "A06"
click at [122, 199] on icon at bounding box center [118, 204] width 13 height 12
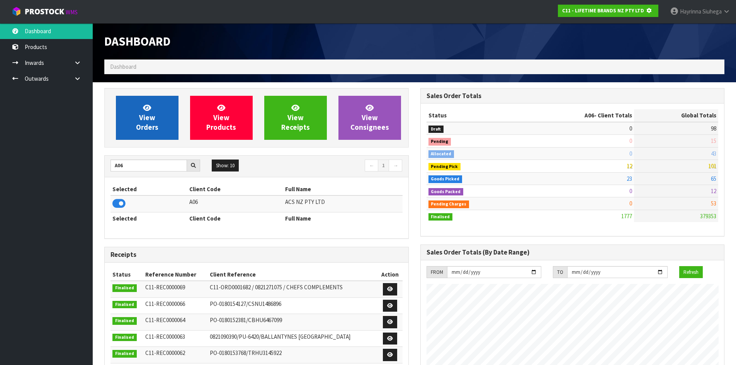
scroll to position [482, 316]
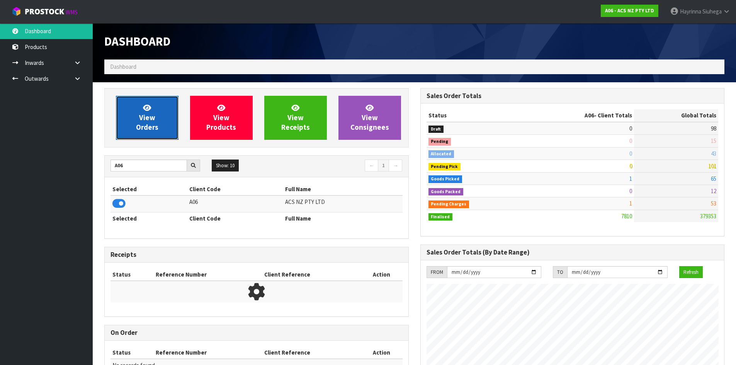
click at [140, 112] on link "View Orders" at bounding box center [147, 118] width 63 height 44
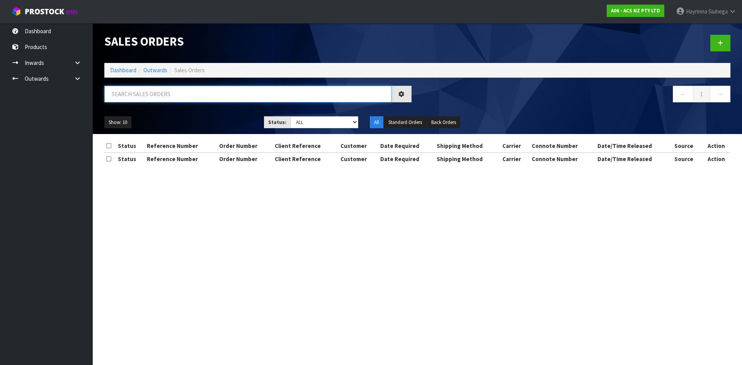
click at [145, 92] on input "text" at bounding box center [247, 94] width 287 height 17
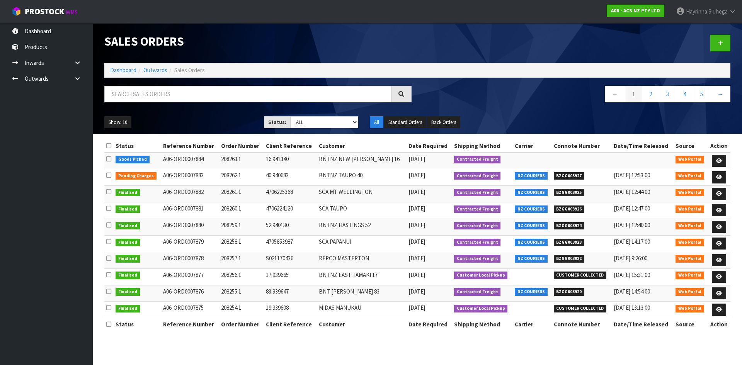
click at [125, 75] on ol "Dashboard Outwards Sales Orders" at bounding box center [417, 70] width 626 height 14
click at [126, 70] on link "Dashboard" at bounding box center [123, 69] width 26 height 7
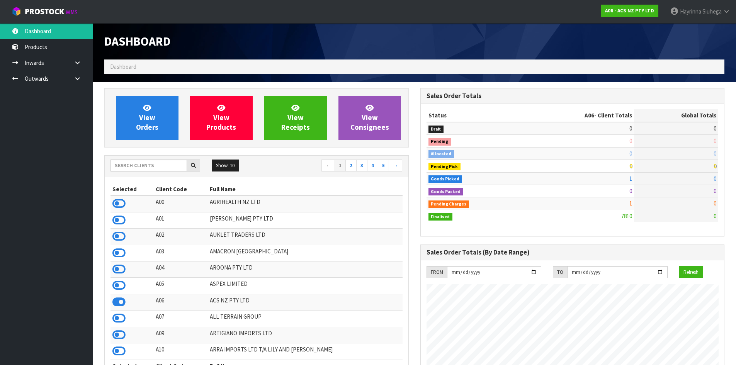
scroll to position [585, 316]
click at [148, 163] on input "text" at bounding box center [148, 166] width 76 height 12
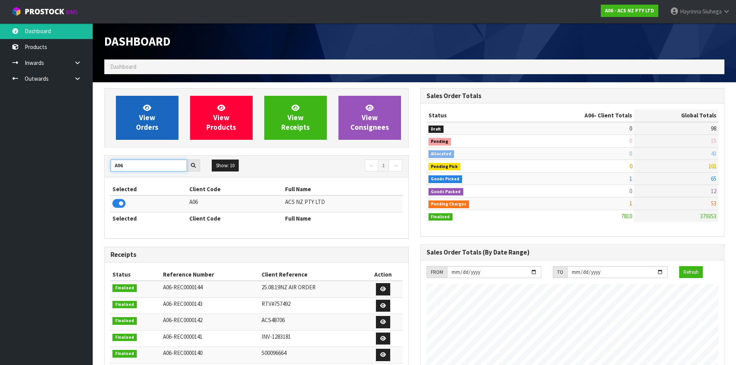
type input "A06"
click at [155, 114] on link "View Orders" at bounding box center [147, 118] width 63 height 44
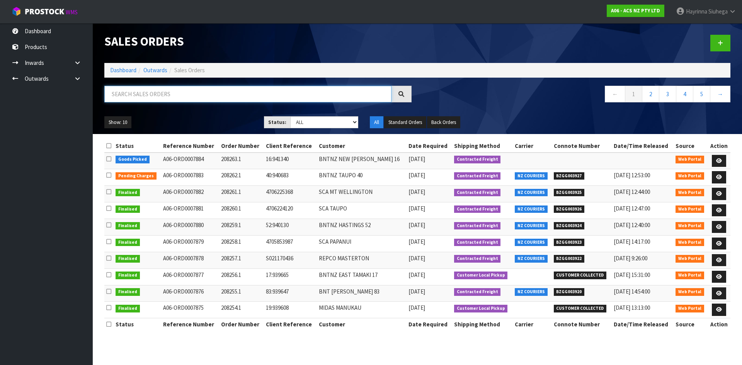
click at [226, 91] on input "text" at bounding box center [247, 94] width 287 height 17
type input "JOB-0410605"
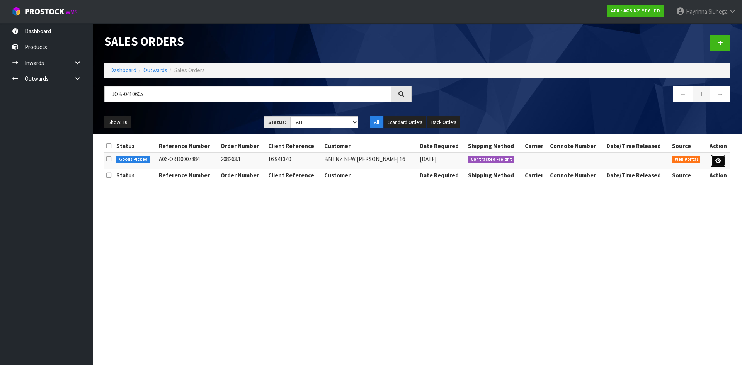
click at [717, 159] on icon at bounding box center [718, 160] width 6 height 5
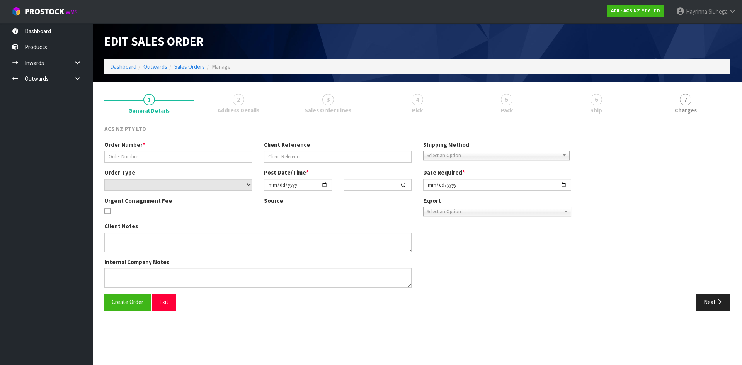
type input "208263.1"
type input "16:941340"
select select "number:0"
type input "[DATE]"
type input "13:43:00.000"
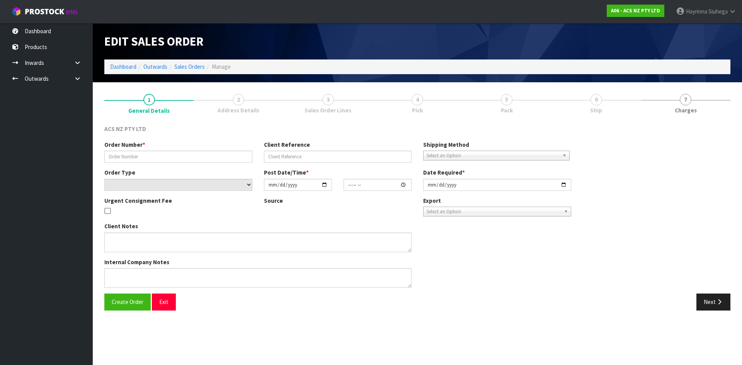
type input "[DATE]"
type textarea "URGENT CONSIGNMENT FEE"
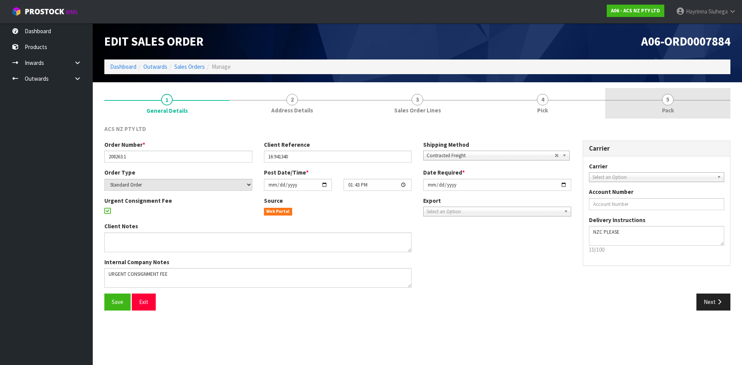
click at [640, 101] on link "5 Pack" at bounding box center [667, 103] width 125 height 31
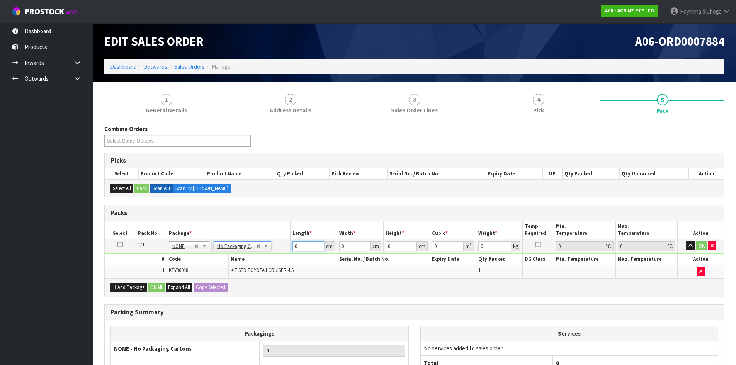
click at [292, 245] on input "0" at bounding box center [307, 246] width 31 height 10
type input "43"
type input "41"
type input "1"
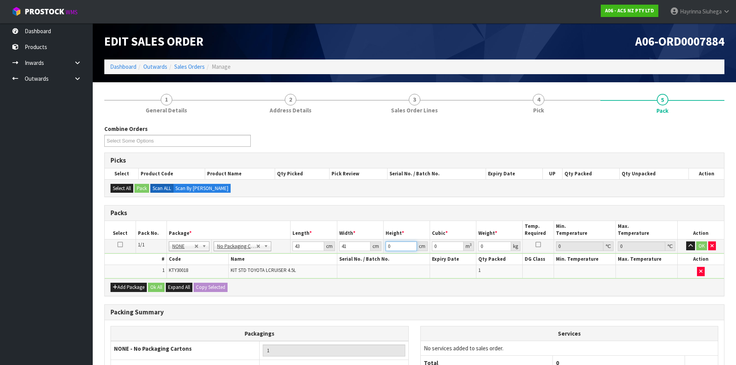
type input "0.001763"
type input "14"
type input "0.024682"
type input "14"
type input "17"
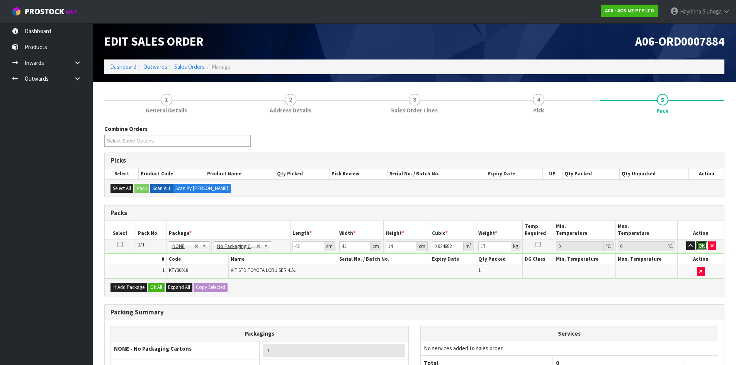
click button "OK" at bounding box center [701, 245] width 11 height 9
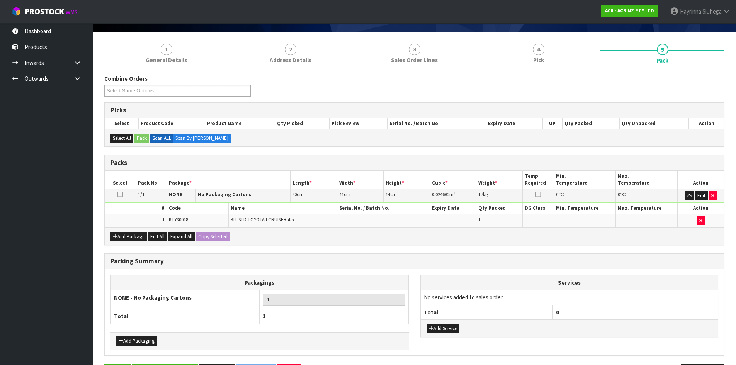
scroll to position [77, 0]
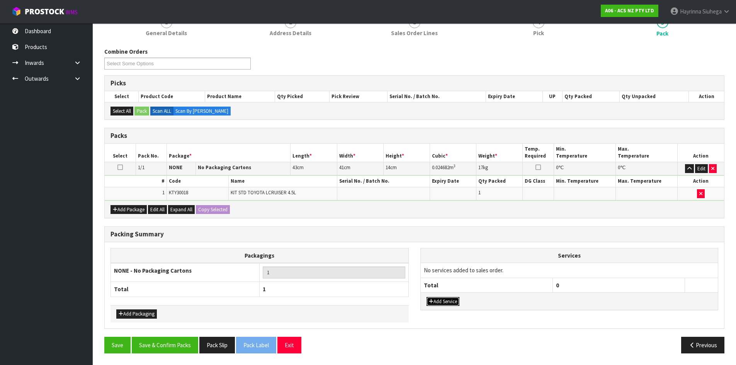
click at [459, 298] on button "Add Service" at bounding box center [443, 301] width 33 height 9
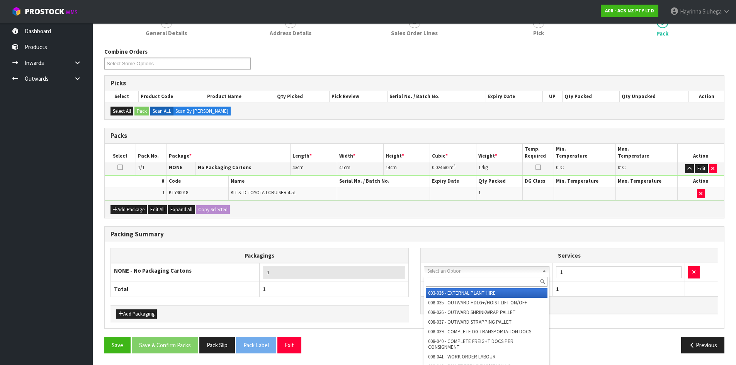
click at [480, 281] on input "text" at bounding box center [487, 282] width 122 height 10
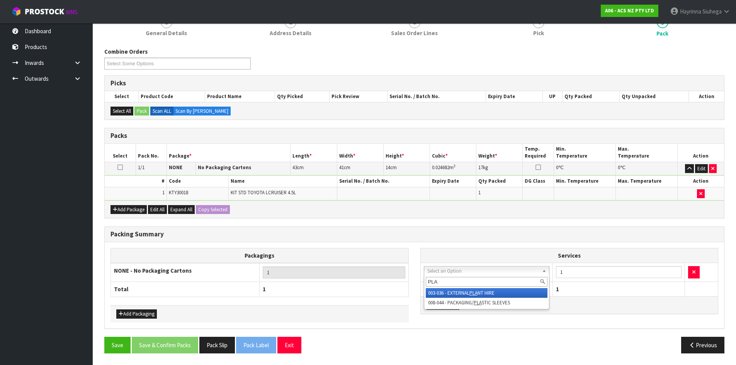
type input "PLAS"
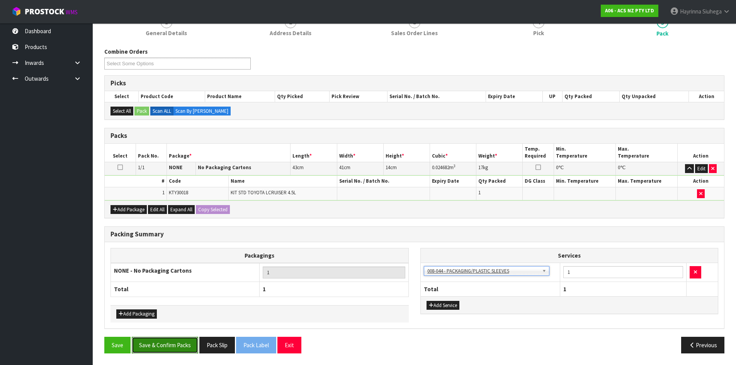
click at [183, 344] on button "Save & Confirm Packs" at bounding box center [165, 345] width 66 height 17
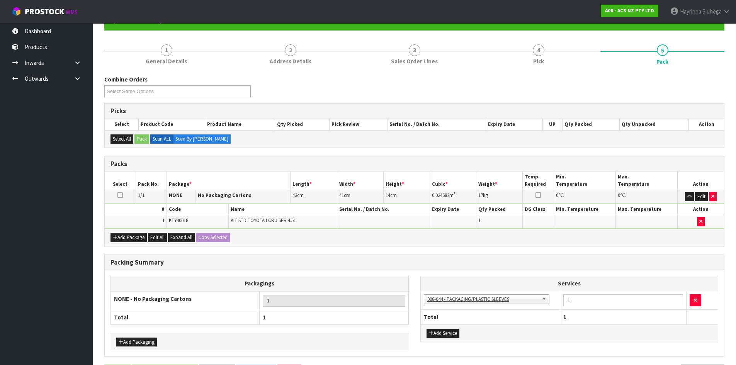
scroll to position [0, 0]
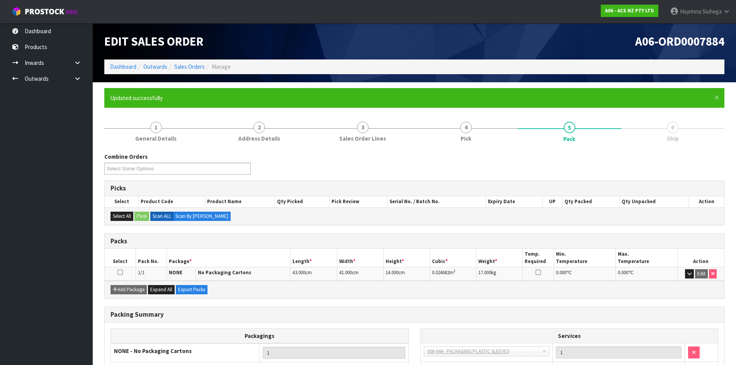
click at [130, 71] on ol "Dashboard Outwards Sales Orders Manage" at bounding box center [414, 66] width 620 height 14
